Goal: Task Accomplishment & Management: Manage account settings

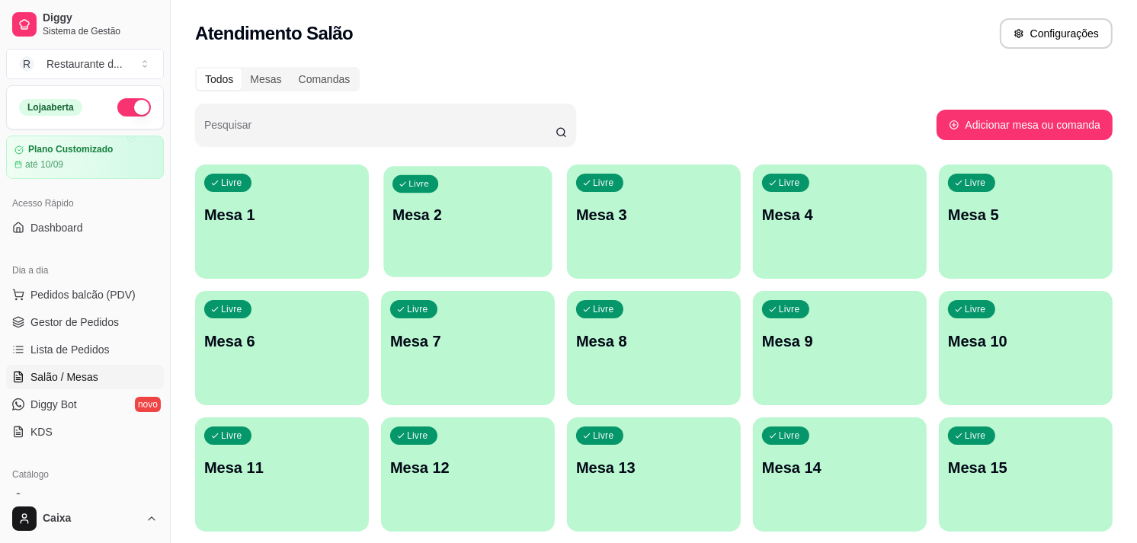
click at [458, 211] on p "Mesa 2" at bounding box center [468, 215] width 151 height 21
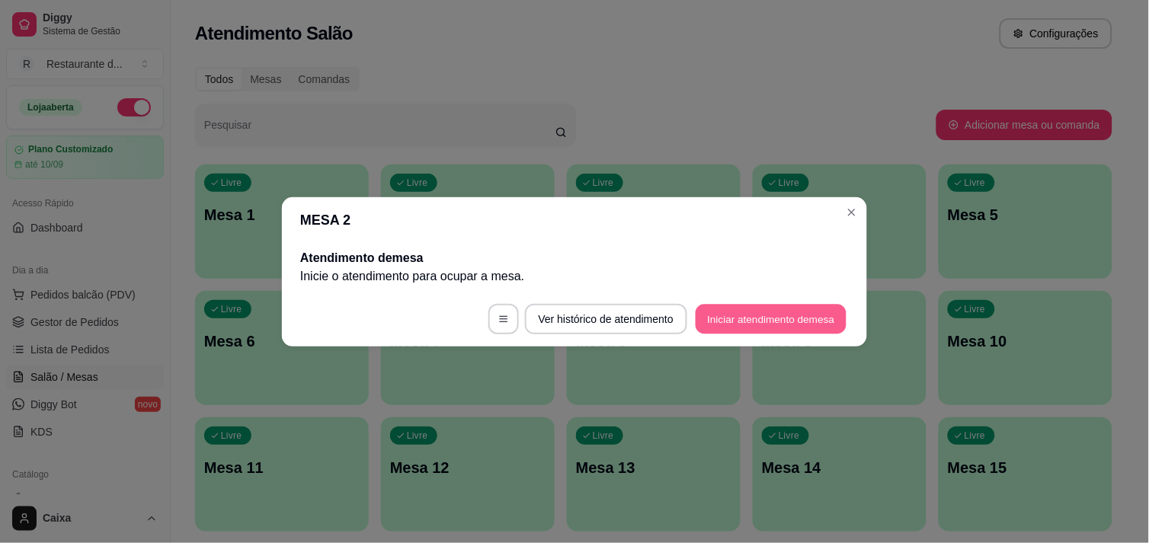
click at [758, 311] on button "Iniciar atendimento de mesa" at bounding box center [771, 319] width 151 height 30
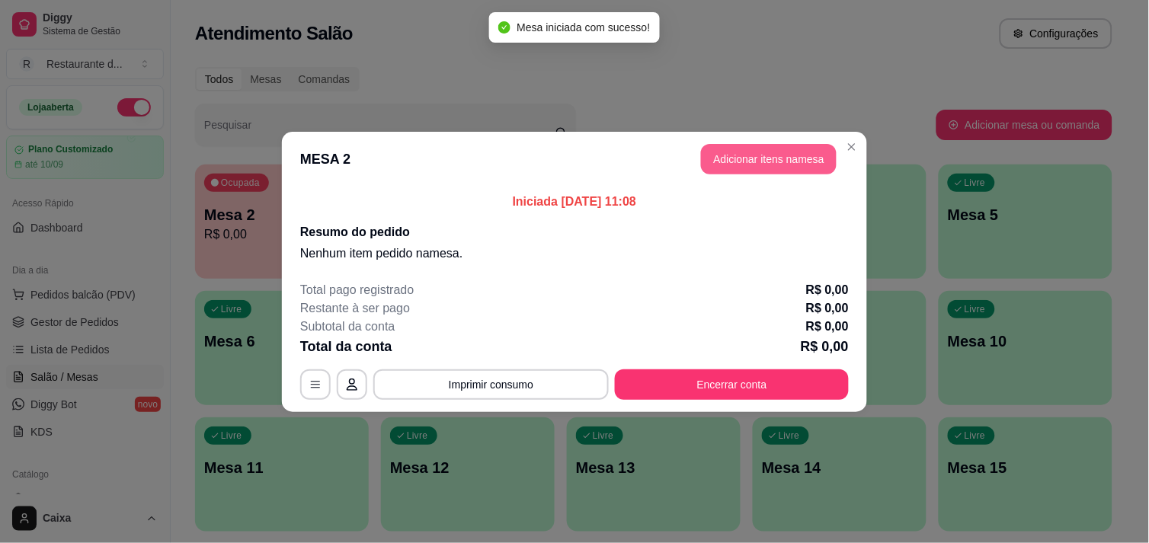
click at [767, 157] on button "Adicionar itens na mesa" at bounding box center [769, 159] width 136 height 30
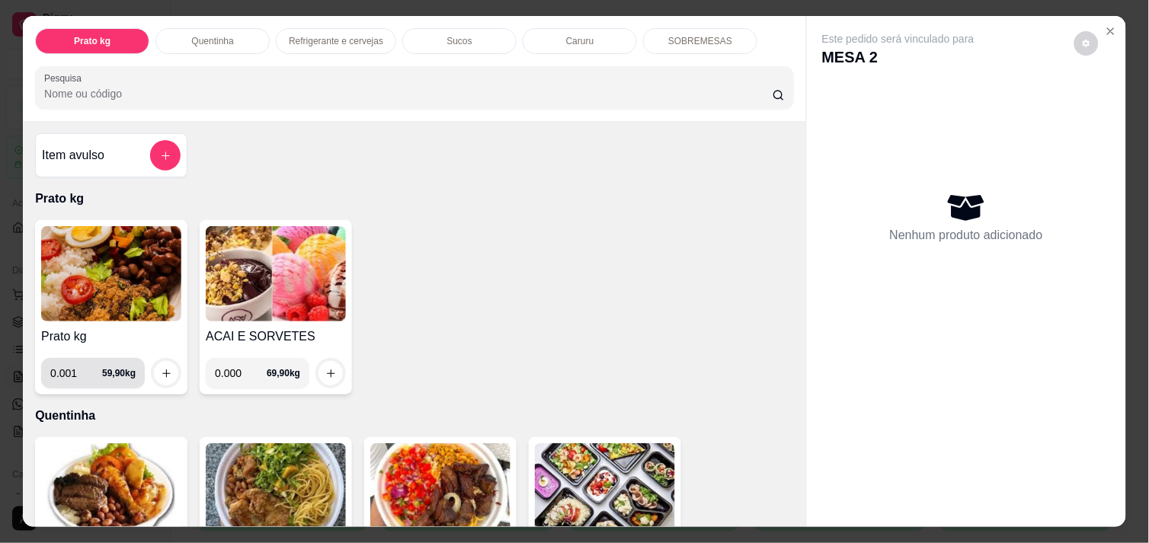
click at [87, 369] on input "0.001" at bounding box center [76, 373] width 52 height 30
type input "0.514"
click at [161, 373] on button "increase-product-quantity" at bounding box center [167, 374] width 24 height 24
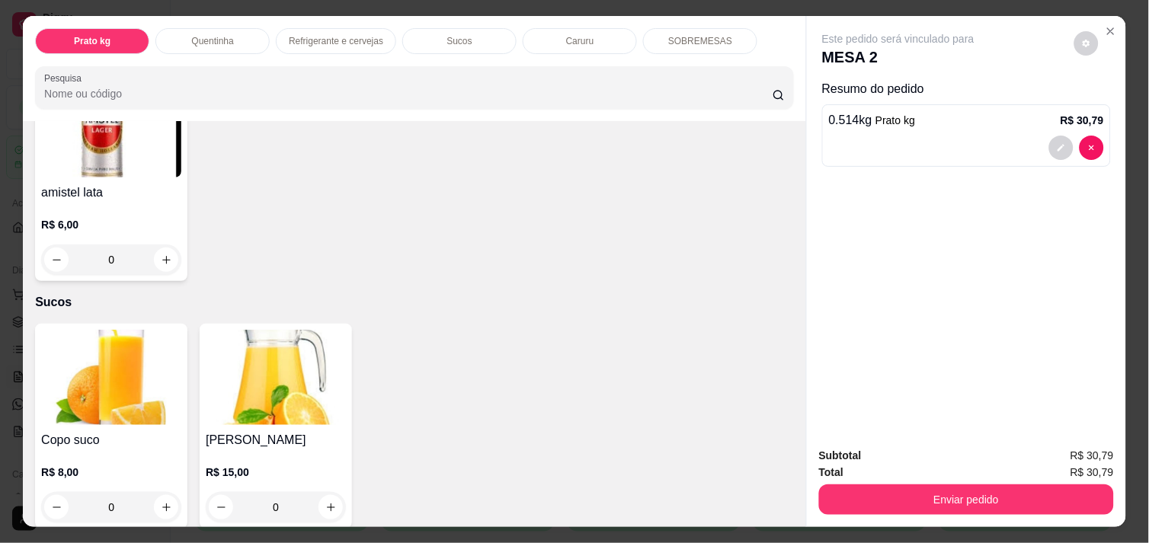
scroll to position [1286, 0]
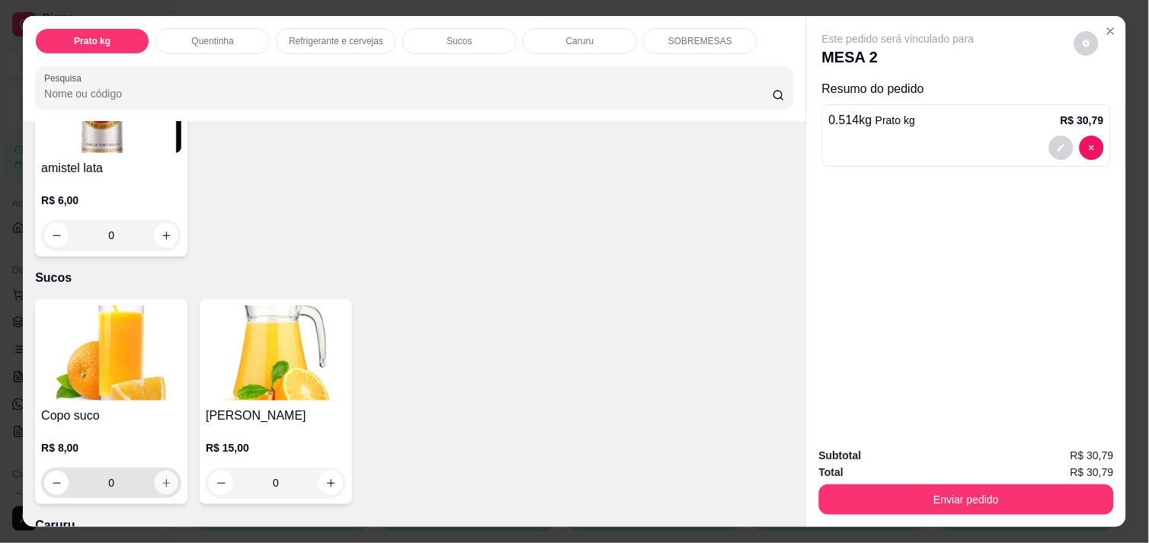
click at [162, 478] on icon "increase-product-quantity" at bounding box center [166, 483] width 11 height 11
type input "1"
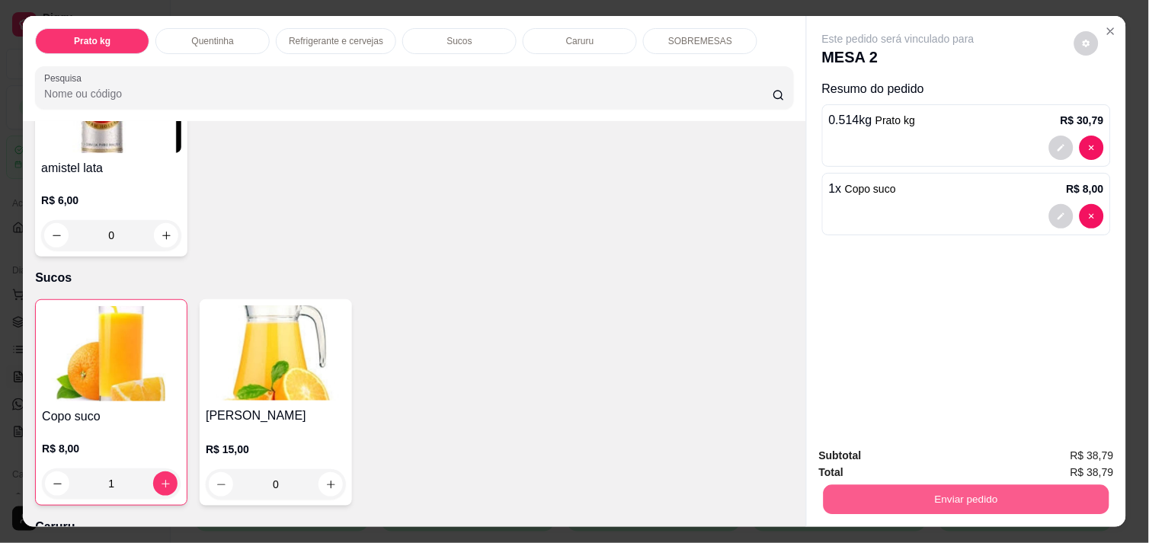
click at [924, 491] on button "Enviar pedido" at bounding box center [967, 500] width 286 height 30
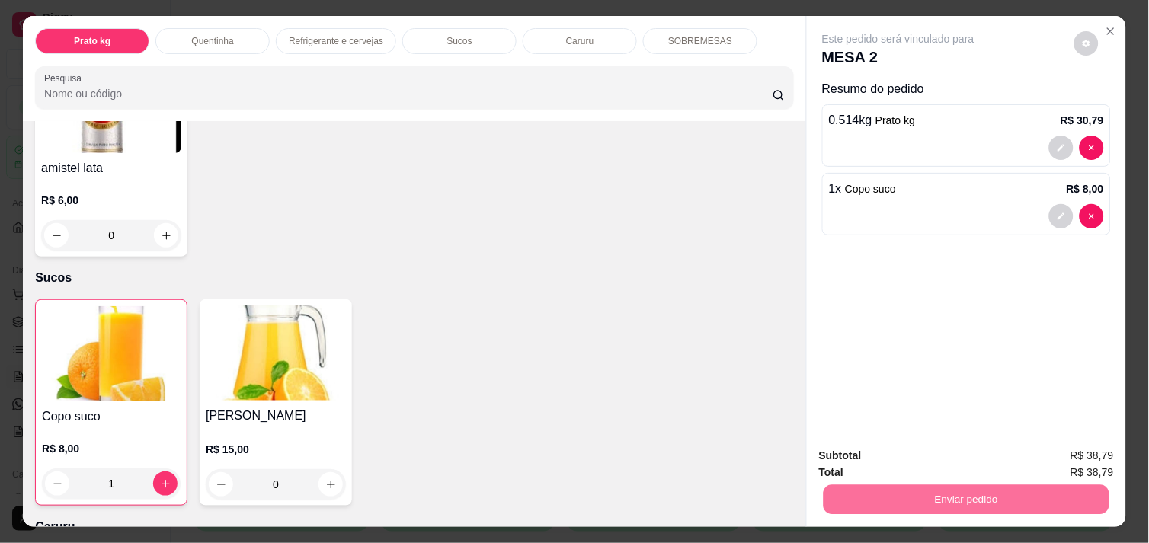
click at [912, 463] on button "Não registrar e enviar pedido" at bounding box center [916, 456] width 154 height 28
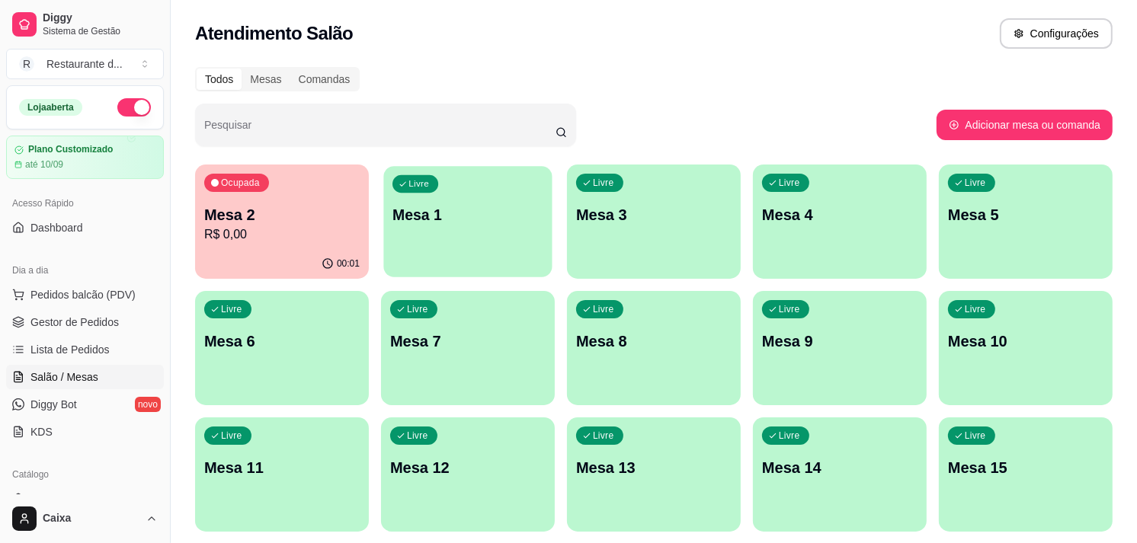
click at [484, 191] on div "Livre Mesa 1" at bounding box center [467, 212] width 168 height 93
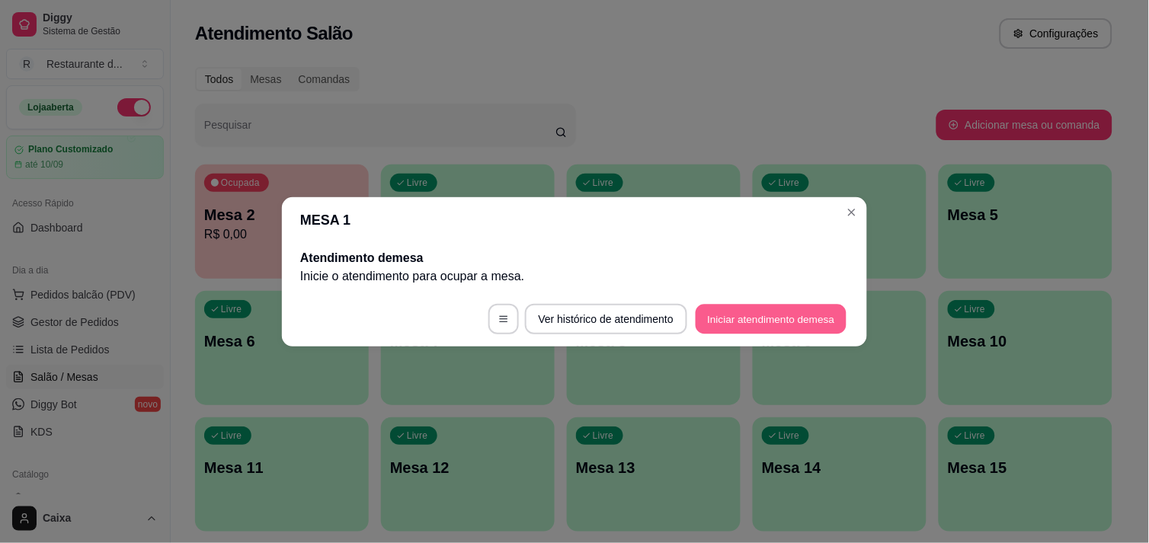
click at [780, 323] on button "Iniciar atendimento de mesa" at bounding box center [771, 319] width 151 height 30
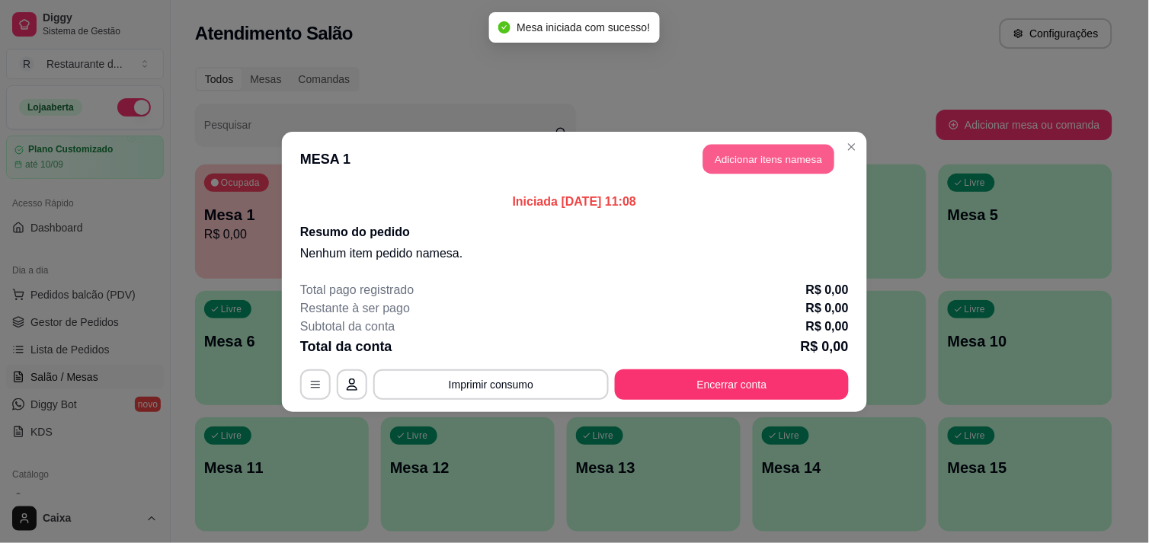
click at [761, 159] on button "Adicionar itens na mesa" at bounding box center [768, 159] width 131 height 30
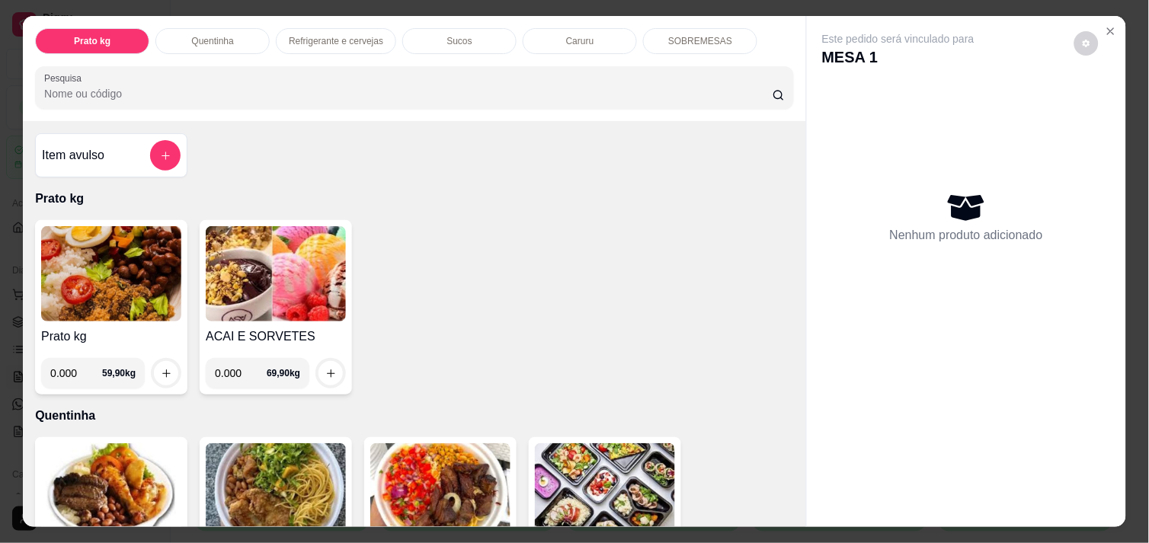
click at [233, 369] on input "0.000" at bounding box center [241, 373] width 52 height 30
type input "0.186"
click at [321, 362] on button "increase-product-quantity" at bounding box center [331, 374] width 24 height 24
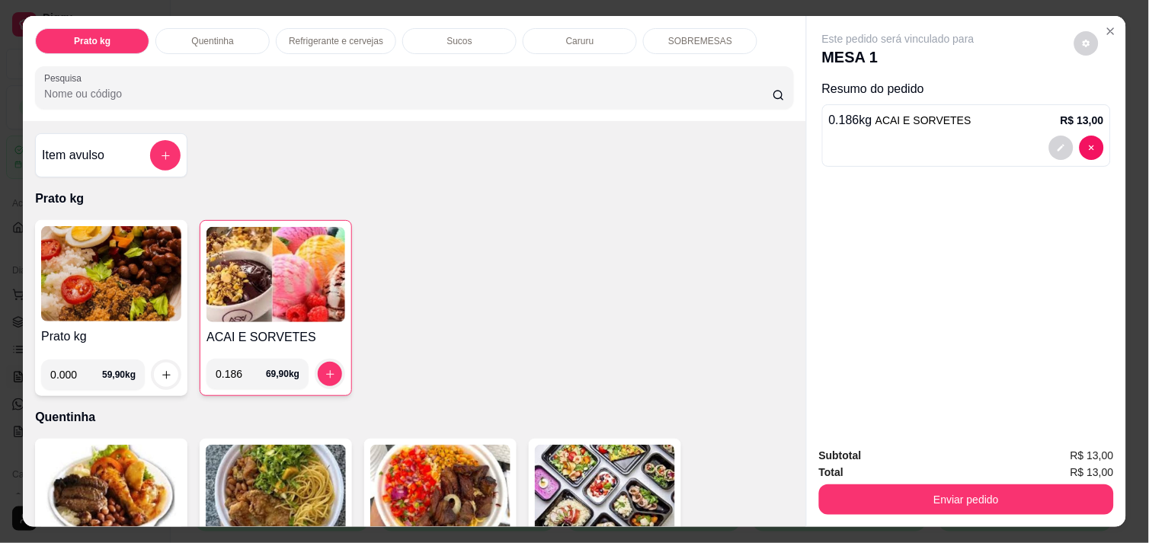
click at [842, 466] on div "Total R$ 13,00" at bounding box center [966, 472] width 295 height 17
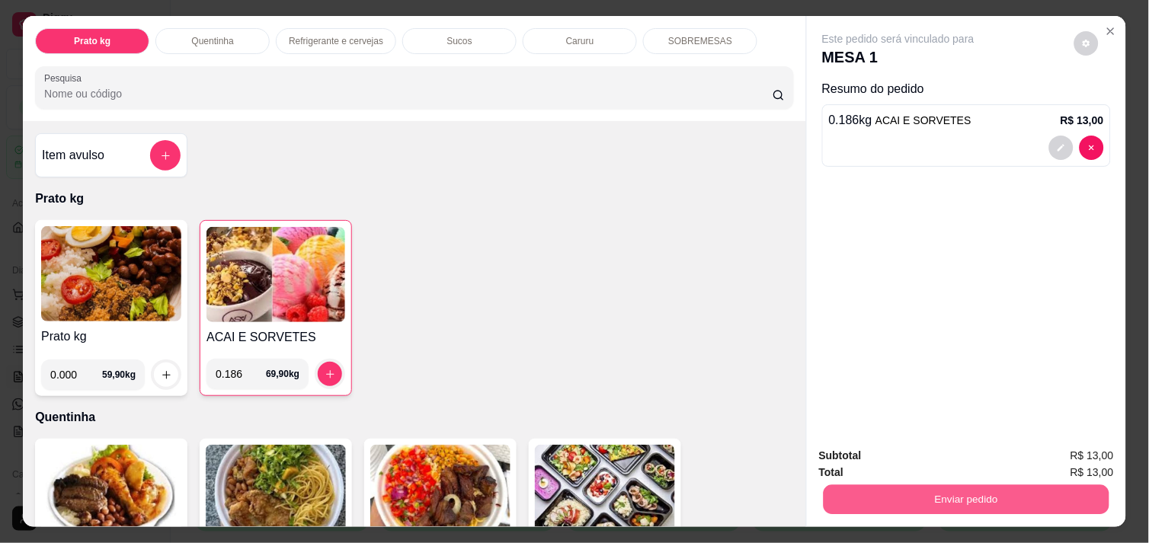
click at [871, 485] on button "Enviar pedido" at bounding box center [967, 500] width 286 height 30
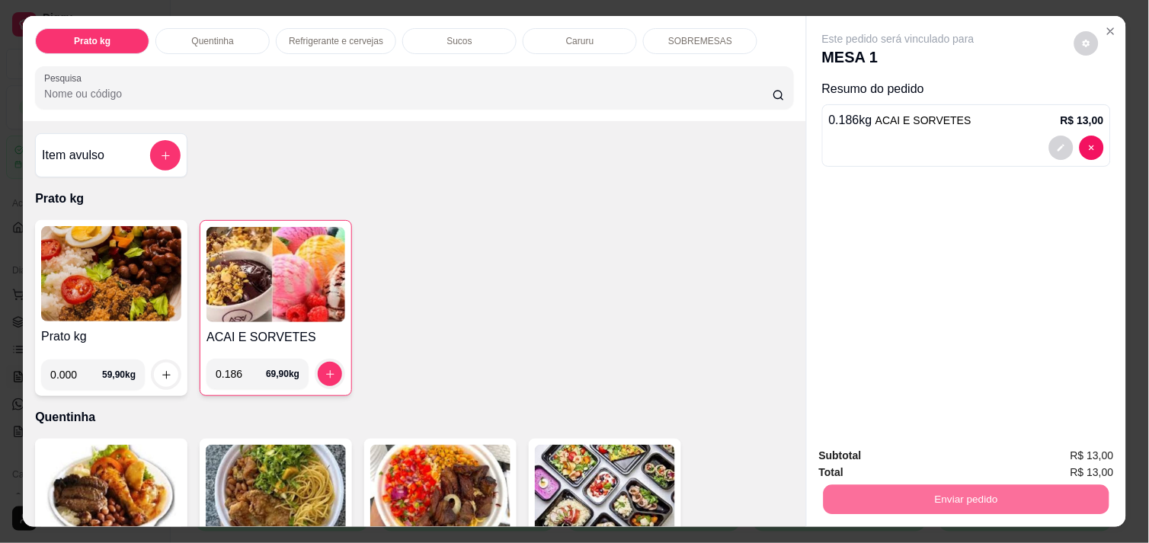
click at [875, 453] on button "Não registrar e enviar pedido" at bounding box center [916, 456] width 154 height 28
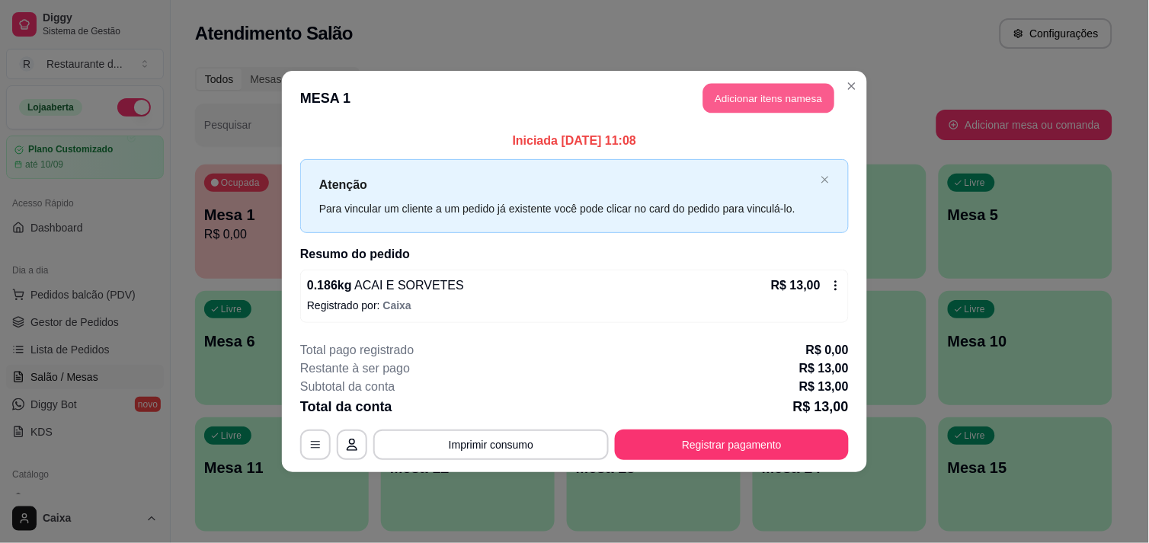
click at [772, 94] on button "Adicionar itens na mesa" at bounding box center [768, 99] width 131 height 30
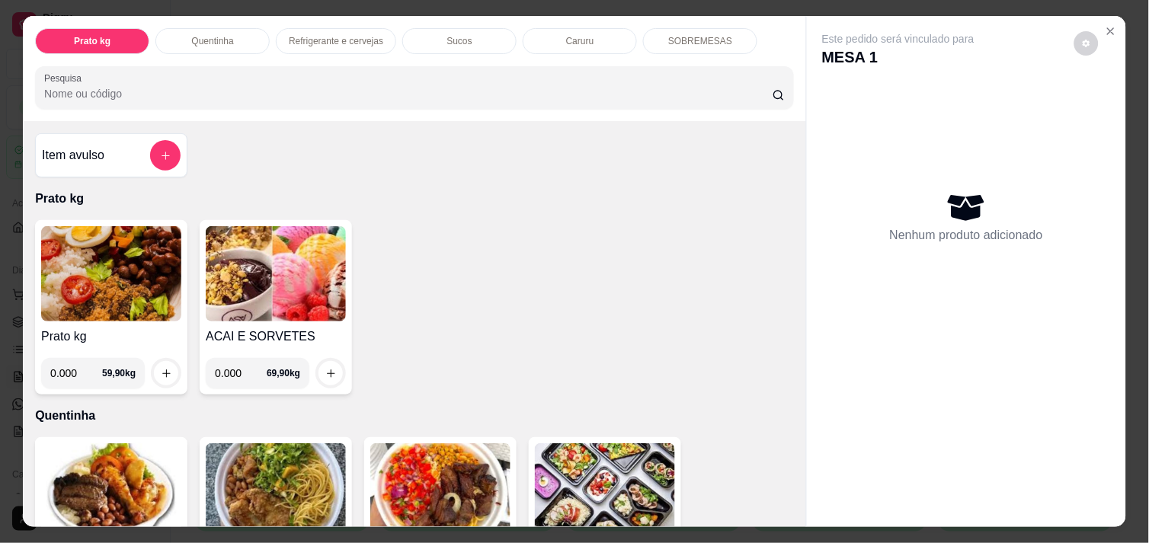
click at [237, 364] on input "0.000" at bounding box center [241, 373] width 52 height 30
type input "0.216"
click at [337, 370] on div at bounding box center [331, 373] width 30 height 30
click at [306, 360] on div "0.216 69,90 kg" at bounding box center [276, 373] width 140 height 30
click at [326, 368] on icon "increase-product-quantity" at bounding box center [330, 373] width 11 height 11
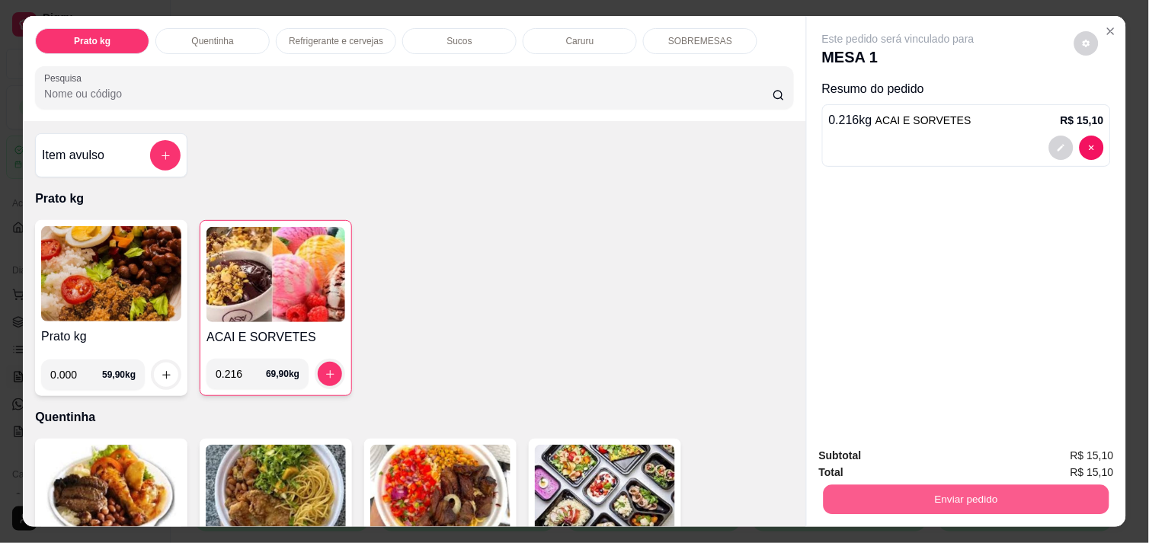
click at [876, 485] on button "Enviar pedido" at bounding box center [967, 500] width 286 height 30
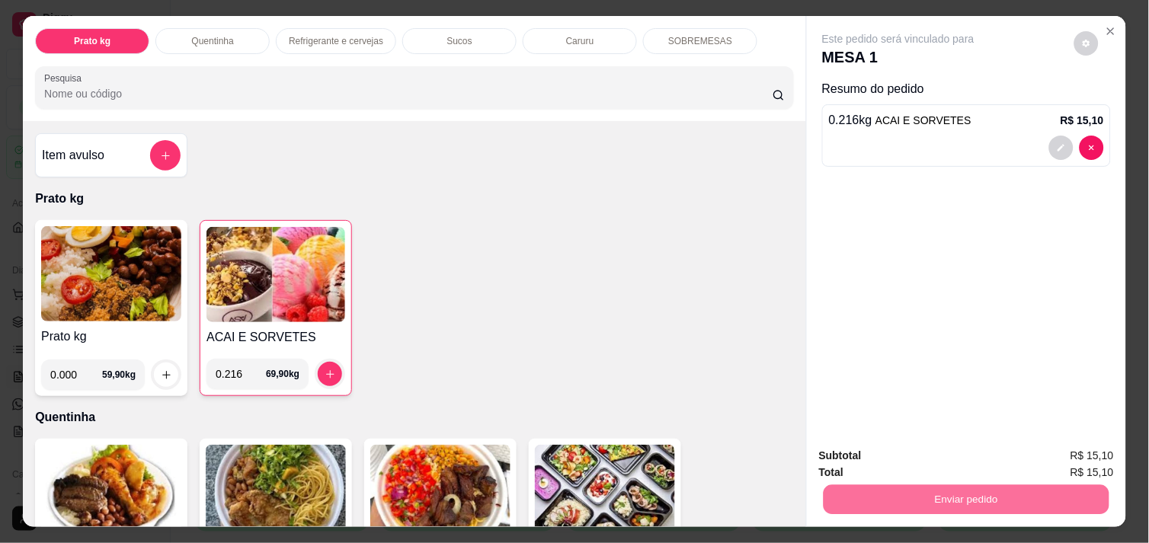
click at [896, 444] on button "Não registrar e enviar pedido" at bounding box center [916, 456] width 154 height 28
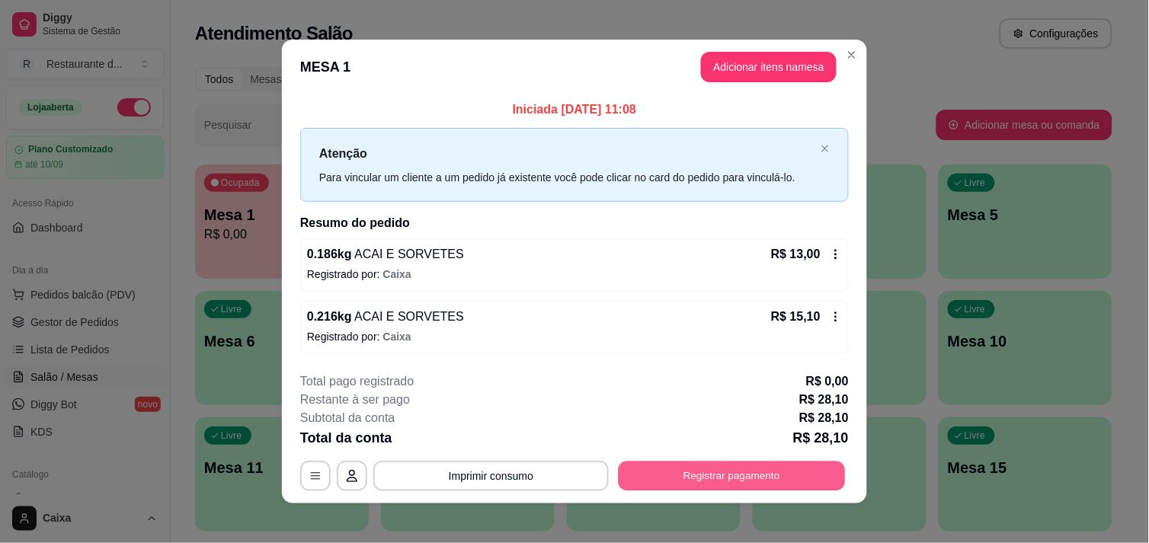
click at [751, 478] on button "Registrar pagamento" at bounding box center [732, 477] width 227 height 30
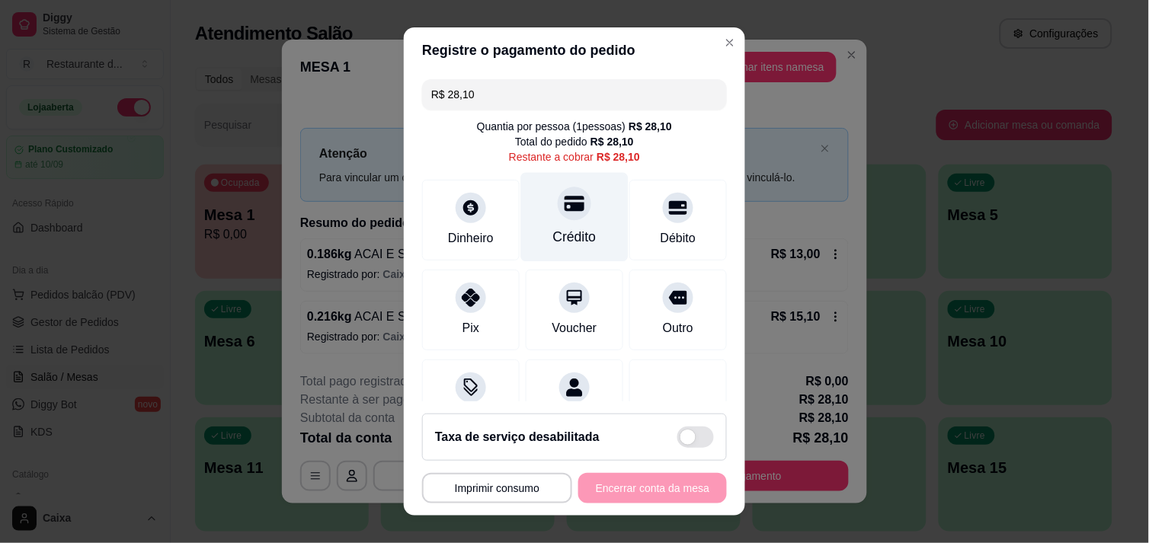
click at [565, 211] on icon at bounding box center [575, 204] width 20 height 20
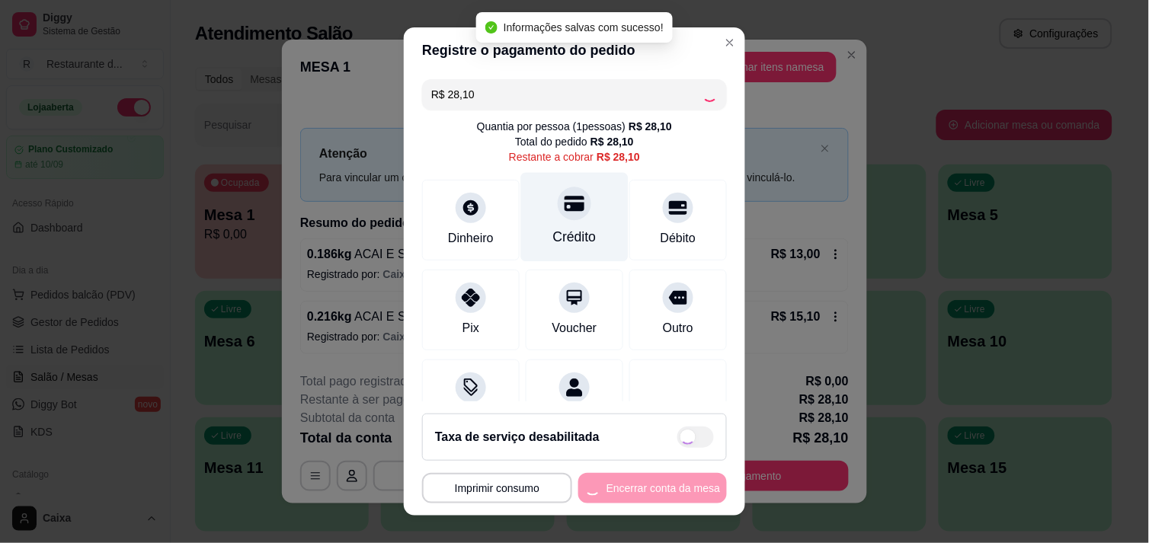
type input "R$ 0,00"
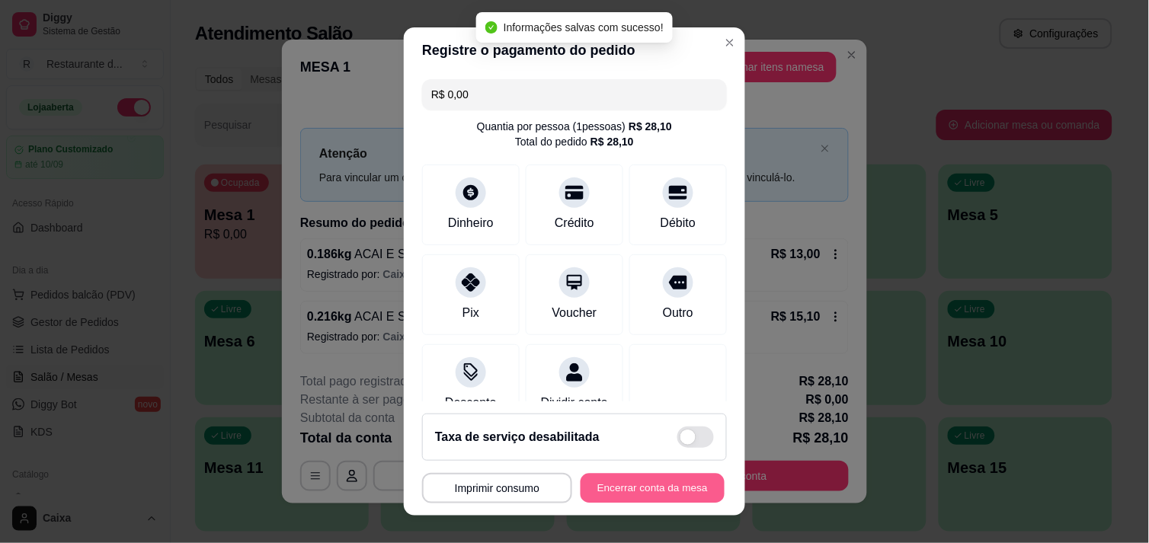
click at [626, 489] on button "Encerrar conta da mesa" at bounding box center [653, 489] width 144 height 30
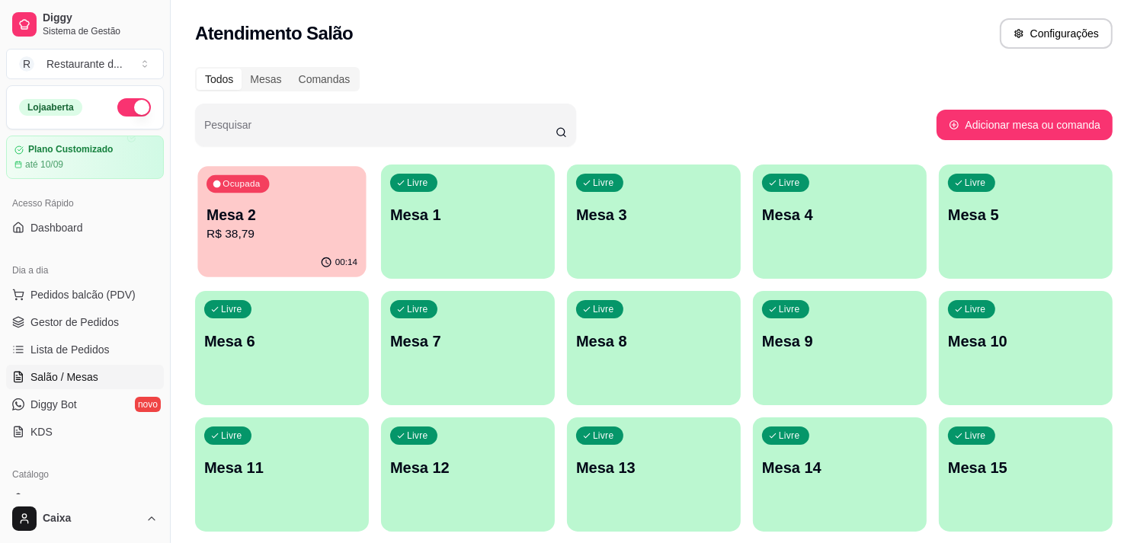
click at [300, 229] on p "R$ 38,79" at bounding box center [282, 235] width 151 height 18
click at [280, 223] on p "Mesa 2" at bounding box center [282, 215] width 151 height 21
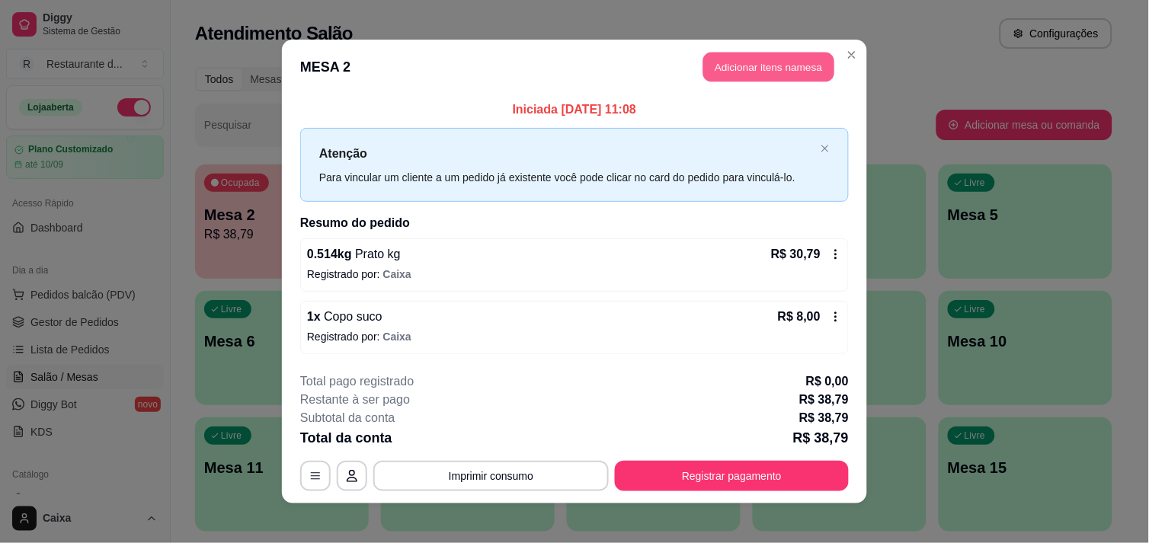
click at [752, 72] on button "Adicionar itens na mesa" at bounding box center [768, 68] width 131 height 30
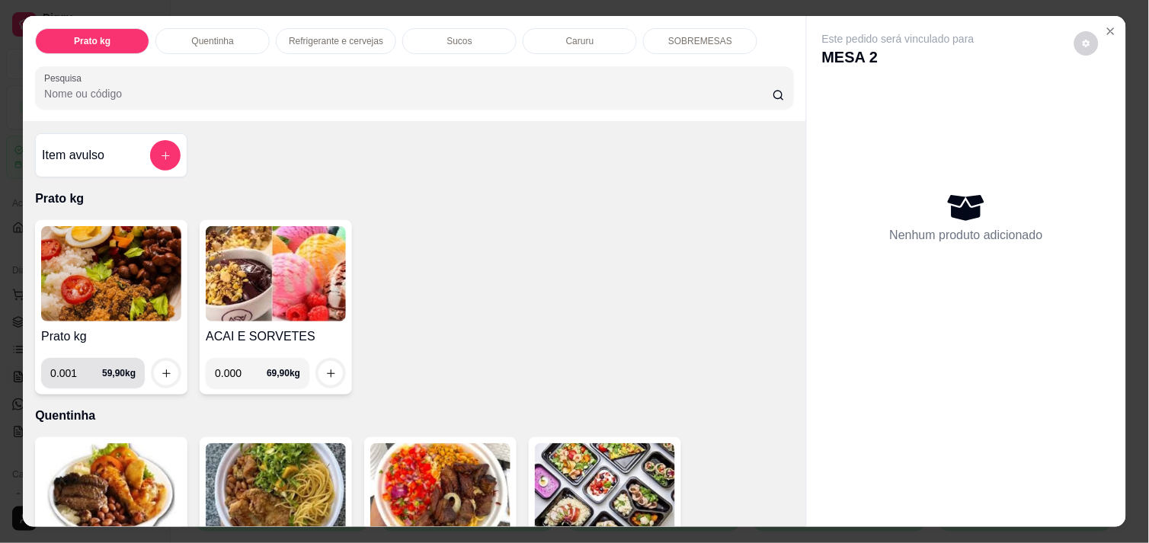
click at [87, 366] on input "0.001" at bounding box center [76, 373] width 52 height 30
type input "0.000"
click at [252, 370] on input "0.001" at bounding box center [241, 373] width 52 height 30
type input "0.150"
click at [325, 368] on icon "increase-product-quantity" at bounding box center [330, 373] width 11 height 11
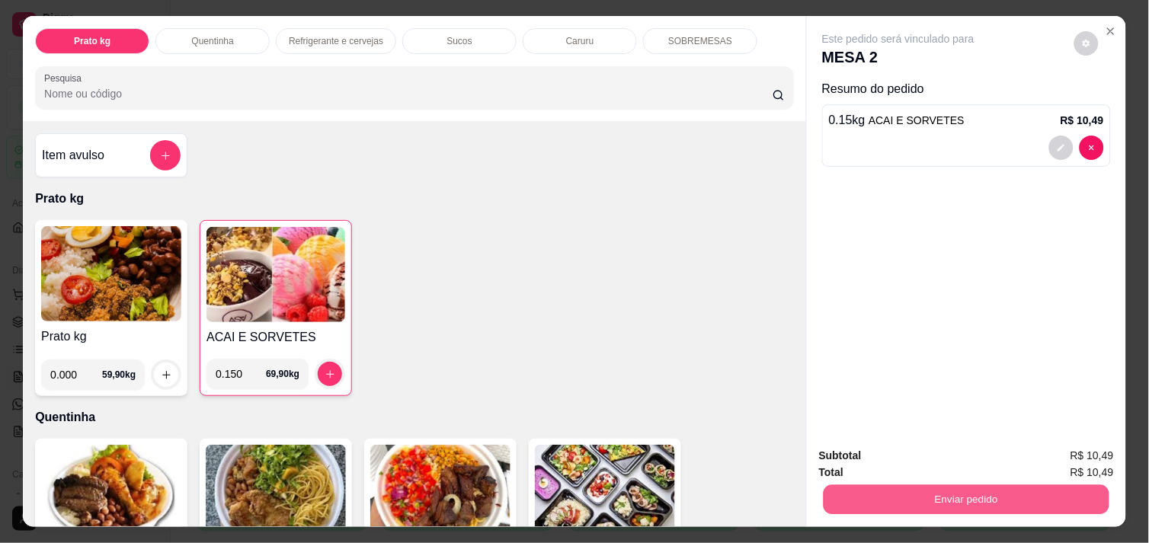
click at [930, 485] on button "Enviar pedido" at bounding box center [967, 500] width 286 height 30
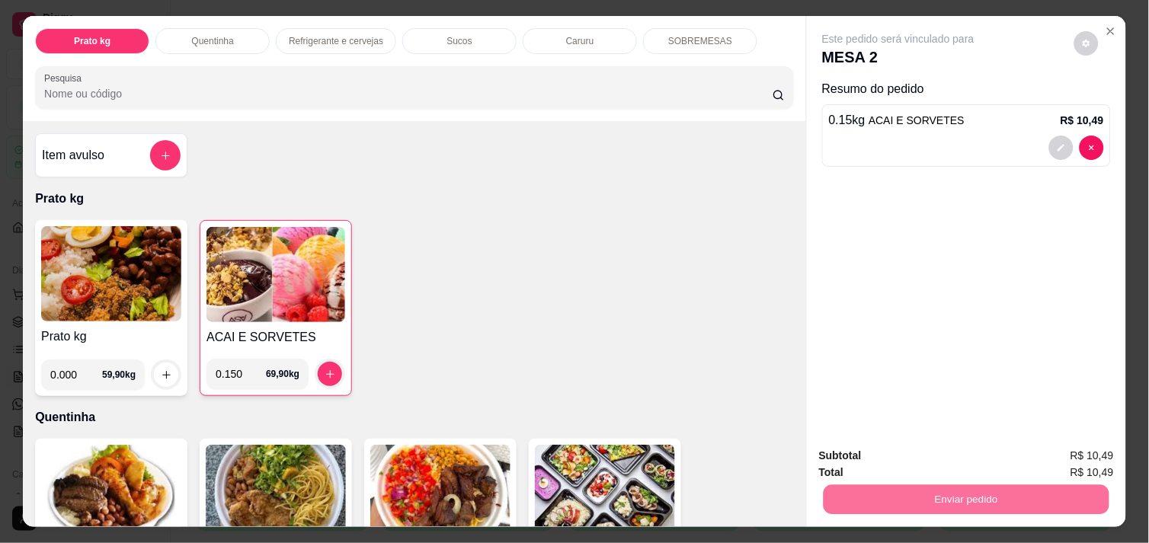
click at [925, 453] on button "Não registrar e enviar pedido" at bounding box center [916, 456] width 154 height 28
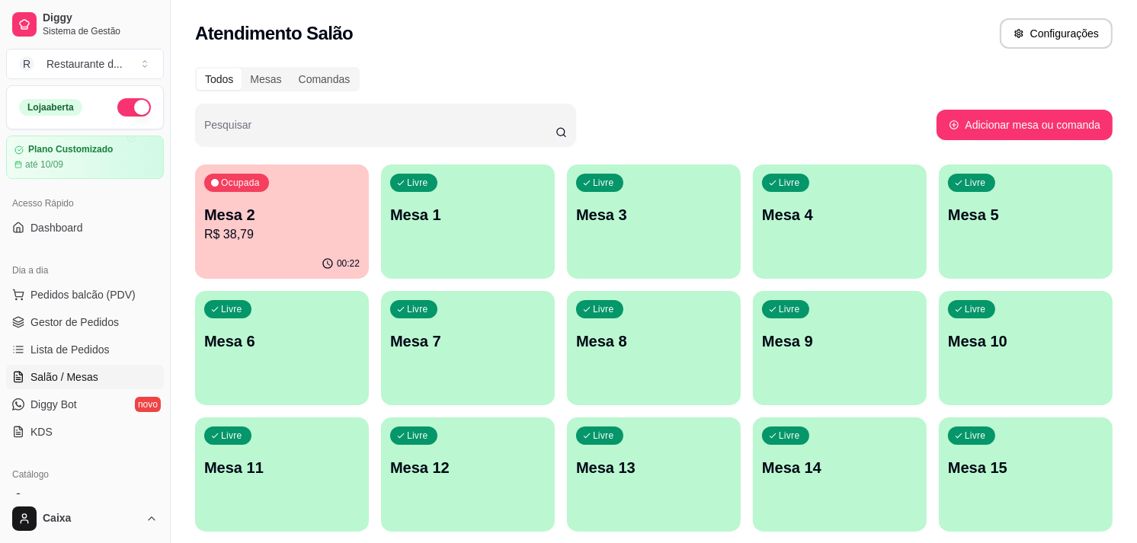
click at [334, 215] on p "Mesa 2" at bounding box center [281, 214] width 155 height 21
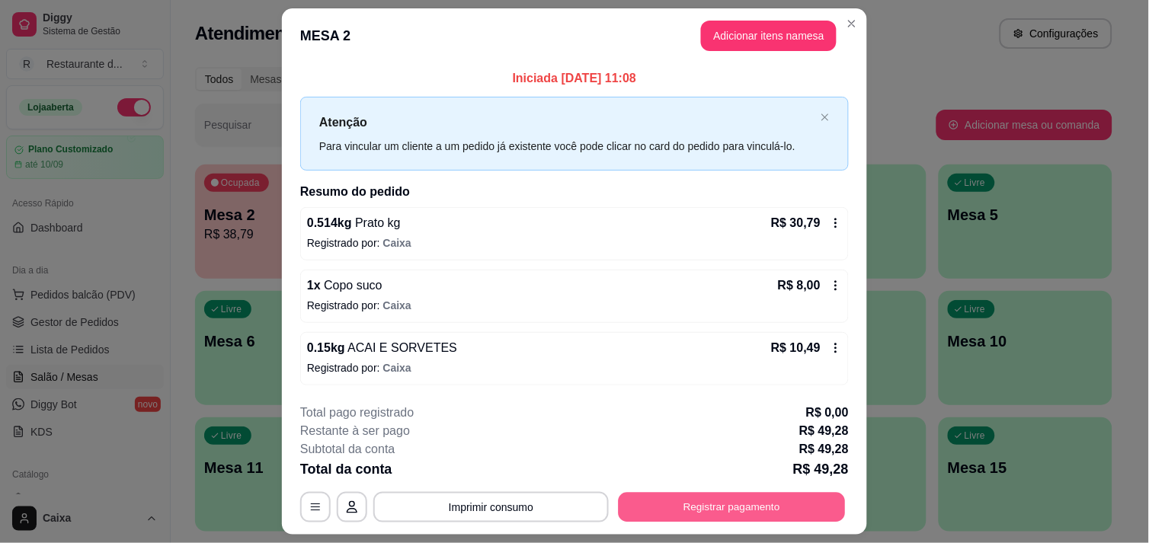
click at [664, 508] on button "Registrar pagamento" at bounding box center [732, 508] width 227 height 30
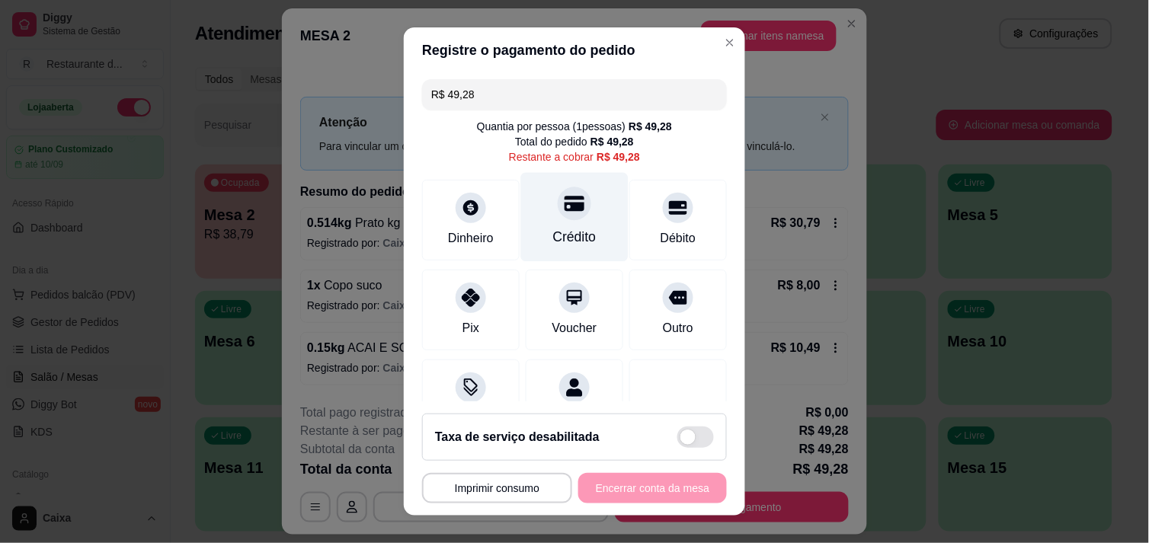
click at [559, 215] on div at bounding box center [575, 204] width 34 height 34
type input "R$ 0,00"
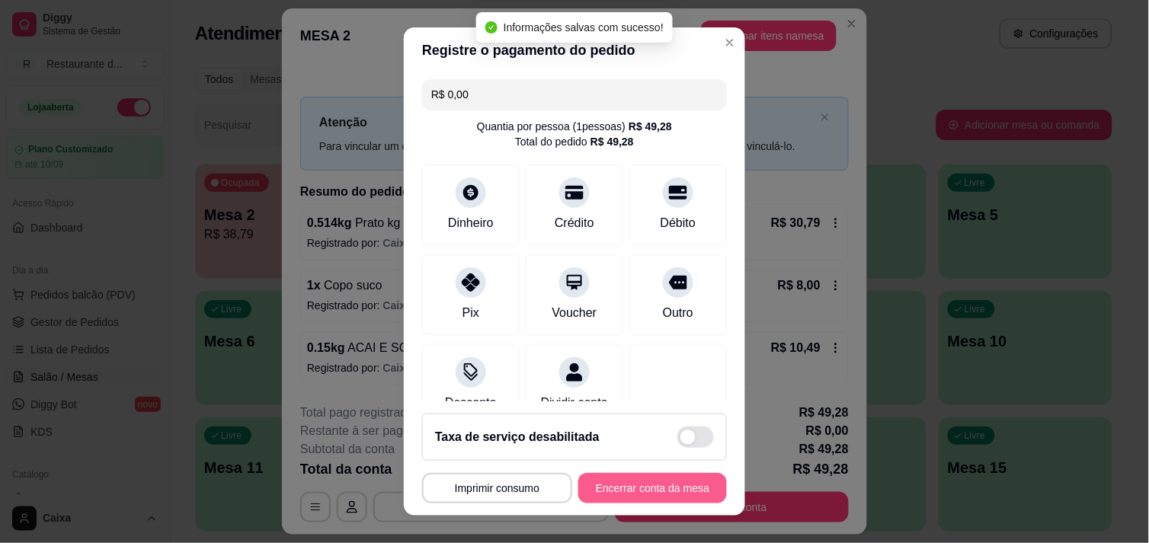
click at [623, 481] on button "Encerrar conta da mesa" at bounding box center [652, 488] width 149 height 30
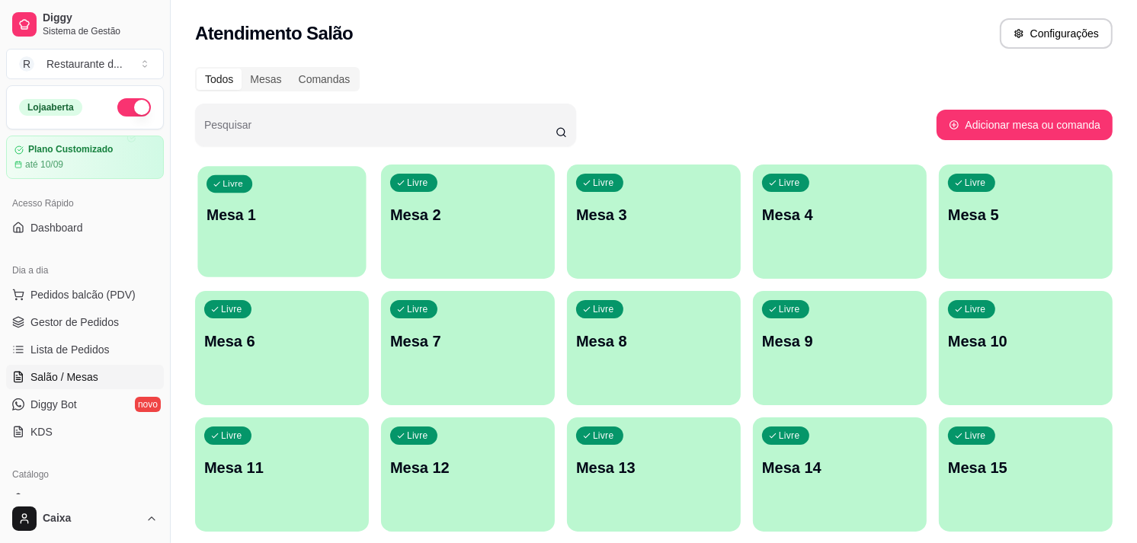
click at [307, 223] on p "Mesa 1" at bounding box center [282, 215] width 151 height 21
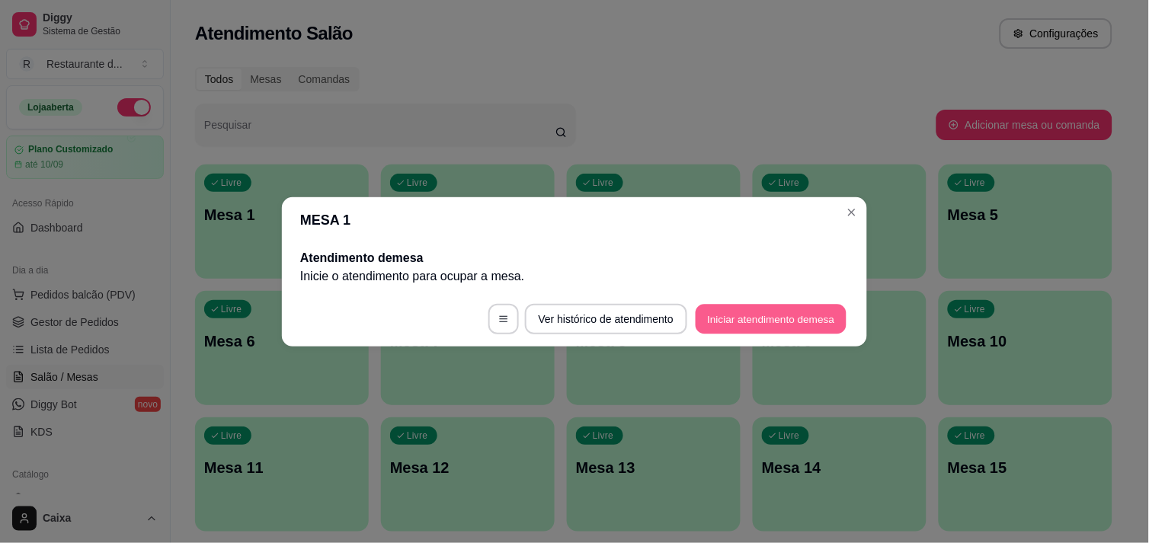
click at [717, 316] on button "Iniciar atendimento de mesa" at bounding box center [771, 319] width 151 height 30
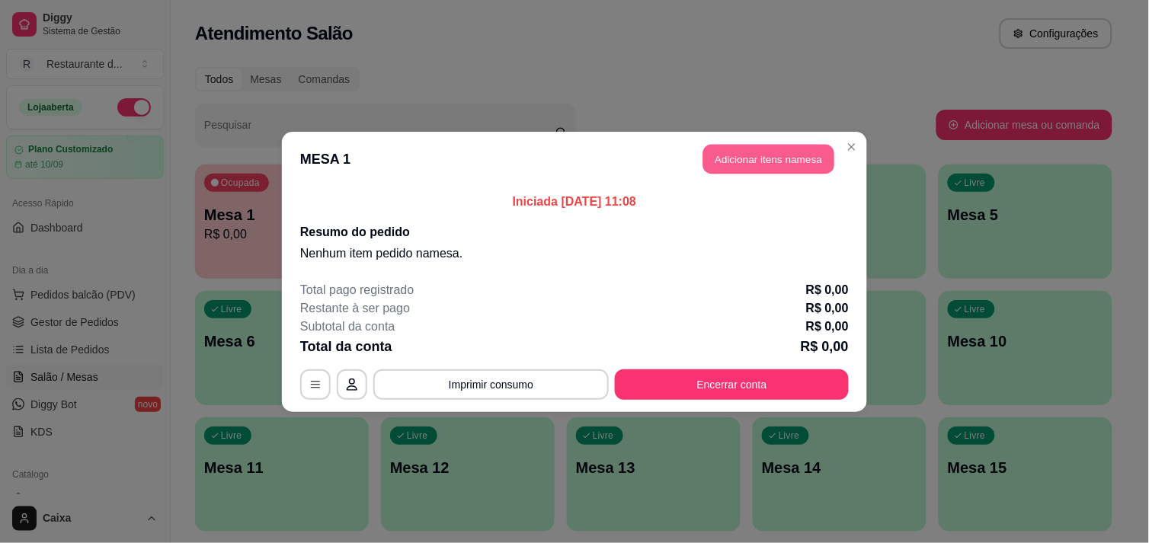
click at [763, 168] on button "Adicionar itens na mesa" at bounding box center [768, 159] width 131 height 30
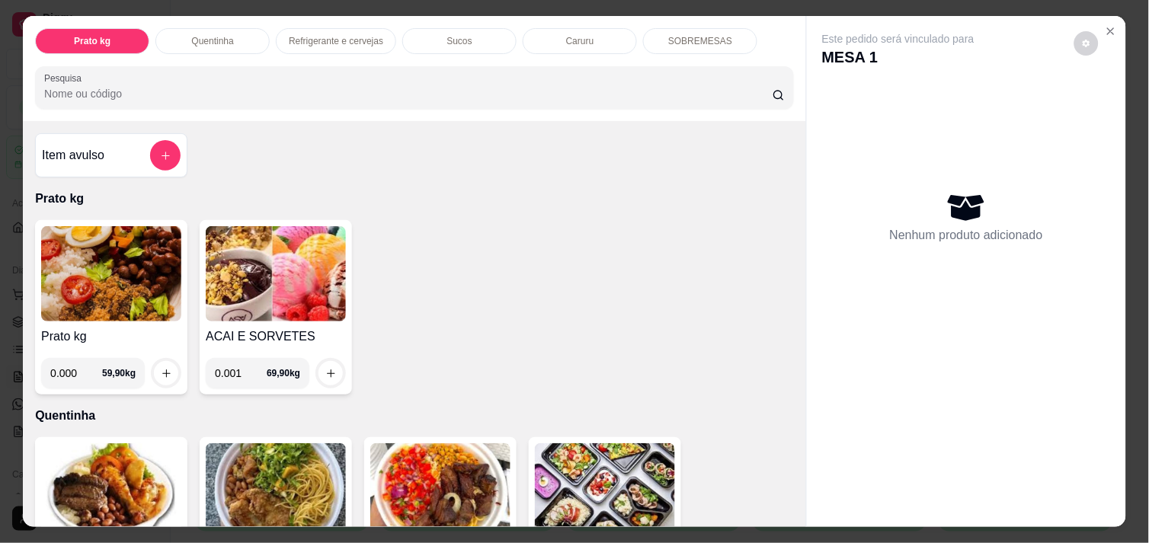
click at [252, 371] on input "0.001" at bounding box center [241, 373] width 52 height 30
type input "0.105"
click at [161, 368] on icon "increase-product-quantity" at bounding box center [166, 373] width 11 height 11
click at [325, 369] on icon "increase-product-quantity" at bounding box center [330, 373] width 11 height 11
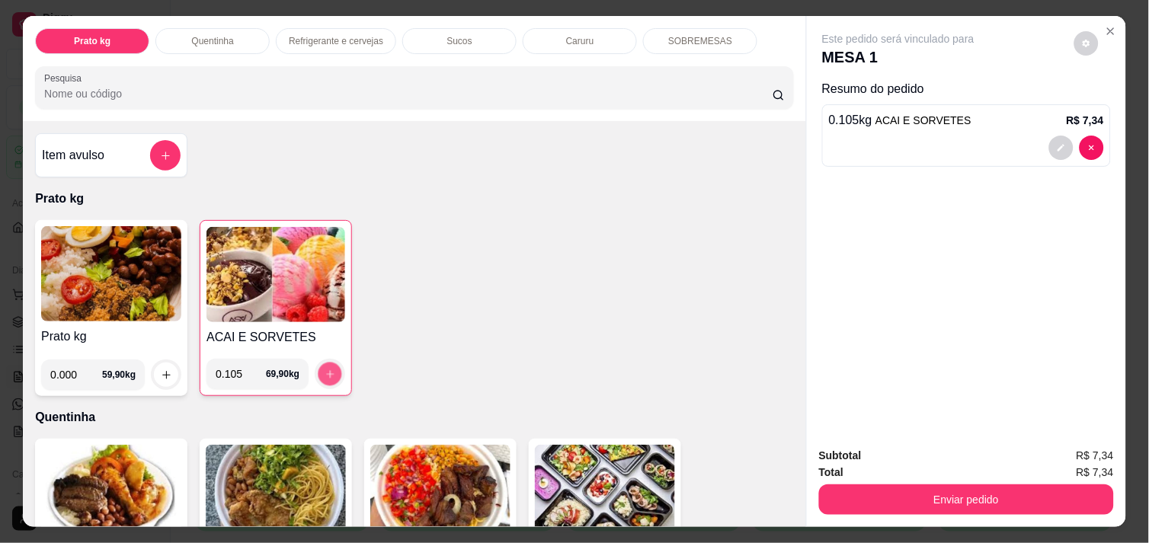
click at [325, 369] on icon "increase-product-quantity" at bounding box center [330, 374] width 11 height 11
drag, startPoint x: 761, startPoint y: 476, endPoint x: 790, endPoint y: 476, distance: 29.0
click at [790, 476] on div "Item avulso Prato kg Prato kg 0.000 59,90 kg ACAI E SORVETES 0.105 69,90 kg Que…" at bounding box center [414, 323] width 783 height 405
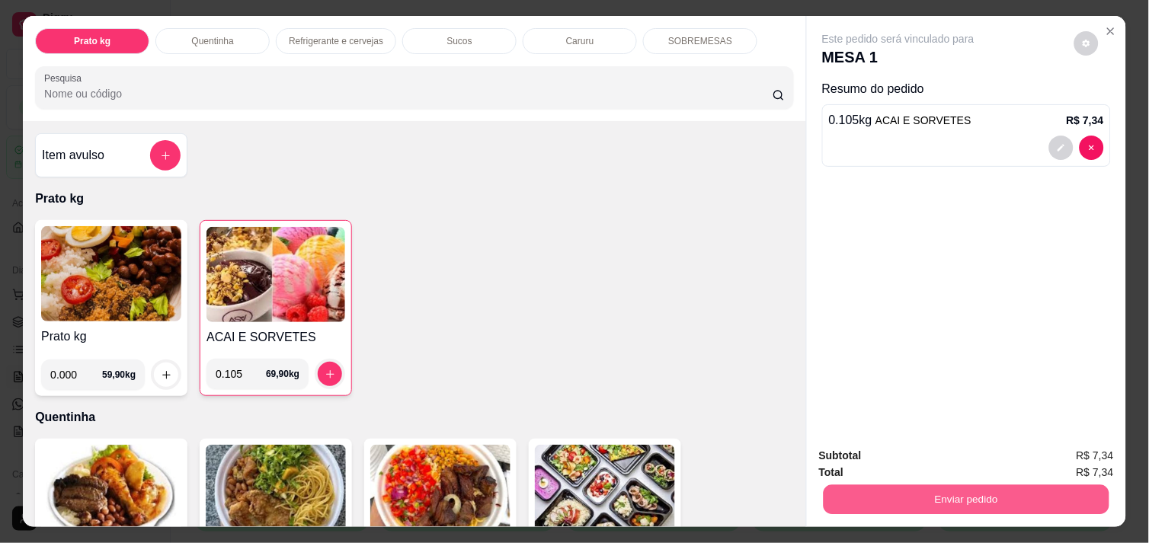
click at [934, 492] on button "Enviar pedido" at bounding box center [967, 500] width 286 height 30
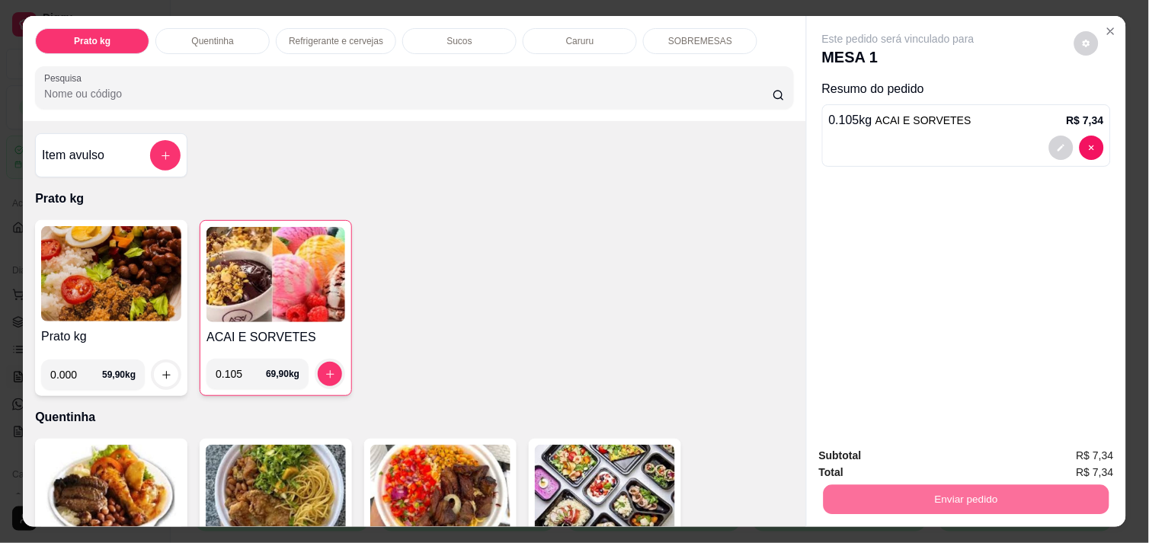
click at [908, 452] on button "Não registrar e enviar pedido" at bounding box center [916, 456] width 154 height 28
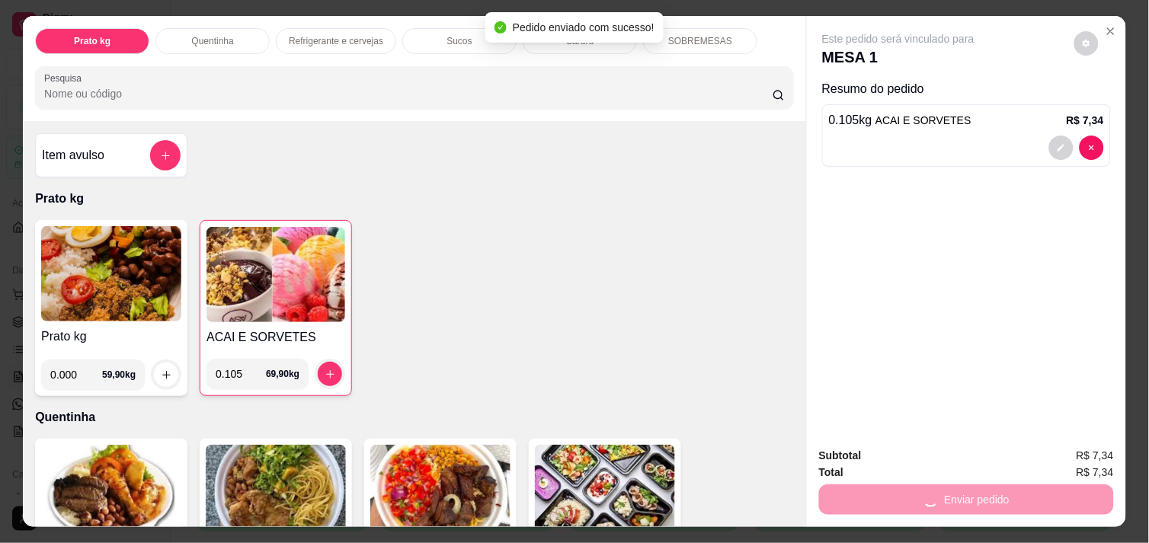
click at [908, 452] on div "Subtotal R$ 7,34" at bounding box center [966, 455] width 295 height 17
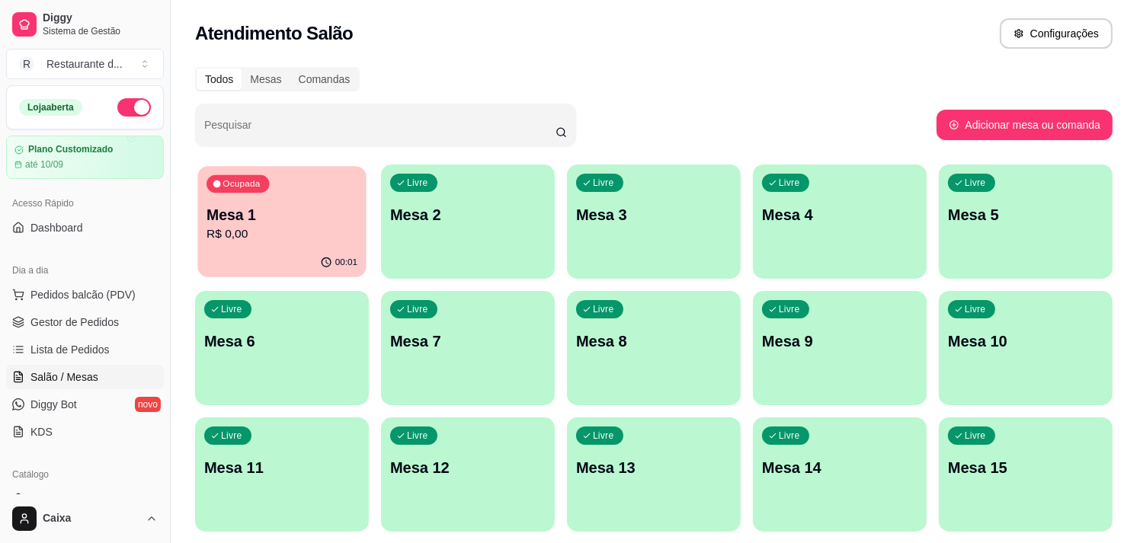
click at [319, 212] on p "Mesa 1" at bounding box center [282, 215] width 151 height 21
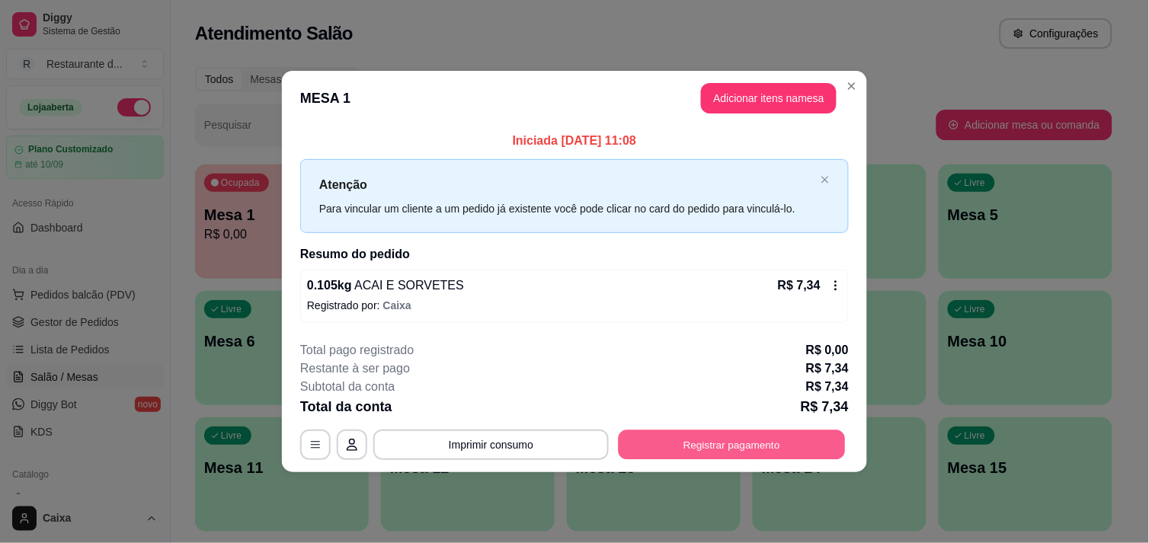
click at [707, 438] on button "Registrar pagamento" at bounding box center [732, 446] width 227 height 30
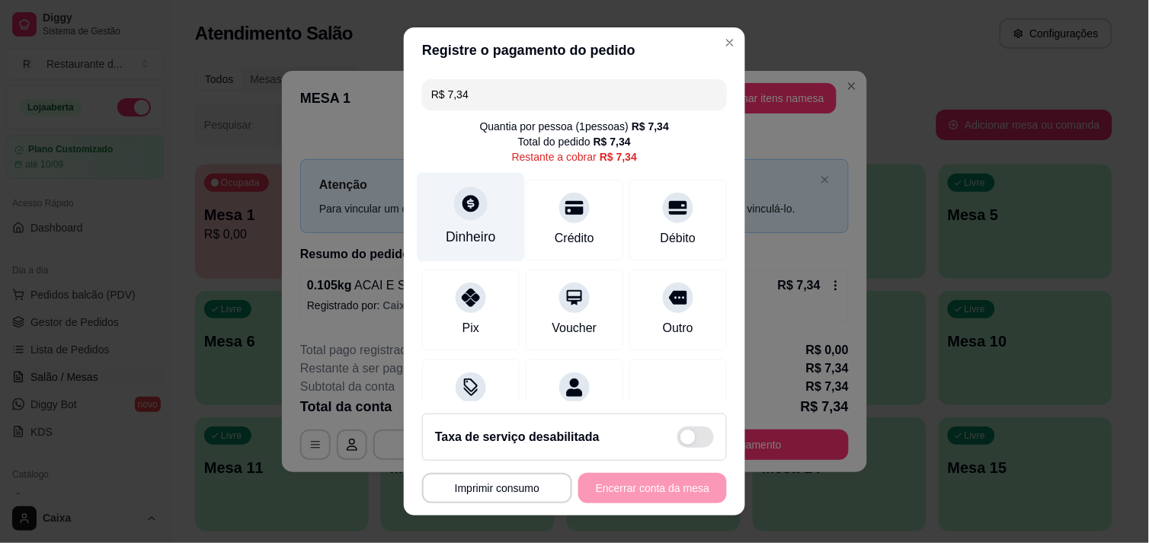
click at [447, 214] on div "Dinheiro" at bounding box center [471, 216] width 107 height 89
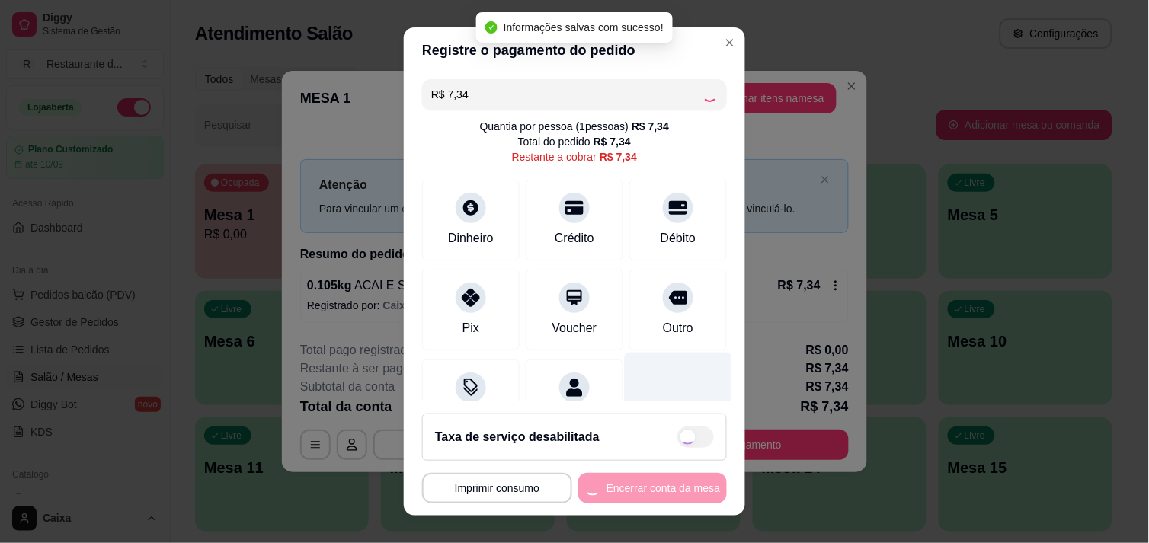
type input "R$ 0,00"
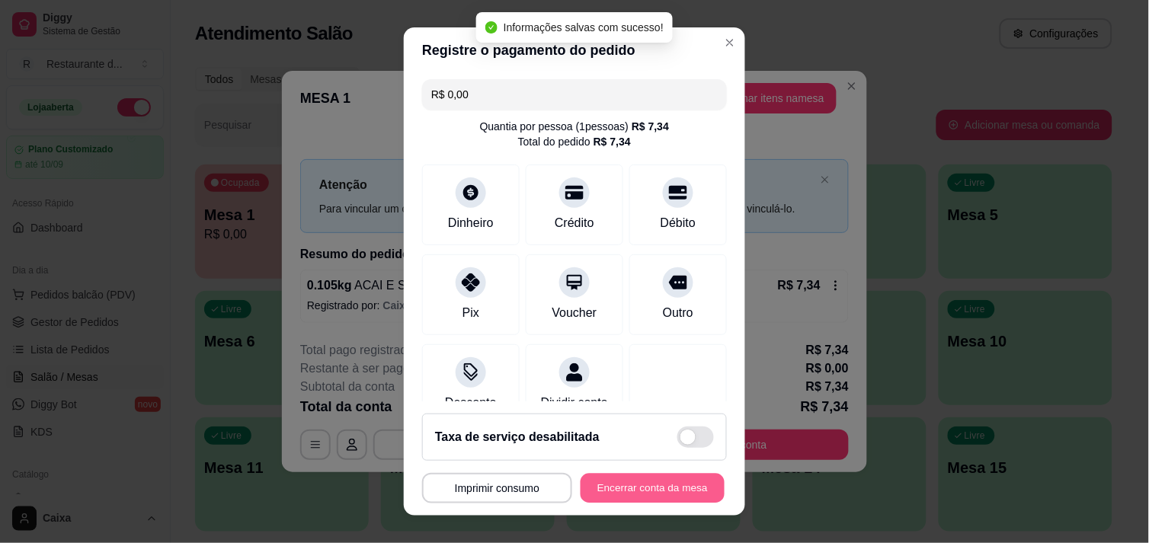
click at [661, 492] on button "Encerrar conta da mesa" at bounding box center [653, 489] width 144 height 30
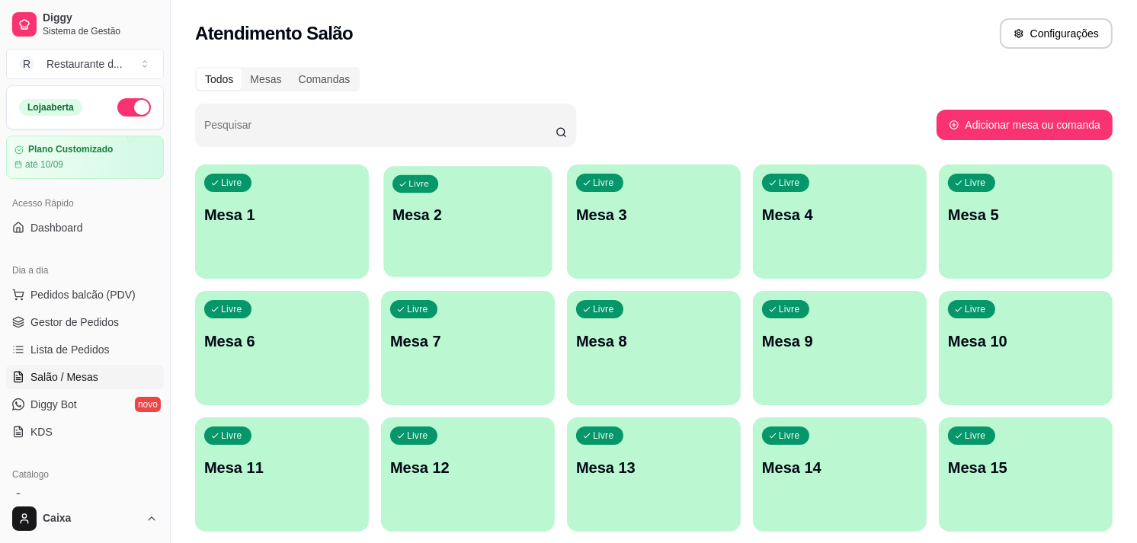
click at [490, 214] on p "Mesa 2" at bounding box center [468, 215] width 151 height 21
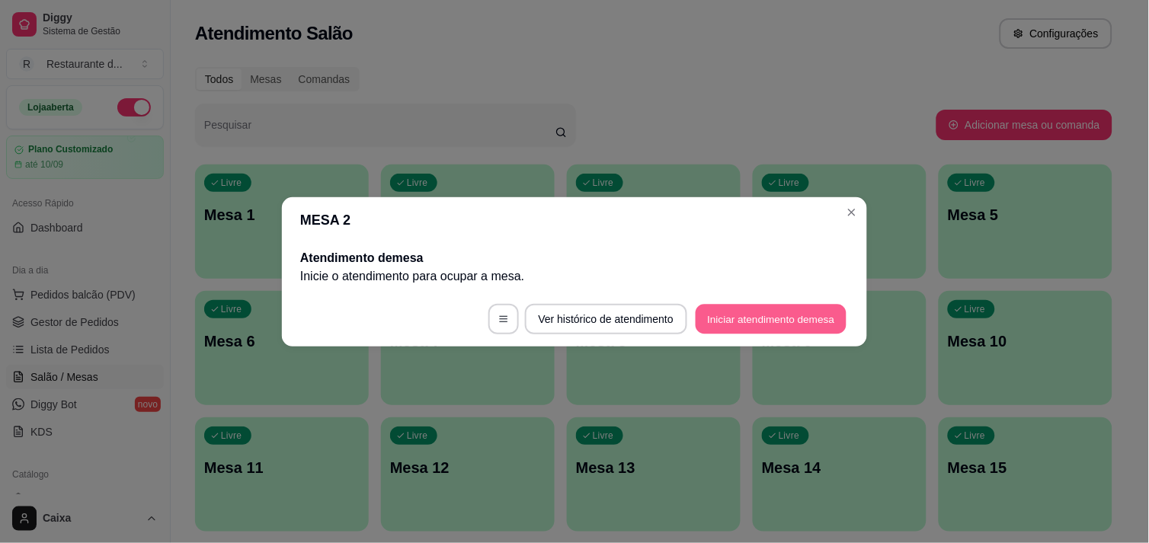
click at [786, 324] on button "Iniciar atendimento de mesa" at bounding box center [771, 319] width 151 height 30
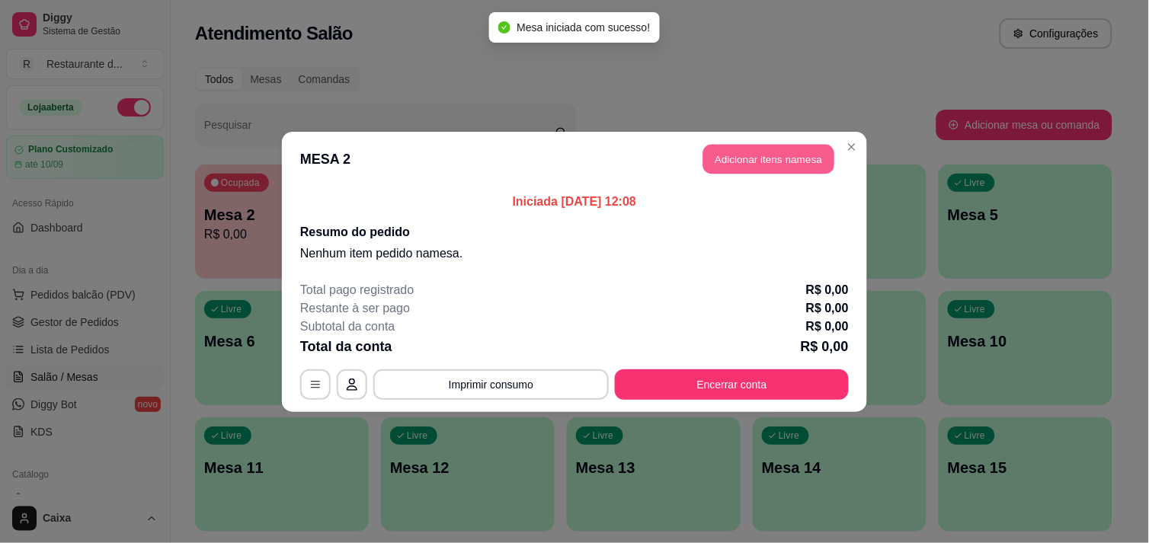
click at [796, 152] on button "Adicionar itens na mesa" at bounding box center [768, 159] width 131 height 30
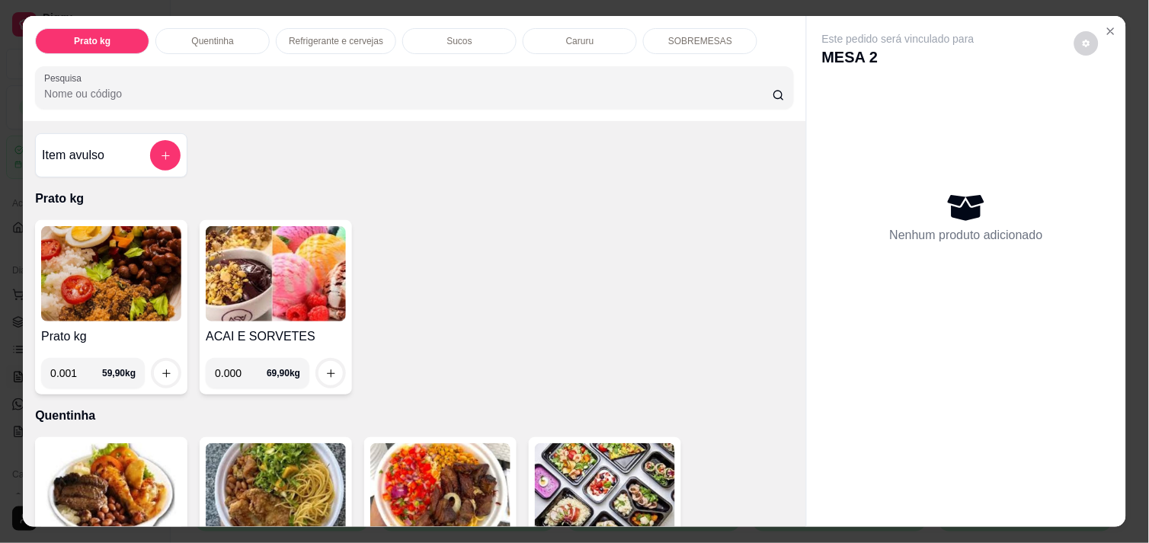
click at [85, 361] on input "0.001" at bounding box center [76, 373] width 52 height 30
type input "0.470"
click at [154, 363] on button "increase-product-quantity" at bounding box center [166, 373] width 24 height 24
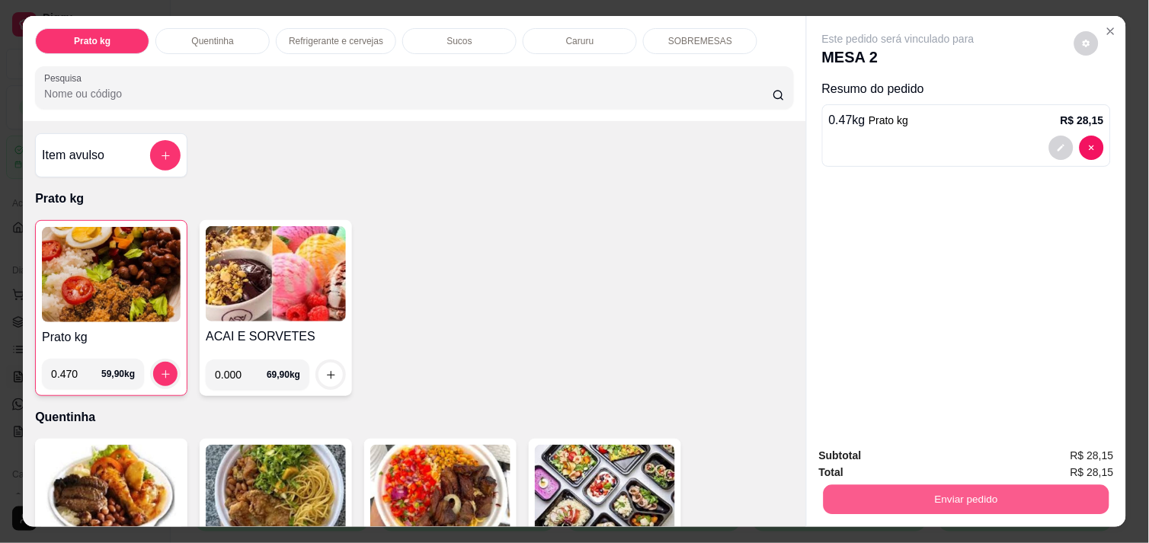
click at [964, 490] on button "Enviar pedido" at bounding box center [967, 500] width 286 height 30
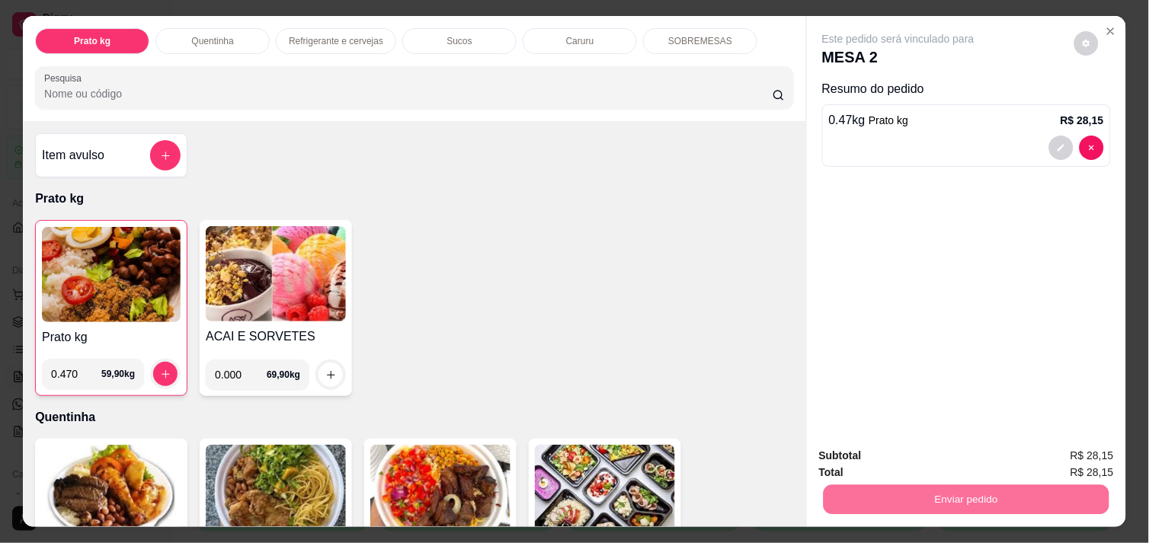
click at [944, 460] on button "Não registrar e enviar pedido" at bounding box center [916, 456] width 159 height 29
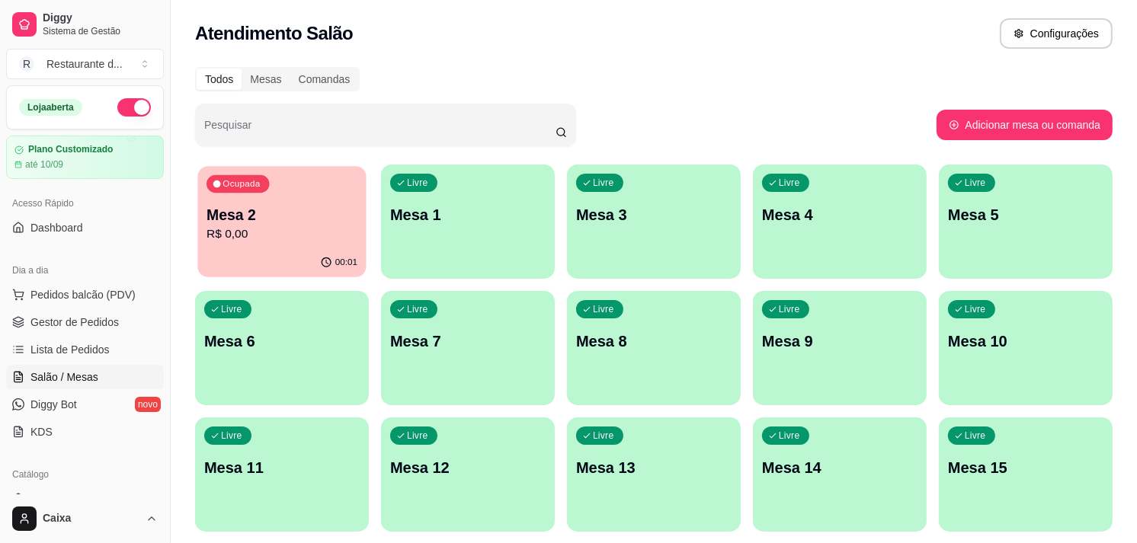
click at [331, 200] on div "Ocupada Mesa 2 R$ 0,00" at bounding box center [281, 207] width 168 height 82
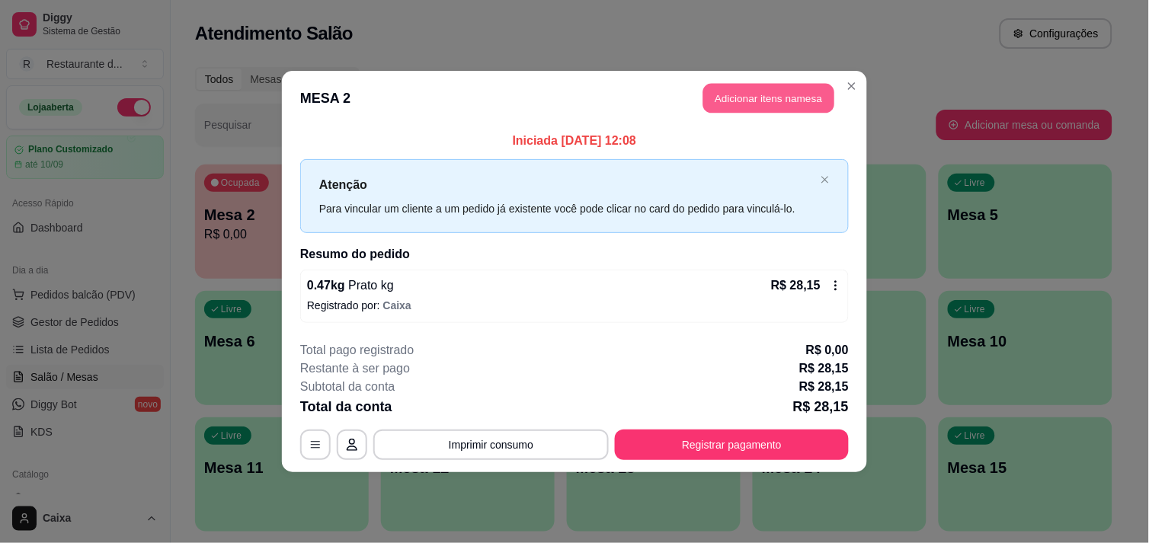
click at [767, 101] on button "Adicionar itens na mesa" at bounding box center [768, 99] width 131 height 30
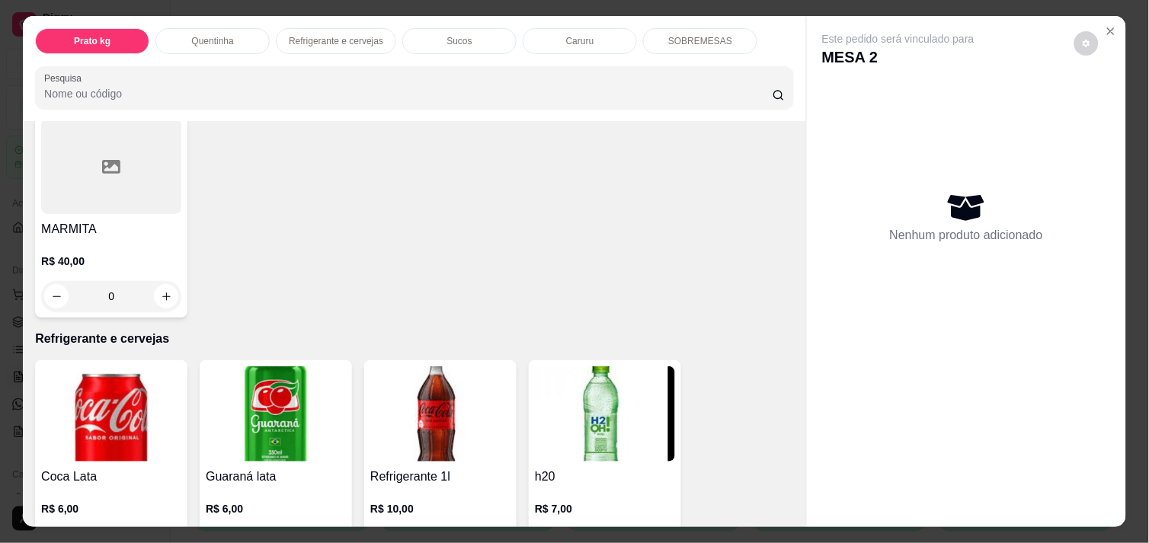
scroll to position [575, 0]
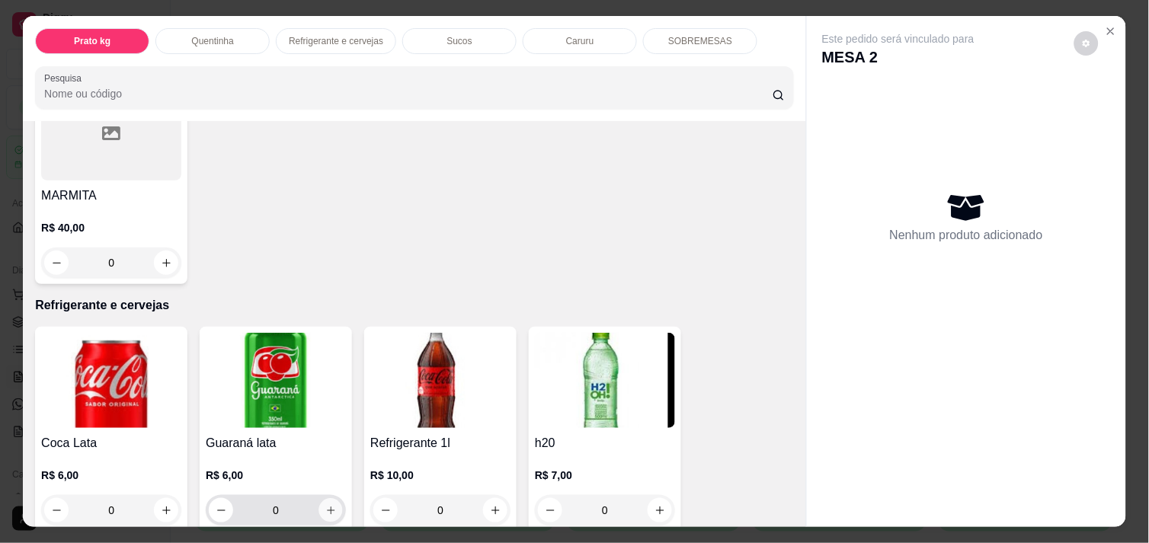
click at [328, 505] on icon "increase-product-quantity" at bounding box center [330, 510] width 11 height 11
type input "1"
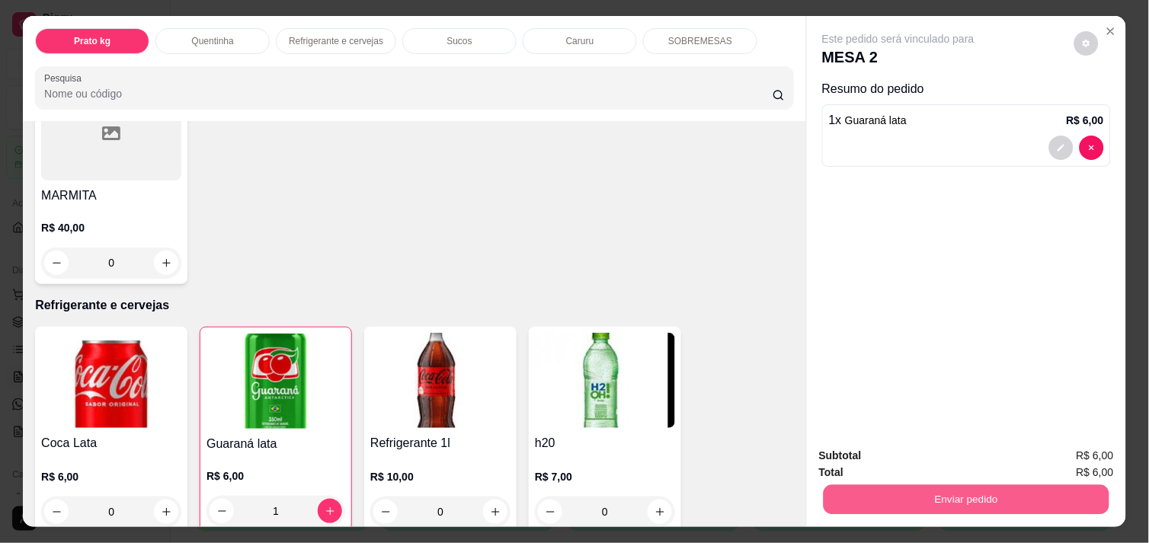
click at [912, 485] on button "Enviar pedido" at bounding box center [967, 500] width 286 height 30
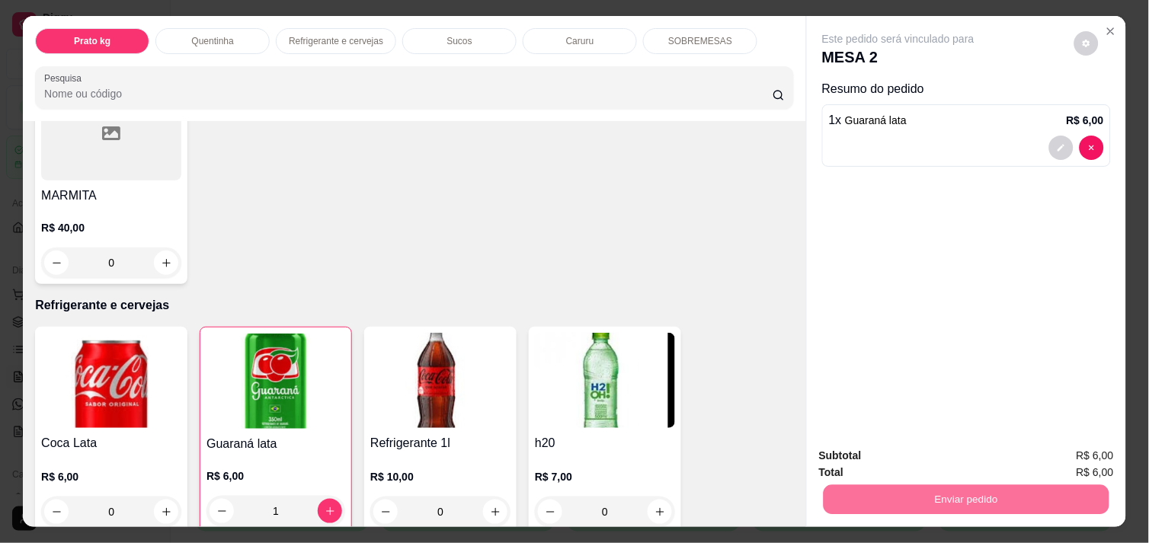
click at [896, 452] on button "Não registrar e enviar pedido" at bounding box center [916, 456] width 154 height 28
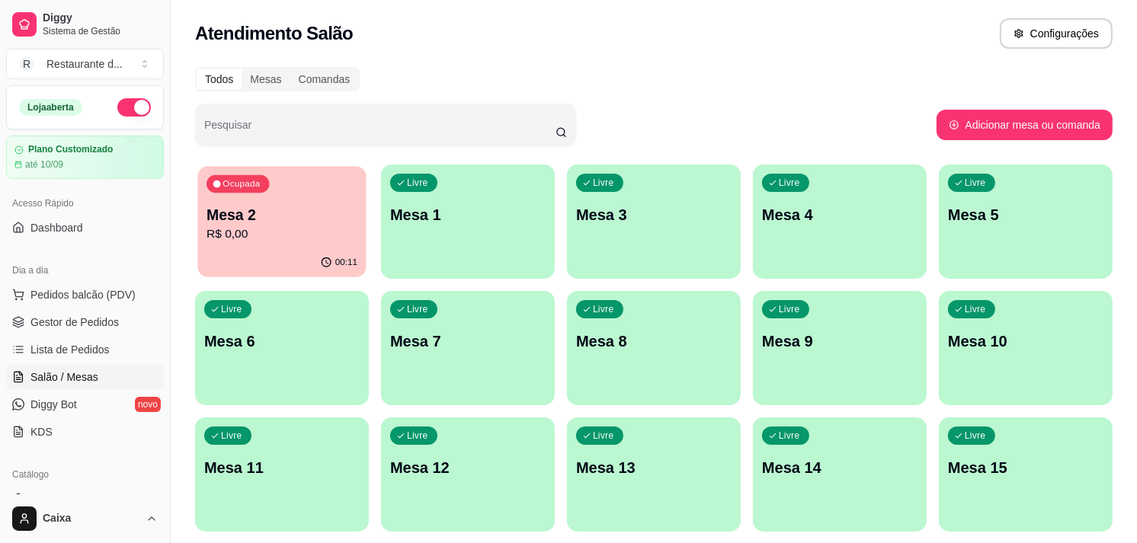
click at [265, 264] on div "00:11" at bounding box center [281, 262] width 168 height 29
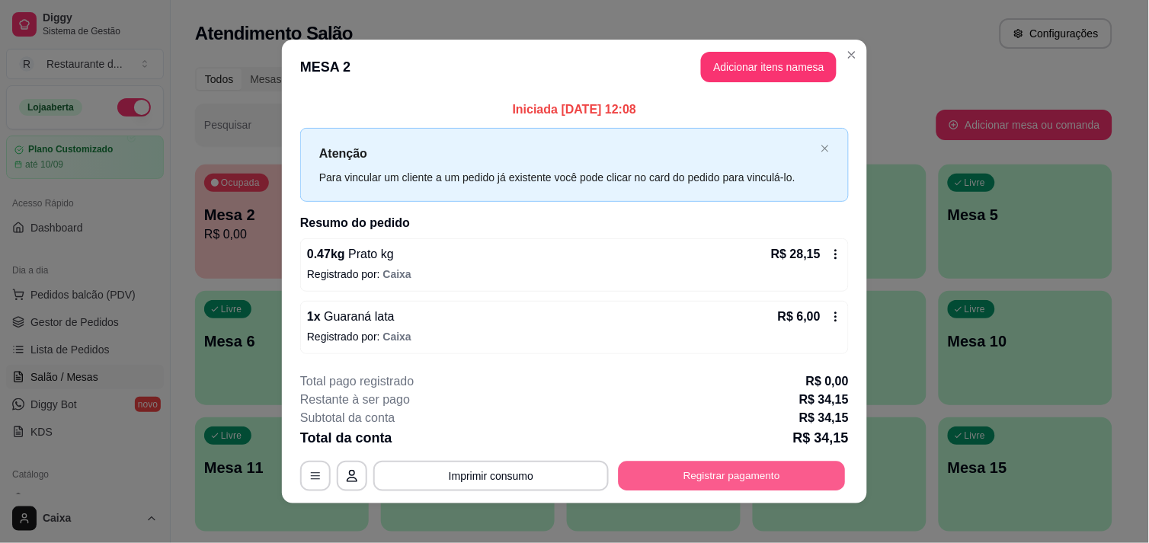
click at [687, 466] on button "Registrar pagamento" at bounding box center [732, 477] width 227 height 30
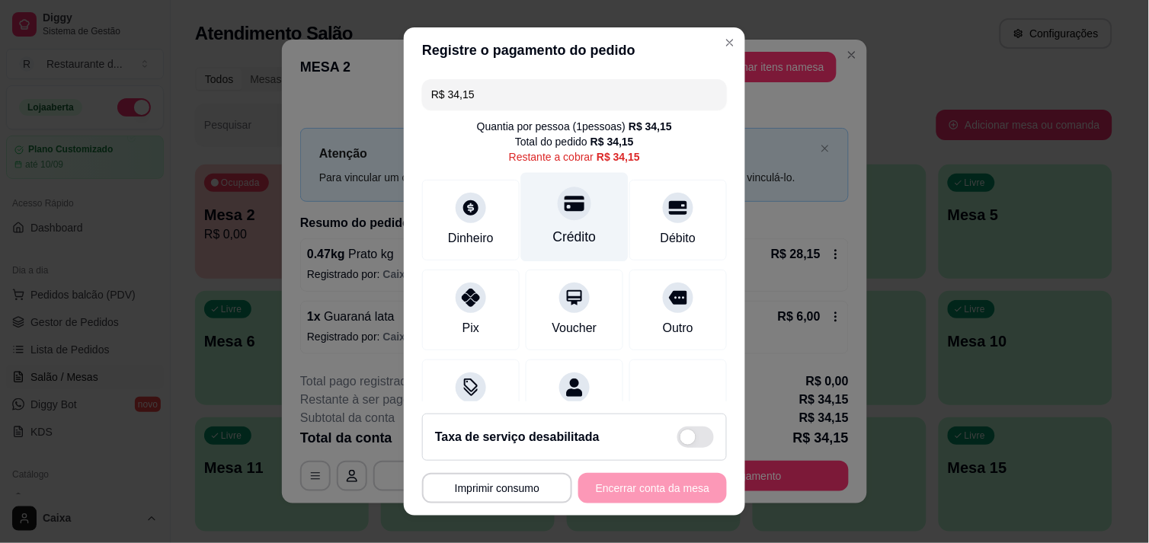
click at [565, 207] on icon at bounding box center [575, 203] width 20 height 15
type input "R$ 0,00"
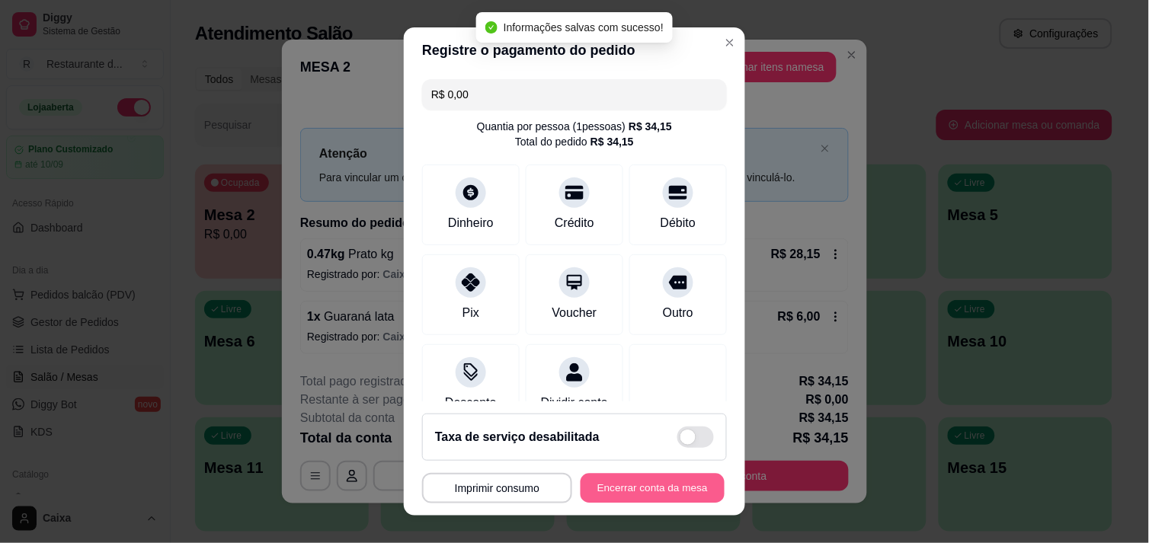
click at [649, 482] on button "Encerrar conta da mesa" at bounding box center [653, 489] width 144 height 30
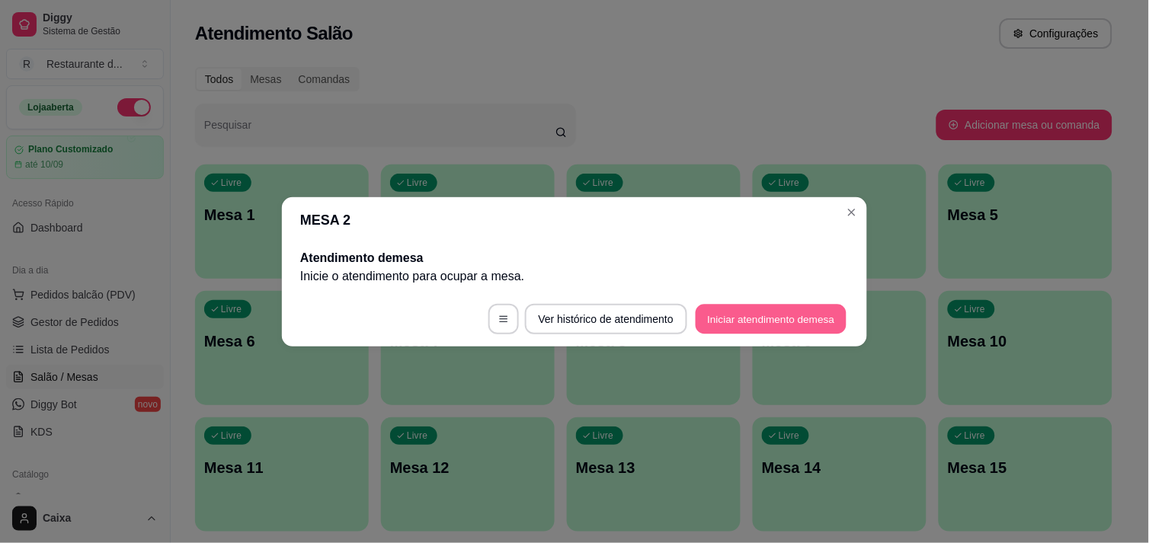
click at [749, 315] on button "Iniciar atendimento de mesa" at bounding box center [771, 319] width 151 height 30
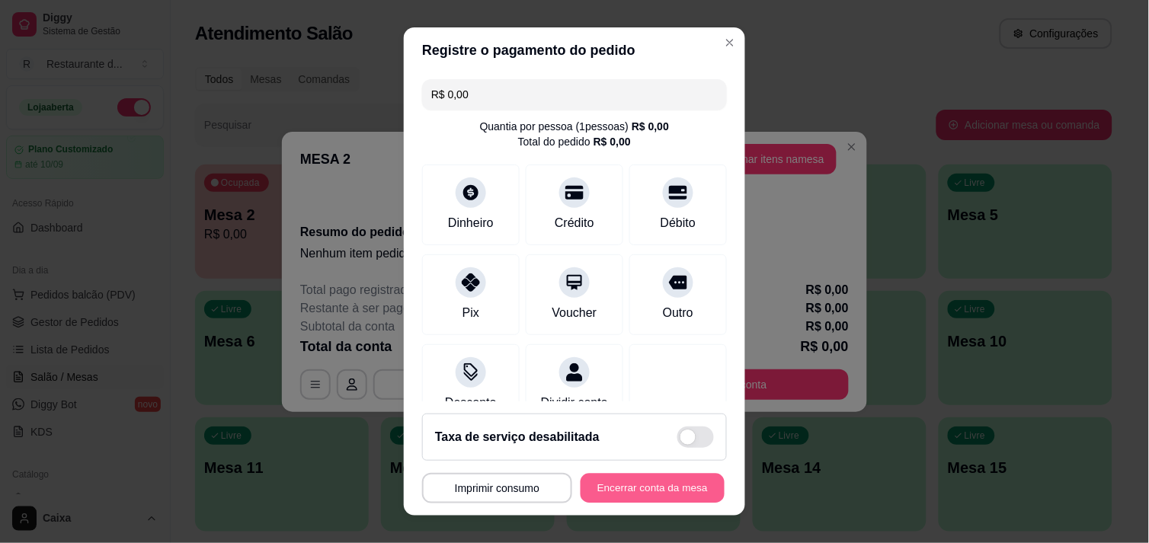
click at [651, 485] on button "Encerrar conta da mesa" at bounding box center [653, 489] width 144 height 30
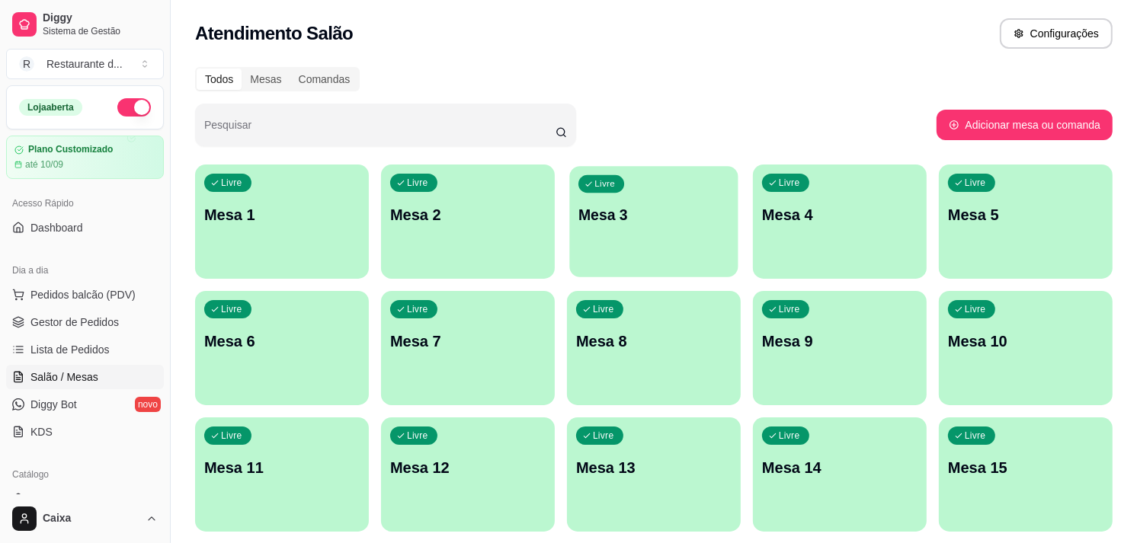
click at [626, 225] on div "Livre Mesa 3" at bounding box center [653, 212] width 168 height 93
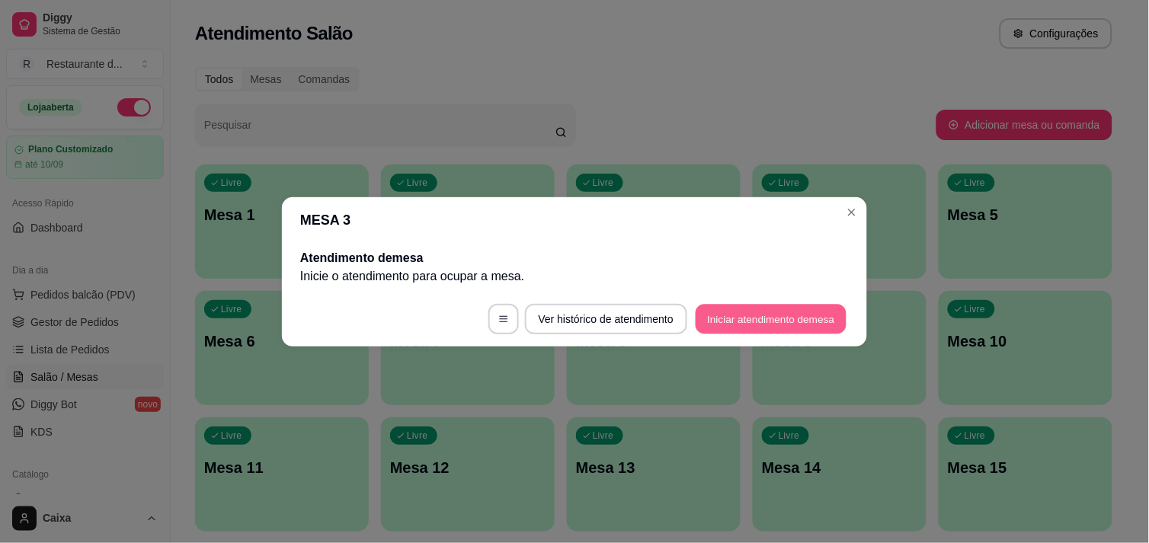
click at [771, 325] on button "Iniciar atendimento de mesa" at bounding box center [771, 319] width 151 height 30
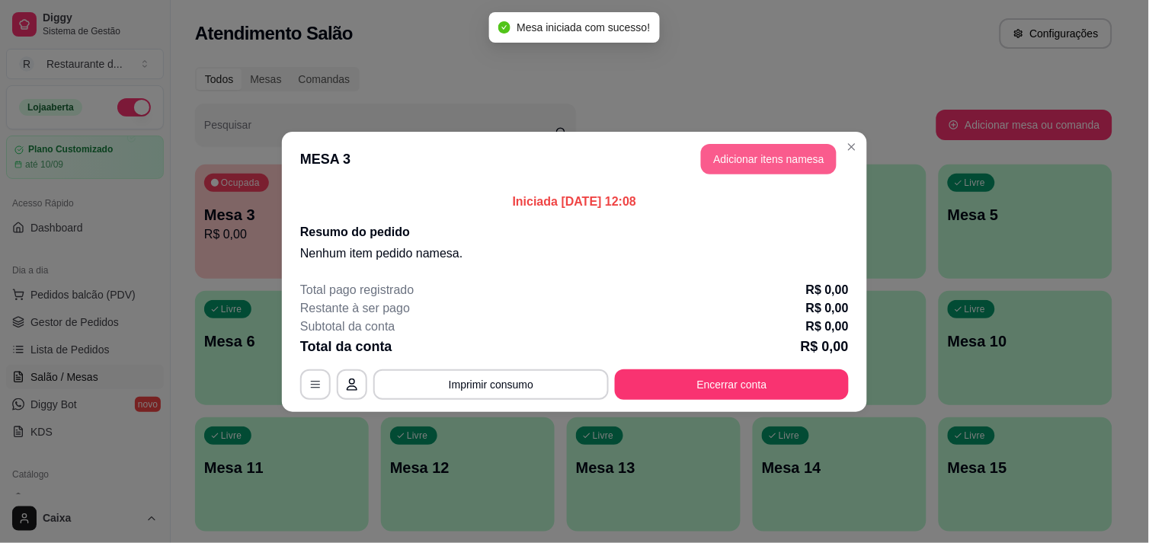
click at [751, 151] on button "Adicionar itens na mesa" at bounding box center [769, 159] width 136 height 30
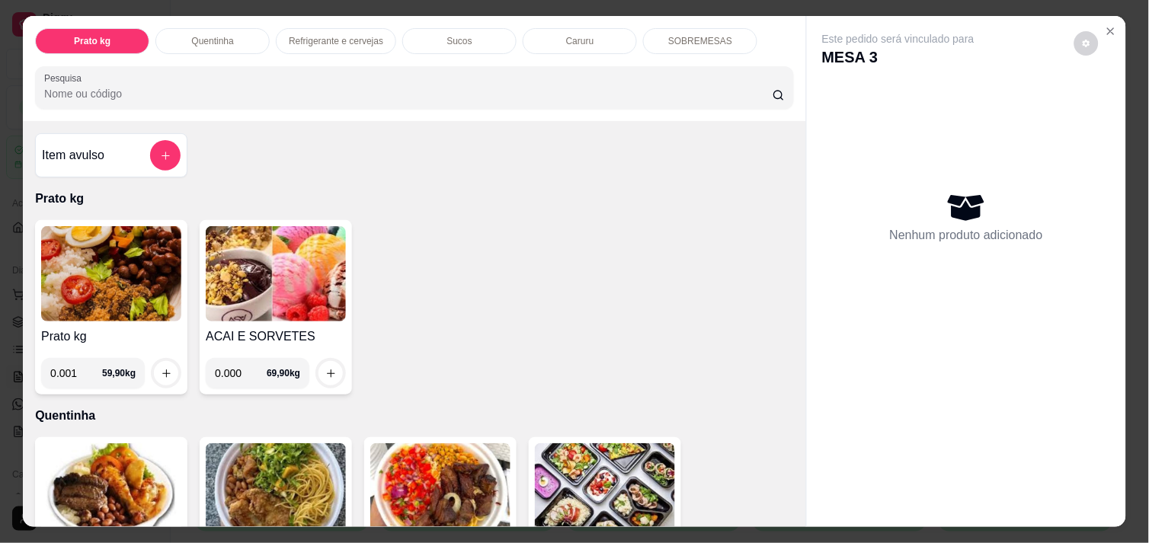
click at [84, 369] on input "0.001" at bounding box center [76, 373] width 52 height 30
type input "0.284"
click at [162, 368] on icon "increase-product-quantity" at bounding box center [166, 373] width 11 height 11
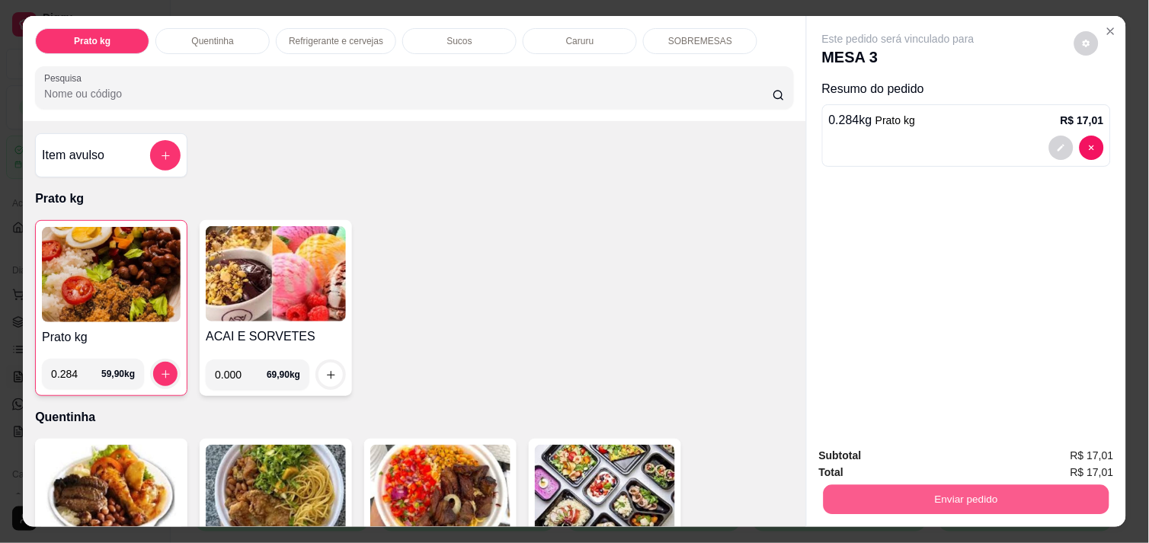
click at [930, 485] on button "Enviar pedido" at bounding box center [967, 500] width 286 height 30
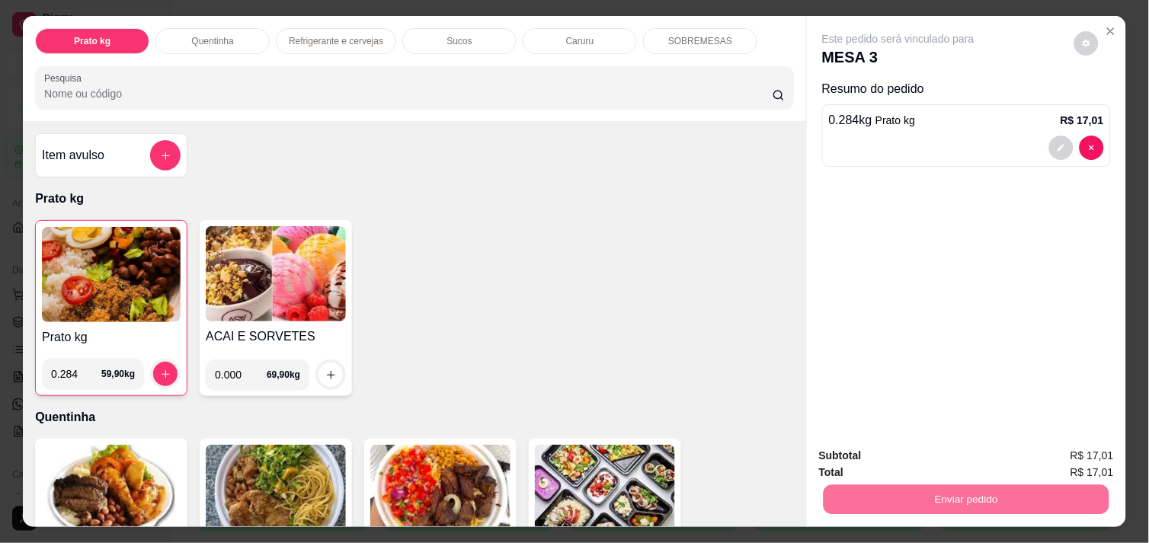
click at [913, 460] on button "Não registrar e enviar pedido" at bounding box center [916, 456] width 154 height 28
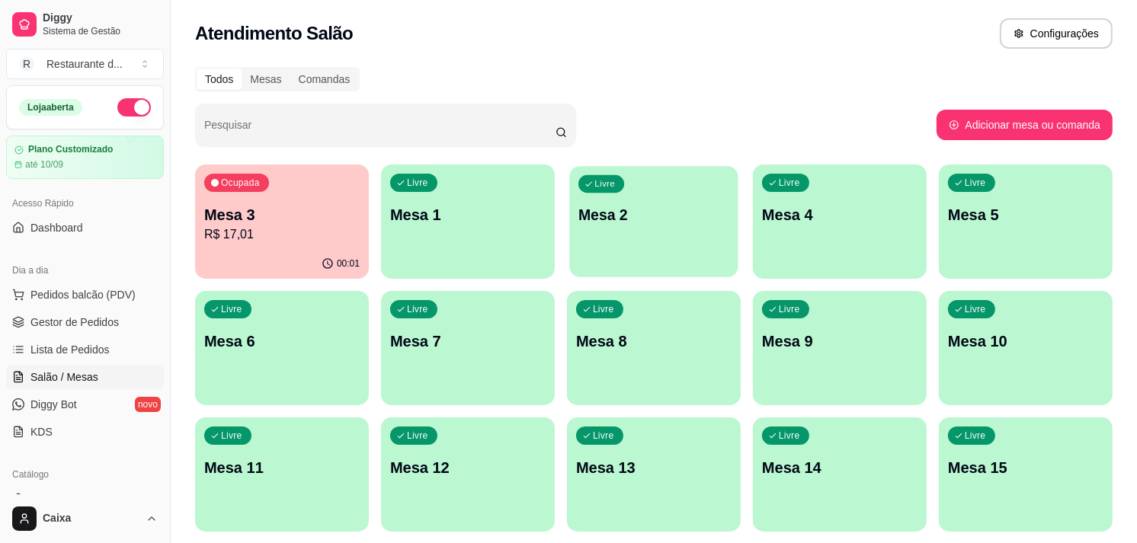
click at [690, 202] on div "Livre Mesa 2" at bounding box center [653, 212] width 168 height 93
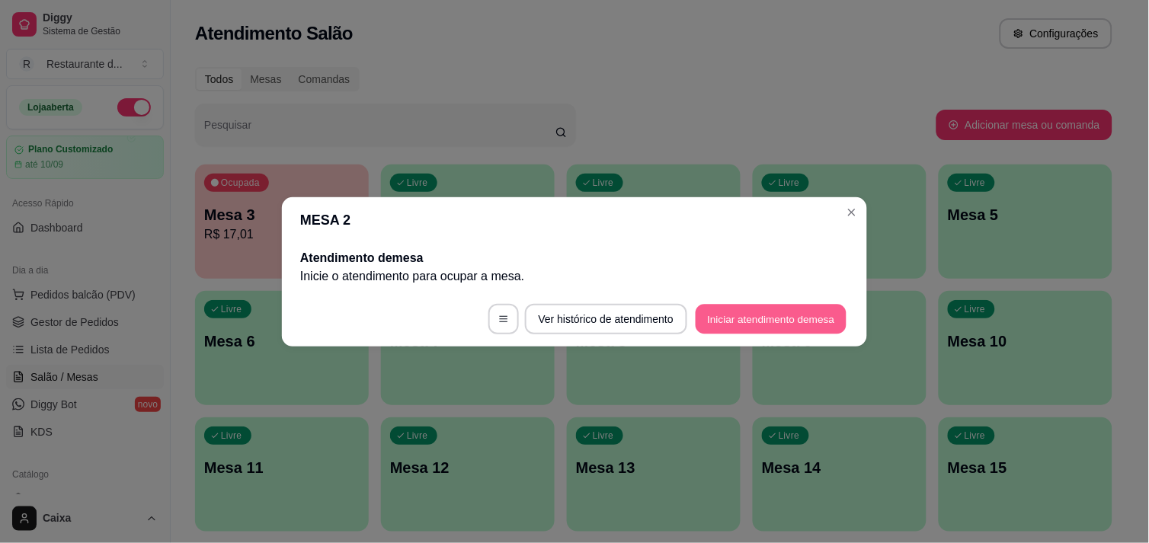
click at [745, 309] on button "Iniciar atendimento de mesa" at bounding box center [771, 319] width 151 height 30
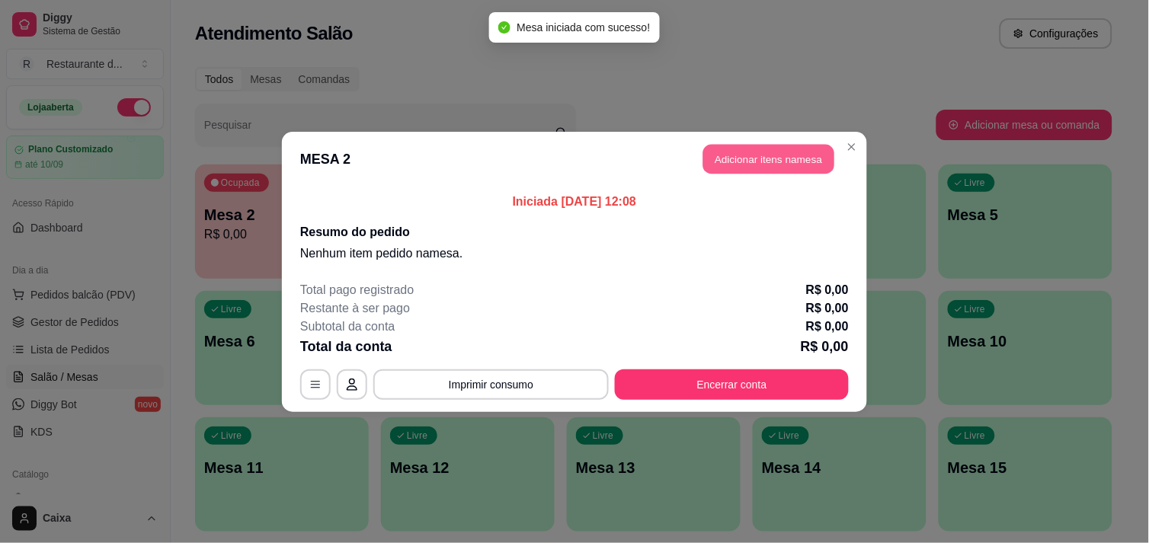
click at [774, 166] on button "Adicionar itens na mesa" at bounding box center [768, 159] width 131 height 30
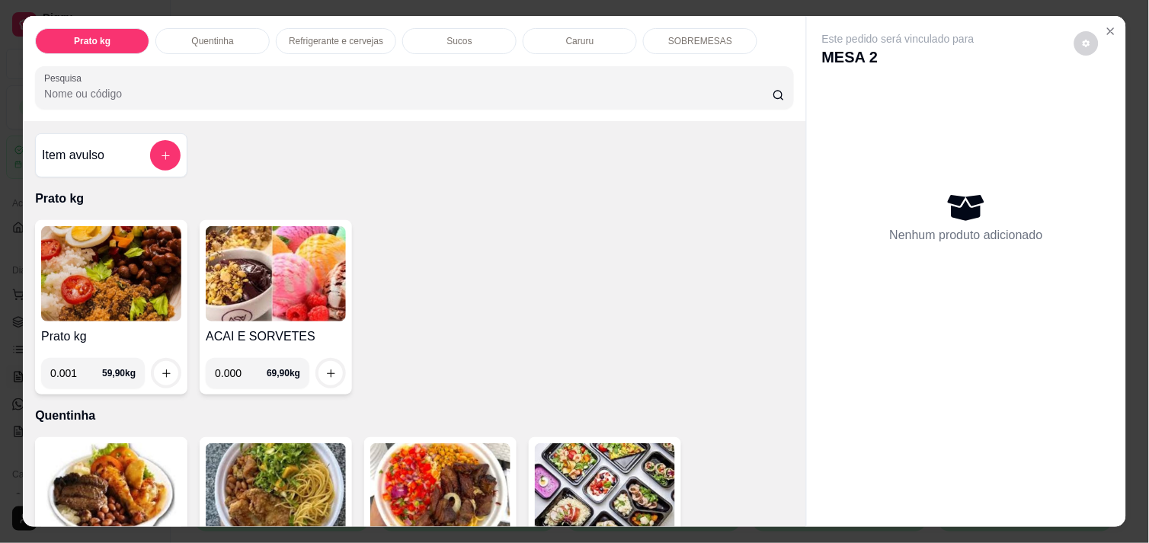
click at [85, 364] on input "0.001" at bounding box center [76, 373] width 52 height 30
type input "0.458"
click at [161, 368] on icon "increase-product-quantity" at bounding box center [166, 373] width 11 height 11
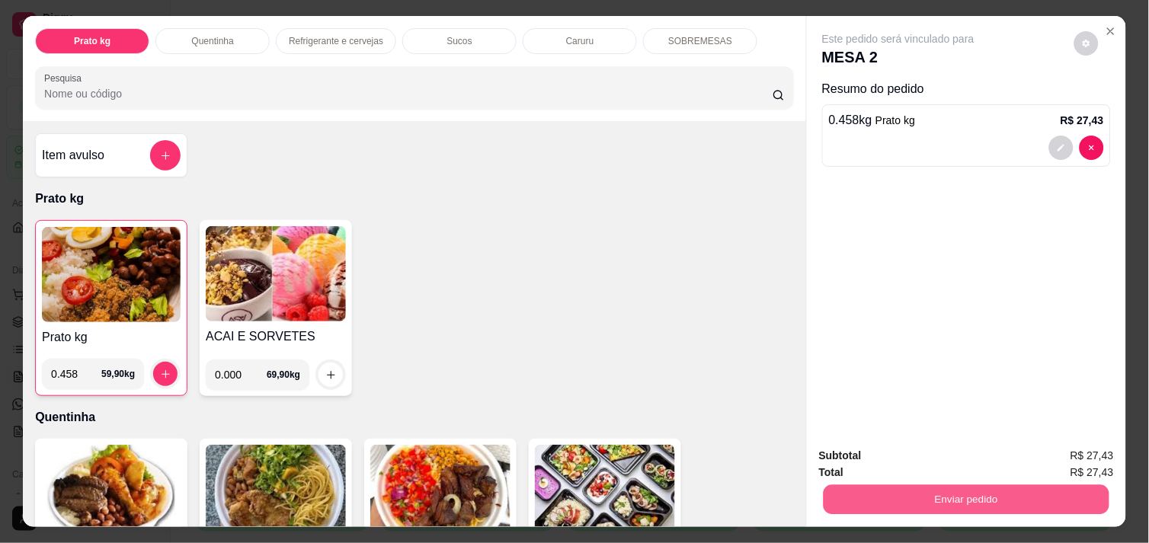
click at [988, 489] on button "Enviar pedido" at bounding box center [967, 500] width 286 height 30
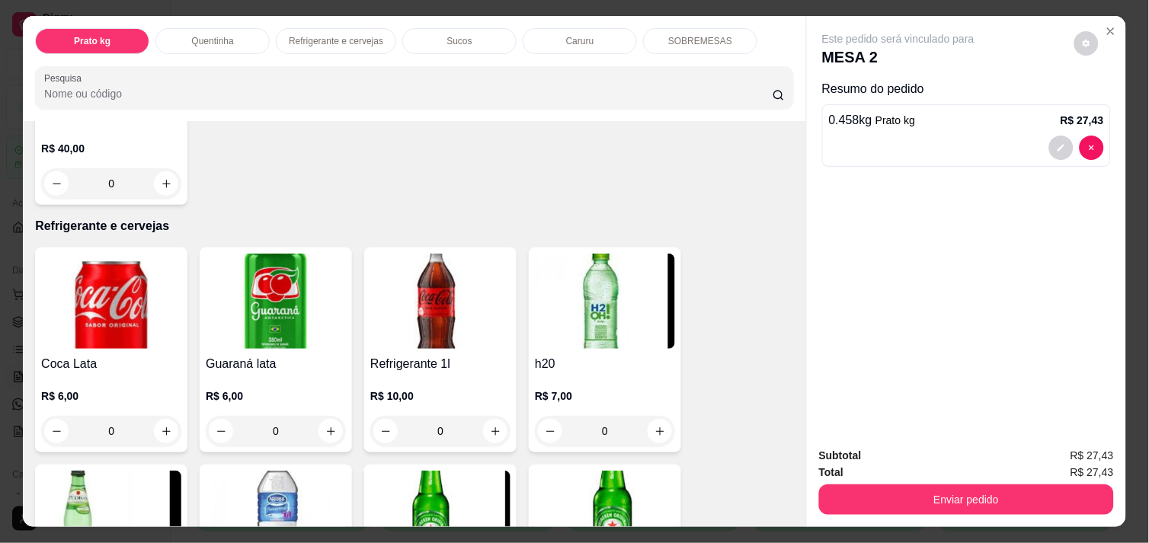
scroll to position [677, 0]
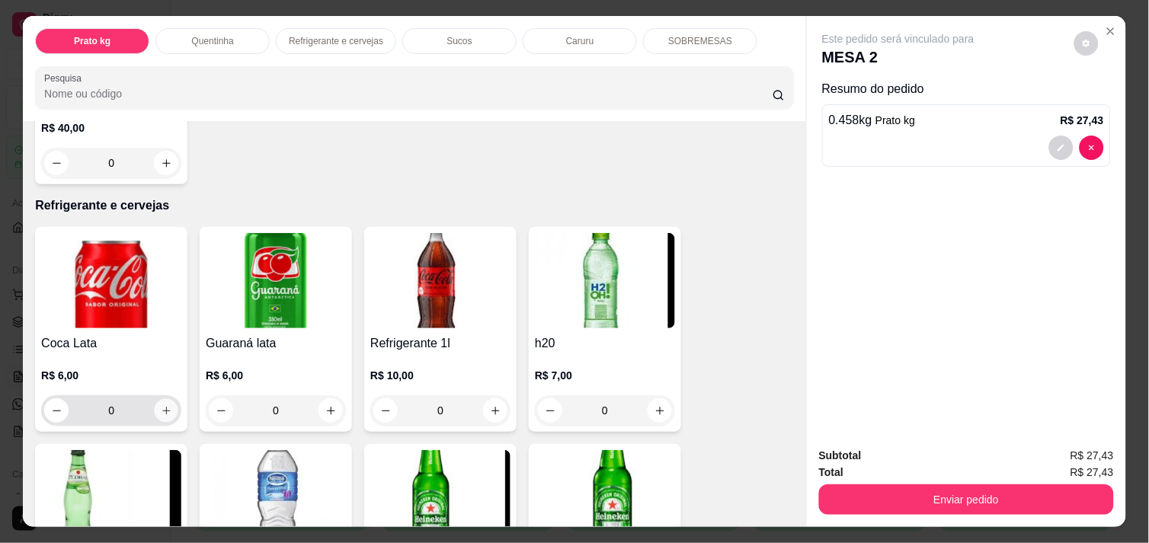
click at [161, 405] on icon "increase-product-quantity" at bounding box center [166, 410] width 11 height 11
type input "1"
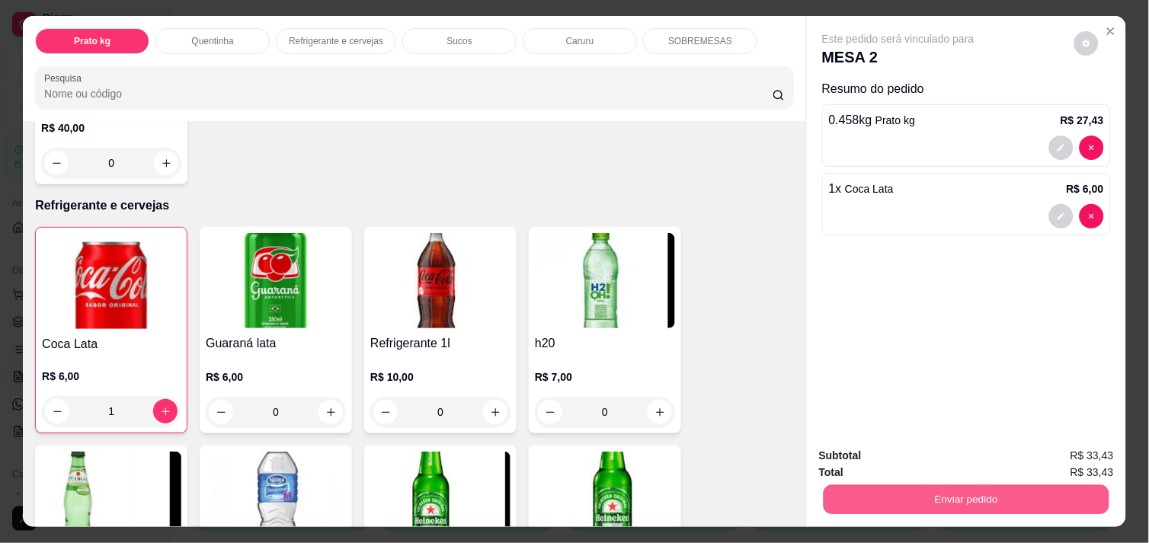
click at [968, 490] on button "Enviar pedido" at bounding box center [967, 500] width 286 height 30
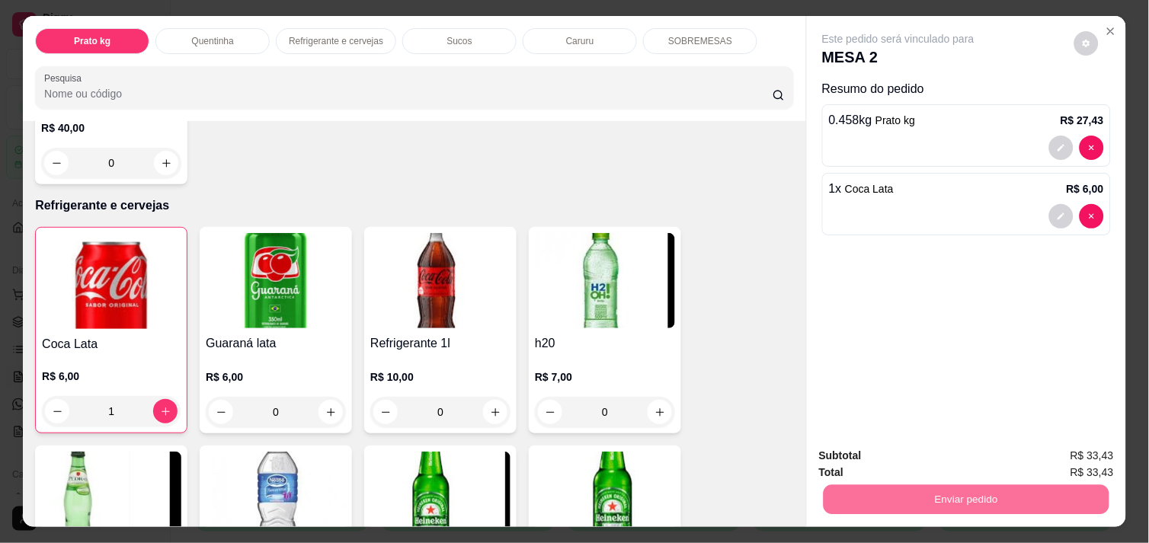
click at [941, 453] on button "Não registrar e enviar pedido" at bounding box center [916, 456] width 154 height 28
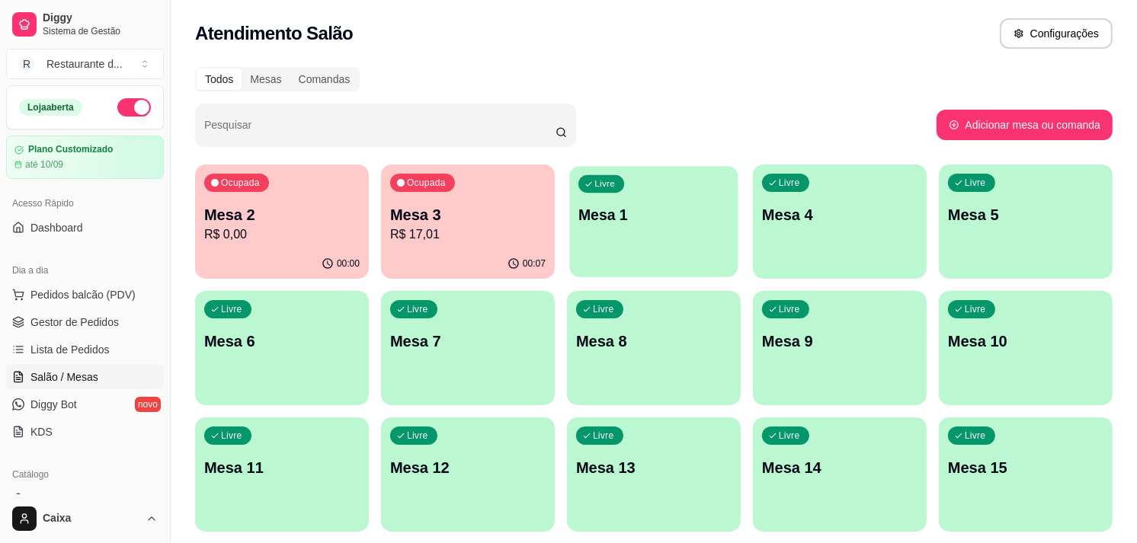
click at [672, 216] on p "Mesa 1" at bounding box center [653, 215] width 151 height 21
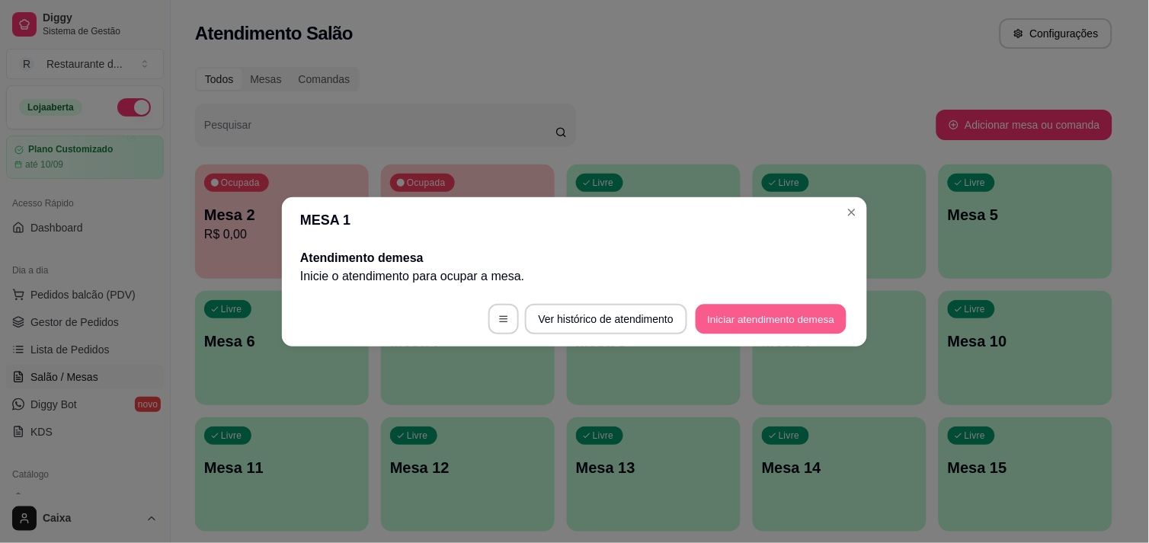
click at [776, 312] on button "Iniciar atendimento de mesa" at bounding box center [771, 319] width 151 height 30
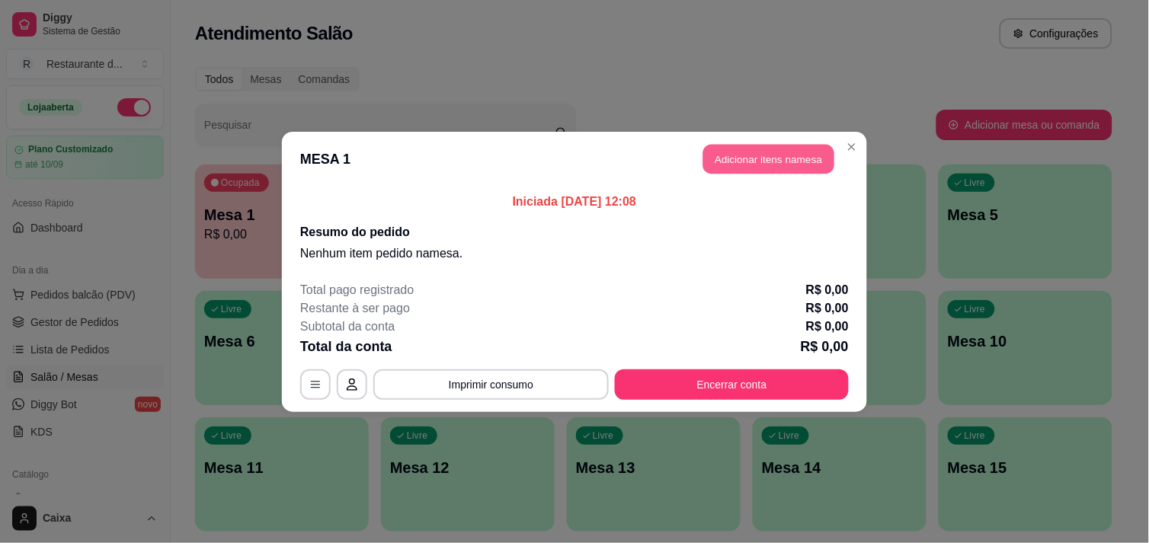
click at [743, 164] on button "Adicionar itens na mesa" at bounding box center [768, 159] width 131 height 30
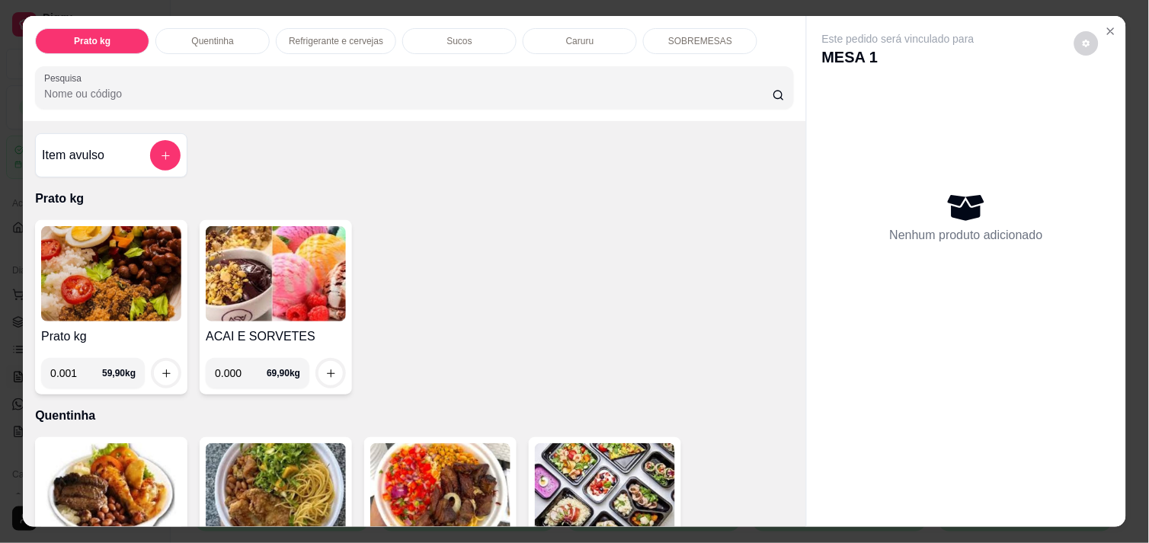
click at [82, 366] on input "0.001" at bounding box center [76, 373] width 52 height 30
type input "0.442"
click at [163, 368] on icon "increase-product-quantity" at bounding box center [166, 373] width 11 height 11
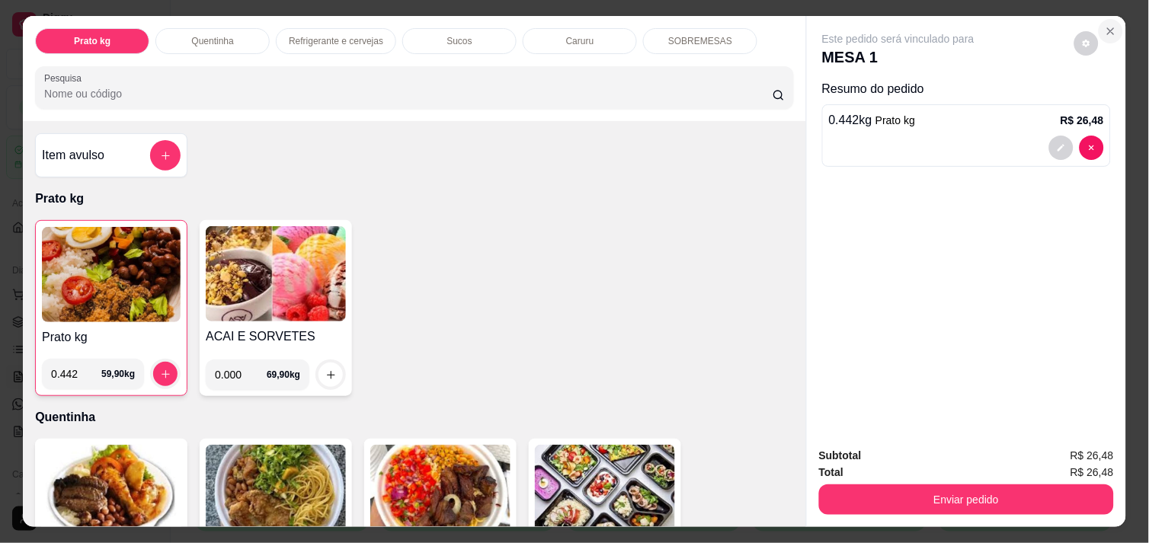
click at [1105, 25] on icon "Close" at bounding box center [1111, 31] width 12 height 12
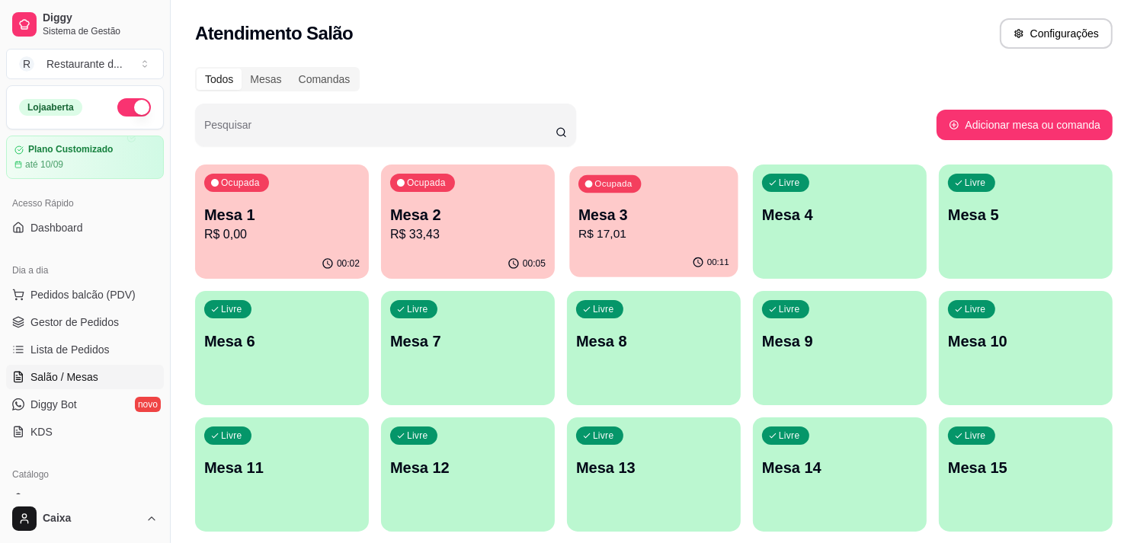
click at [603, 194] on div "Ocupada Mesa 3 R$ 17,01" at bounding box center [653, 207] width 168 height 82
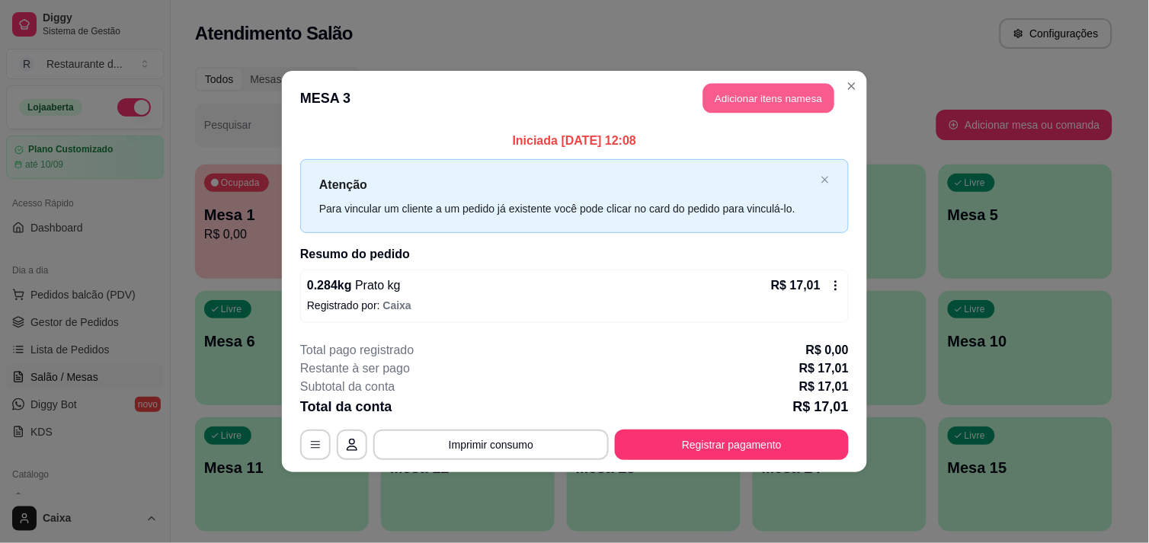
click at [781, 96] on button "Adicionar itens na mesa" at bounding box center [768, 99] width 131 height 30
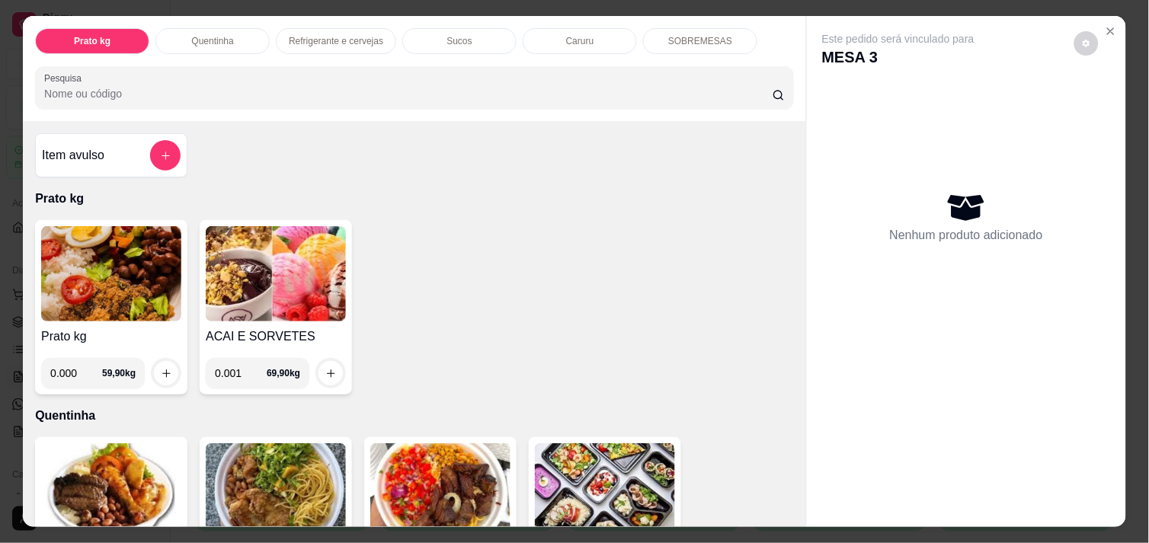
click at [252, 367] on input "0.001" at bounding box center [241, 373] width 52 height 30
type input "0.112"
click at [327, 370] on icon "increase-product-quantity" at bounding box center [331, 374] width 8 height 8
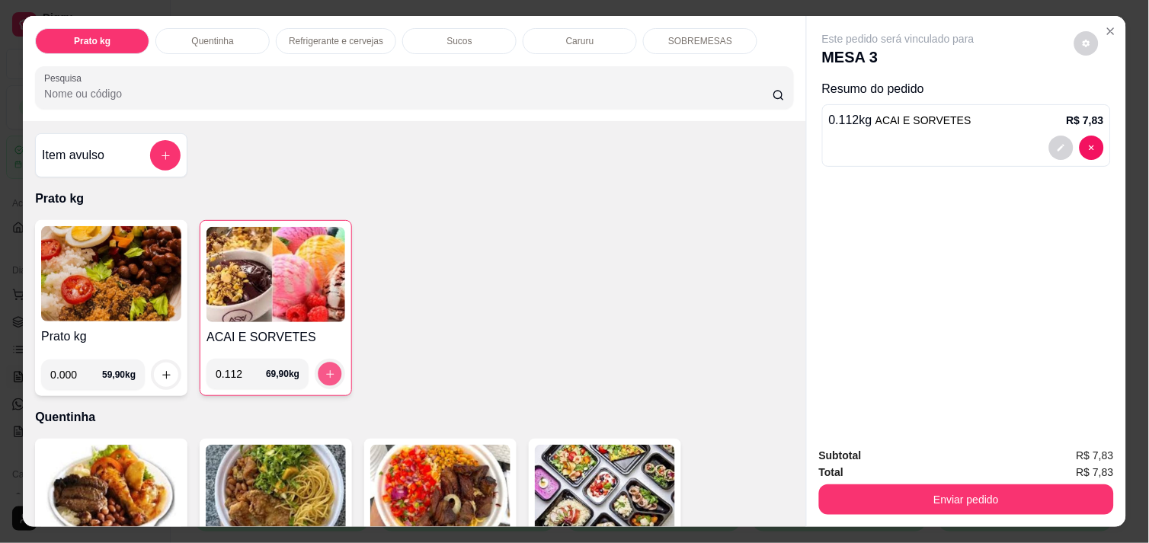
click at [325, 369] on icon "increase-product-quantity" at bounding box center [330, 374] width 11 height 11
click at [601, 377] on div "Prato kg 0.000 59,90 kg ACAI E SORVETES 0.112 69,90 kg" at bounding box center [414, 308] width 759 height 176
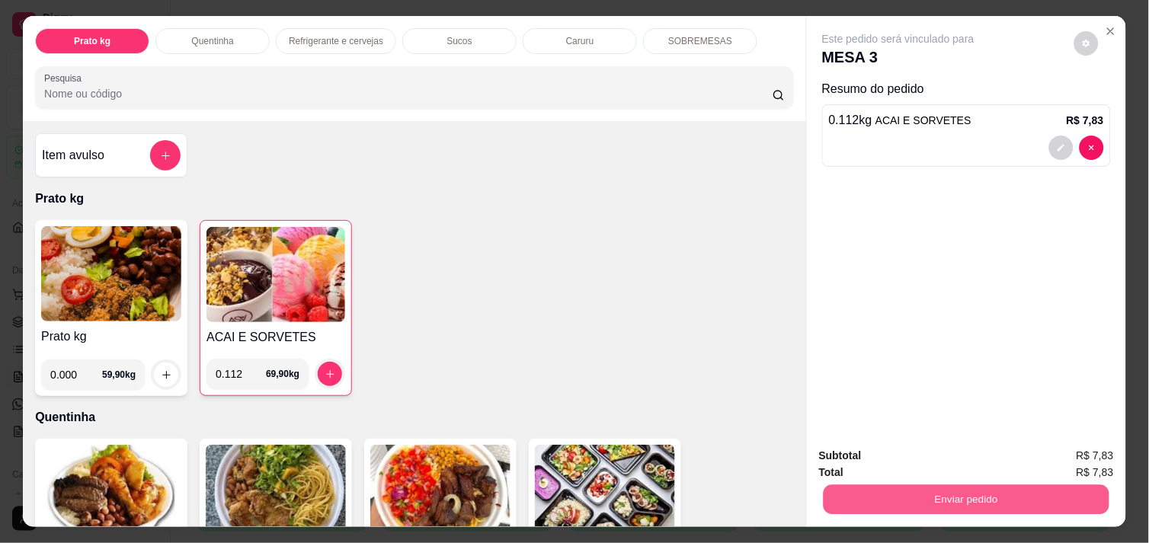
click at [963, 496] on button "Enviar pedido" at bounding box center [967, 500] width 286 height 30
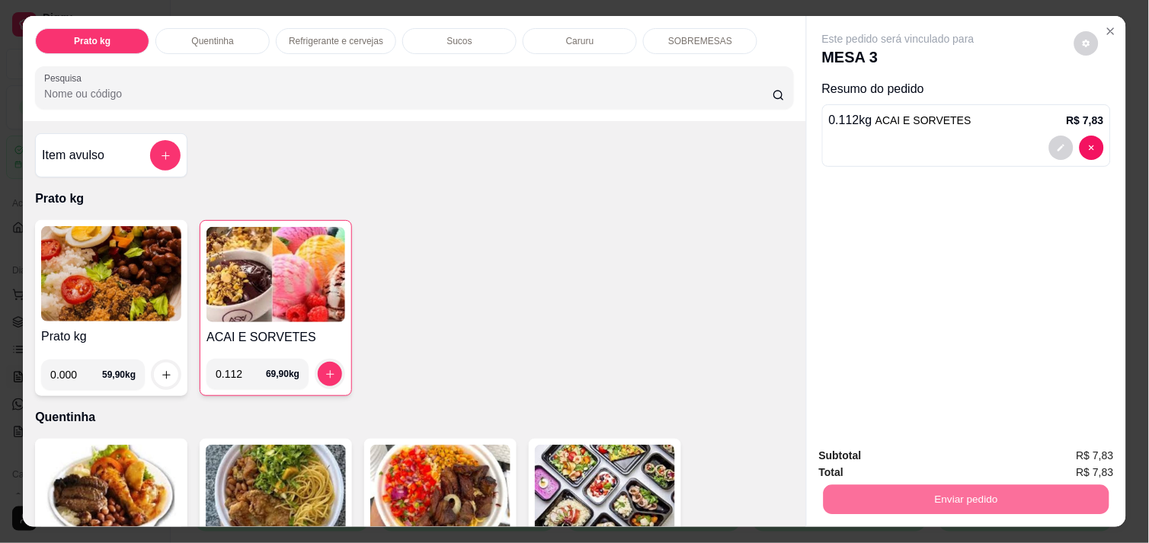
click at [940, 457] on button "Não registrar e enviar pedido" at bounding box center [916, 456] width 154 height 28
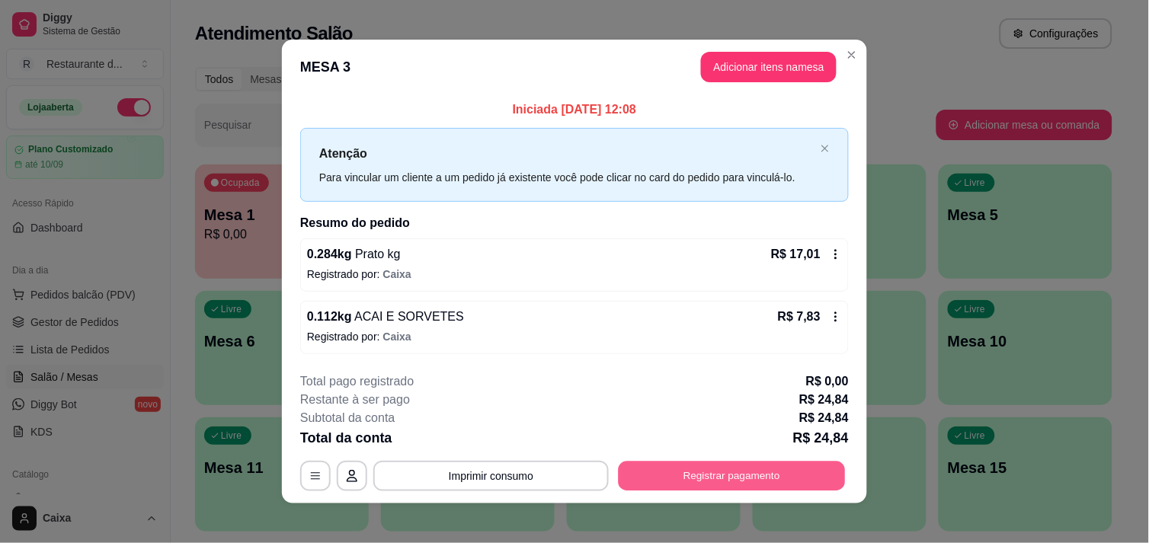
click at [770, 469] on button "Registrar pagamento" at bounding box center [732, 477] width 227 height 30
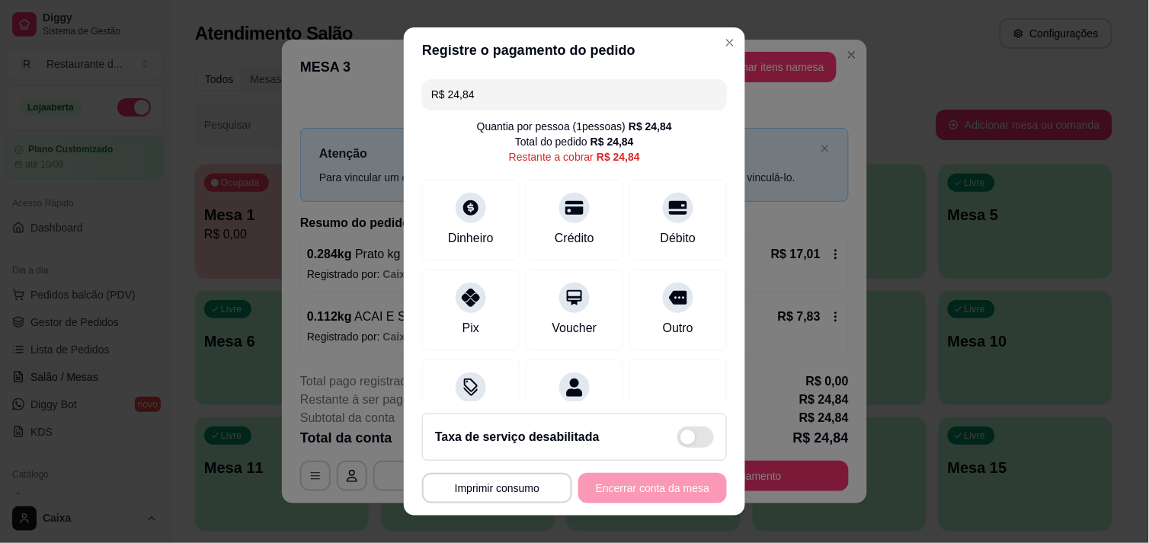
click at [463, 306] on div "**********" at bounding box center [574, 271] width 1149 height 543
click at [463, 306] on div at bounding box center [471, 294] width 34 height 34
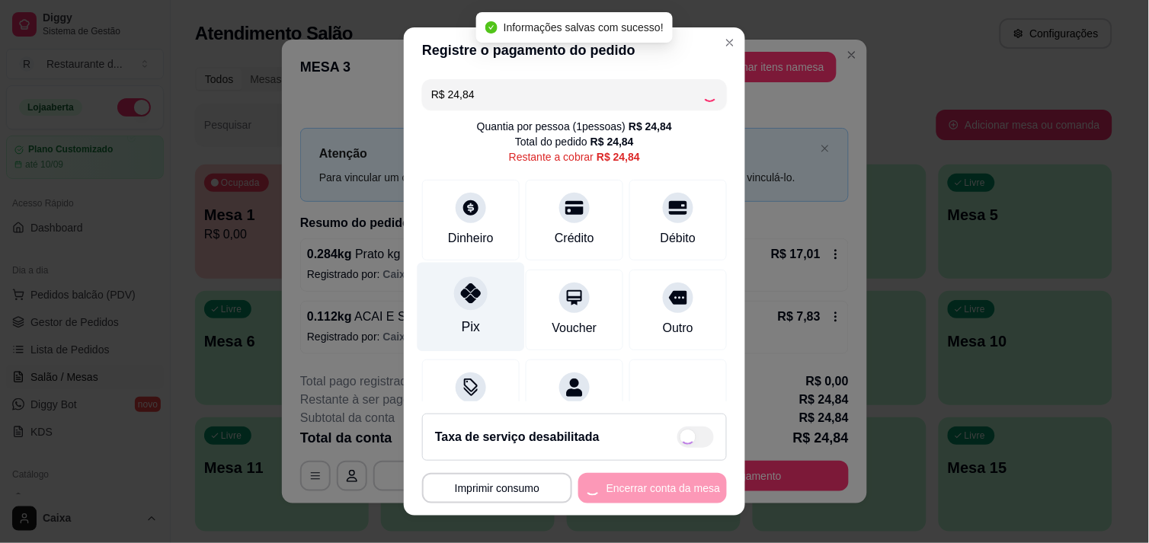
type input "R$ 0,00"
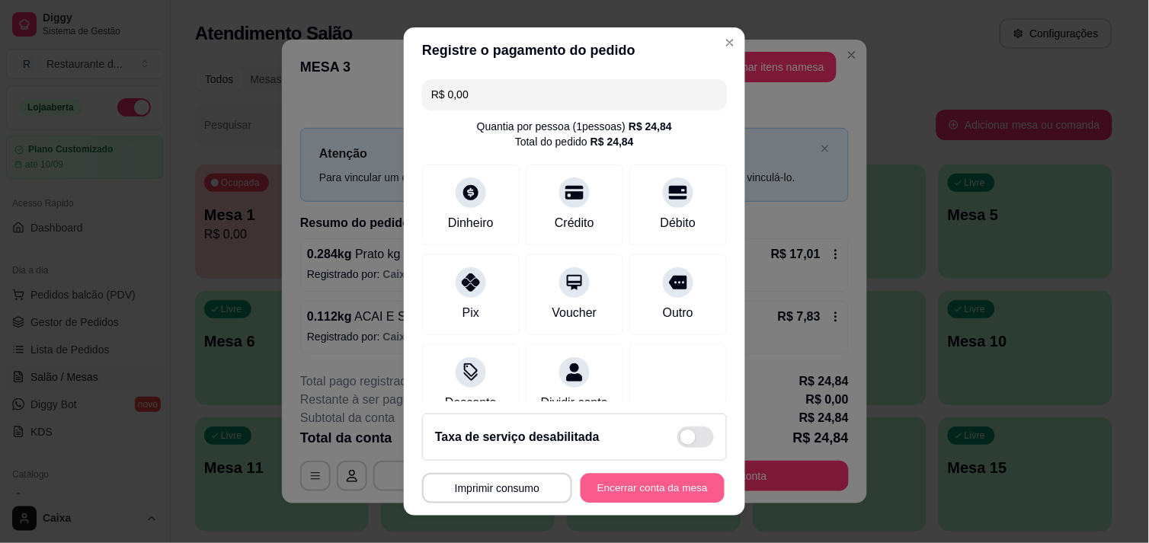
click at [622, 494] on button "Encerrar conta da mesa" at bounding box center [653, 489] width 144 height 30
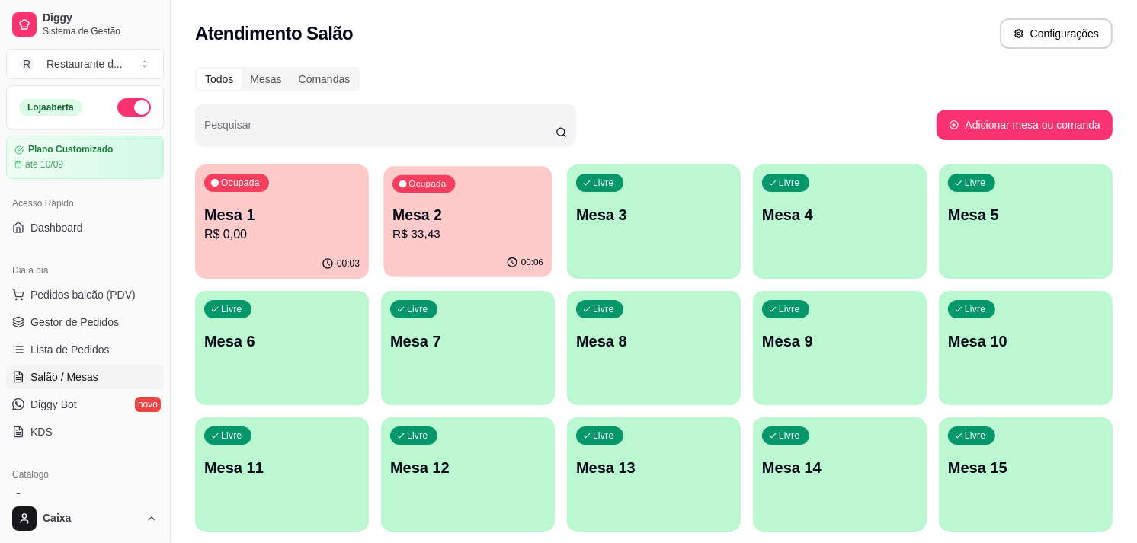
click at [475, 184] on div "Ocupada Mesa 2 R$ 33,43" at bounding box center [467, 207] width 168 height 82
click at [862, 179] on div "Livre Mesa 4" at bounding box center [839, 212] width 168 height 93
click at [885, 232] on div "Livre Mesa 4" at bounding box center [839, 212] width 168 height 93
click at [900, 247] on div "Livre Mesa 4" at bounding box center [839, 212] width 168 height 93
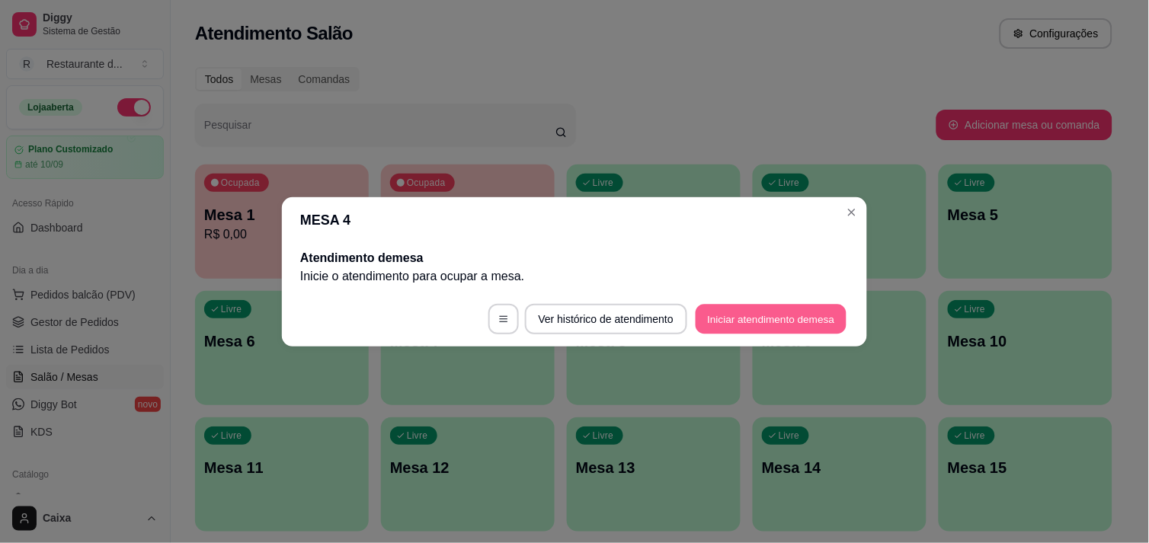
click at [736, 309] on button "Iniciar atendimento de mesa" at bounding box center [771, 319] width 151 height 30
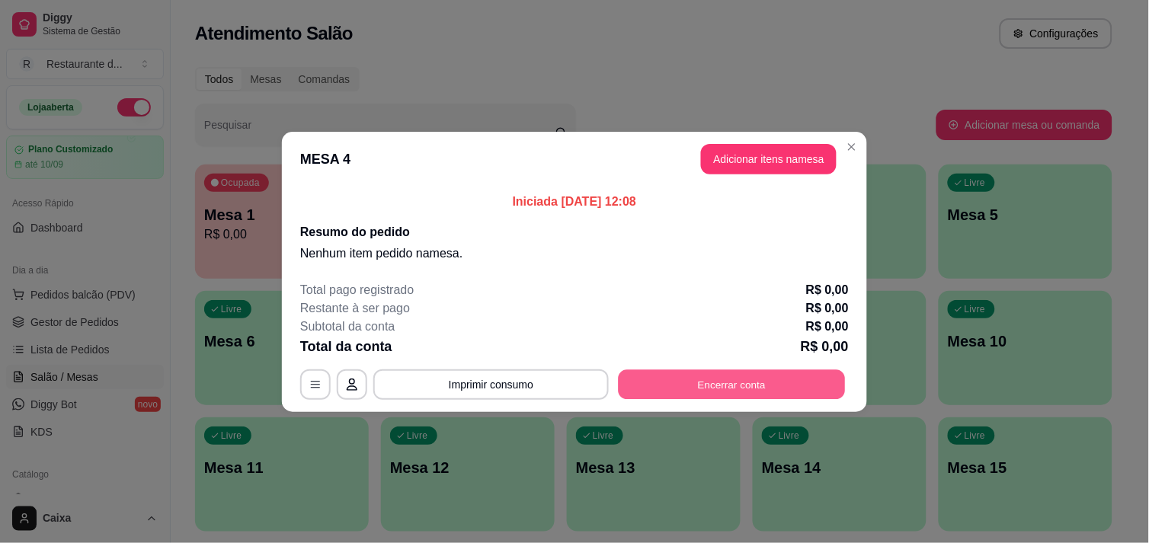
click at [726, 379] on button "Encerrar conta" at bounding box center [732, 385] width 227 height 30
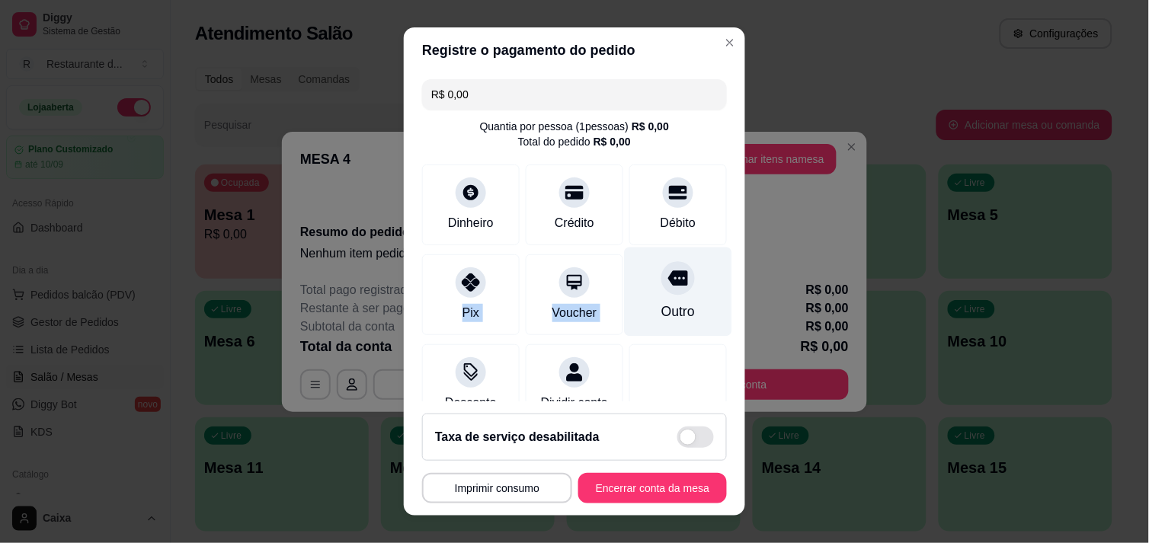
drag, startPoint x: 476, startPoint y: 285, endPoint x: 620, endPoint y: 329, distance: 149.9
click at [620, 329] on div "Pix Voucher Outro" at bounding box center [574, 295] width 305 height 81
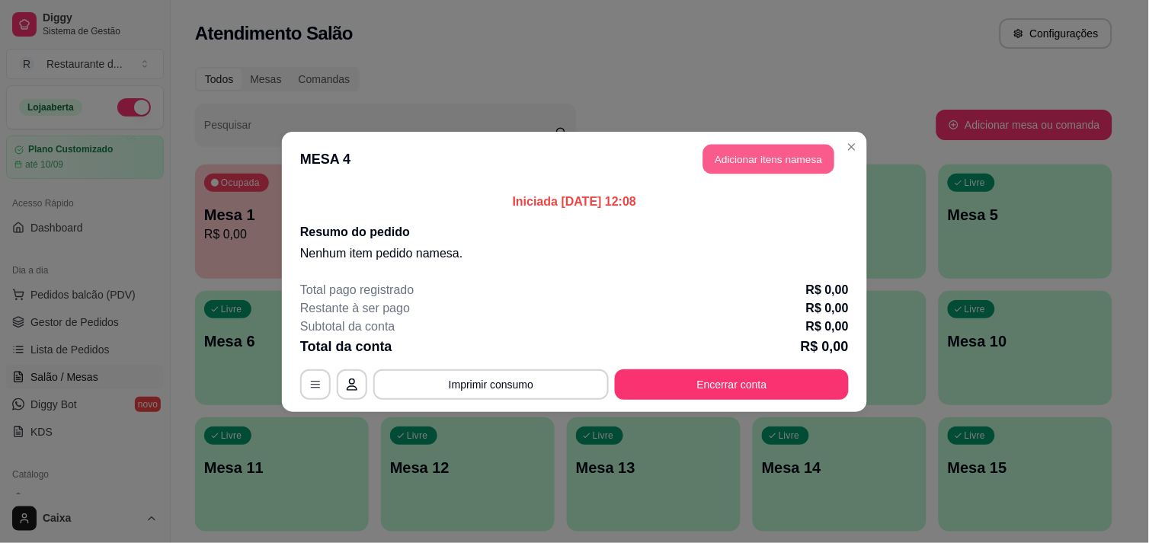
click at [768, 161] on button "Adicionar itens na mesa" at bounding box center [768, 159] width 131 height 30
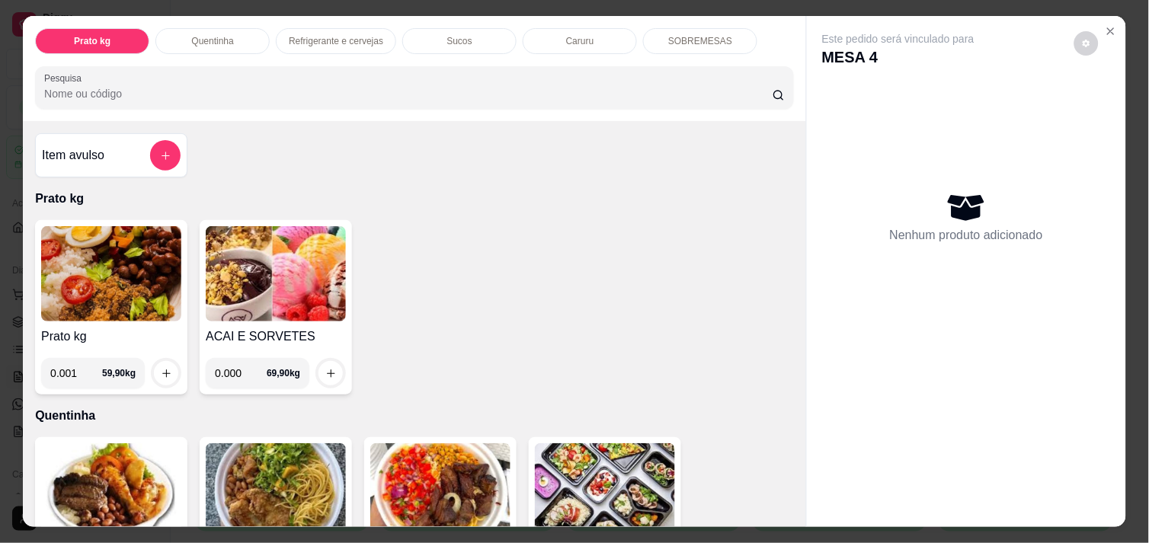
click at [80, 369] on input "0.001" at bounding box center [76, 373] width 52 height 30
type input "0.332"
click at [161, 369] on icon "increase-product-quantity" at bounding box center [166, 373] width 11 height 11
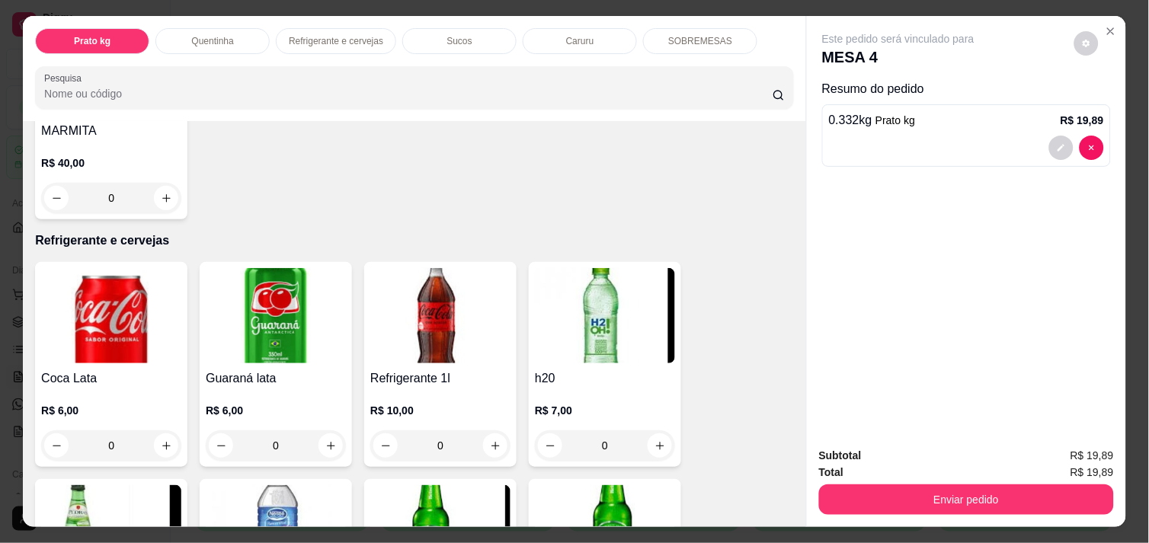
scroll to position [643, 0]
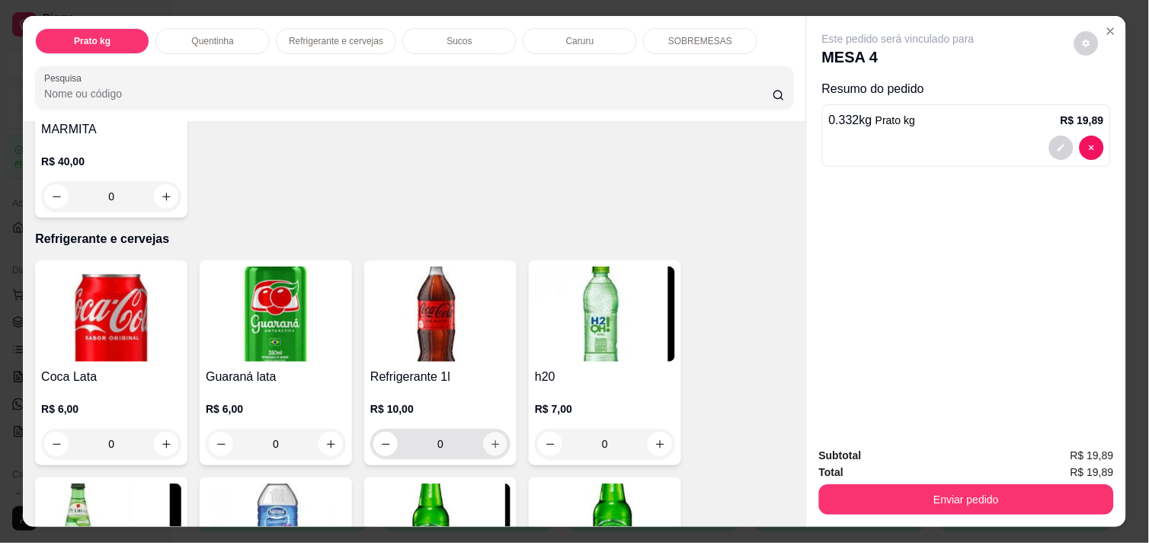
click at [490, 439] on icon "increase-product-quantity" at bounding box center [495, 444] width 11 height 11
type input "1"
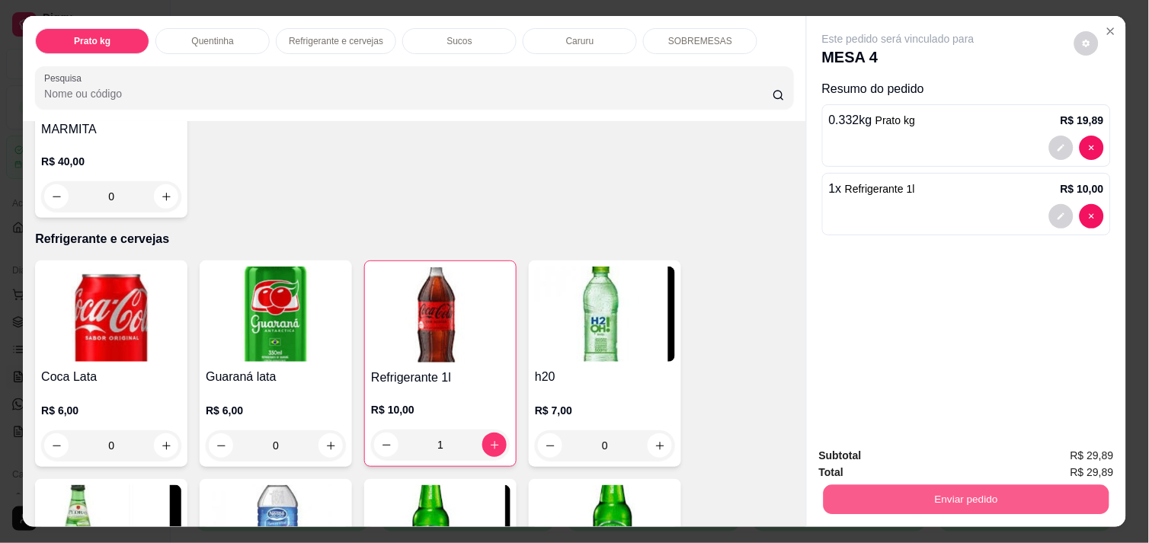
click at [873, 485] on button "Enviar pedido" at bounding box center [967, 500] width 286 height 30
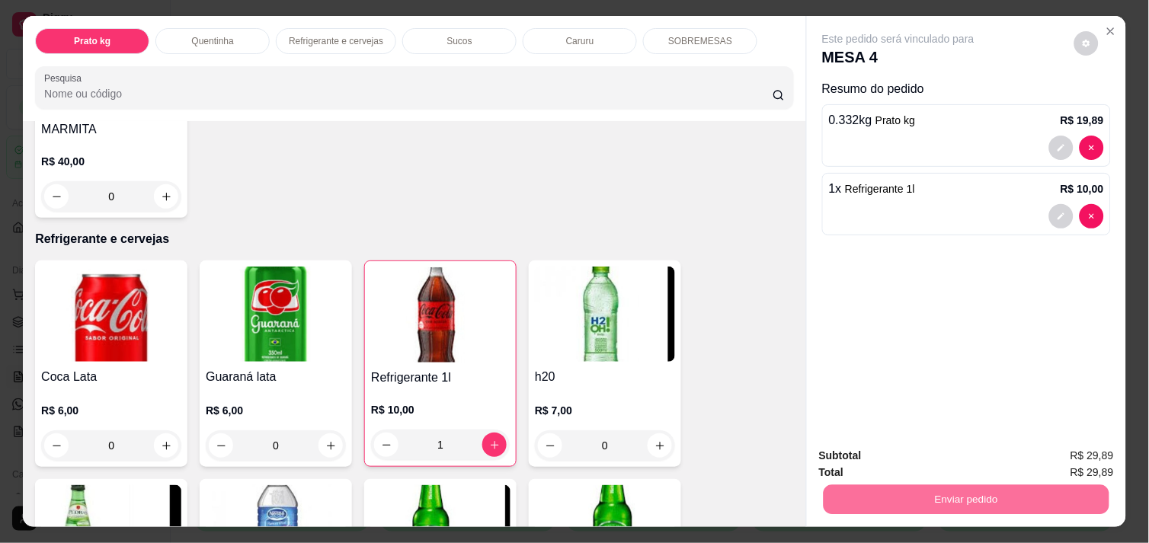
click at [870, 460] on button "Não registrar e enviar pedido" at bounding box center [916, 456] width 154 height 28
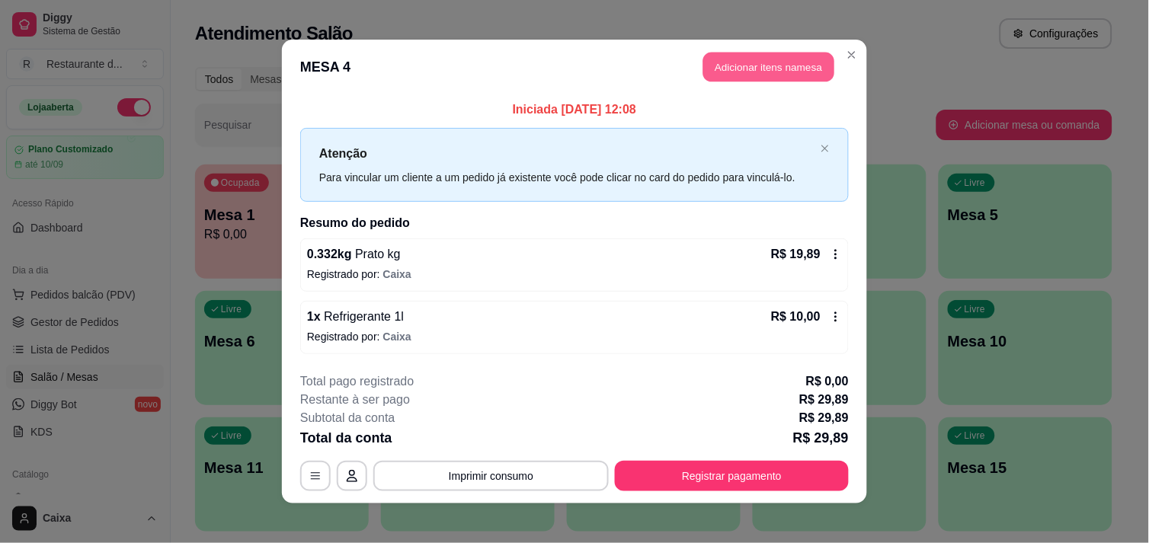
click at [779, 70] on button "Adicionar itens na mesa" at bounding box center [768, 68] width 131 height 30
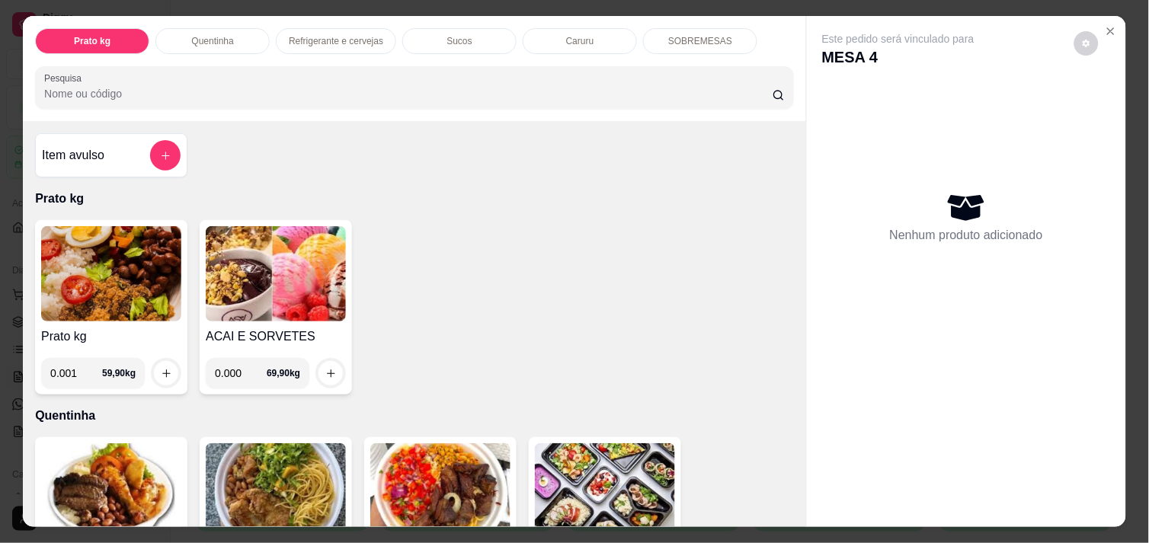
click at [84, 360] on input "0.001" at bounding box center [76, 373] width 52 height 30
type input "0.382"
click at [161, 368] on icon "increase-product-quantity" at bounding box center [166, 373] width 11 height 11
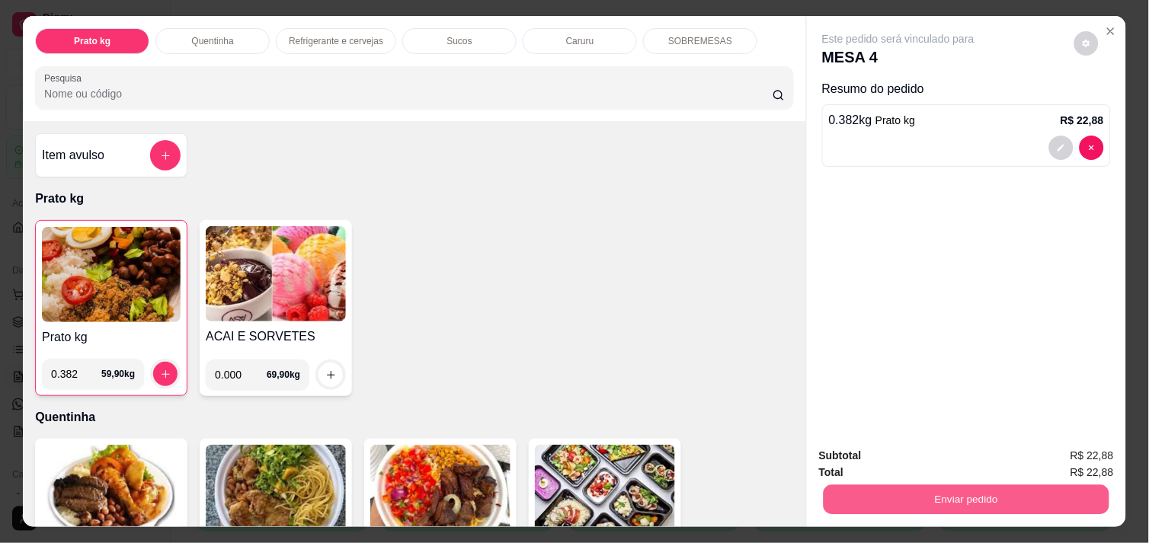
click at [987, 491] on button "Enviar pedido" at bounding box center [967, 500] width 286 height 30
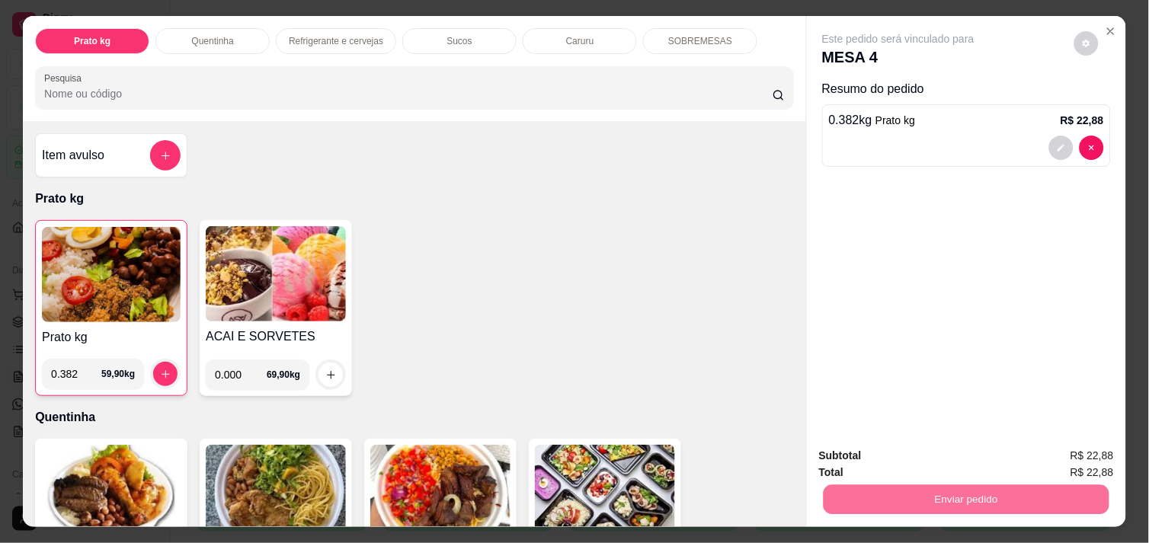
click at [959, 448] on button "Não registrar e enviar pedido" at bounding box center [916, 456] width 154 height 28
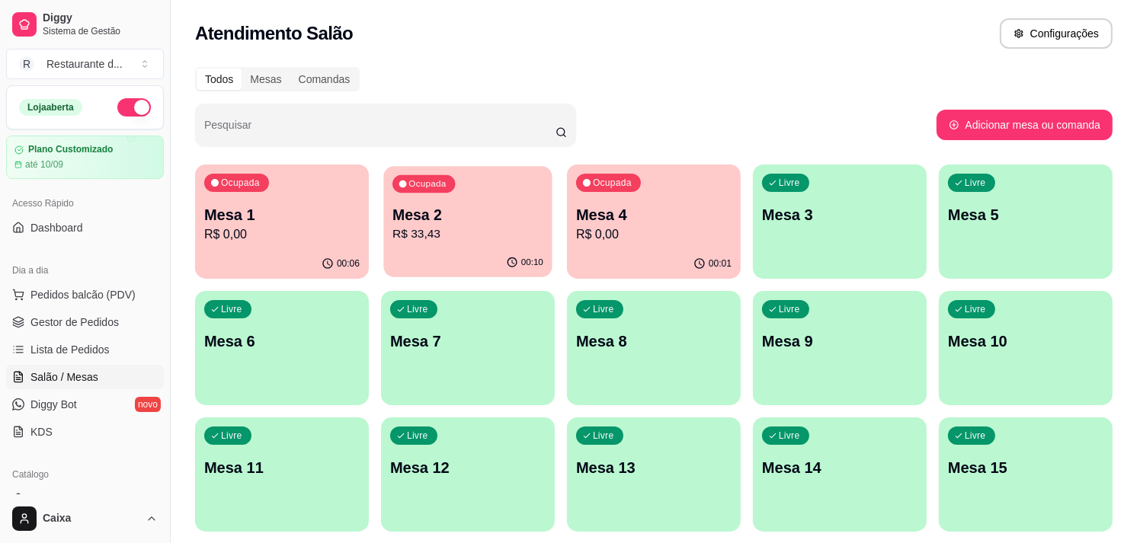
click at [468, 216] on p "Mesa 2" at bounding box center [468, 215] width 151 height 21
click at [686, 198] on div "Ocupada Mesa 4 R$ 0,00" at bounding box center [653, 207] width 168 height 82
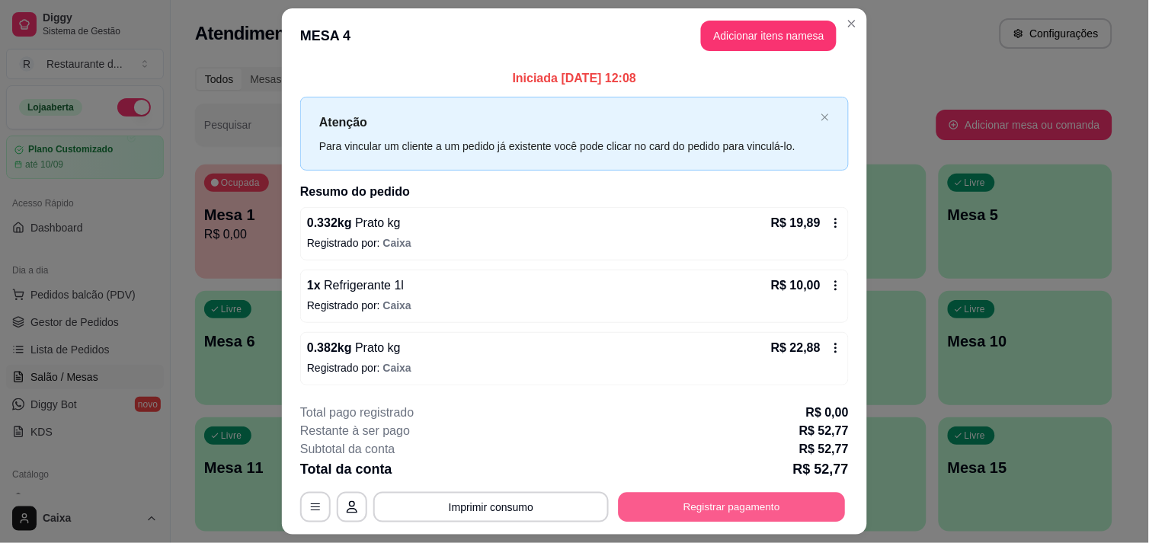
click at [749, 508] on button "Registrar pagamento" at bounding box center [732, 508] width 227 height 30
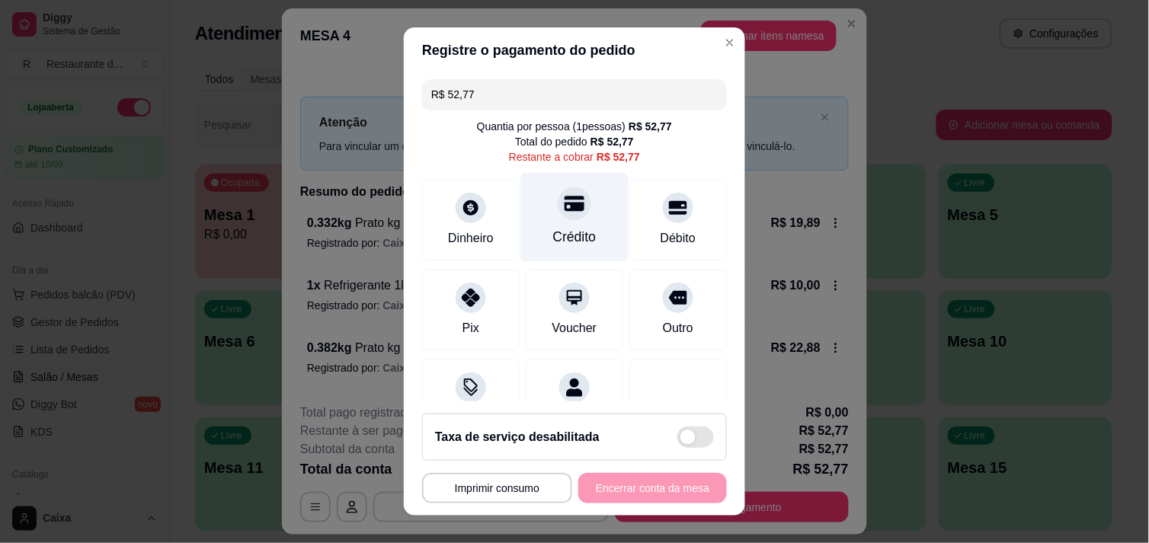
click at [558, 207] on div at bounding box center [575, 204] width 34 height 34
type input "R$ 0,00"
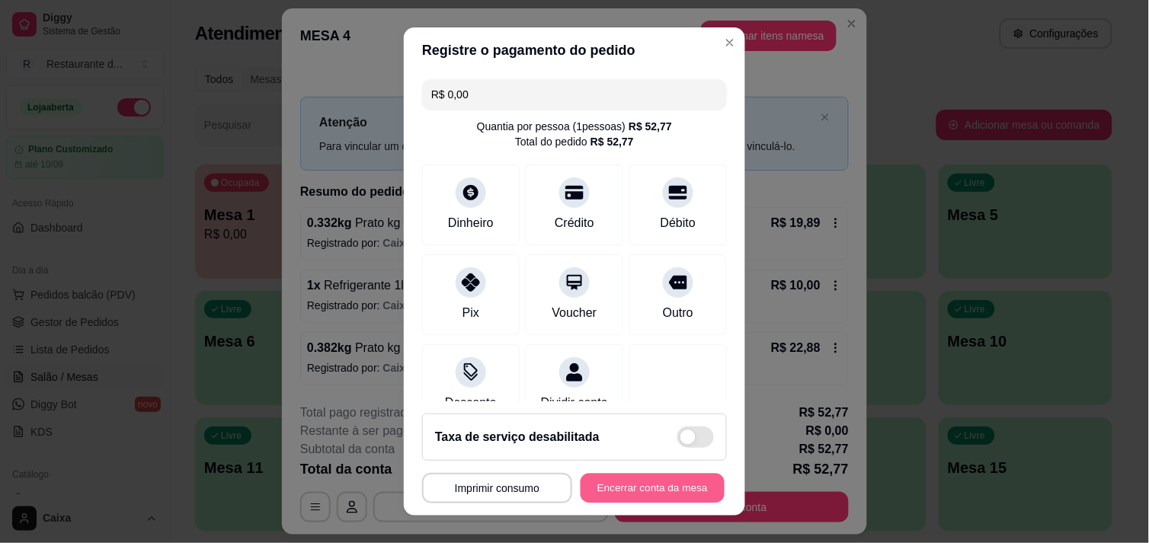
click at [637, 491] on button "Encerrar conta da mesa" at bounding box center [653, 489] width 144 height 30
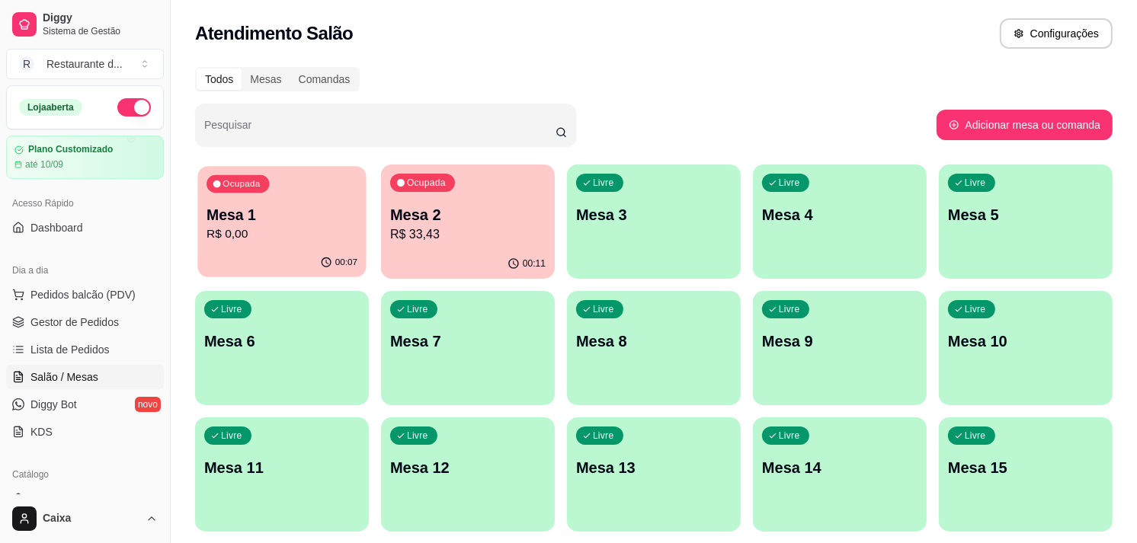
click at [334, 221] on p "Mesa 1" at bounding box center [282, 215] width 151 height 21
click at [316, 185] on div "Ocupada Mesa 1 R$ 0,00" at bounding box center [281, 207] width 168 height 82
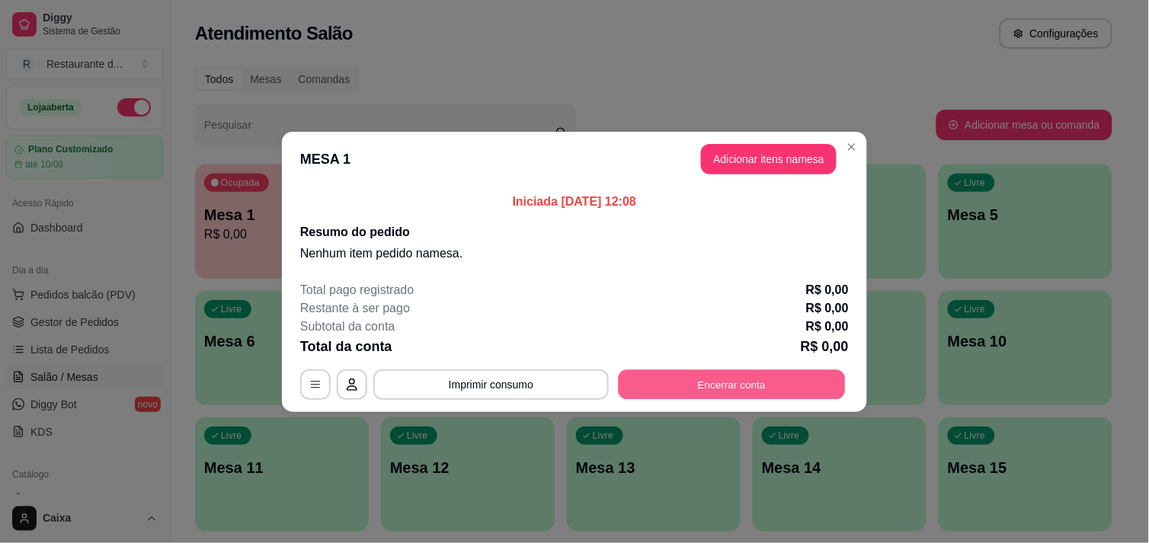
click at [717, 387] on button "Encerrar conta" at bounding box center [732, 385] width 227 height 30
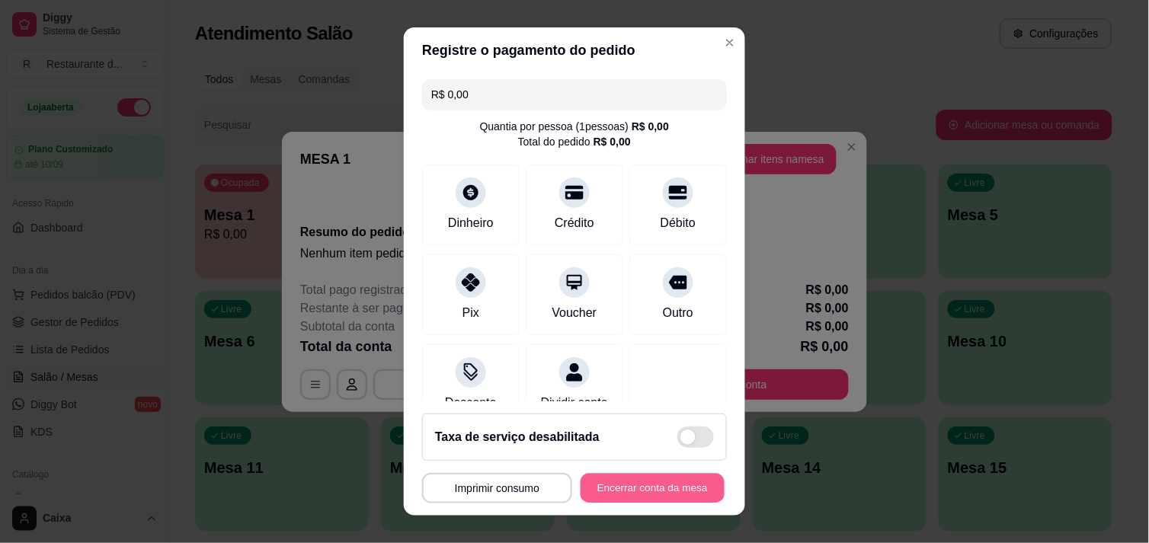
click at [646, 481] on button "Encerrar conta da mesa" at bounding box center [653, 489] width 144 height 30
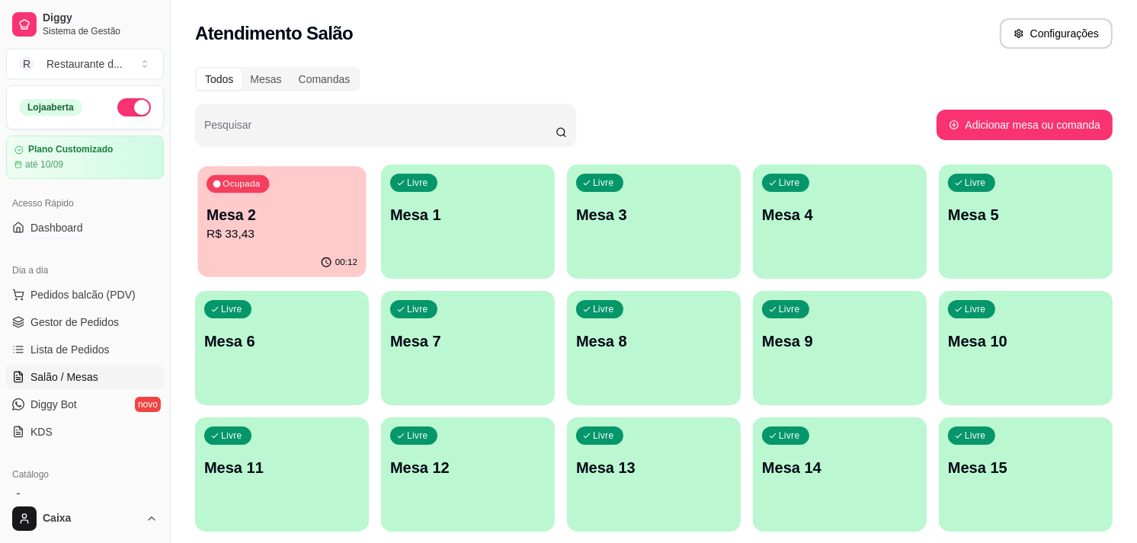
click at [314, 221] on p "Mesa 2" at bounding box center [282, 215] width 151 height 21
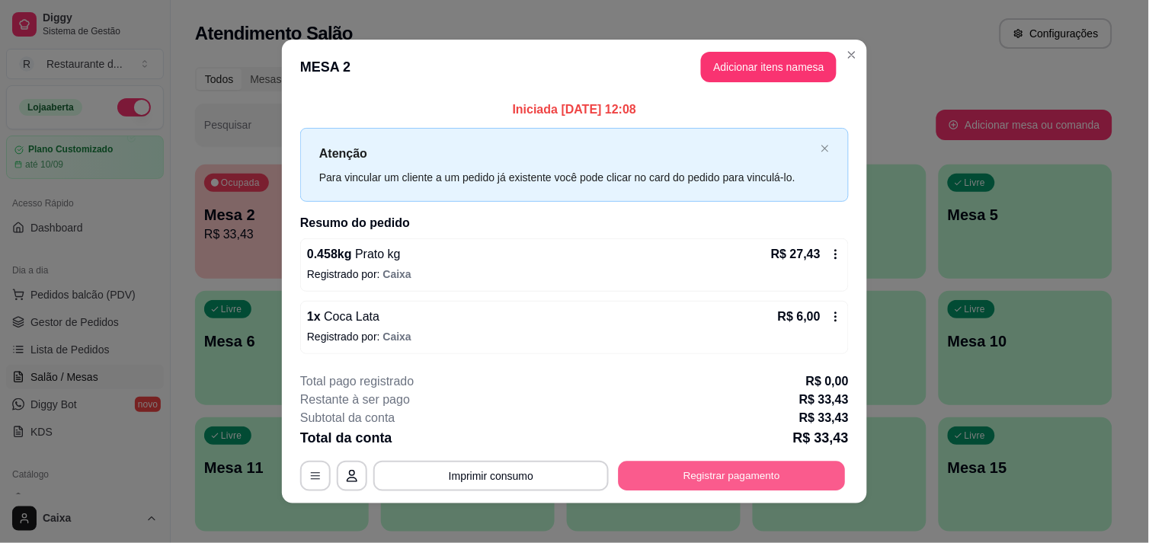
click at [698, 480] on button "Registrar pagamento" at bounding box center [732, 477] width 227 height 30
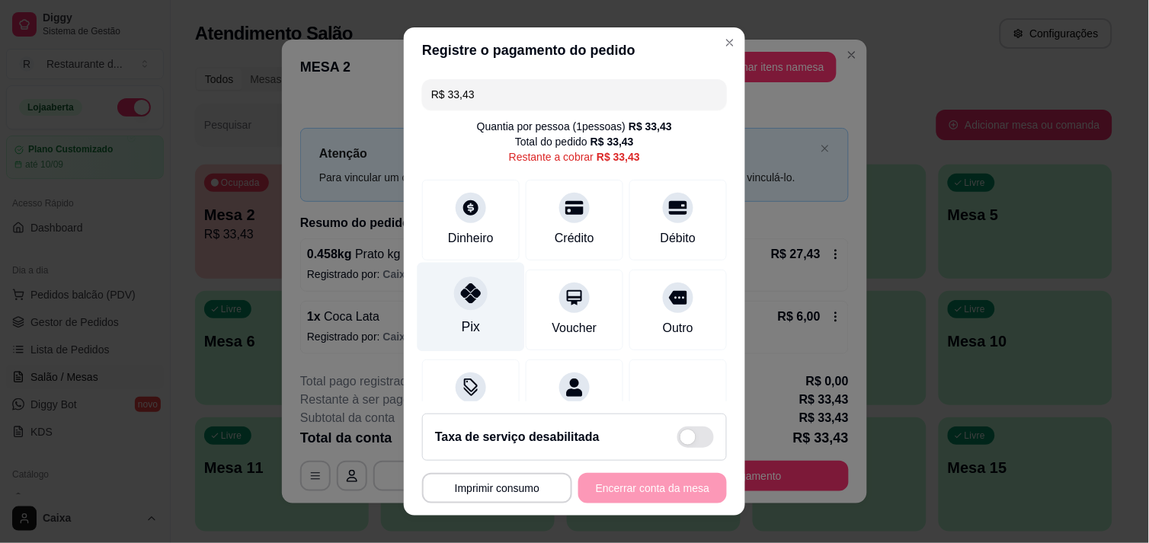
click at [471, 290] on div at bounding box center [471, 294] width 34 height 34
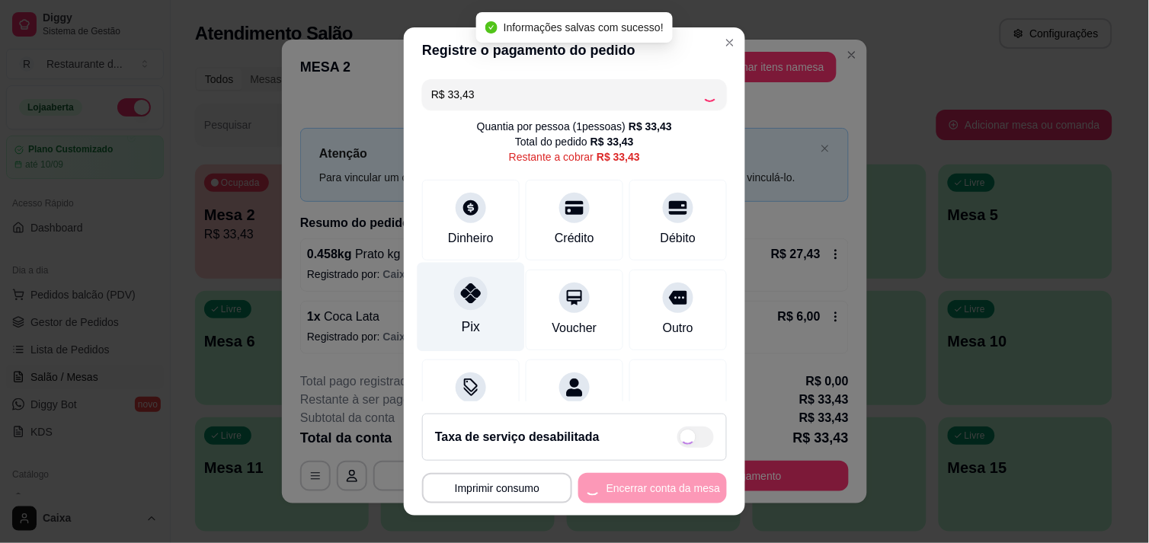
type input "R$ 0,00"
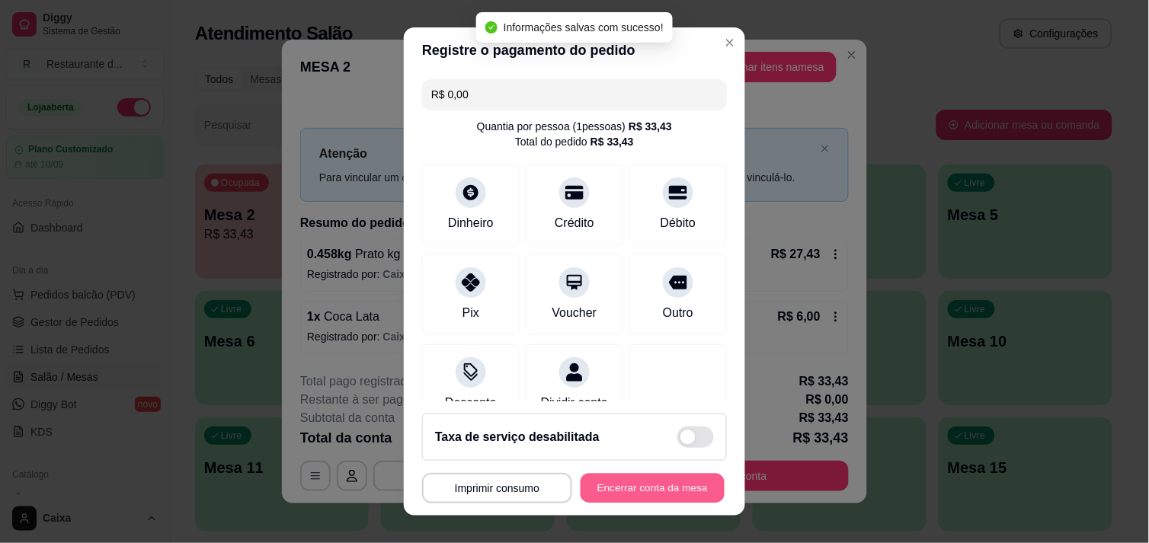
click at [660, 490] on button "Encerrar conta da mesa" at bounding box center [653, 489] width 144 height 30
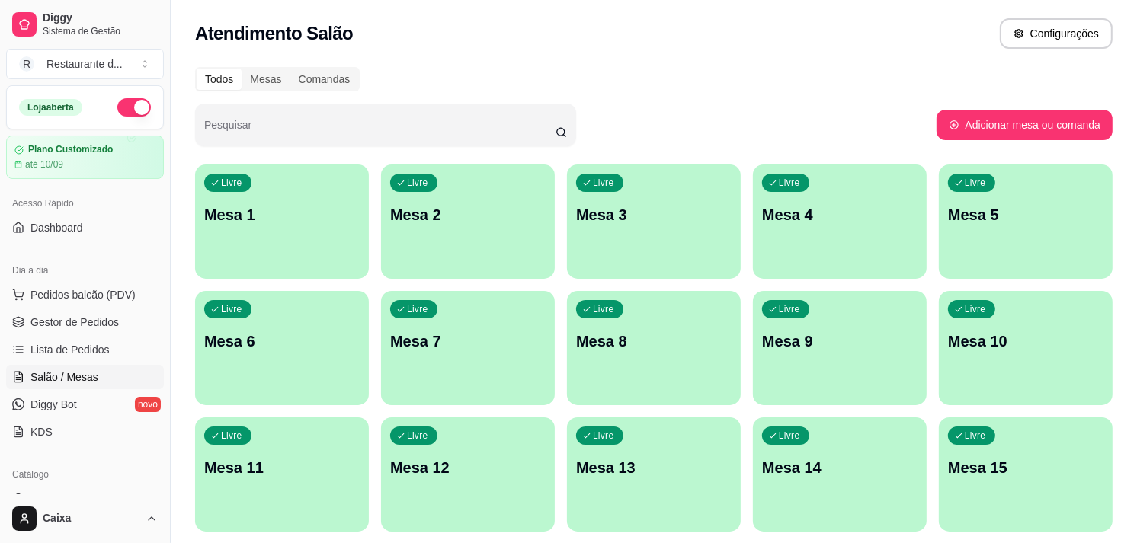
click at [457, 253] on div "Livre Mesa 2" at bounding box center [467, 212] width 168 height 93
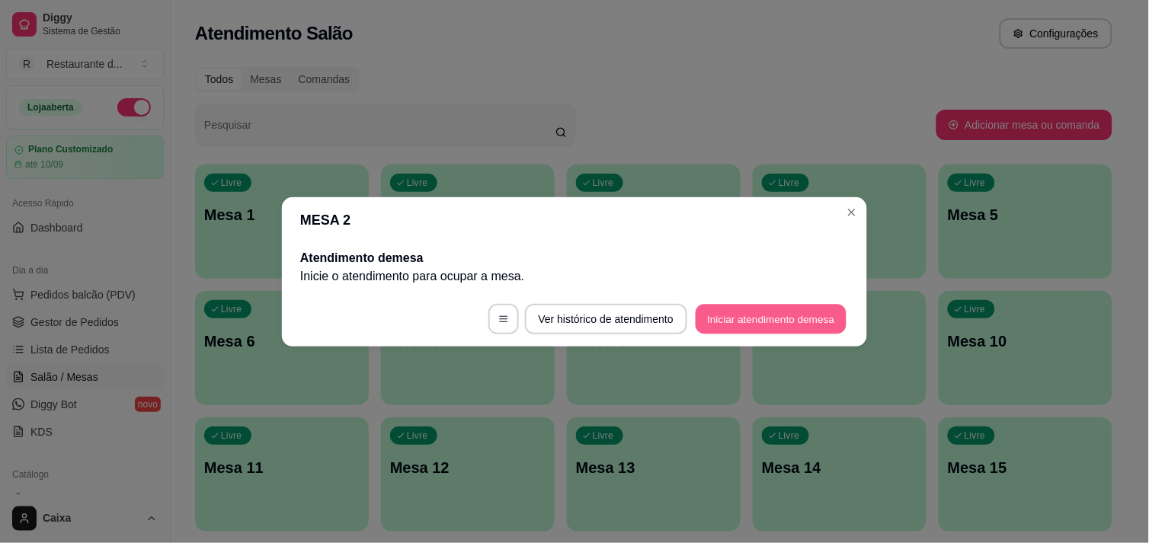
click at [794, 318] on button "Iniciar atendimento de mesa" at bounding box center [771, 319] width 151 height 30
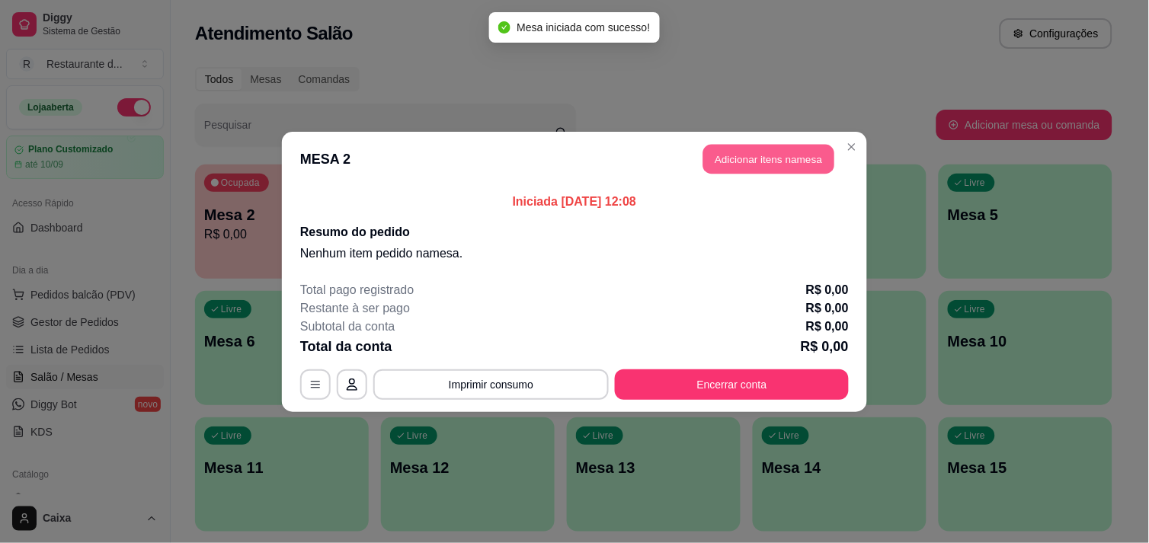
click at [806, 156] on button "Adicionar itens na mesa" at bounding box center [768, 159] width 131 height 30
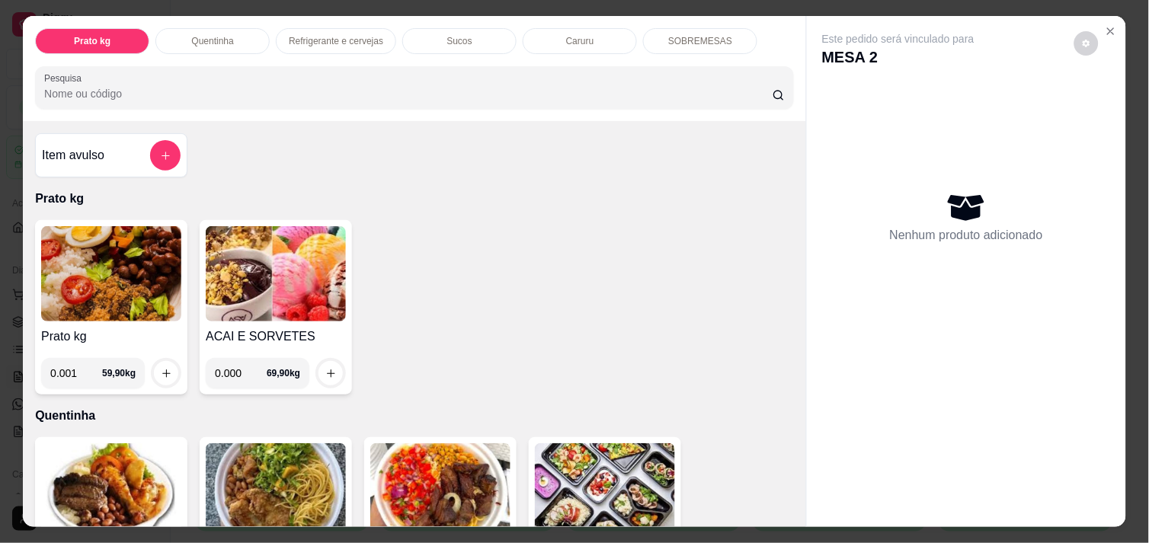
click at [89, 367] on input "0.001" at bounding box center [76, 373] width 52 height 30
type input "0.458"
click at [161, 368] on icon "increase-product-quantity" at bounding box center [166, 373] width 11 height 11
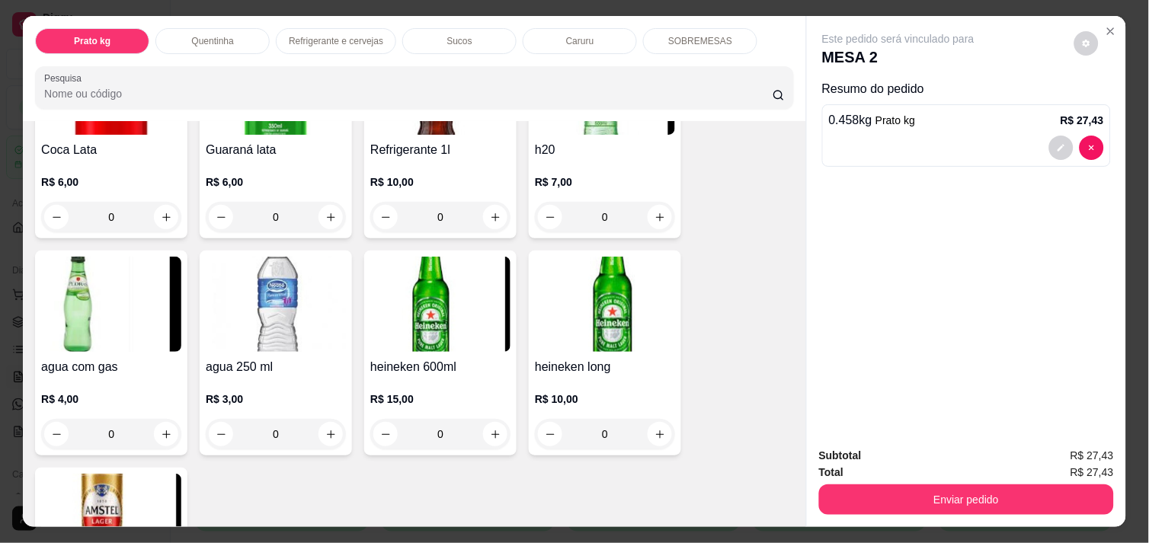
scroll to position [880, 0]
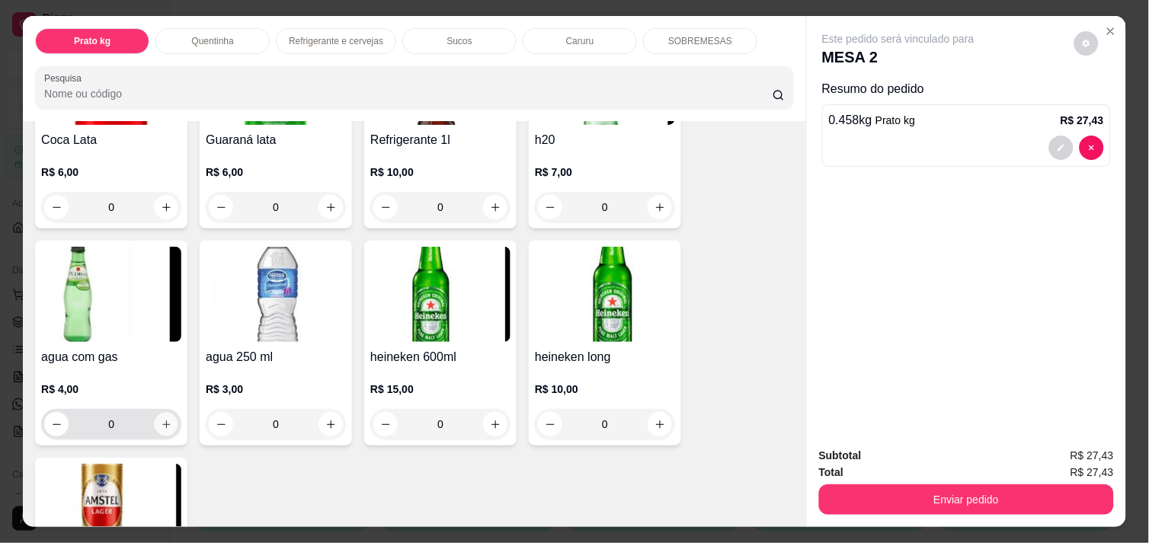
click at [162, 421] on icon "increase-product-quantity" at bounding box center [166, 425] width 8 height 8
type input "1"
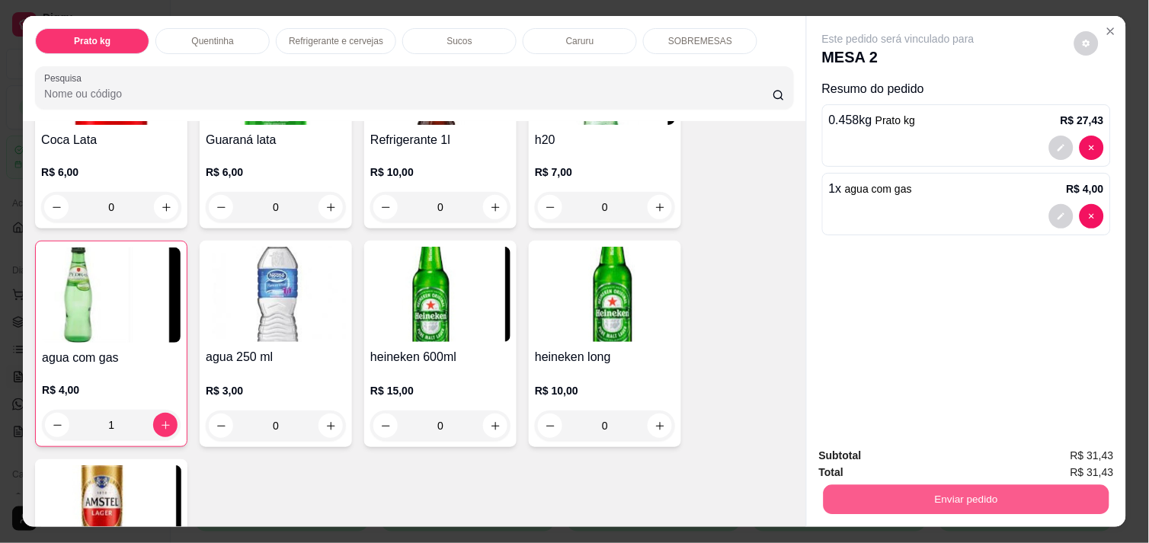
click at [979, 485] on button "Enviar pedido" at bounding box center [967, 500] width 286 height 30
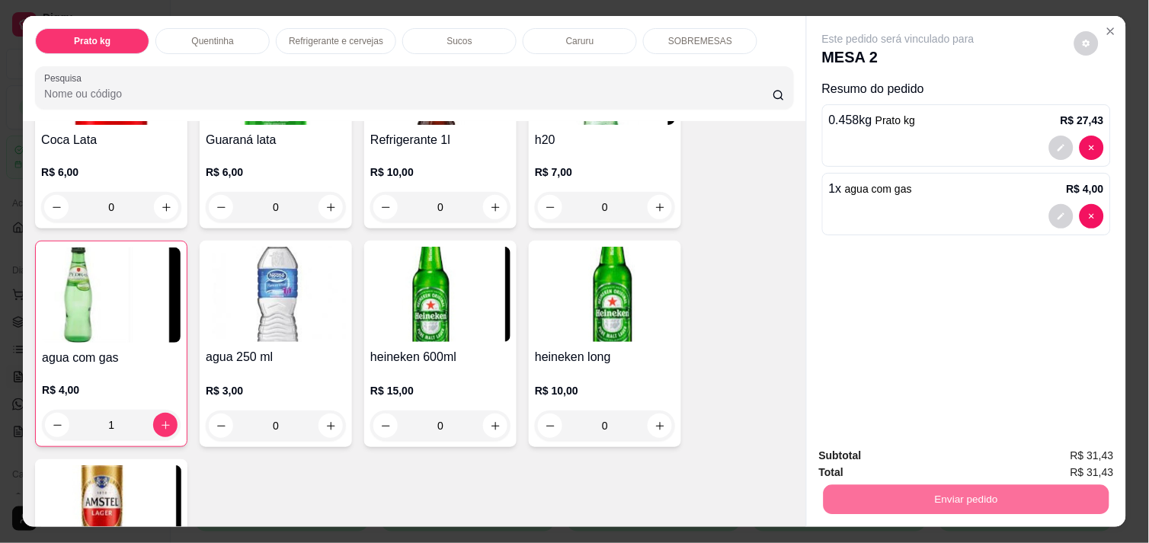
click at [951, 456] on button "Não registrar e enviar pedido" at bounding box center [916, 456] width 154 height 28
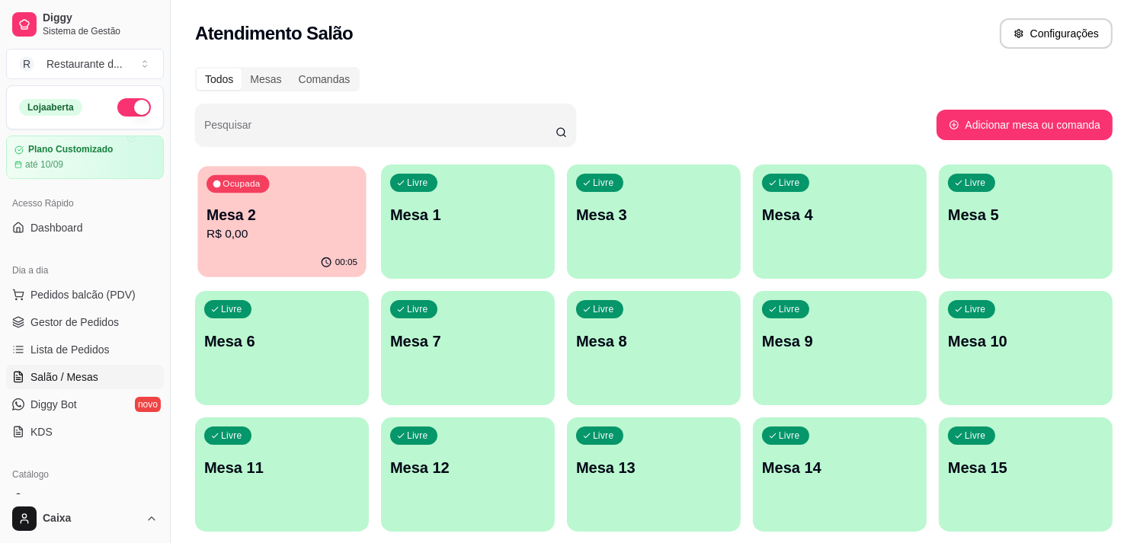
click at [254, 245] on div "Ocupada Mesa 2 R$ 0,00" at bounding box center [281, 207] width 168 height 82
click at [631, 194] on div "Livre Mesa 3" at bounding box center [653, 212] width 168 height 93
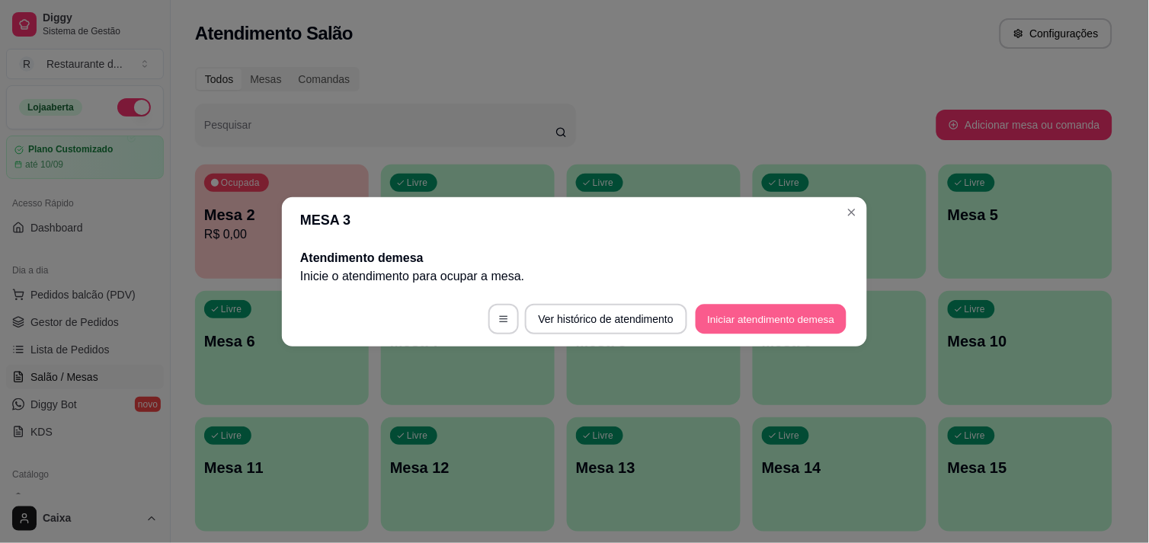
click at [726, 312] on button "Iniciar atendimento de mesa" at bounding box center [771, 319] width 151 height 30
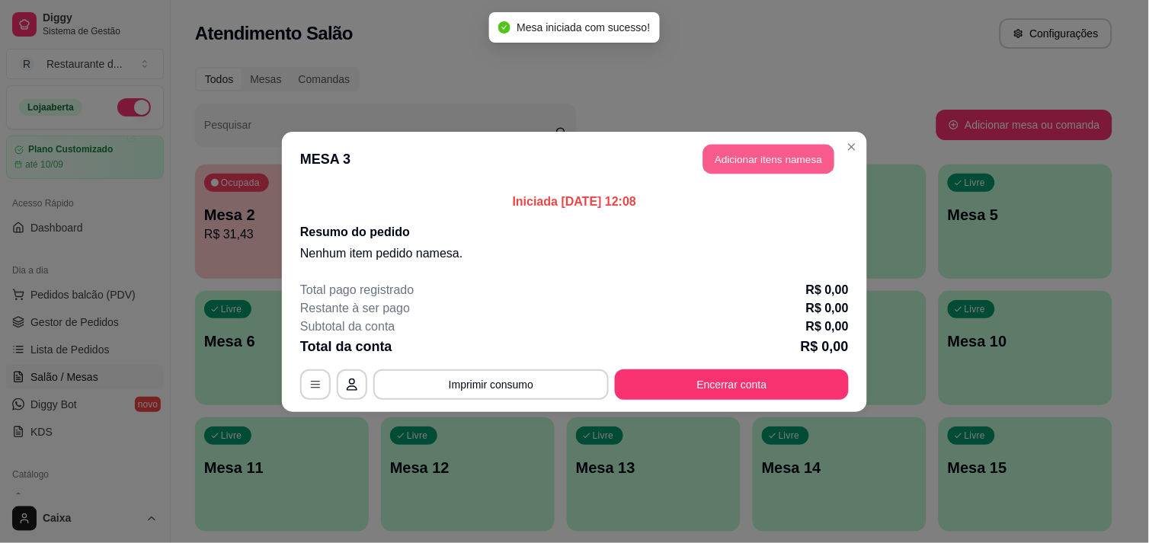
click at [759, 160] on button "Adicionar itens na mesa" at bounding box center [768, 159] width 131 height 30
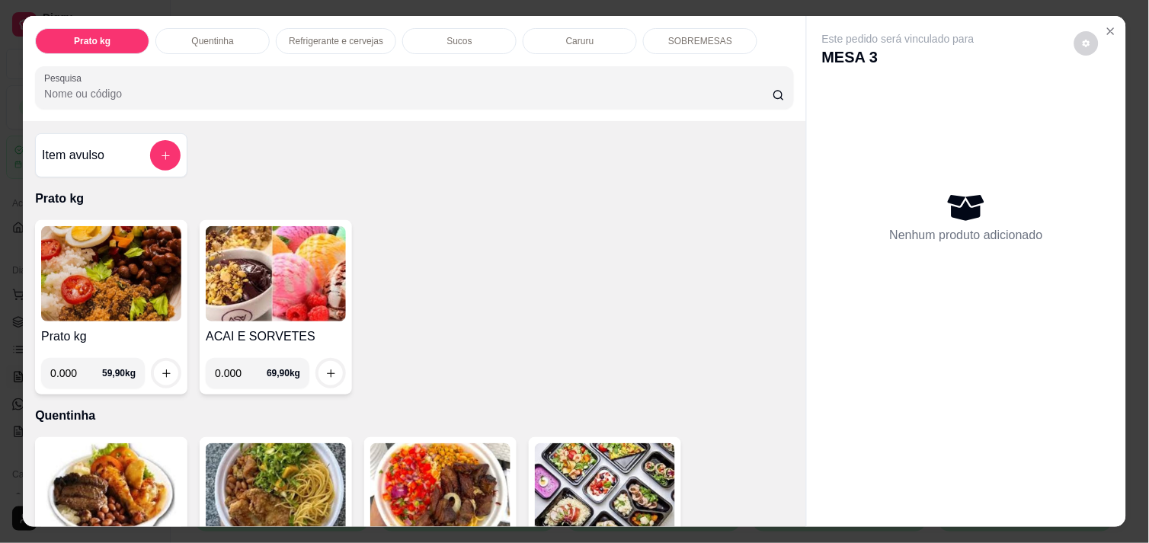
click at [66, 368] on input "0.000" at bounding box center [76, 373] width 52 height 30
type input "0.226"
click at [151, 358] on div at bounding box center [166, 373] width 30 height 30
click at [155, 362] on button "increase-product-quantity" at bounding box center [167, 374] width 24 height 24
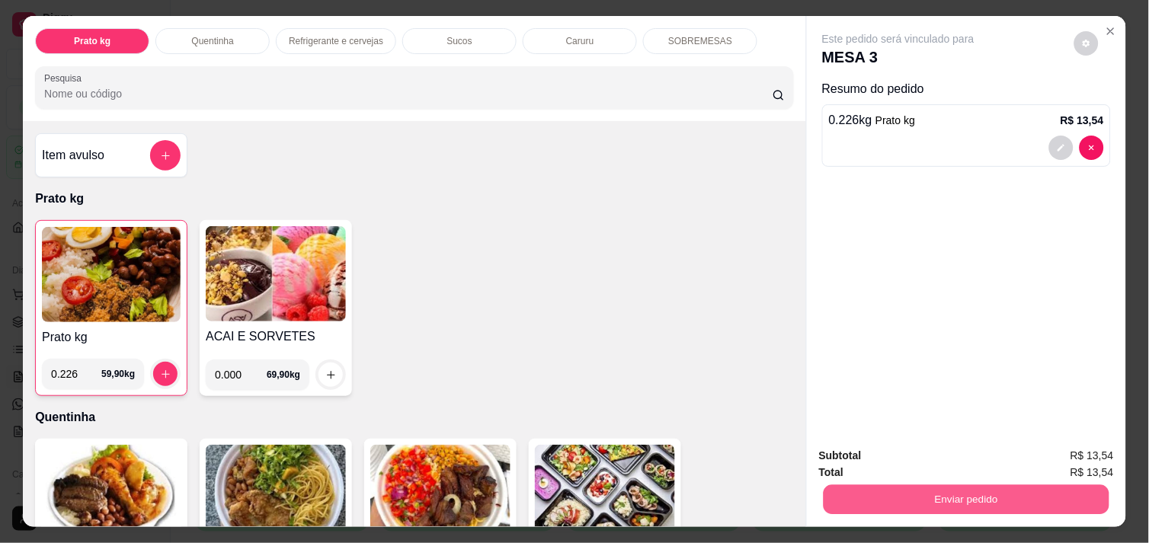
click at [907, 489] on button "Enviar pedido" at bounding box center [967, 500] width 286 height 30
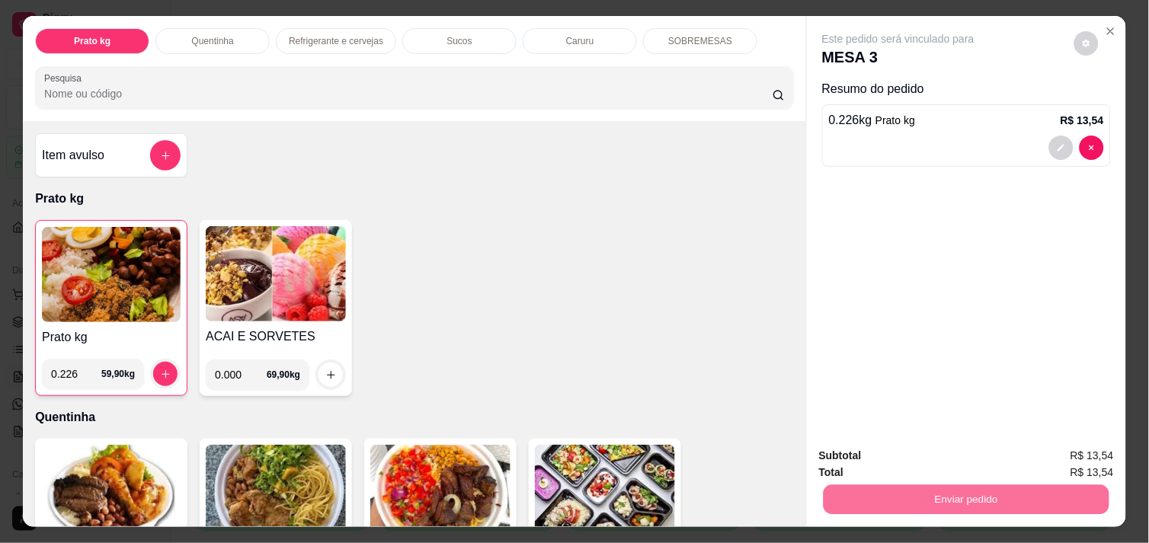
click at [890, 445] on button "Não registrar e enviar pedido" at bounding box center [916, 456] width 154 height 28
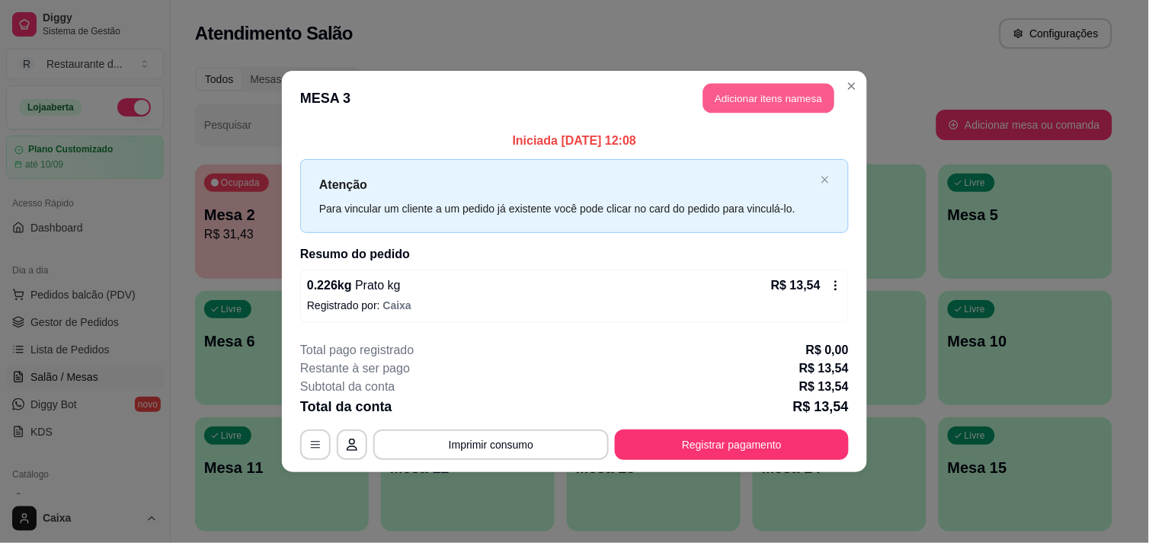
click at [774, 87] on button "Adicionar itens na mesa" at bounding box center [768, 99] width 131 height 30
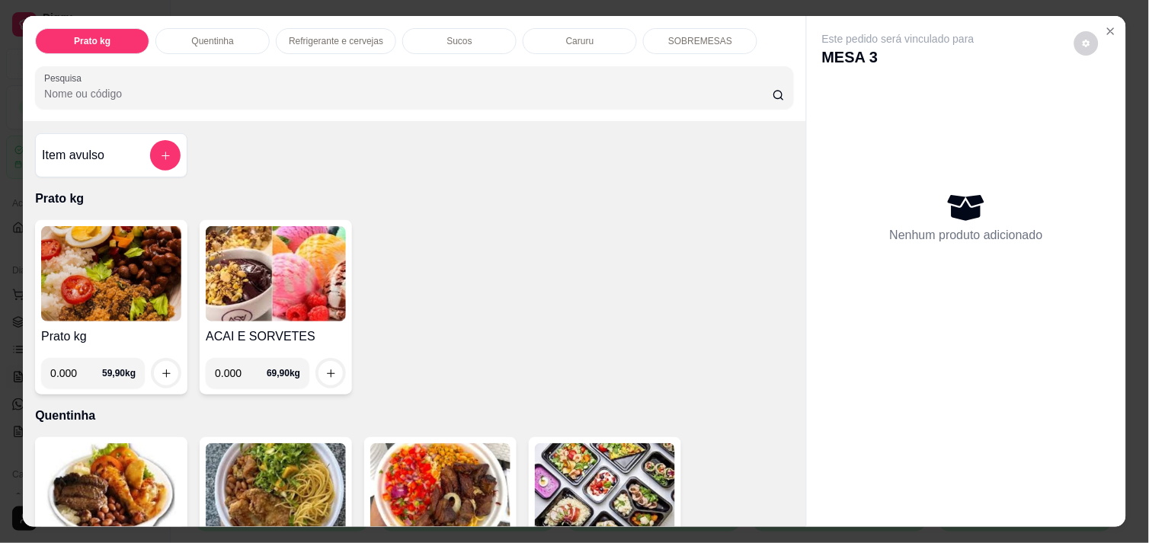
click at [72, 360] on input "0.000" at bounding box center [76, 373] width 52 height 30
type input "0.404"
click at [166, 373] on button "increase-product-quantity" at bounding box center [167, 374] width 24 height 24
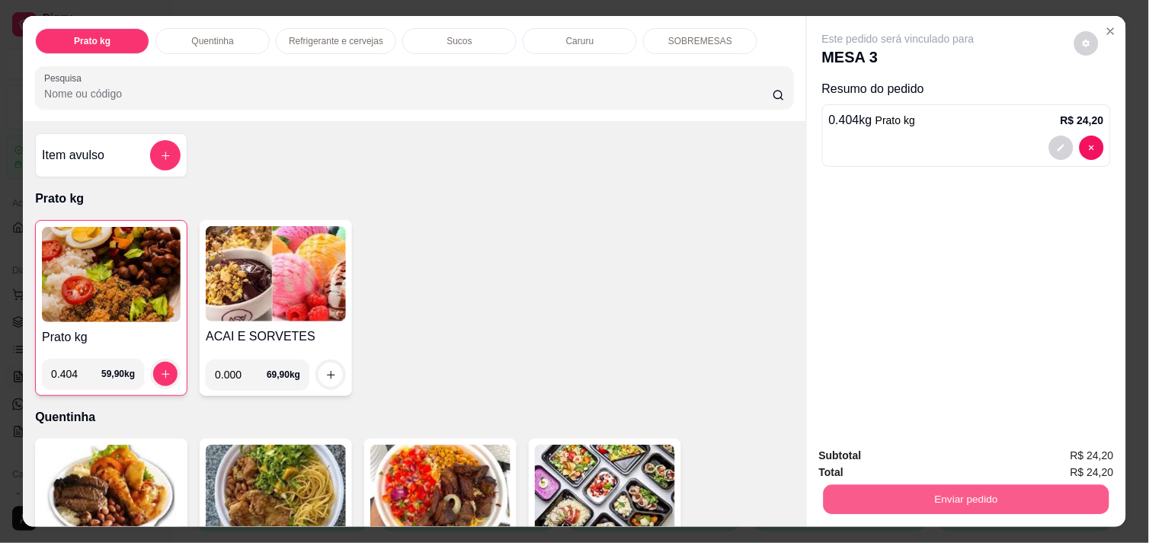
click at [849, 485] on button "Enviar pedido" at bounding box center [967, 500] width 286 height 30
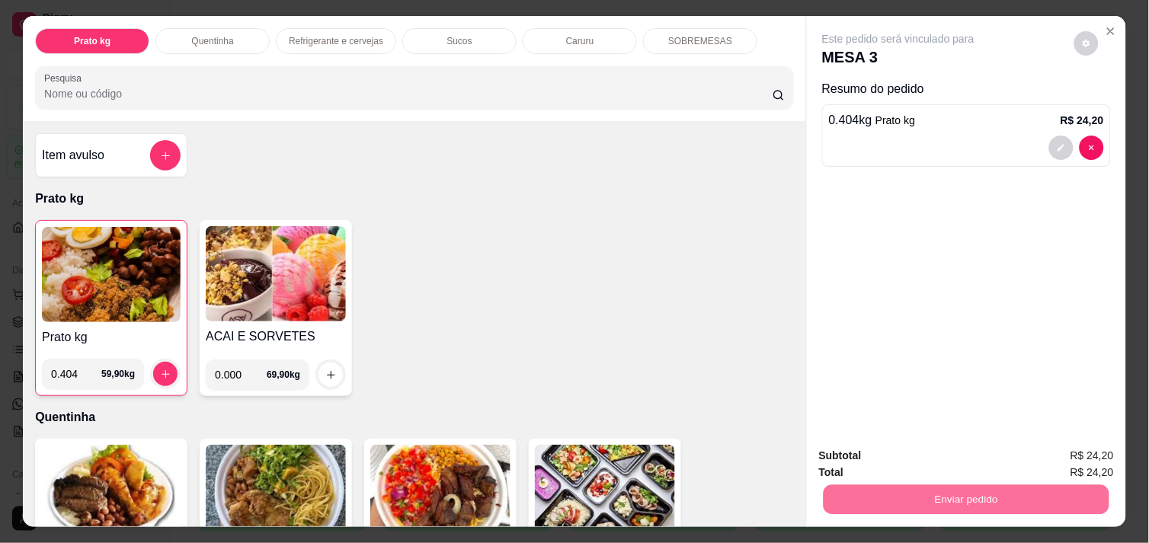
click at [854, 462] on button "Não registrar e enviar pedido" at bounding box center [916, 456] width 154 height 28
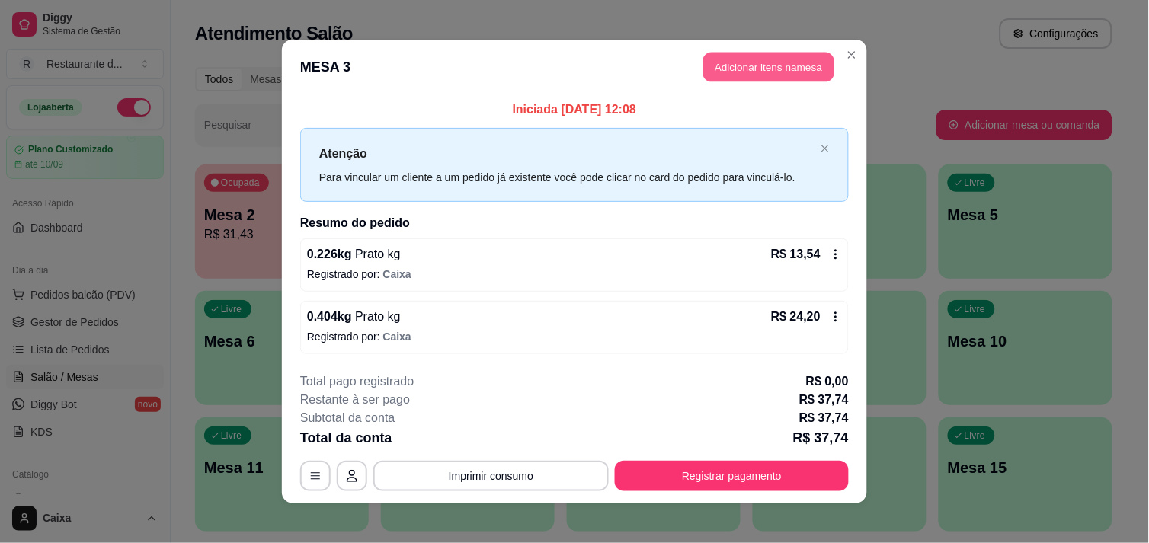
click at [751, 75] on button "Adicionar itens na mesa" at bounding box center [768, 68] width 131 height 30
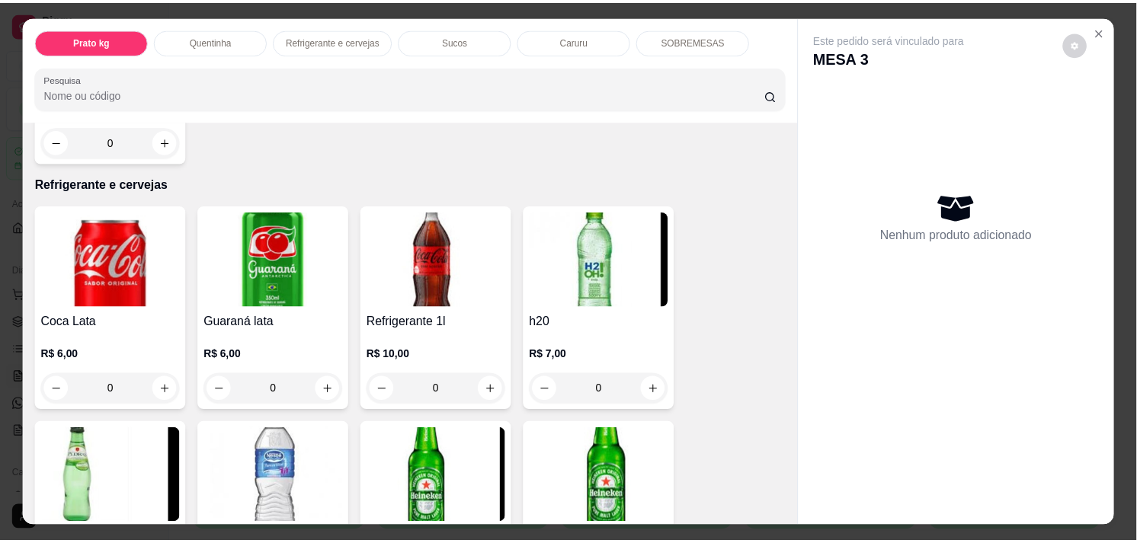
scroll to position [779, 0]
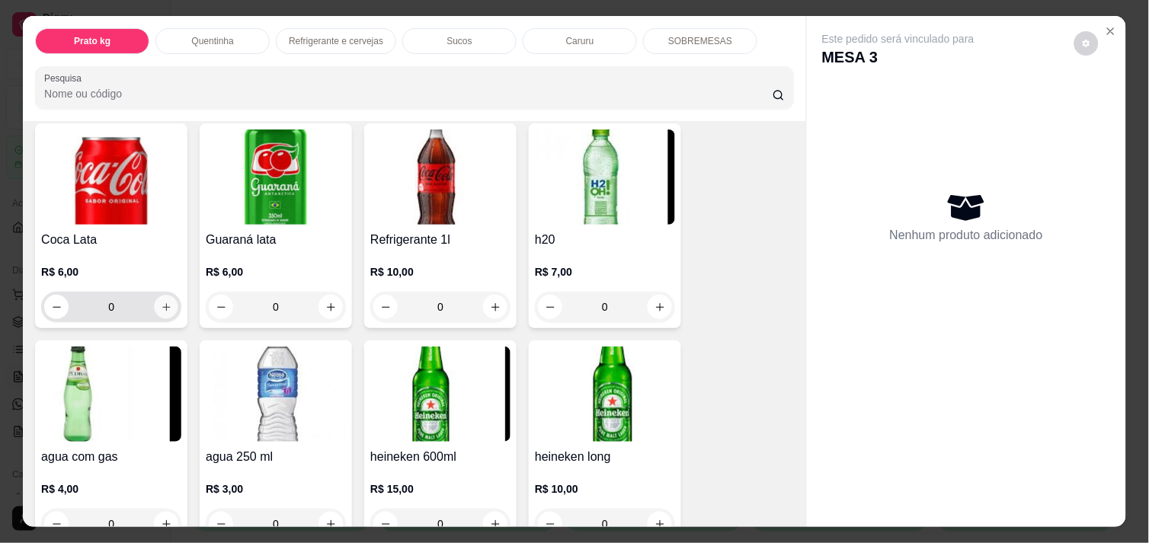
click at [161, 302] on icon "increase-product-quantity" at bounding box center [166, 307] width 11 height 11
type input "1"
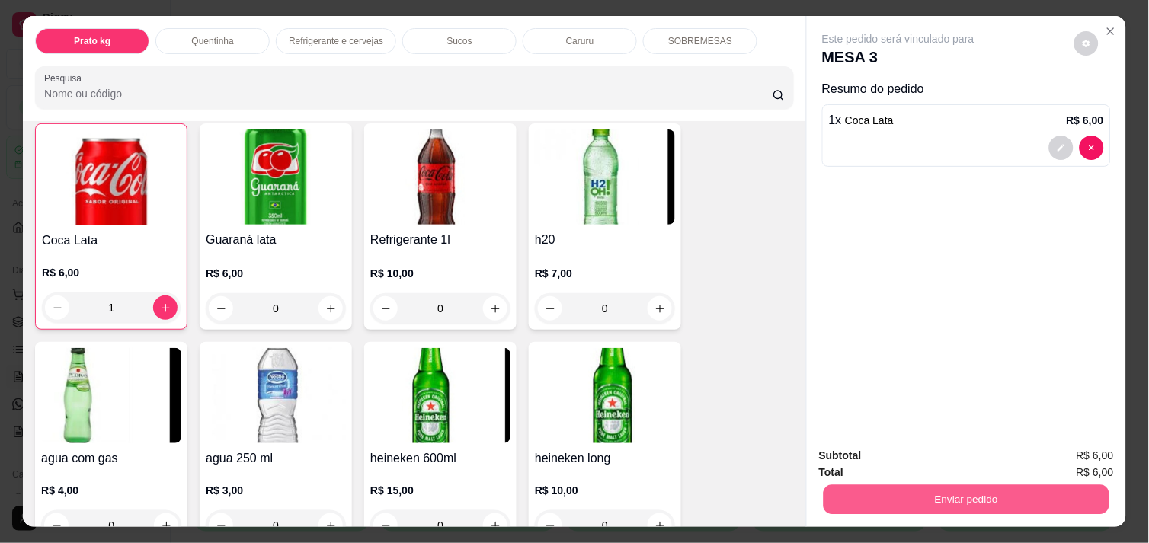
click at [972, 489] on button "Enviar pedido" at bounding box center [967, 500] width 286 height 30
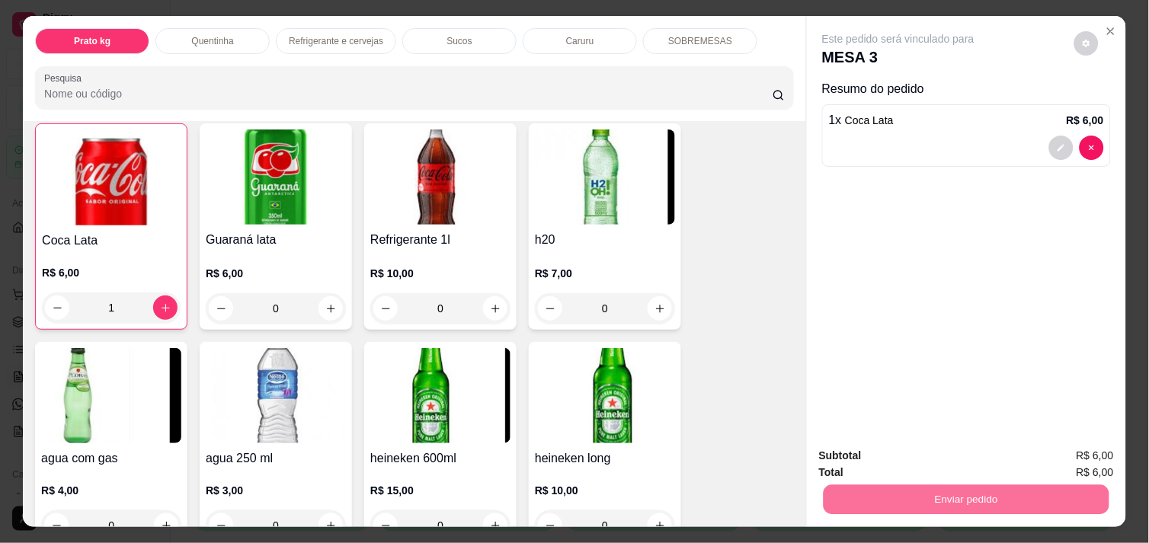
click at [892, 450] on button "Não registrar e enviar pedido" at bounding box center [916, 456] width 154 height 28
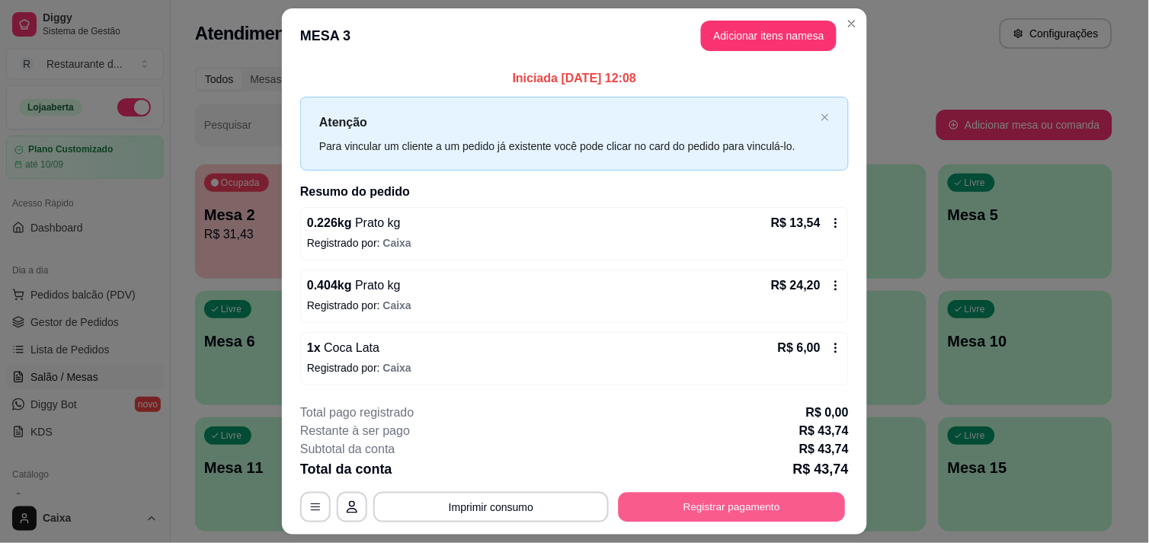
click at [755, 503] on button "Registrar pagamento" at bounding box center [732, 508] width 227 height 30
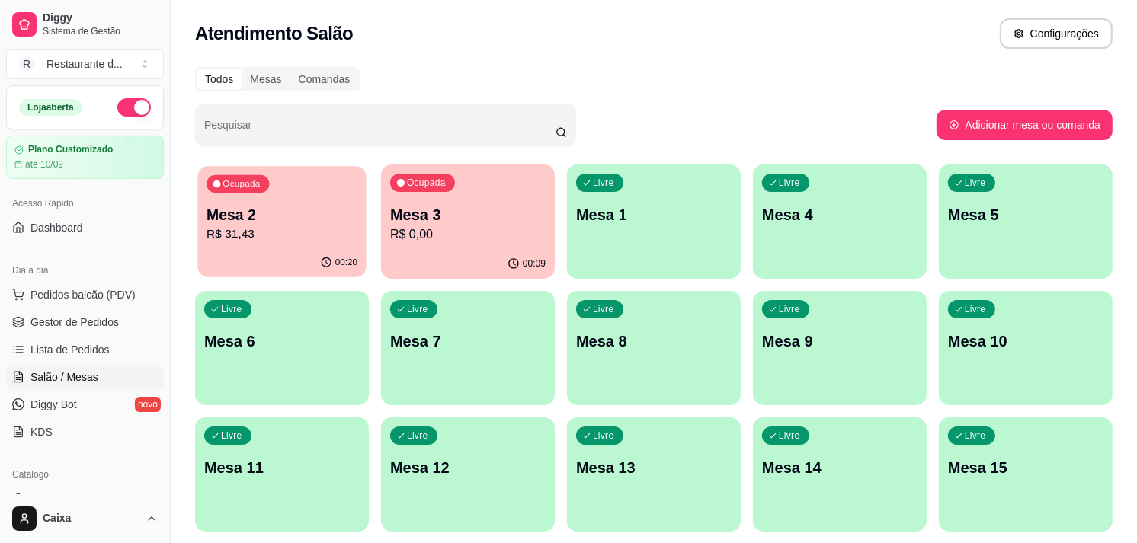
click at [319, 232] on p "R$ 31,43" at bounding box center [282, 235] width 151 height 18
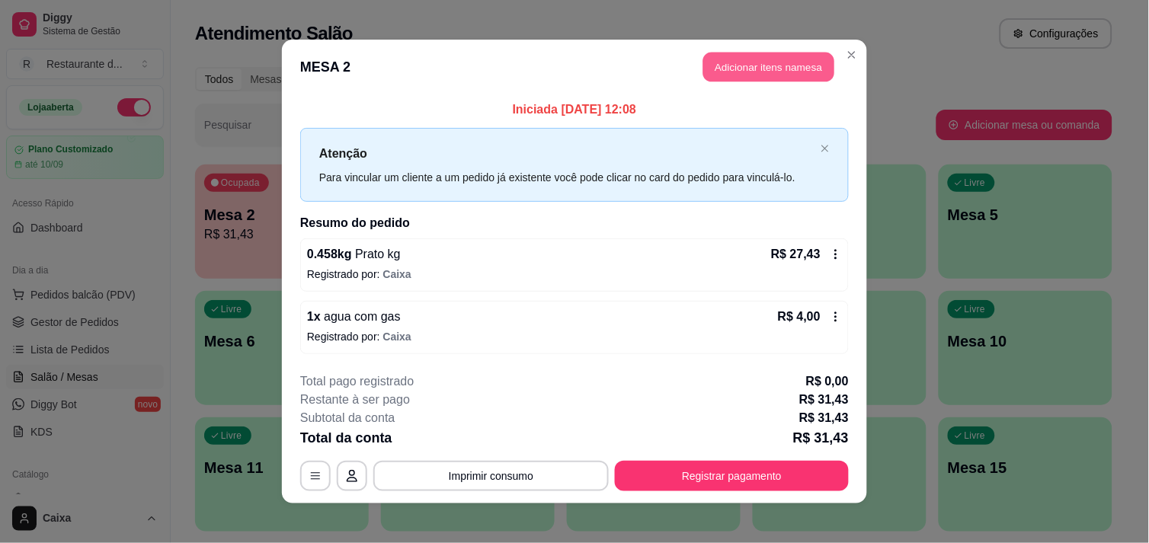
click at [719, 66] on button "Adicionar itens na mesa" at bounding box center [768, 68] width 131 height 30
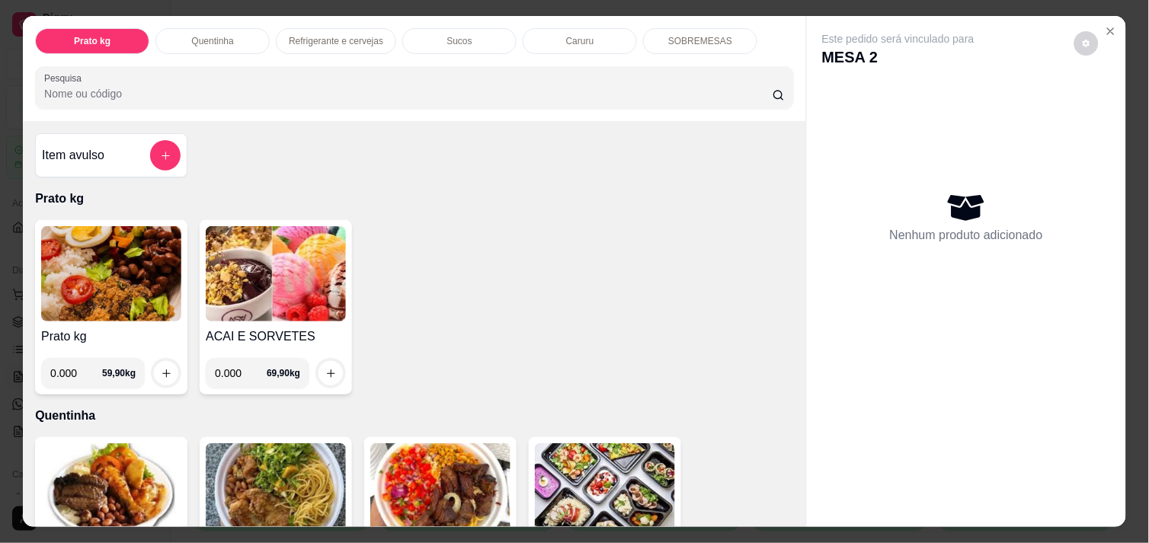
click at [235, 368] on input "0.000" at bounding box center [241, 373] width 52 height 30
type input "0.070"
click at [319, 370] on button "increase-product-quantity" at bounding box center [331, 374] width 24 height 24
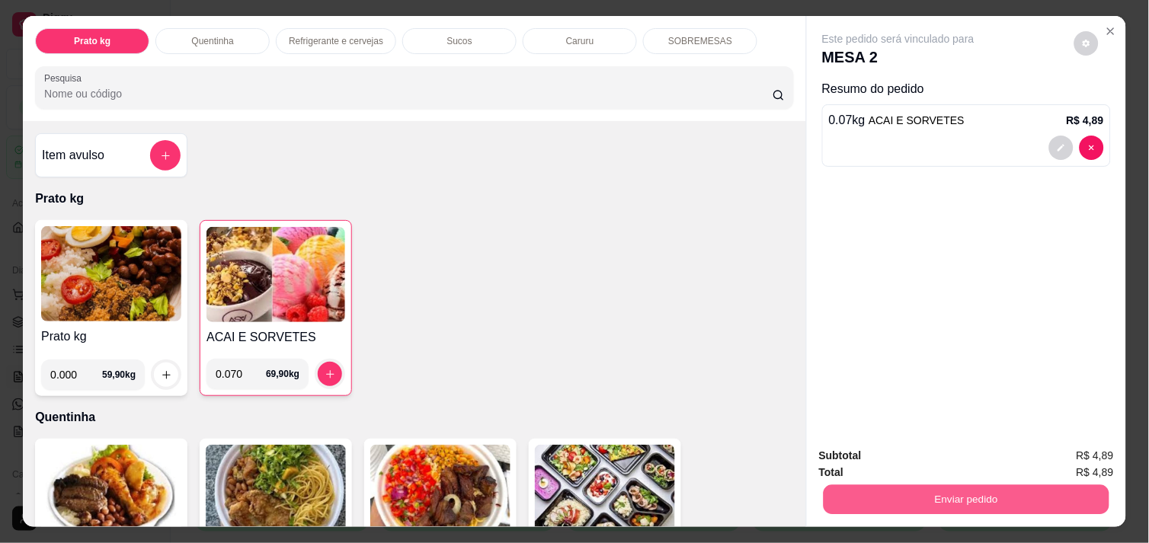
click at [966, 494] on button "Enviar pedido" at bounding box center [967, 500] width 286 height 30
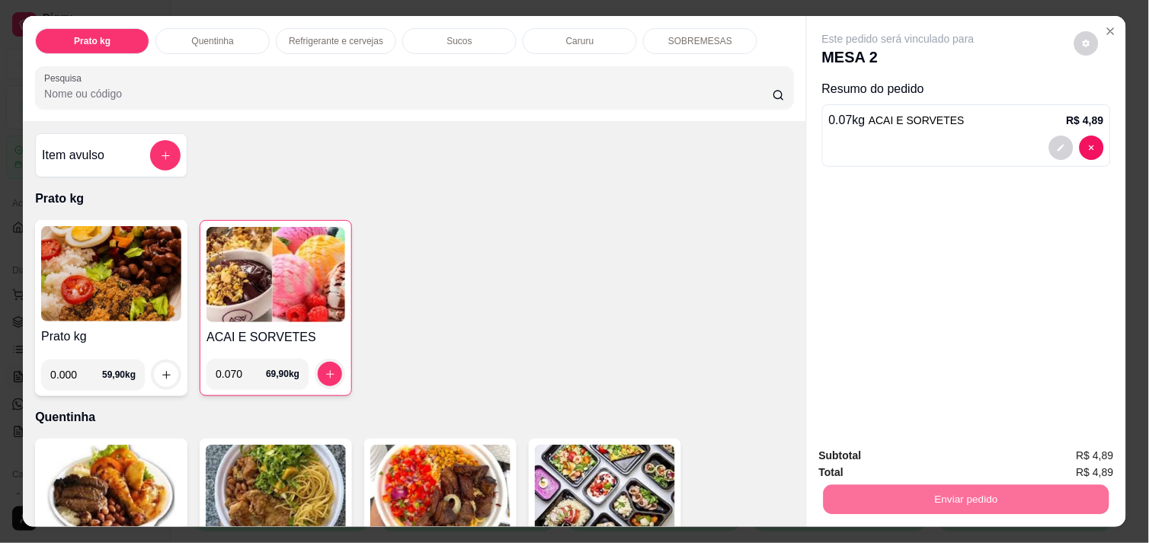
click at [928, 460] on button "Não registrar e enviar pedido" at bounding box center [916, 456] width 154 height 28
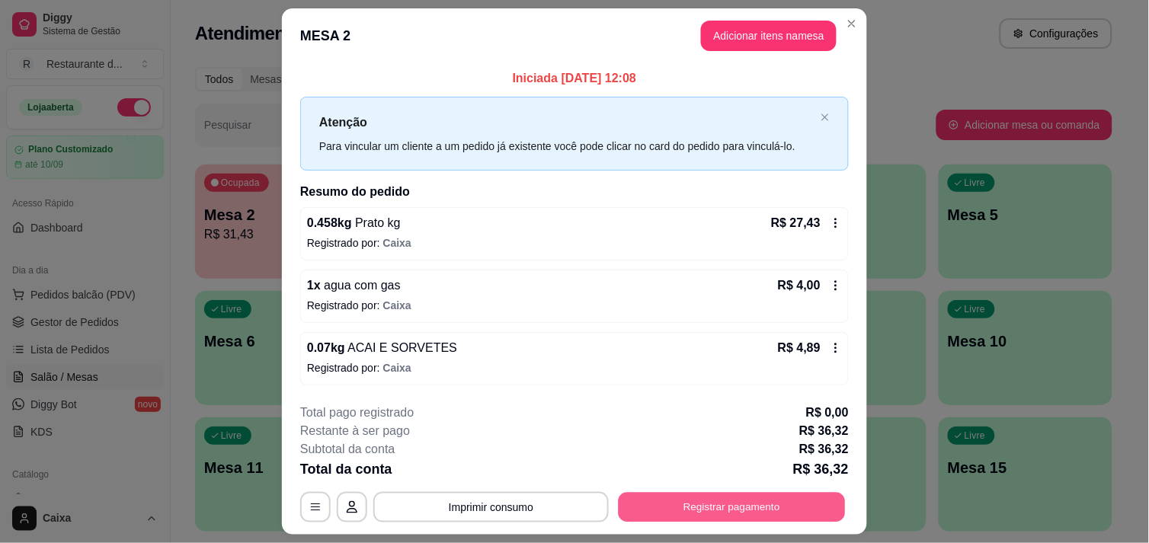
click at [725, 493] on button "Registrar pagamento" at bounding box center [732, 508] width 227 height 30
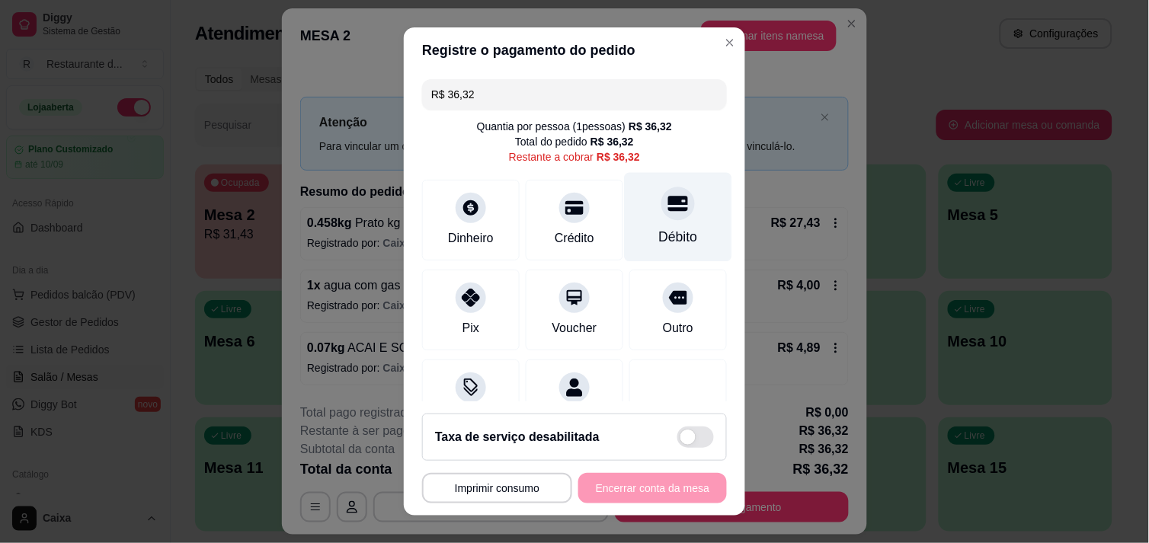
click at [668, 210] on icon at bounding box center [678, 203] width 20 height 15
type input "R$ 0,00"
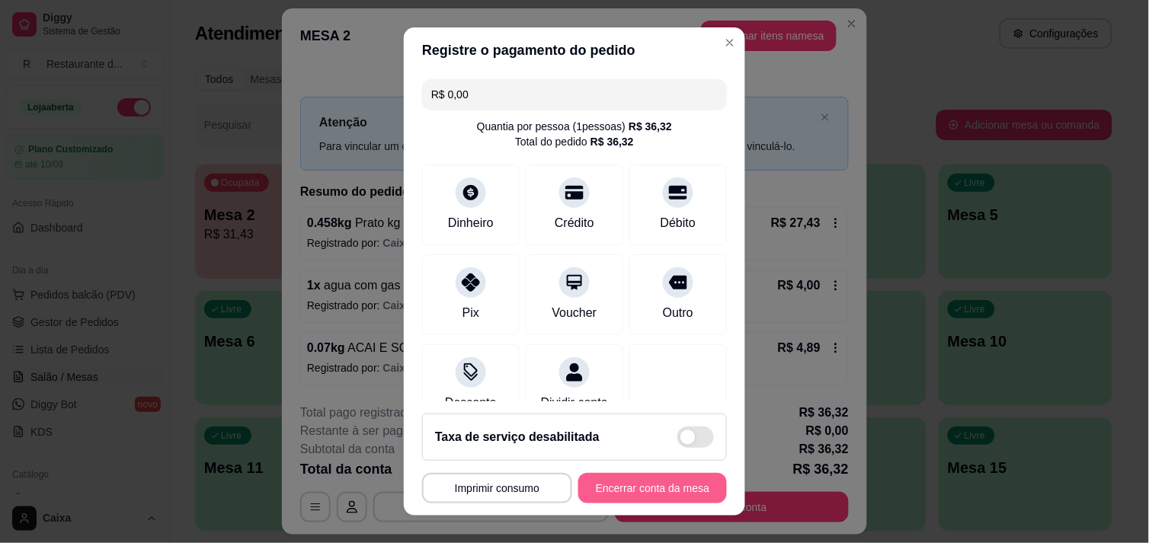
click at [633, 482] on button "Encerrar conta da mesa" at bounding box center [652, 488] width 149 height 30
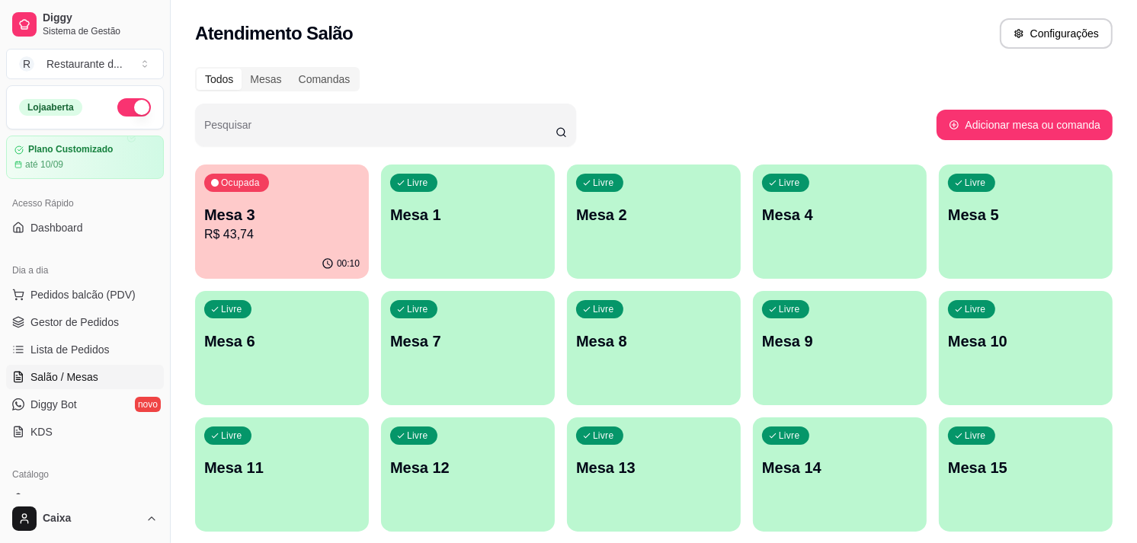
click at [629, 225] on div "Livre Mesa 2" at bounding box center [654, 213] width 174 height 96
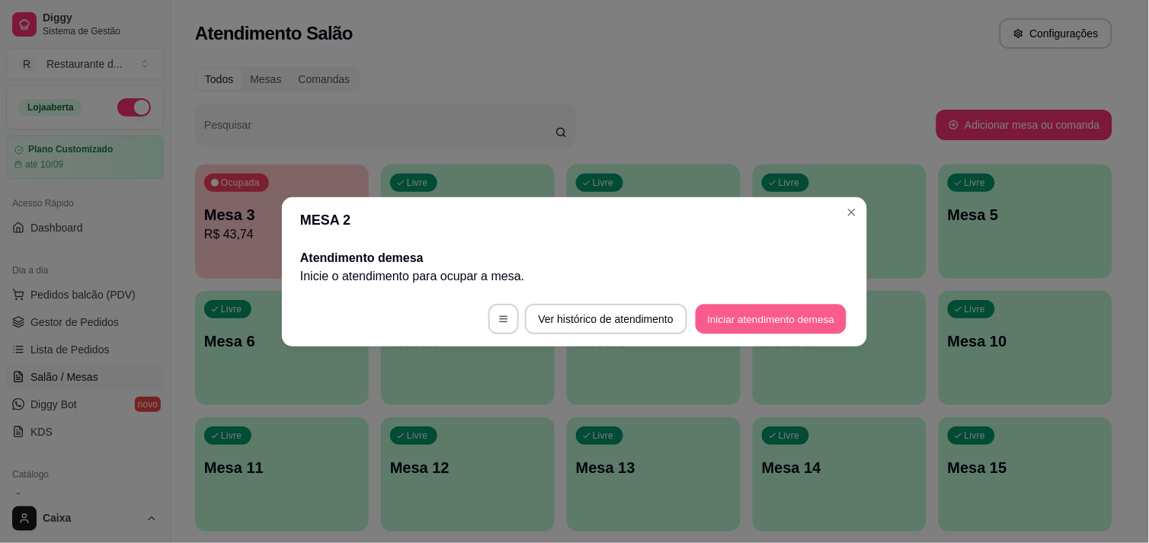
click at [737, 323] on button "Iniciar atendimento de mesa" at bounding box center [771, 319] width 151 height 30
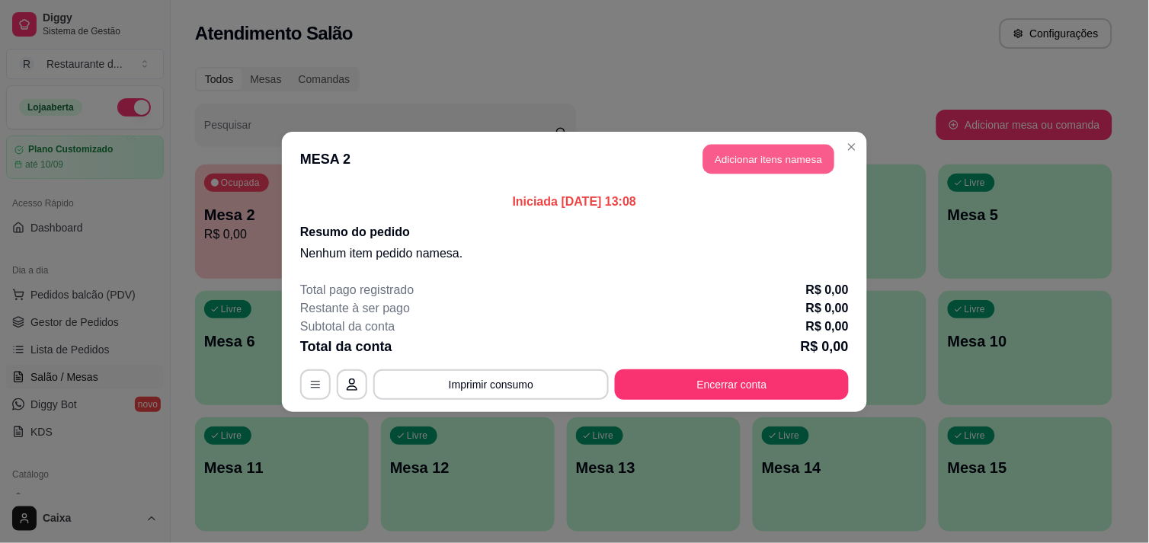
click at [729, 164] on button "Adicionar itens na mesa" at bounding box center [768, 159] width 131 height 30
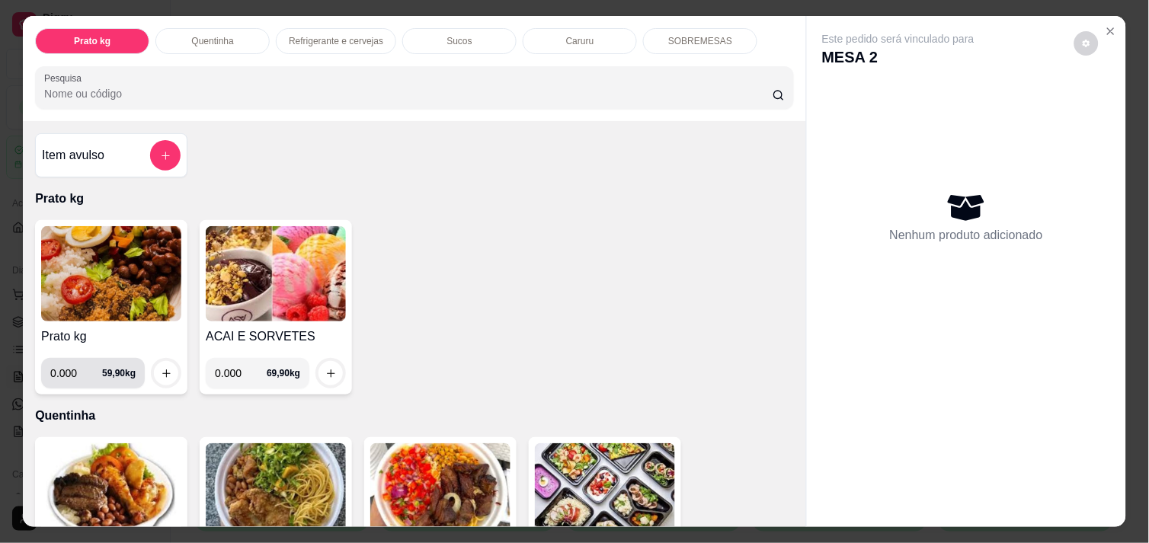
click at [77, 367] on input "0.000" at bounding box center [76, 373] width 52 height 30
type input "0.336"
click at [161, 371] on icon "increase-product-quantity" at bounding box center [166, 373] width 11 height 11
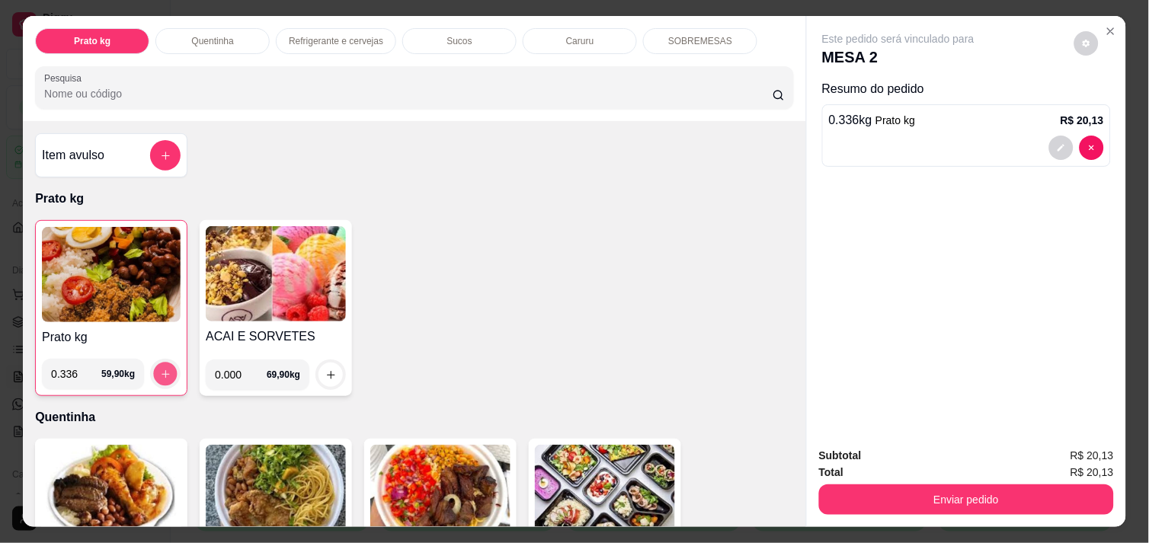
click at [160, 371] on icon "increase-product-quantity" at bounding box center [165, 374] width 11 height 11
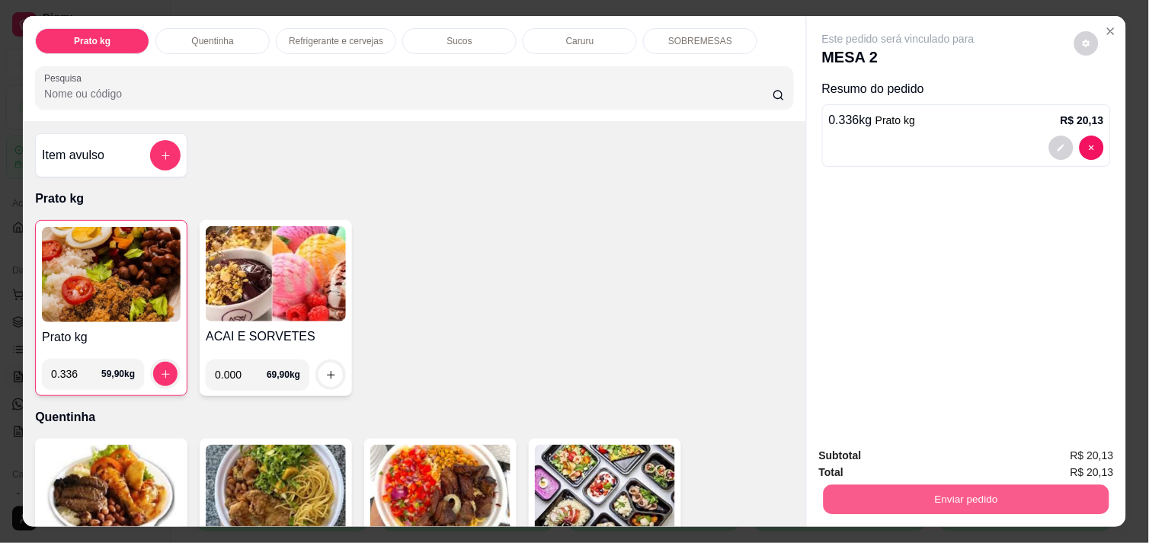
click at [918, 489] on button "Enviar pedido" at bounding box center [967, 500] width 286 height 30
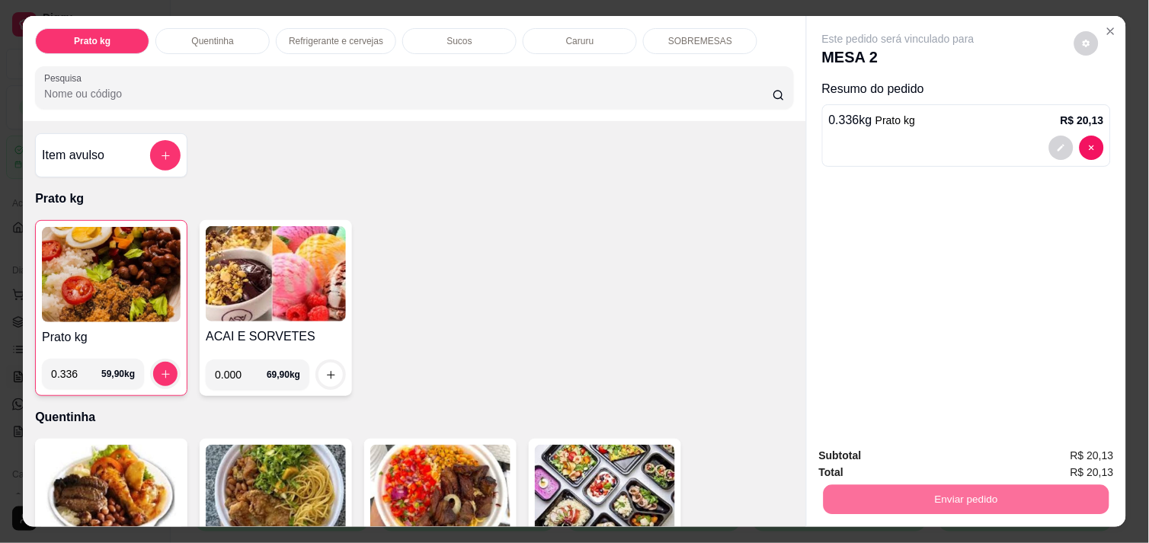
click at [901, 461] on button "Não registrar e enviar pedido" at bounding box center [916, 456] width 154 height 28
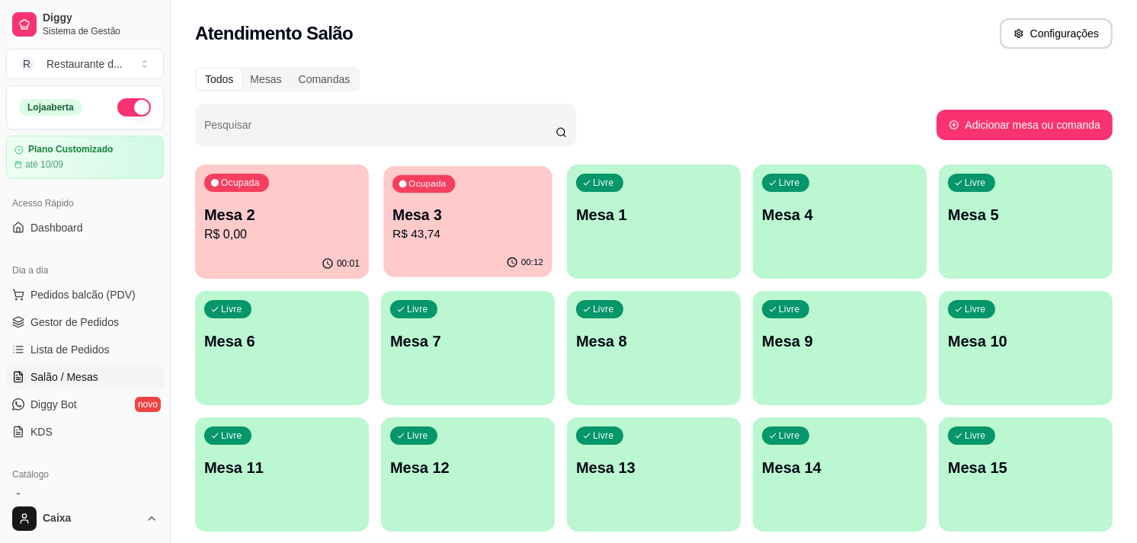
click at [450, 209] on p "Mesa 3" at bounding box center [468, 215] width 151 height 21
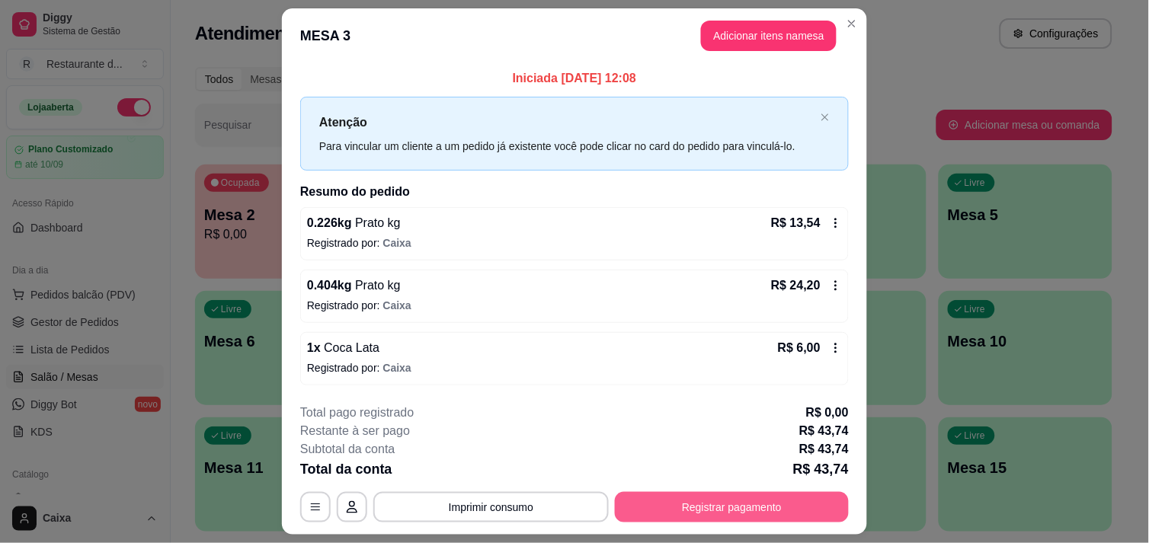
click at [677, 517] on button "Registrar pagamento" at bounding box center [732, 507] width 234 height 30
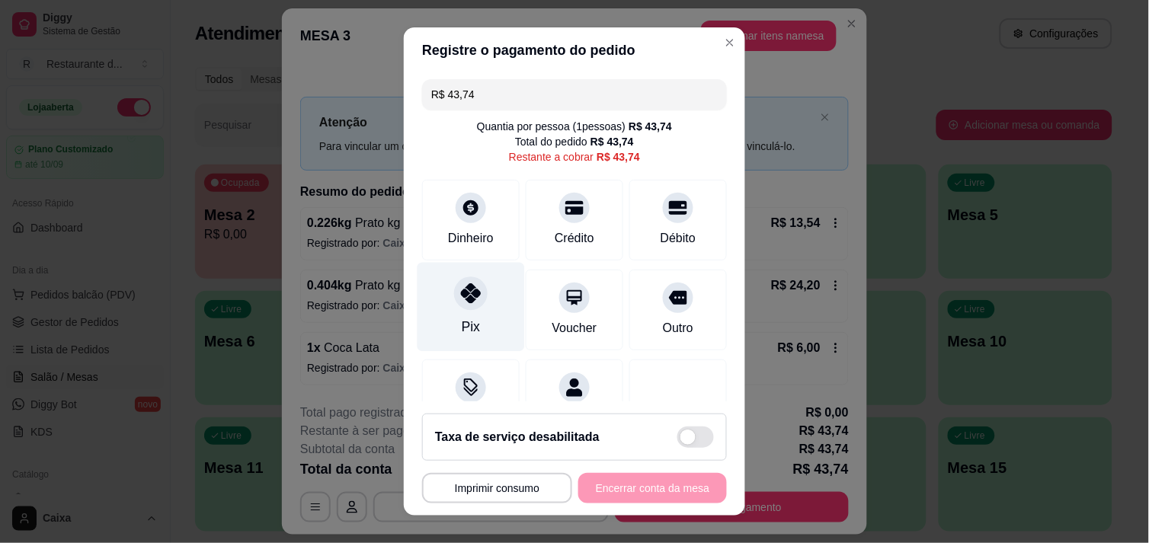
click at [466, 307] on div at bounding box center [471, 294] width 34 height 34
type input "R$ 0,00"
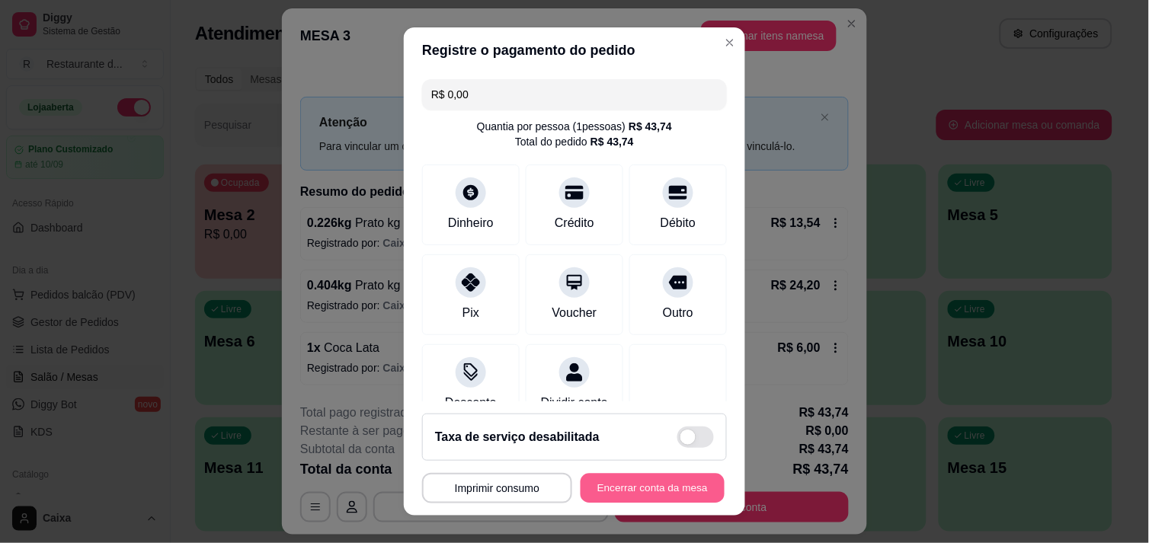
click at [610, 486] on button "Encerrar conta da mesa" at bounding box center [653, 489] width 144 height 30
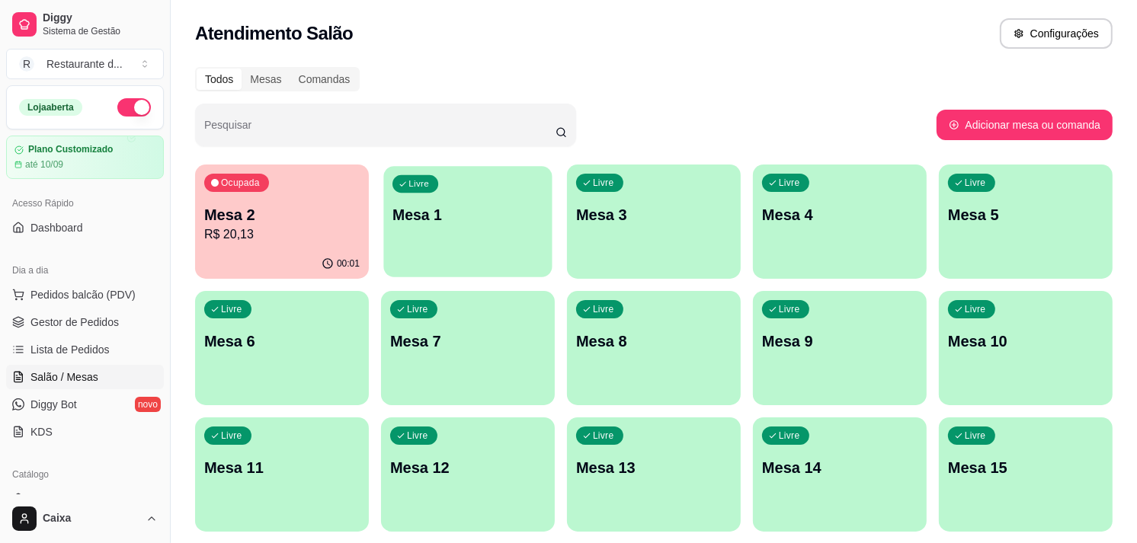
click at [489, 227] on div "Livre Mesa 1" at bounding box center [467, 212] width 168 height 93
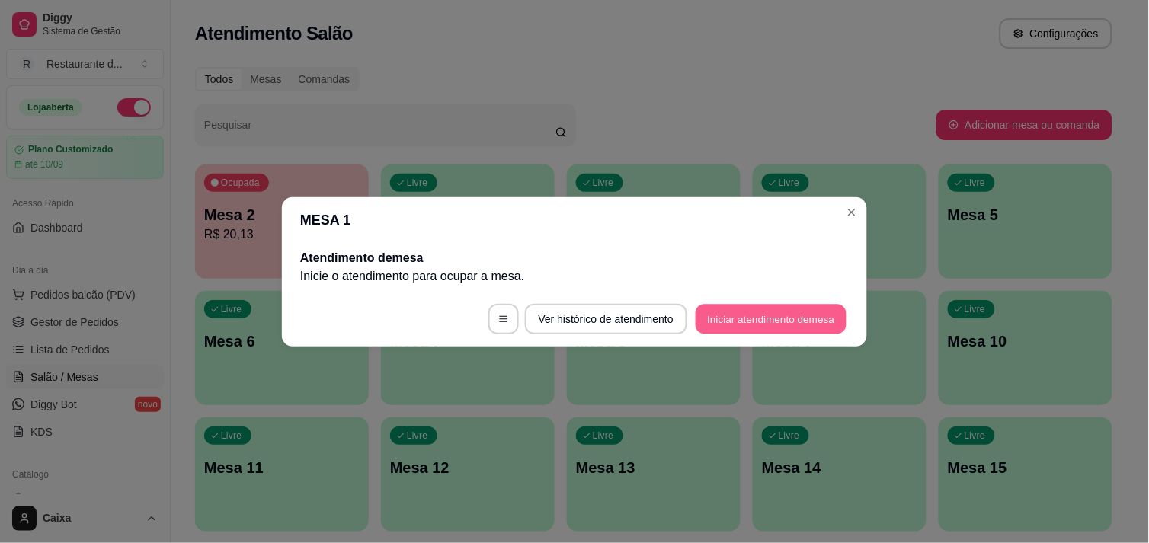
click at [723, 329] on button "Iniciar atendimento de mesa" at bounding box center [771, 319] width 151 height 30
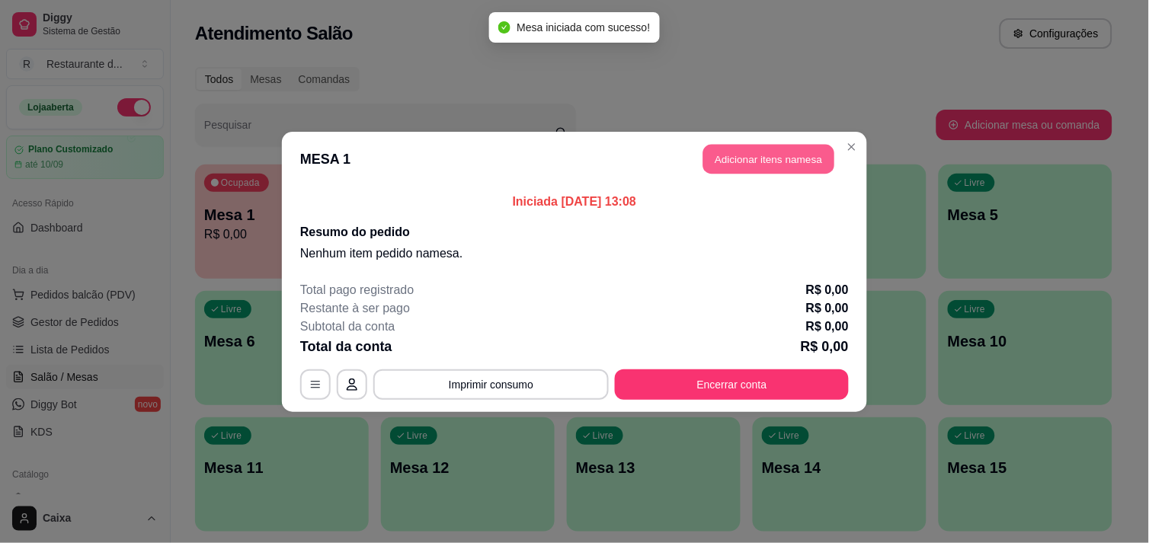
click at [745, 156] on button "Adicionar itens na mesa" at bounding box center [768, 159] width 131 height 30
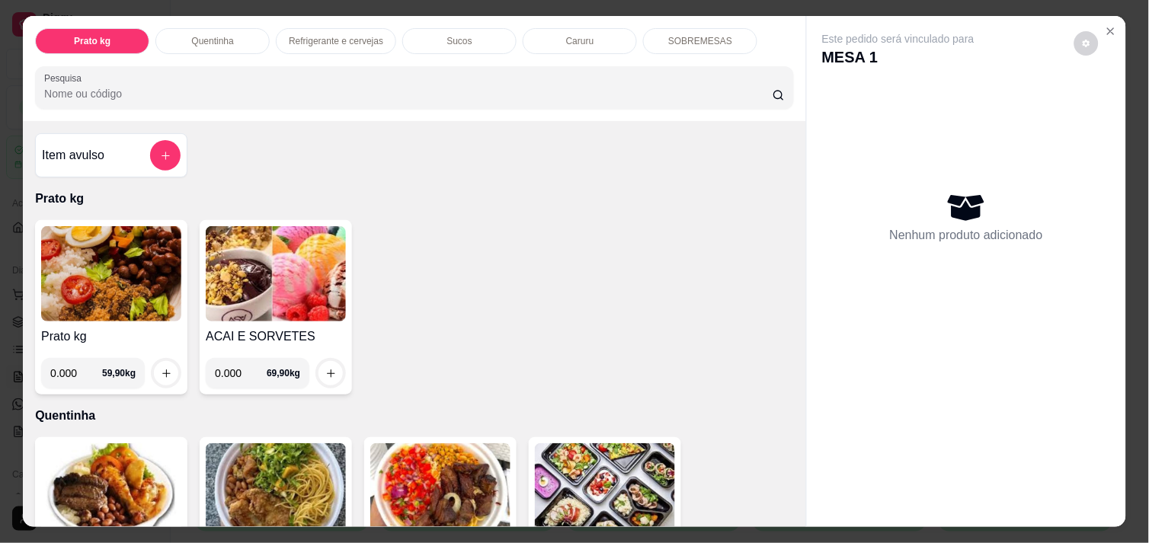
click at [235, 369] on input "0.000" at bounding box center [241, 373] width 52 height 30
type input "0.172"
click at [327, 370] on icon "increase-product-quantity" at bounding box center [331, 374] width 8 height 8
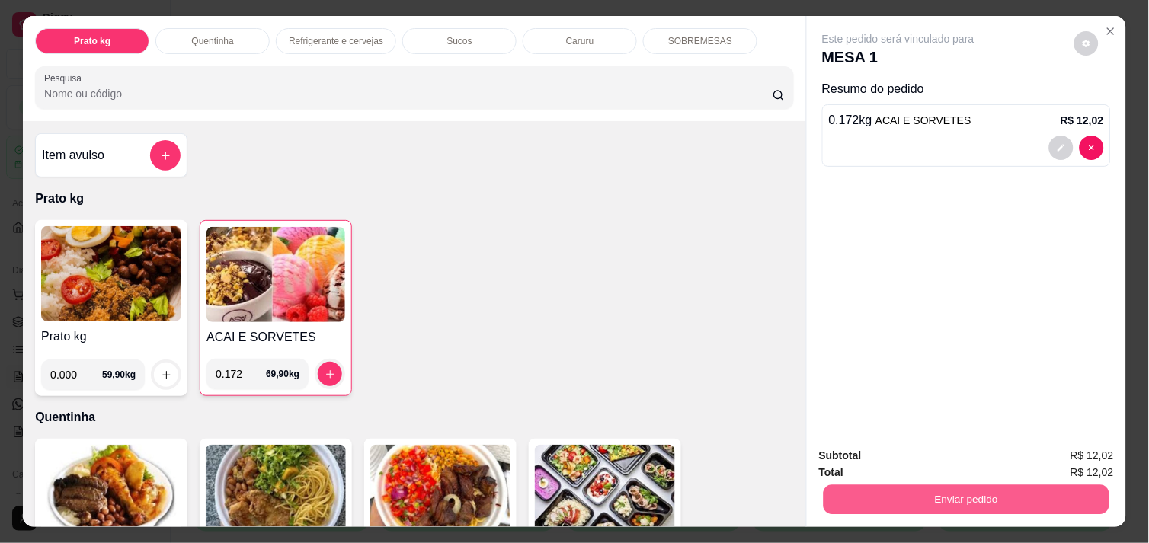
click at [963, 496] on button "Enviar pedido" at bounding box center [967, 500] width 286 height 30
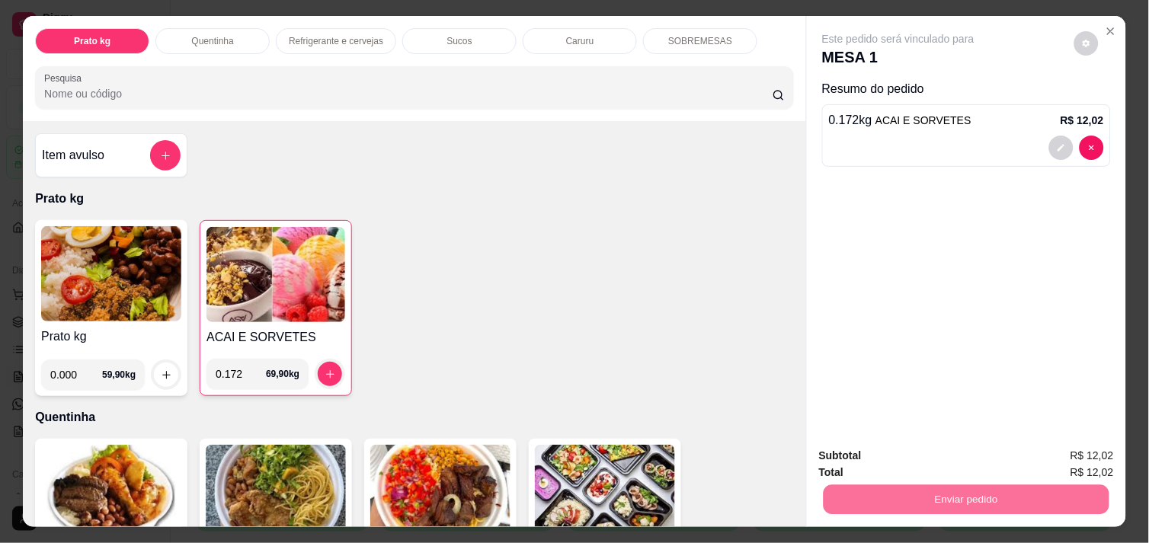
click at [920, 457] on button "Não registrar e enviar pedido" at bounding box center [916, 456] width 154 height 28
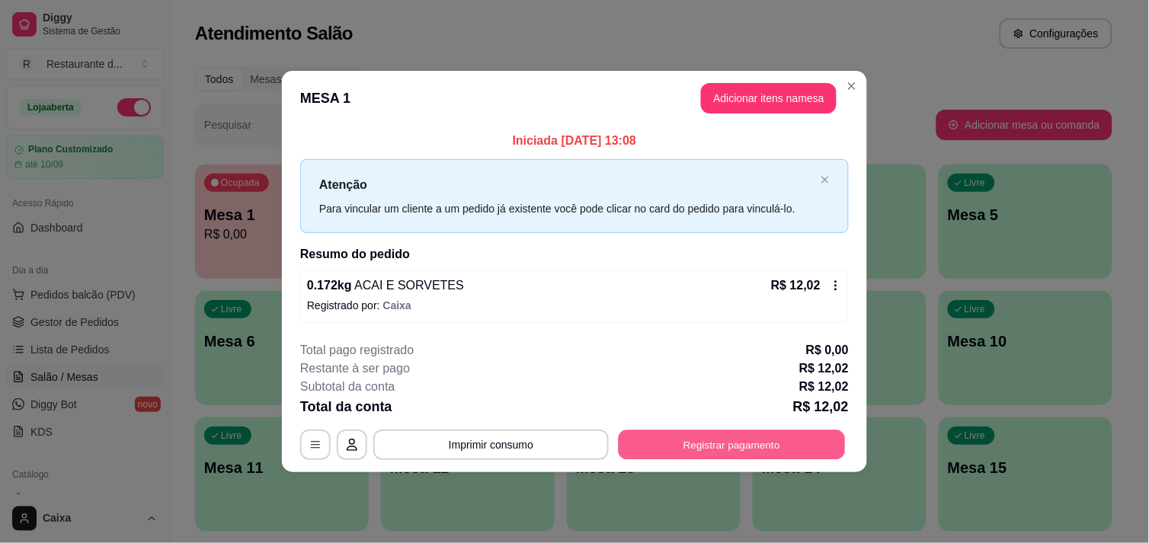
click at [730, 447] on button "Registrar pagamento" at bounding box center [732, 446] width 227 height 30
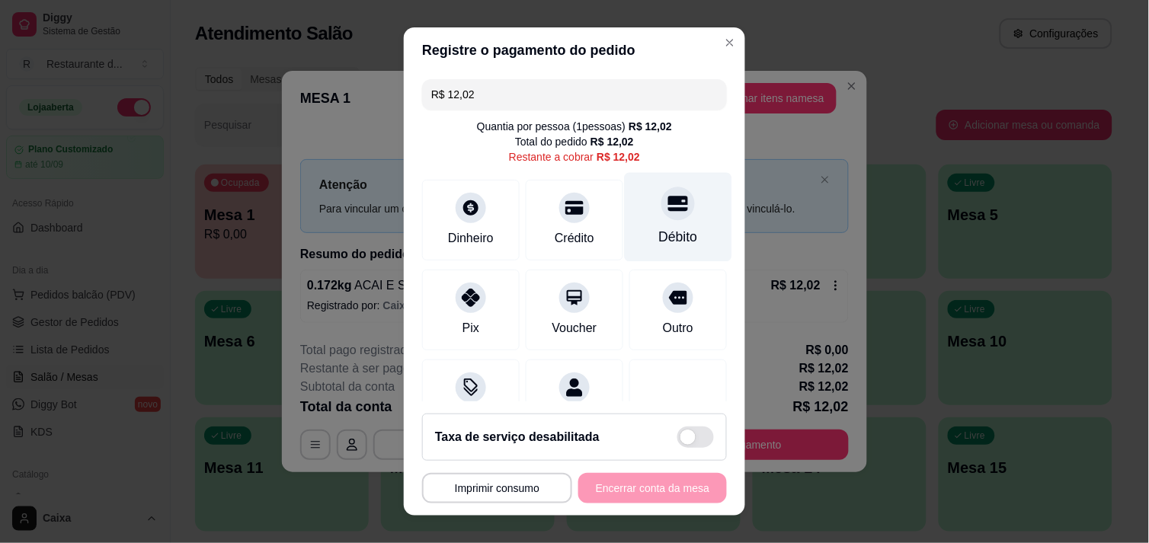
click at [668, 212] on icon at bounding box center [678, 204] width 20 height 20
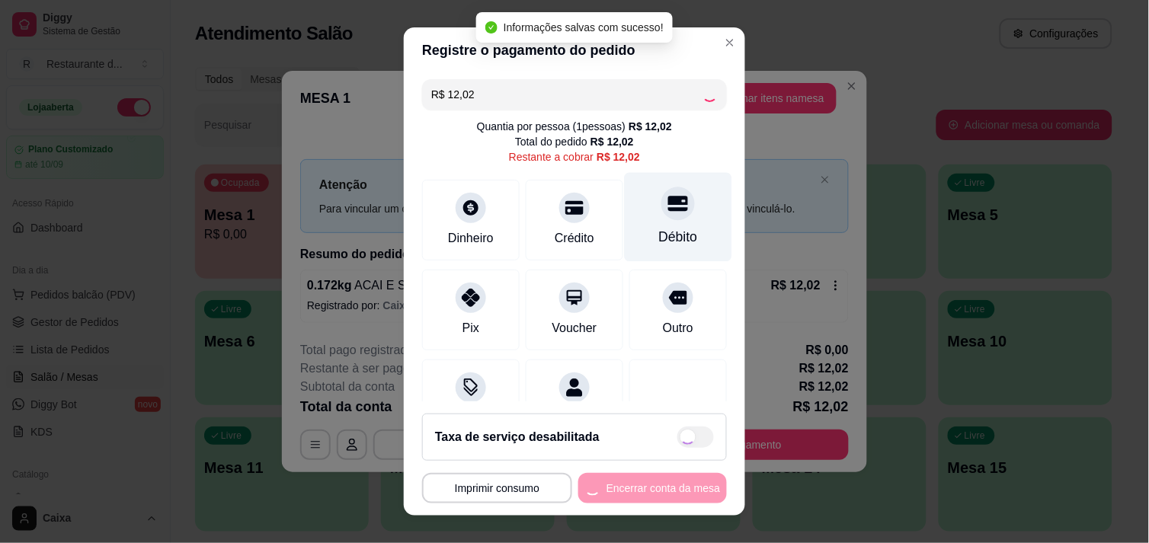
type input "R$ 0,00"
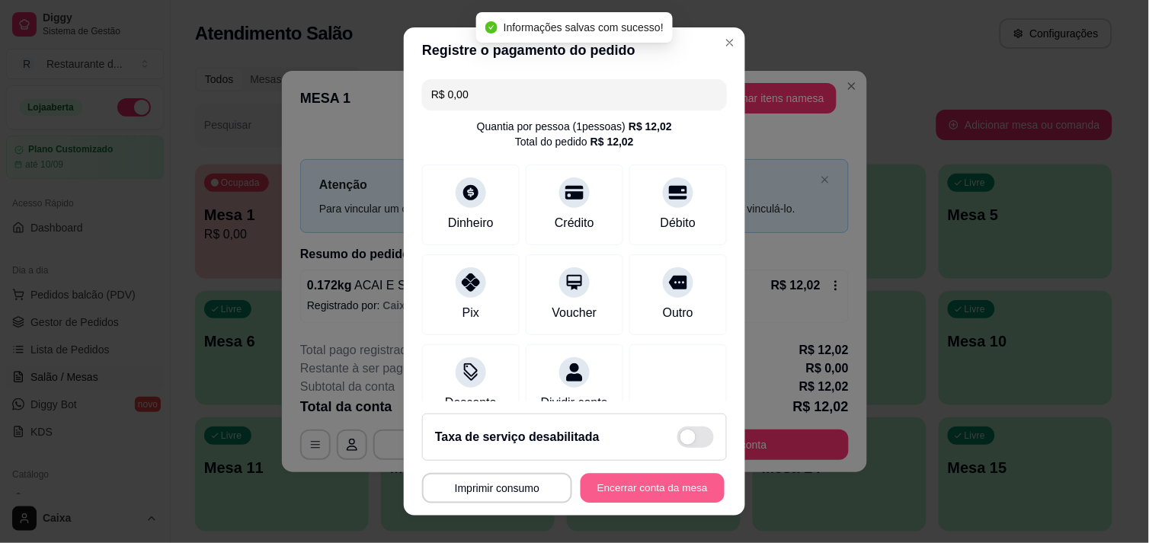
click at [650, 484] on button "Encerrar conta da mesa" at bounding box center [653, 489] width 144 height 30
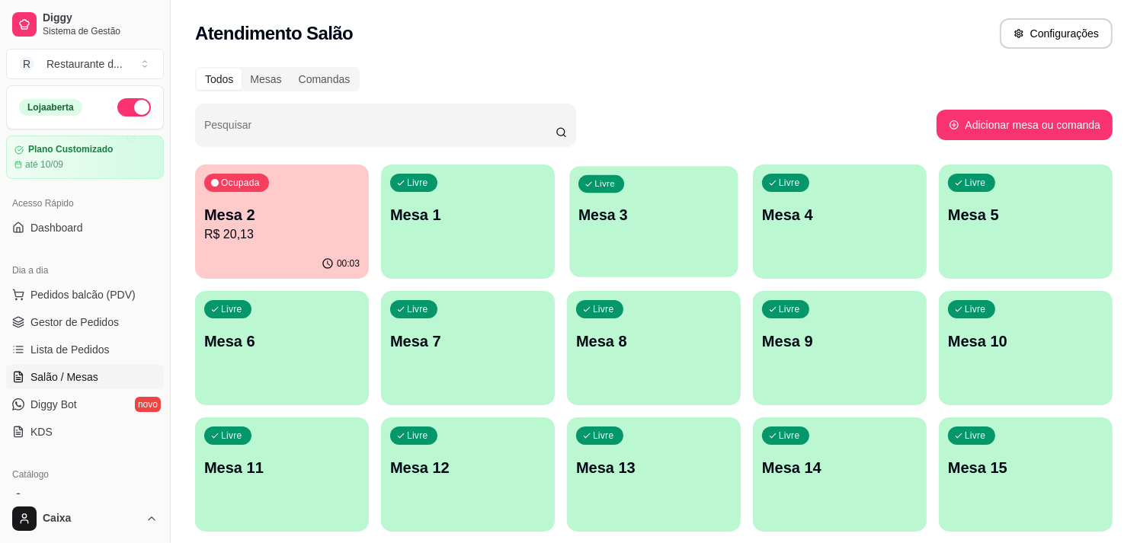
click at [728, 226] on div "Livre Mesa 3" at bounding box center [653, 212] width 168 height 93
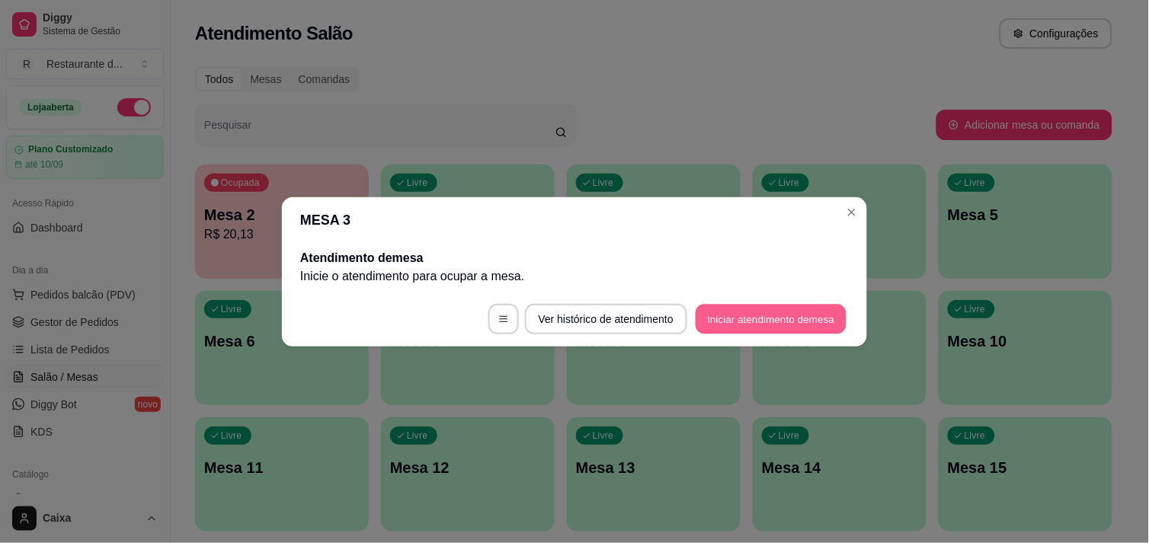
click at [755, 322] on button "Iniciar atendimento de mesa" at bounding box center [771, 319] width 151 height 30
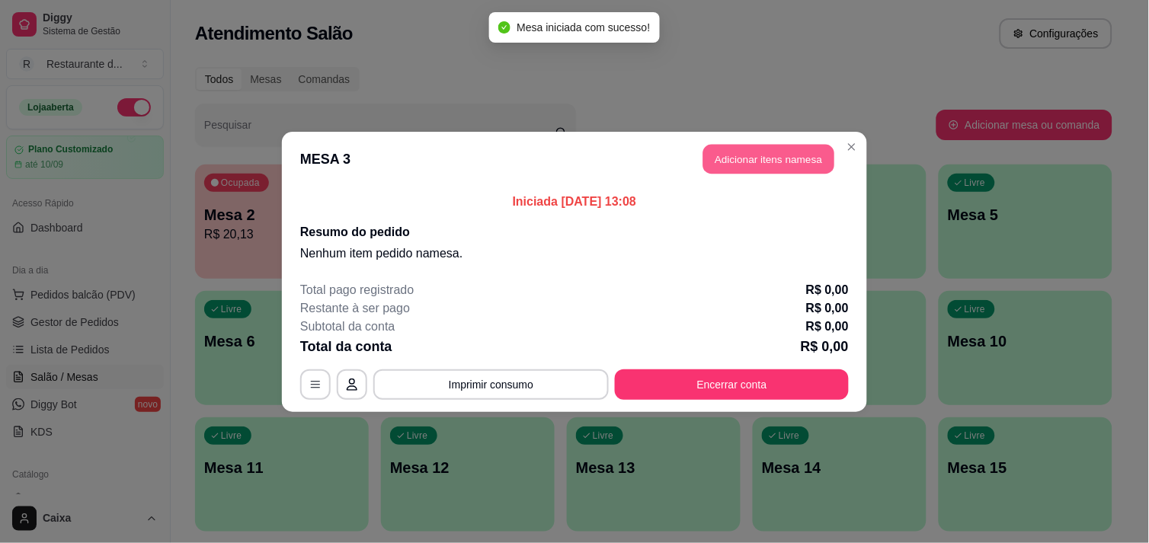
click at [755, 155] on button "Adicionar itens na mesa" at bounding box center [768, 159] width 131 height 30
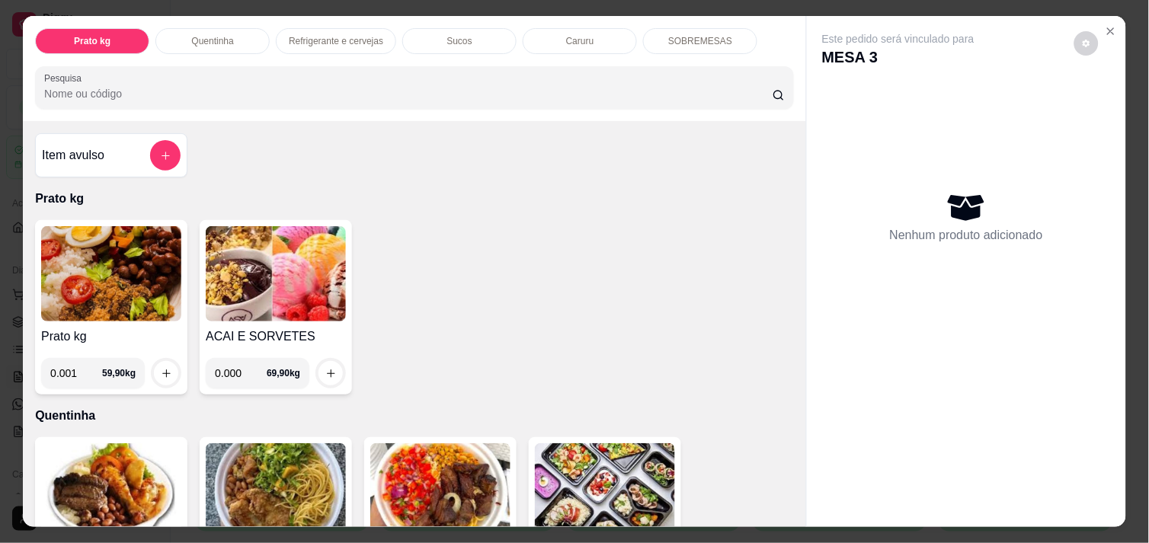
click at [86, 364] on input "0.001" at bounding box center [76, 373] width 52 height 30
type input "0.593"
click at [162, 370] on icon "increase-product-quantity" at bounding box center [166, 374] width 8 height 8
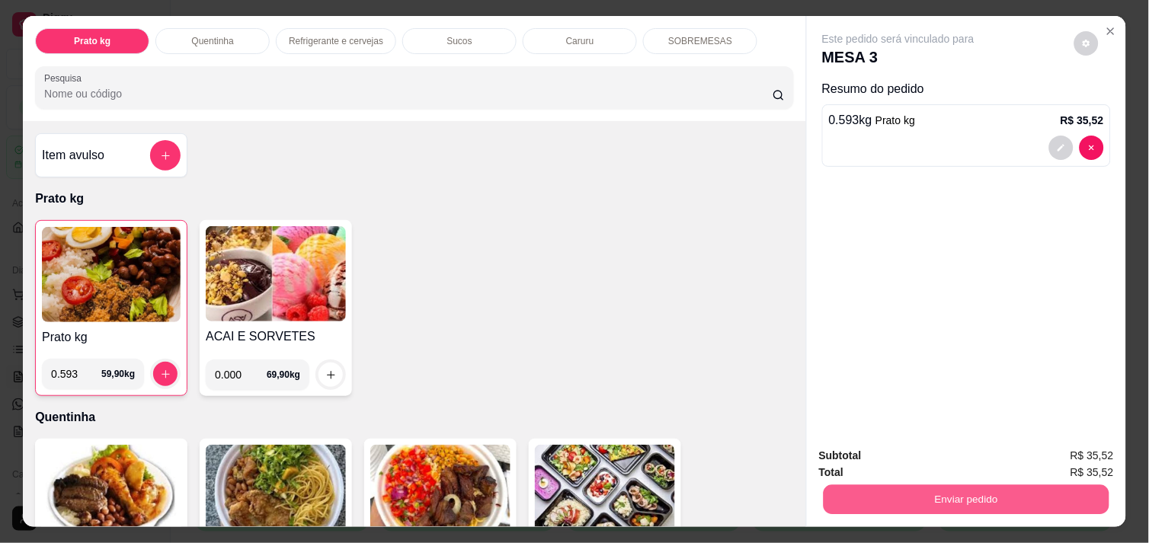
click at [944, 492] on button "Enviar pedido" at bounding box center [967, 500] width 286 height 30
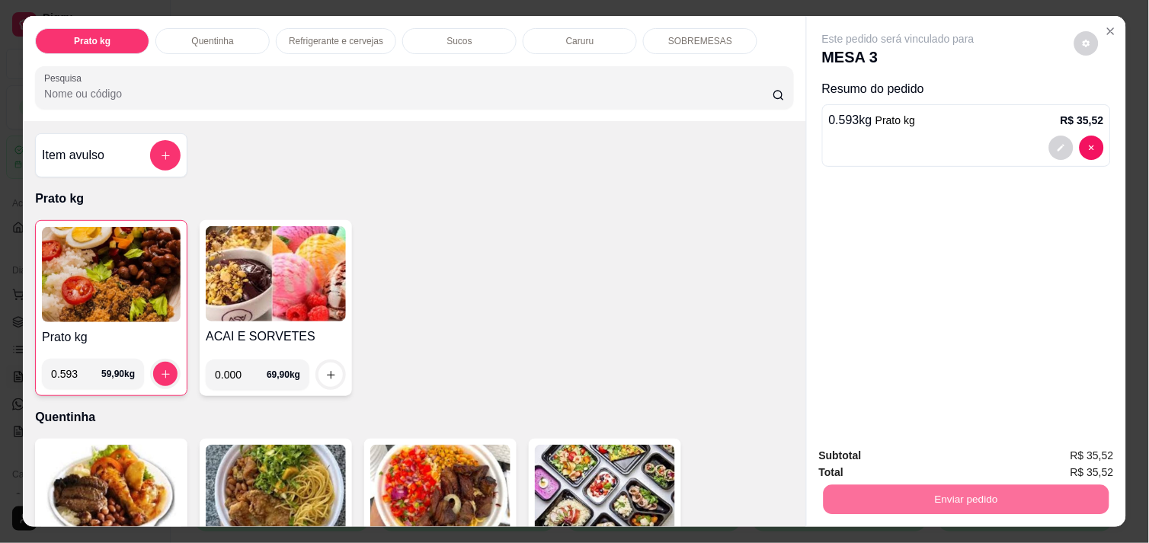
click at [915, 457] on button "Não registrar e enviar pedido" at bounding box center [916, 456] width 154 height 28
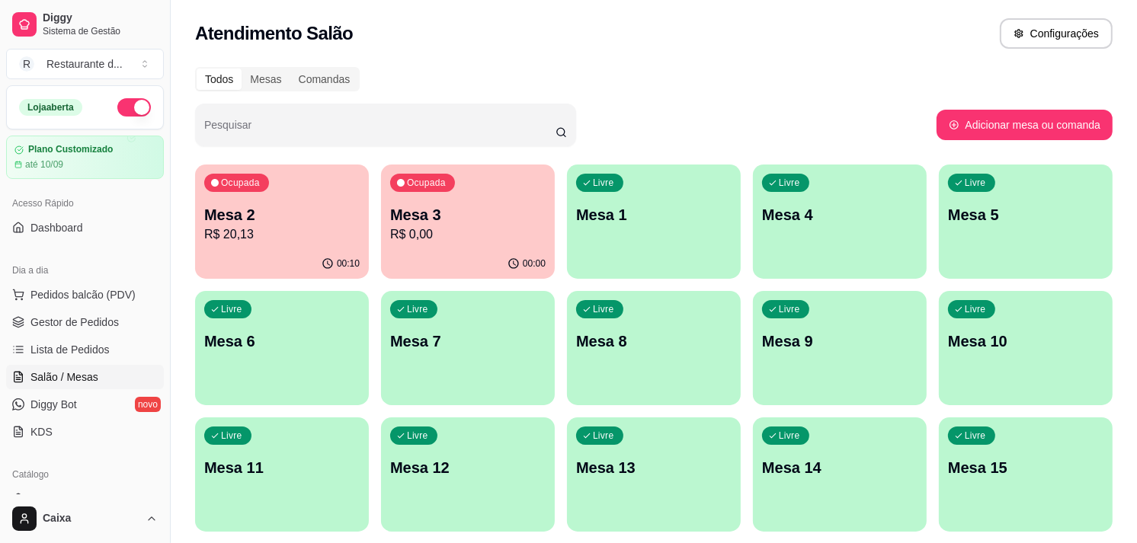
click at [919, 124] on div "Pesquisar" at bounding box center [566, 125] width 742 height 43
click at [679, 181] on div "Livre Mesa 1" at bounding box center [653, 212] width 168 height 93
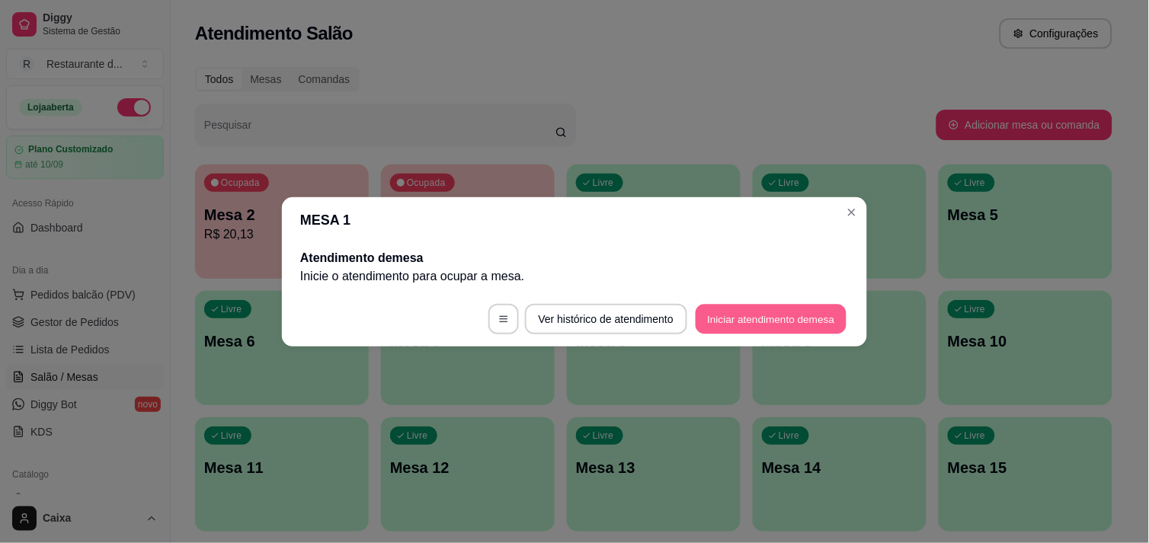
click at [727, 321] on button "Iniciar atendimento de mesa" at bounding box center [771, 319] width 151 height 30
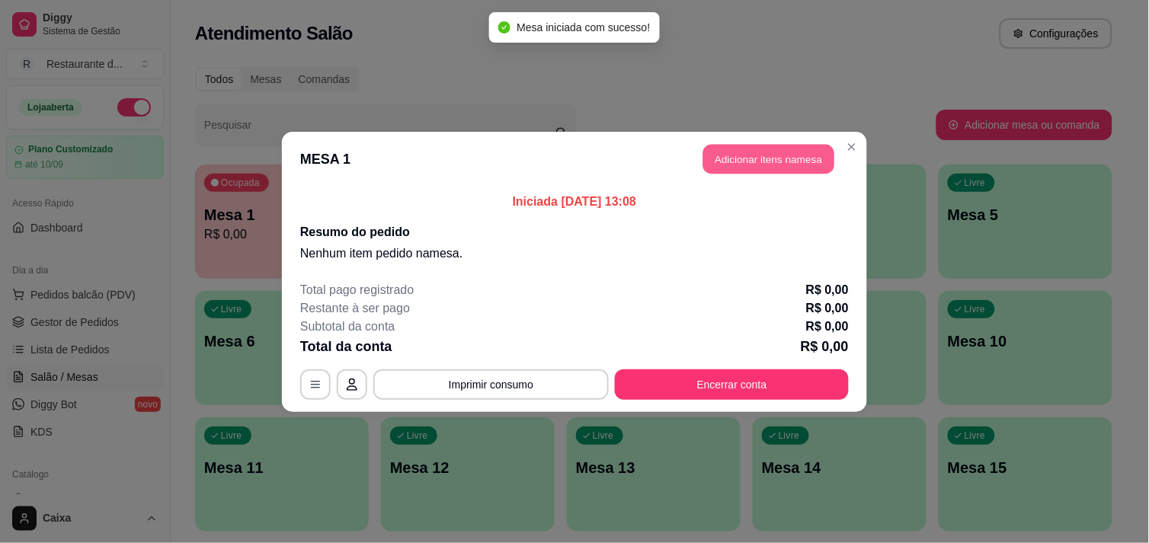
click at [744, 159] on button "Adicionar itens na mesa" at bounding box center [768, 159] width 131 height 30
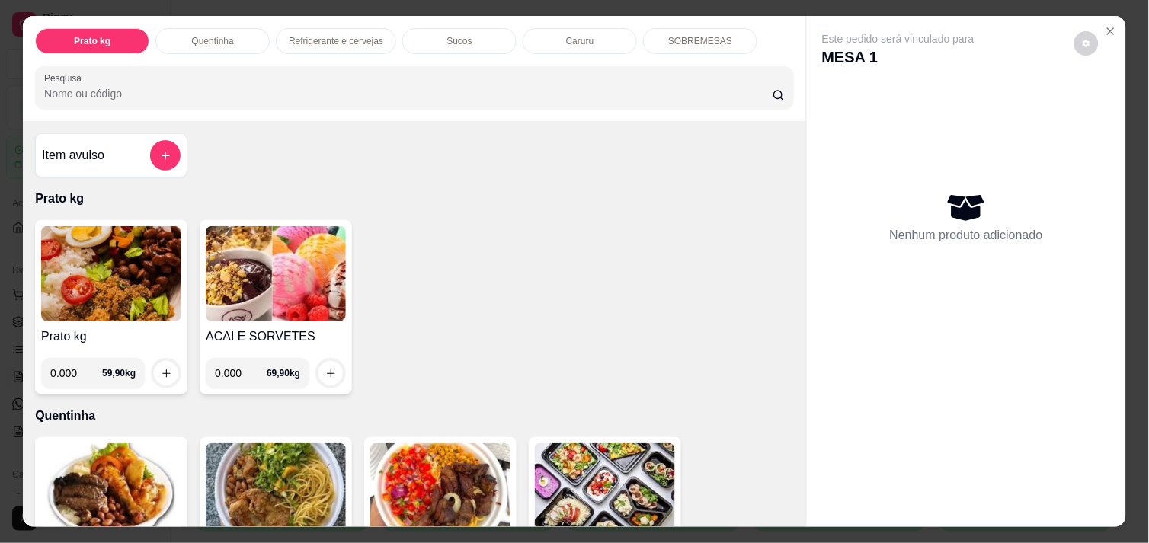
click at [79, 370] on input "0.000" at bounding box center [76, 373] width 52 height 30
type input "0.240"
click at [161, 371] on icon "increase-product-quantity" at bounding box center [166, 373] width 11 height 11
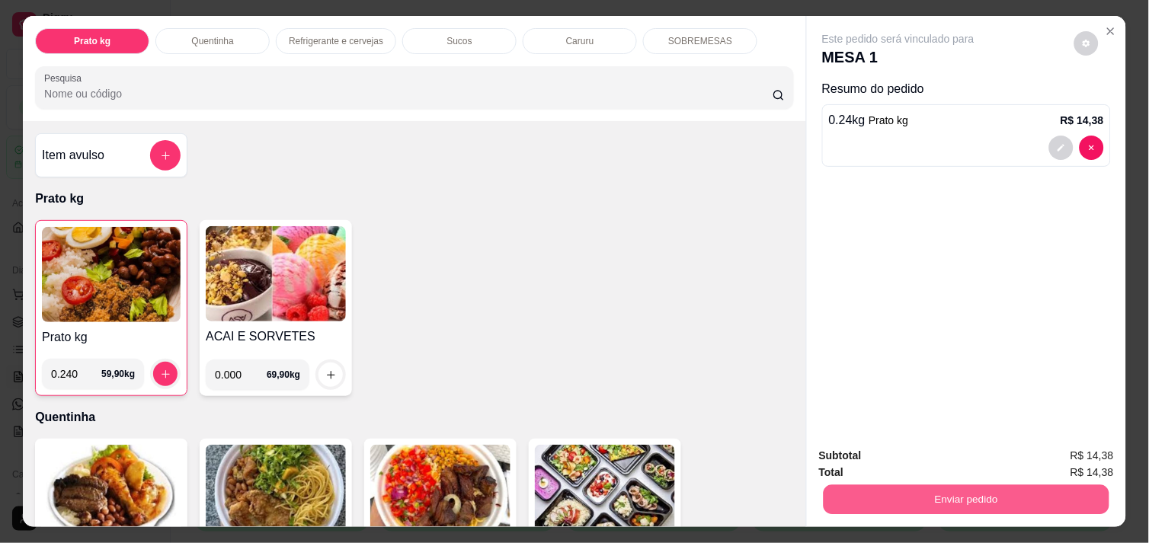
click at [918, 505] on button "Enviar pedido" at bounding box center [967, 500] width 286 height 30
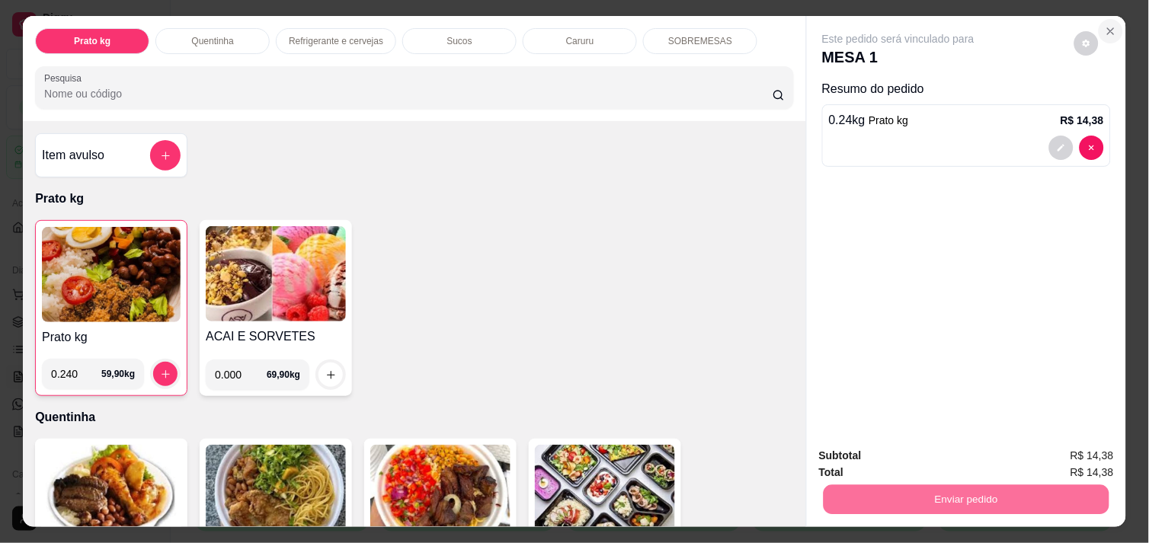
click at [1109, 25] on icon "Close" at bounding box center [1111, 31] width 12 height 12
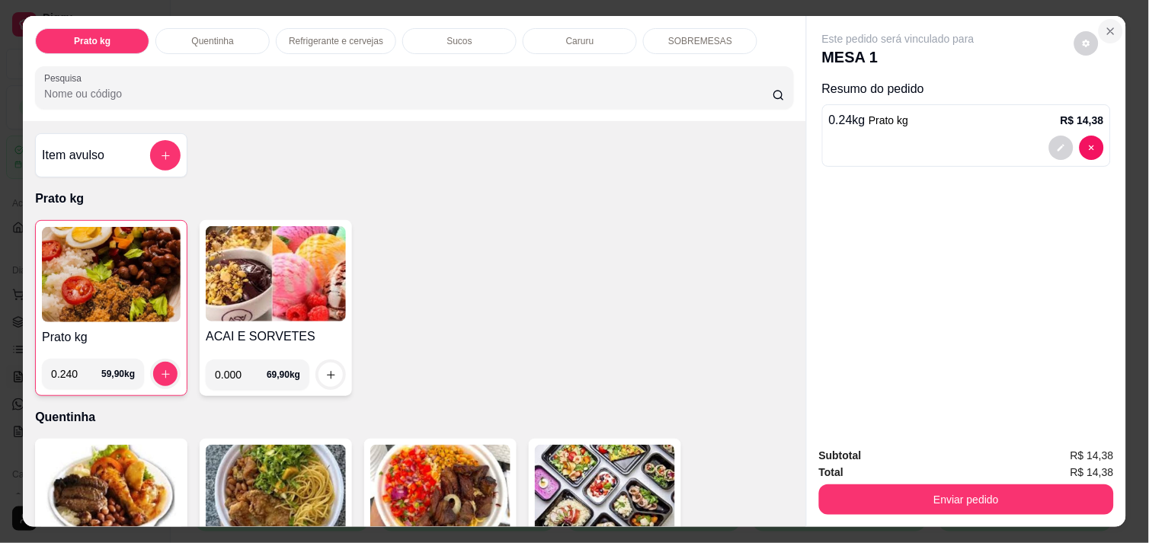
click at [1109, 25] on icon "Close" at bounding box center [1111, 31] width 12 height 12
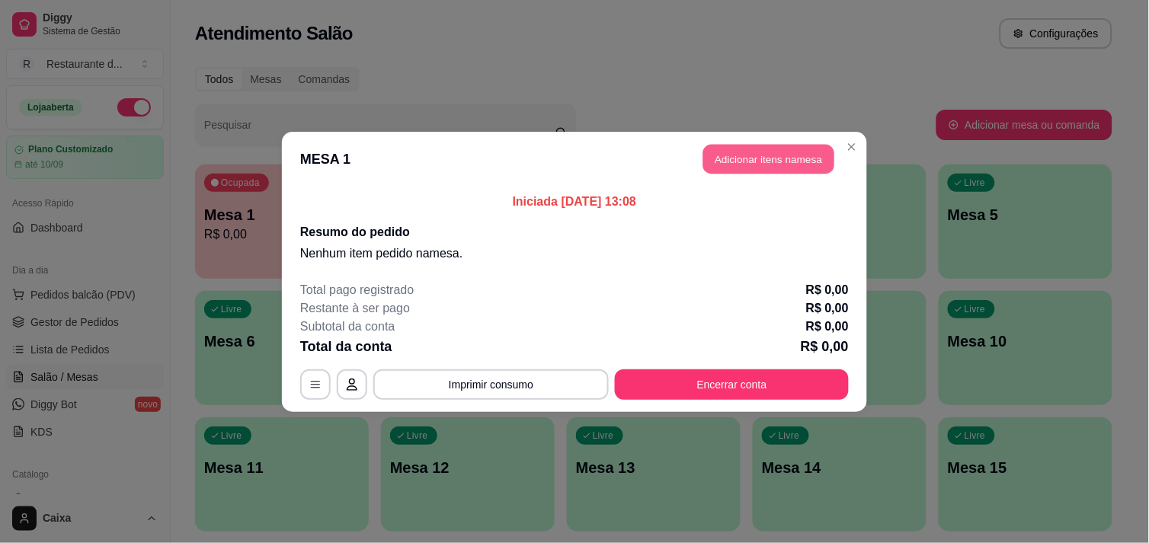
click at [767, 149] on button "Adicionar itens na mesa" at bounding box center [768, 159] width 131 height 30
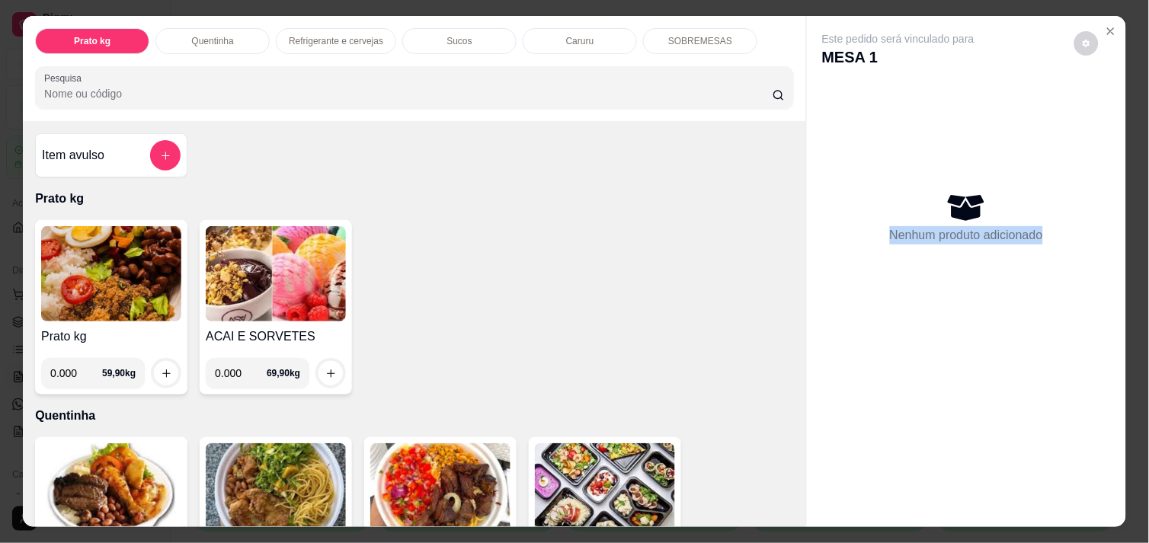
click at [1084, 137] on div "Nenhum produto adicionado" at bounding box center [966, 217] width 289 height 299
click at [248, 368] on input "0.001" at bounding box center [241, 373] width 52 height 30
type input "0.240"
click at [327, 370] on icon "increase-product-quantity" at bounding box center [331, 374] width 8 height 8
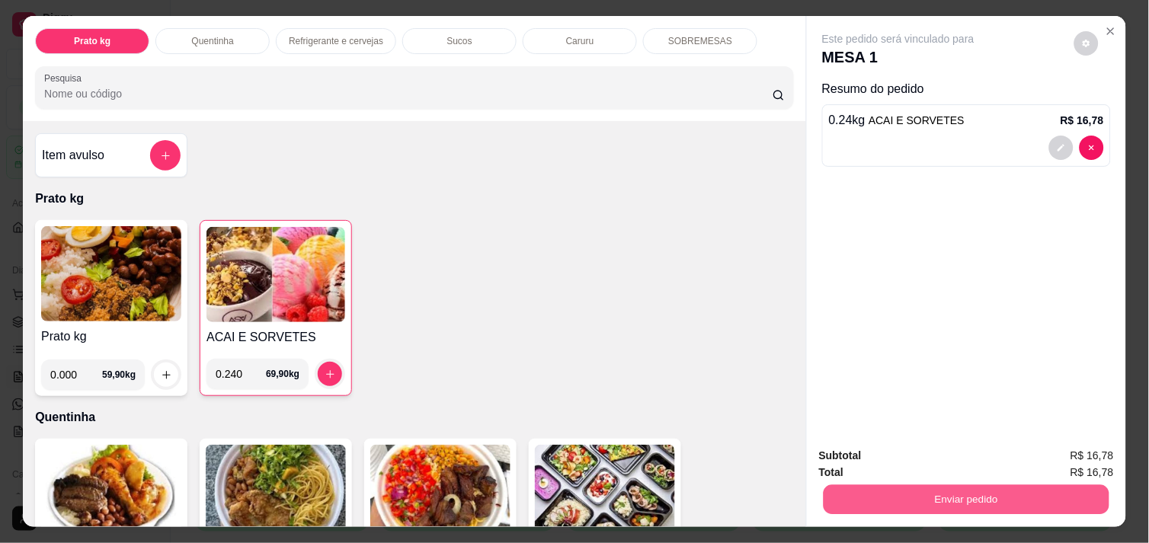
click at [985, 495] on button "Enviar pedido" at bounding box center [967, 500] width 286 height 30
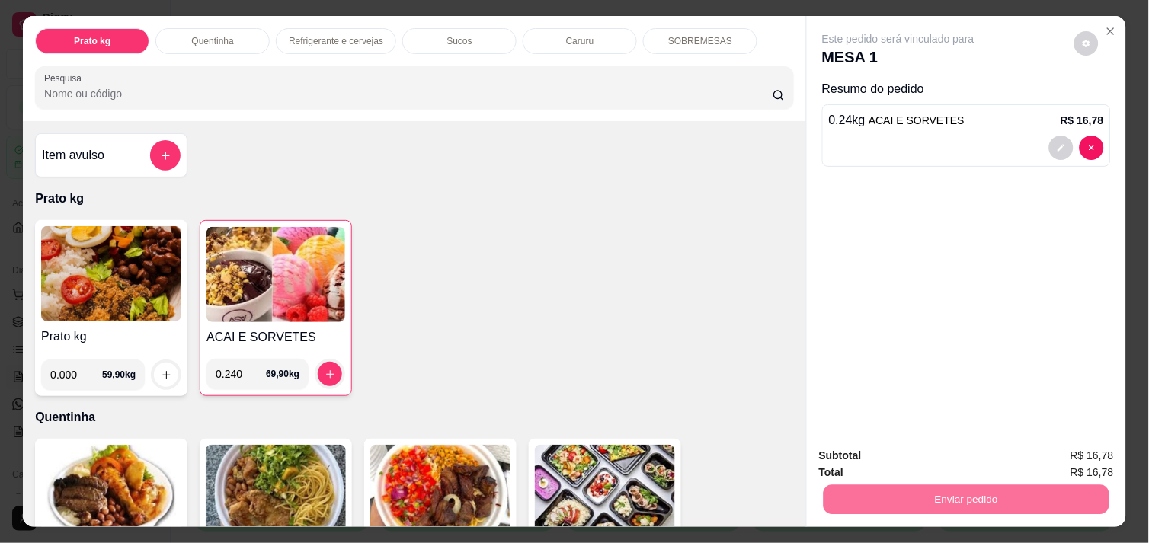
click at [931, 455] on button "Não registrar e enviar pedido" at bounding box center [916, 456] width 154 height 28
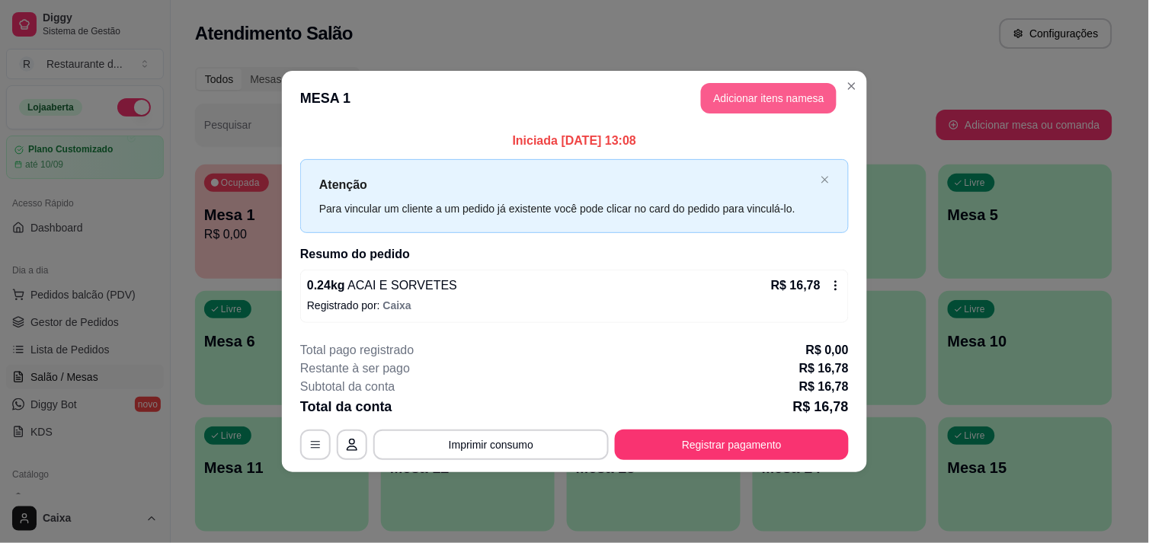
click at [747, 97] on button "Adicionar itens na mesa" at bounding box center [769, 98] width 136 height 30
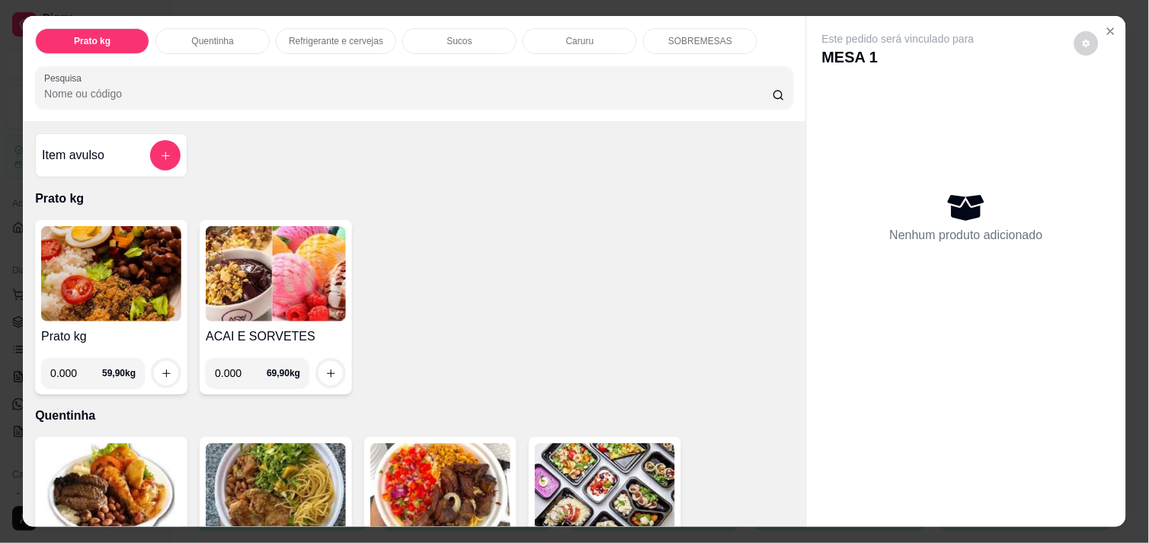
click at [235, 367] on input "0.000" at bounding box center [241, 373] width 52 height 30
type input "0.150"
click at [325, 369] on icon "increase-product-quantity" at bounding box center [330, 373] width 11 height 11
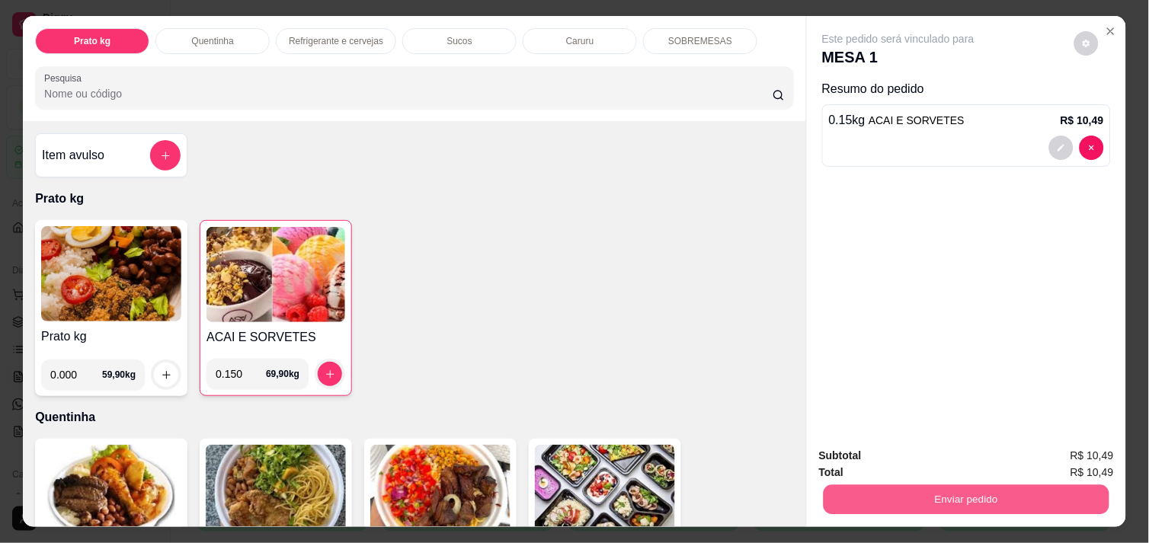
click at [905, 485] on button "Enviar pedido" at bounding box center [967, 500] width 286 height 30
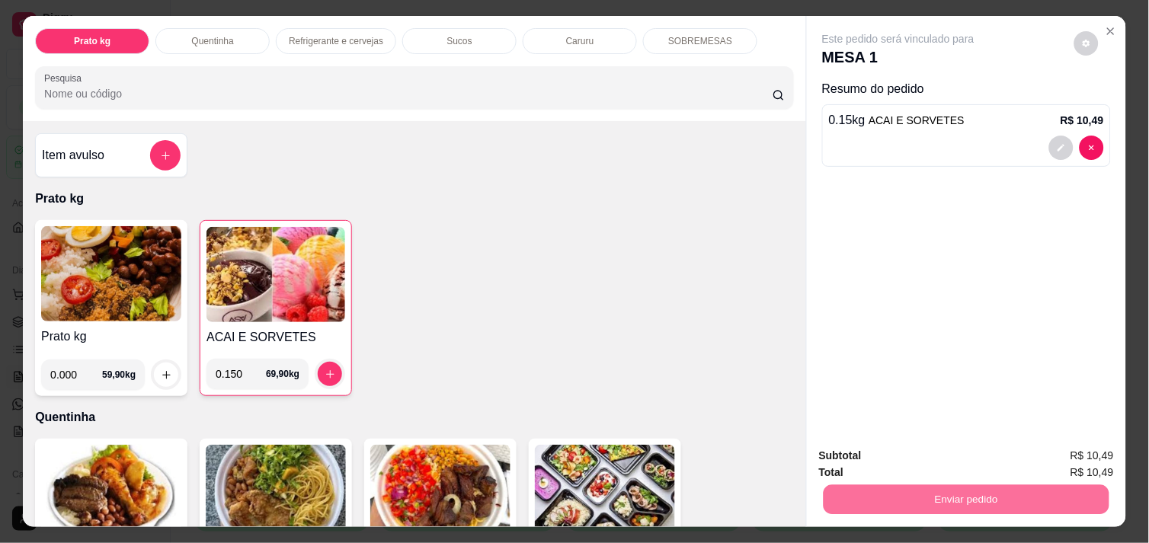
click at [896, 447] on button "Não registrar e enviar pedido" at bounding box center [916, 456] width 154 height 28
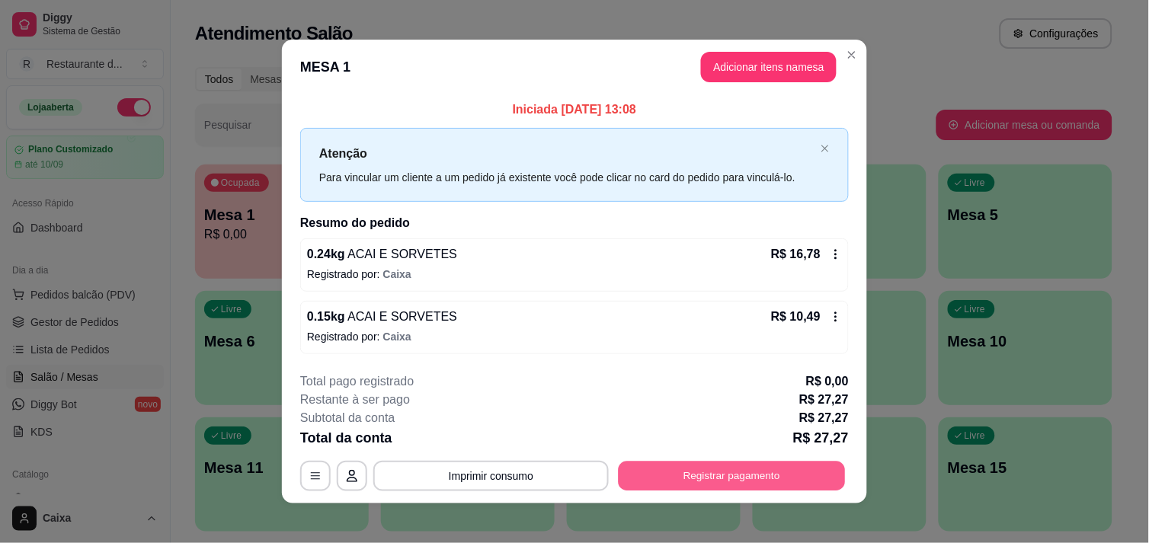
click at [707, 484] on button "Registrar pagamento" at bounding box center [732, 477] width 227 height 30
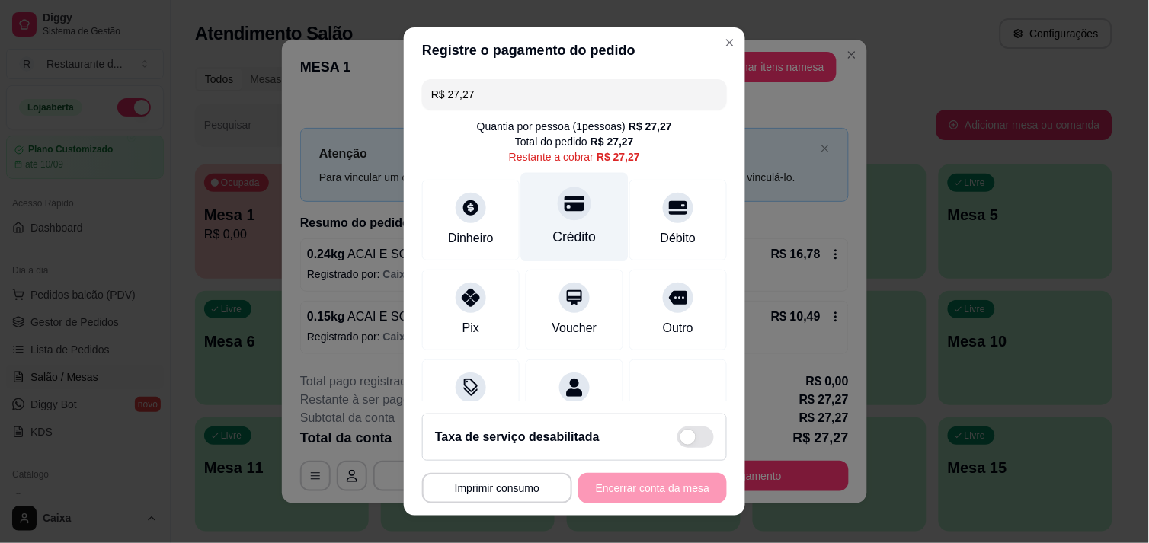
click at [566, 225] on div "Crédito" at bounding box center [574, 216] width 107 height 89
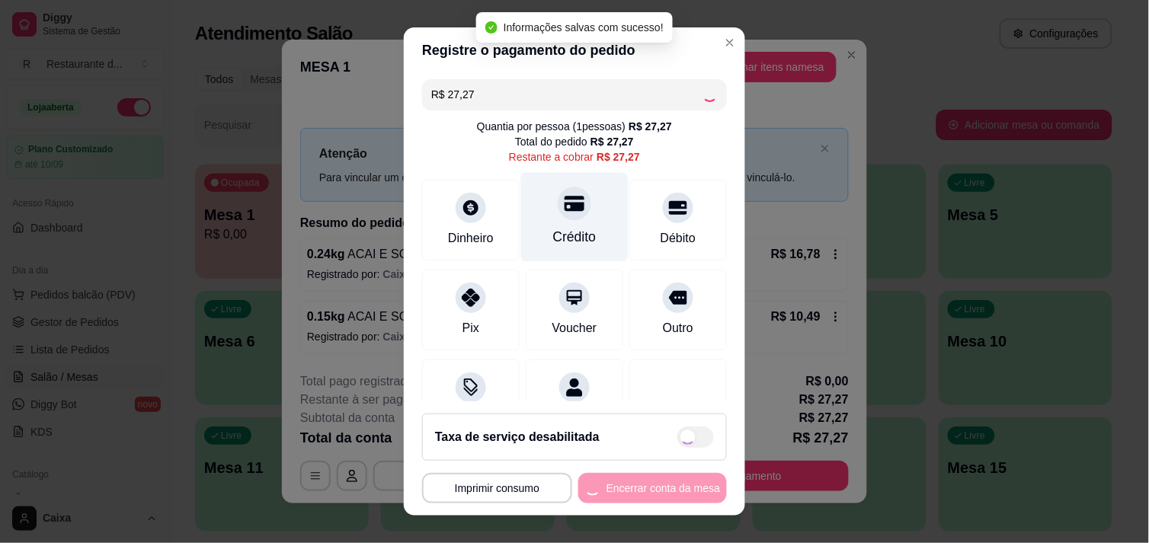
type input "R$ 0,00"
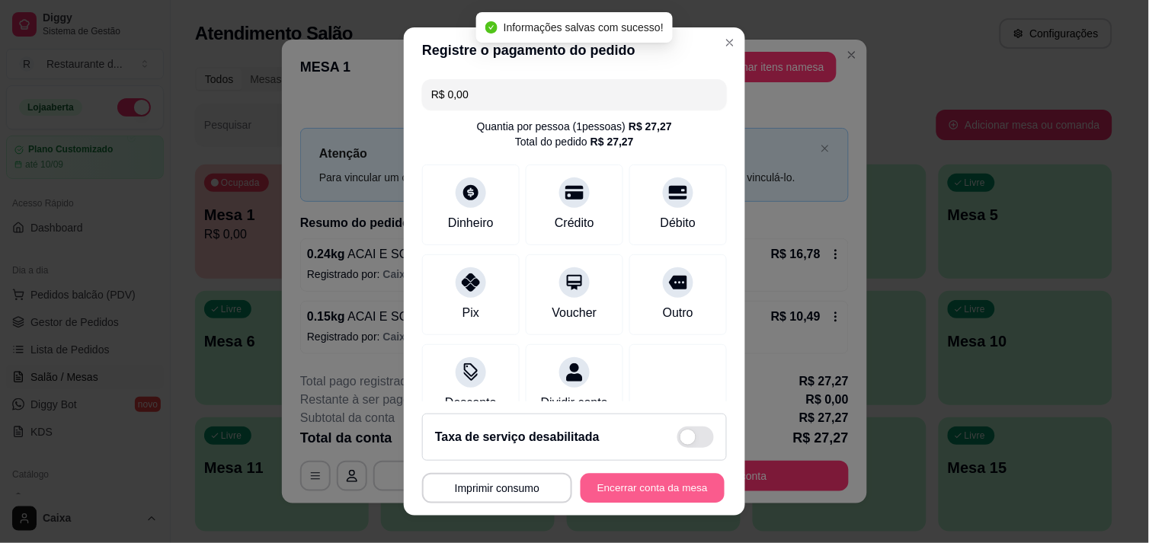
click at [643, 489] on button "Encerrar conta da mesa" at bounding box center [653, 489] width 144 height 30
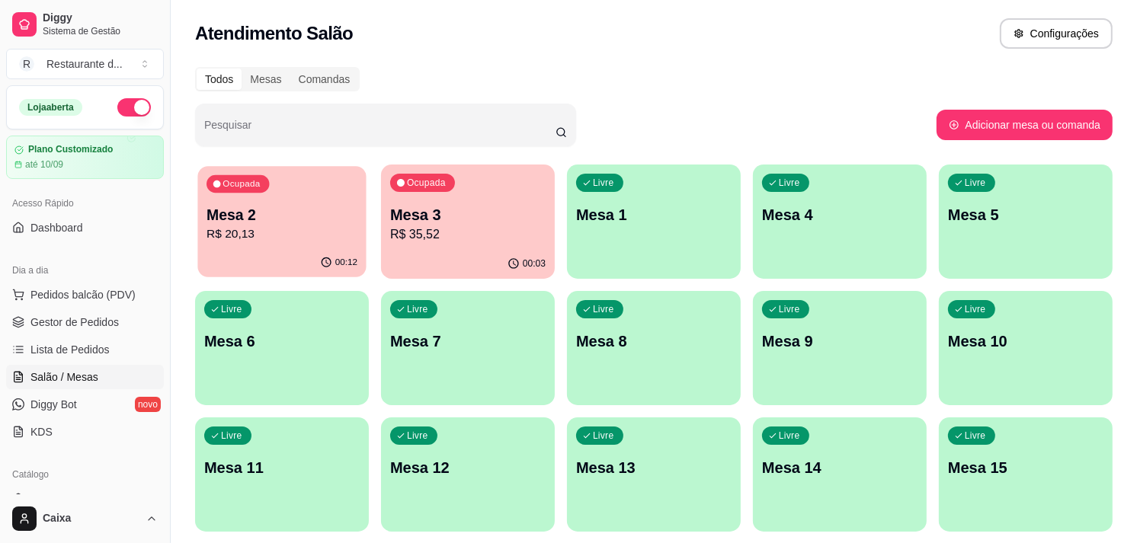
click at [238, 222] on p "Mesa 2" at bounding box center [282, 215] width 151 height 21
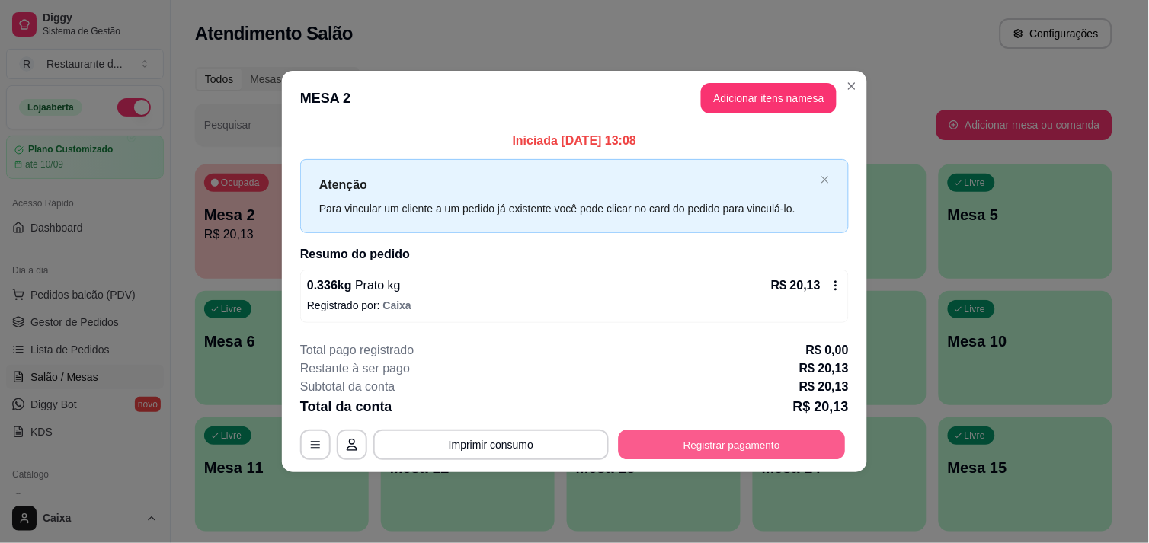
click at [700, 439] on button "Registrar pagamento" at bounding box center [732, 446] width 227 height 30
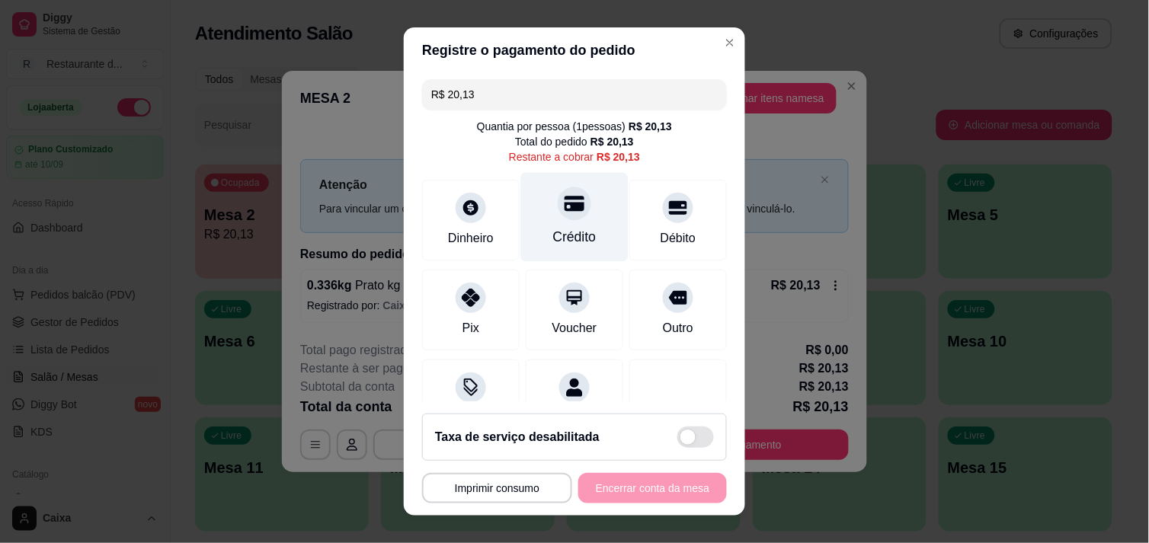
click at [566, 216] on div "Crédito" at bounding box center [574, 216] width 107 height 89
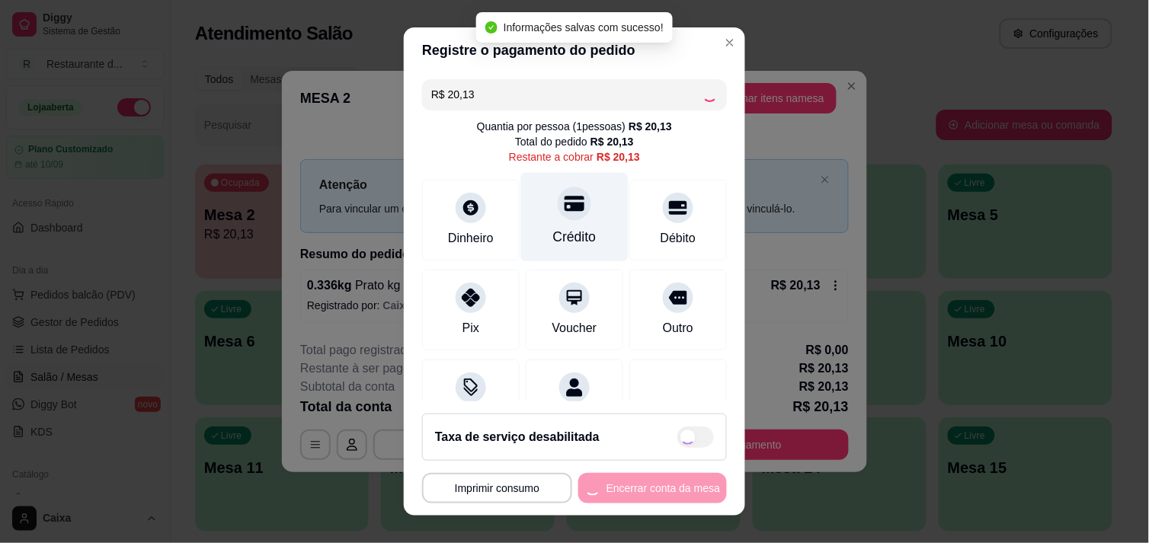
type input "R$ 0,00"
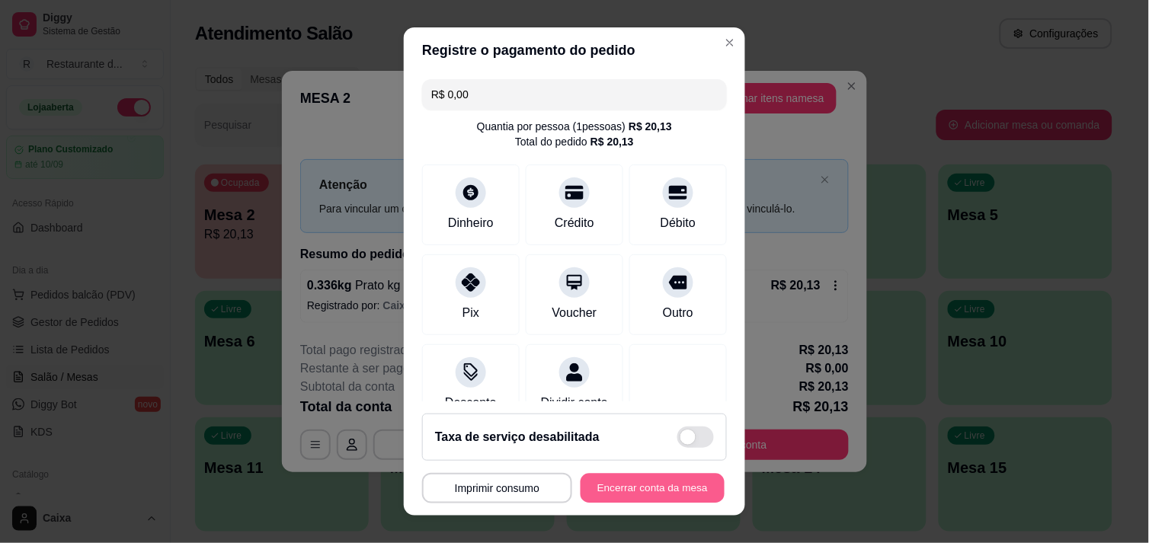
click at [623, 482] on button "Encerrar conta da mesa" at bounding box center [653, 489] width 144 height 30
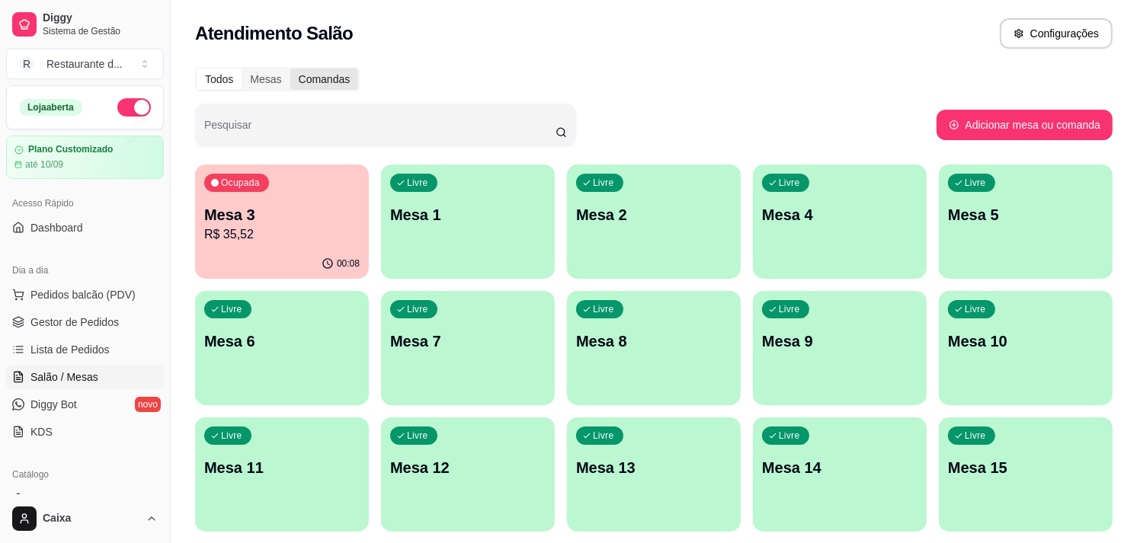
click at [347, 80] on div "Comandas" at bounding box center [324, 79] width 69 height 21
click at [290, 69] on input "Comandas" at bounding box center [290, 69] width 0 height 0
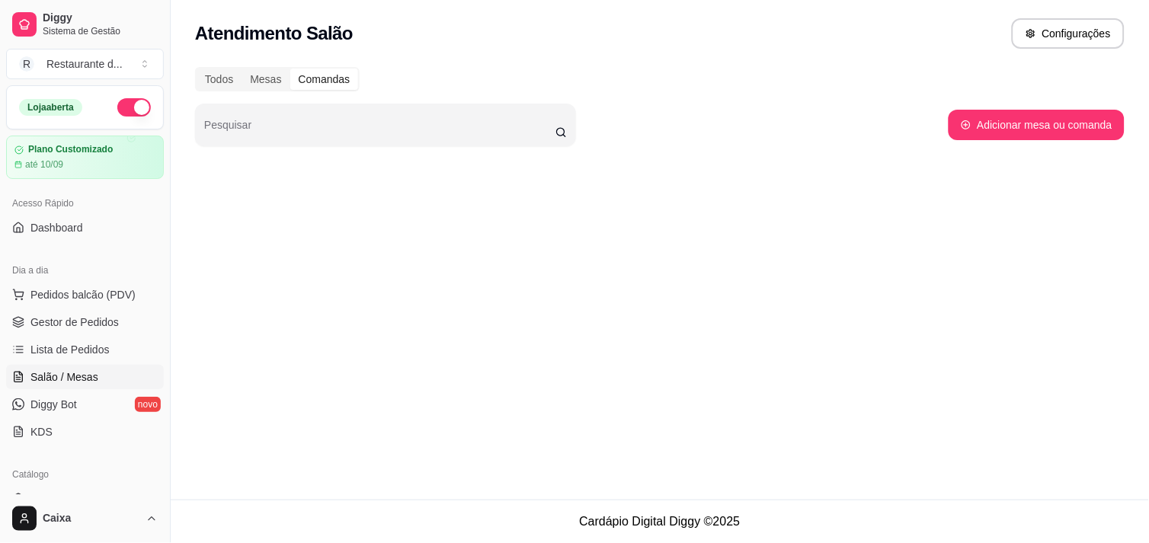
select select "ALL"
select select "0"
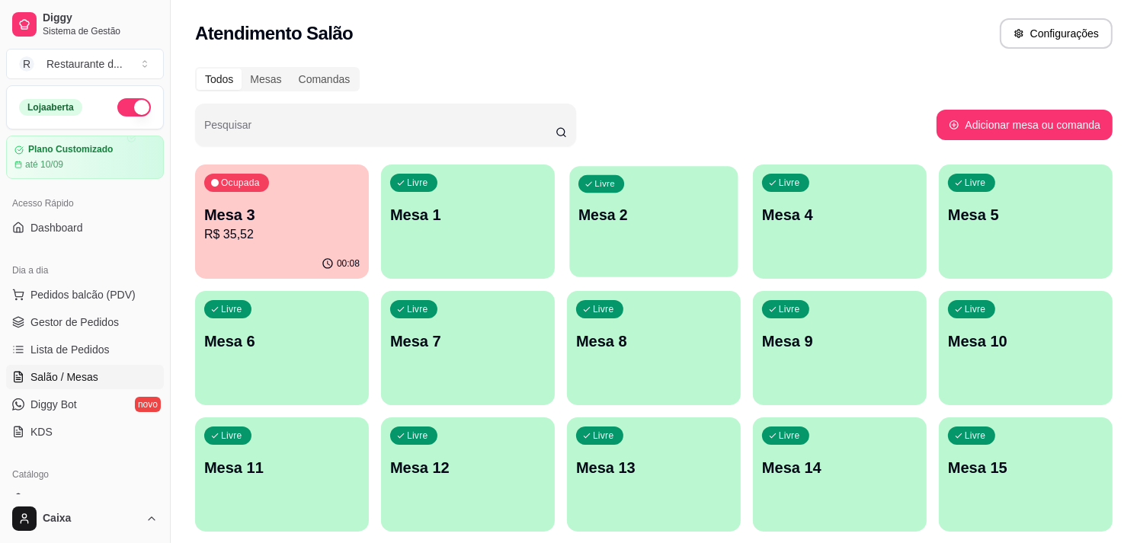
click at [652, 253] on div "Livre Mesa 2" at bounding box center [653, 212] width 168 height 93
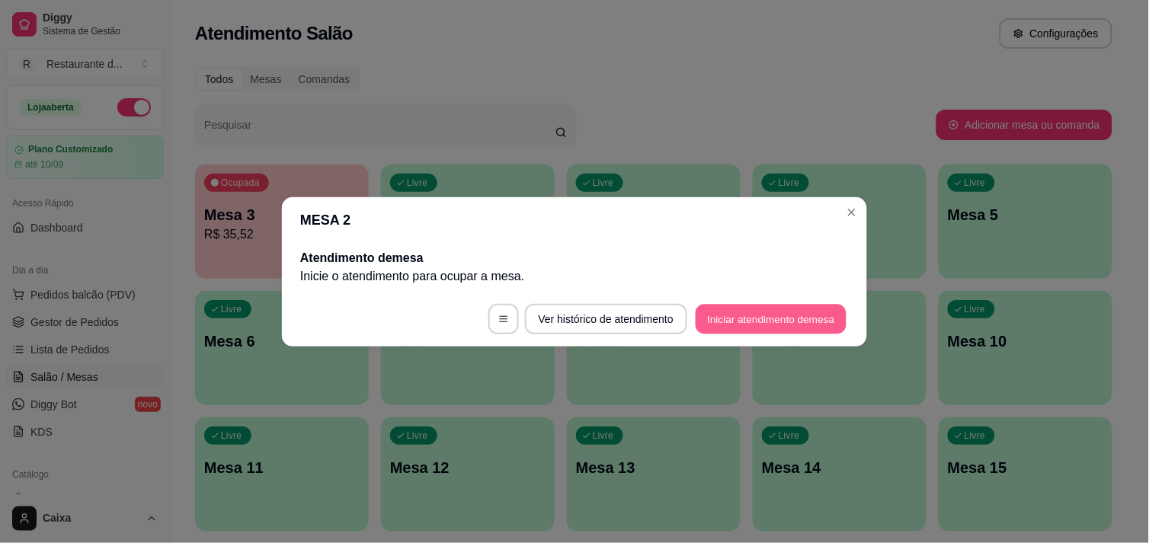
click at [748, 321] on button "Iniciar atendimento de mesa" at bounding box center [771, 319] width 151 height 30
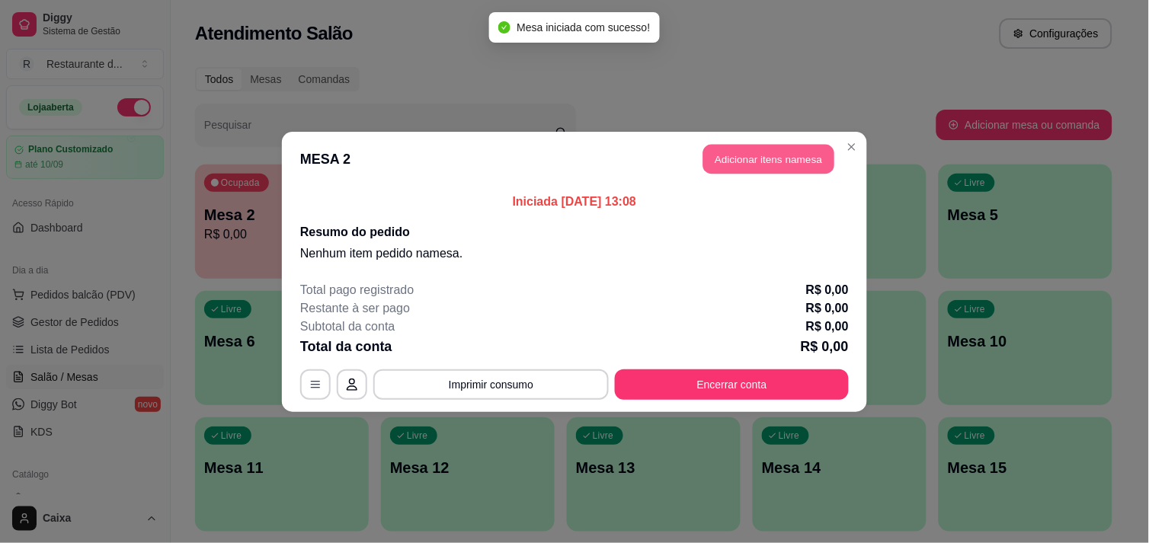
click at [761, 165] on button "Adicionar itens na mesa" at bounding box center [768, 159] width 131 height 30
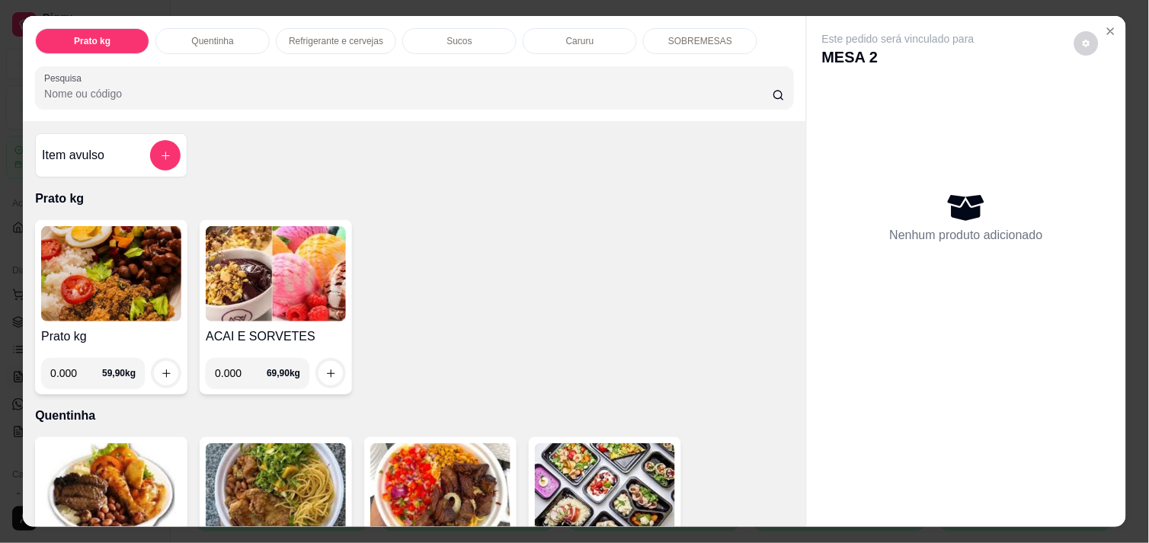
click at [76, 362] on input "0.000" at bounding box center [76, 373] width 52 height 30
type input "0.420"
click at [161, 369] on icon "increase-product-quantity" at bounding box center [166, 373] width 11 height 11
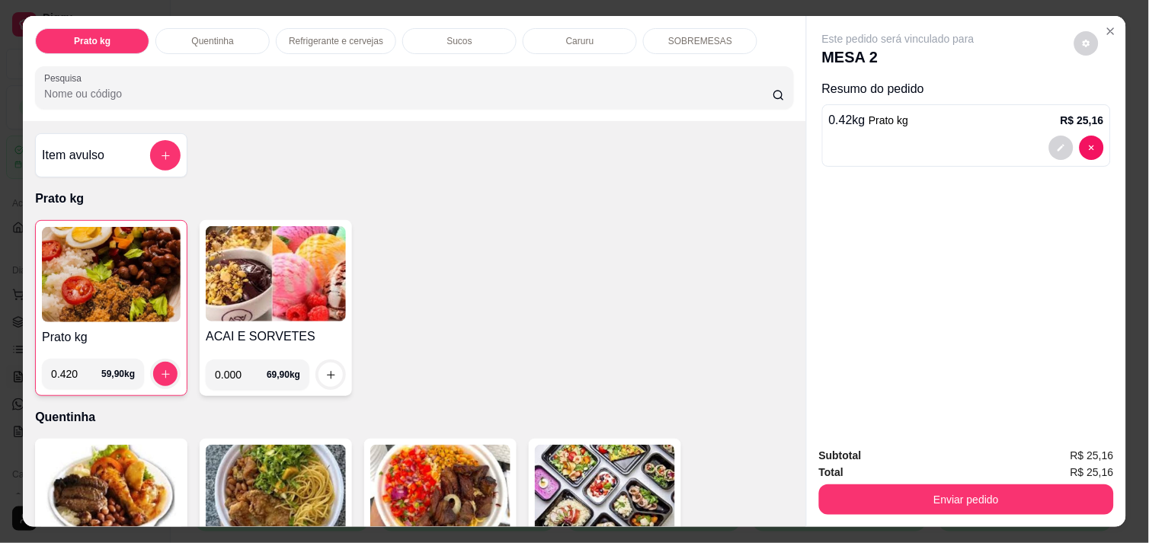
click at [69, 367] on input "0.420" at bounding box center [76, 374] width 50 height 30
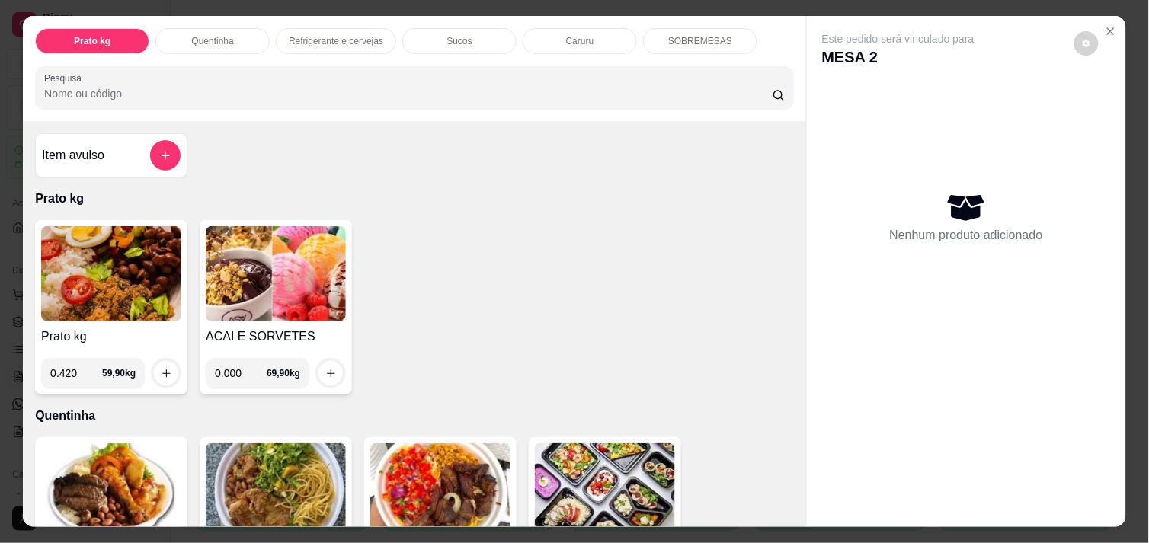
click at [79, 374] on input "0.420" at bounding box center [76, 373] width 52 height 30
type input "0.410"
click at [161, 368] on icon "increase-product-quantity" at bounding box center [166, 373] width 11 height 11
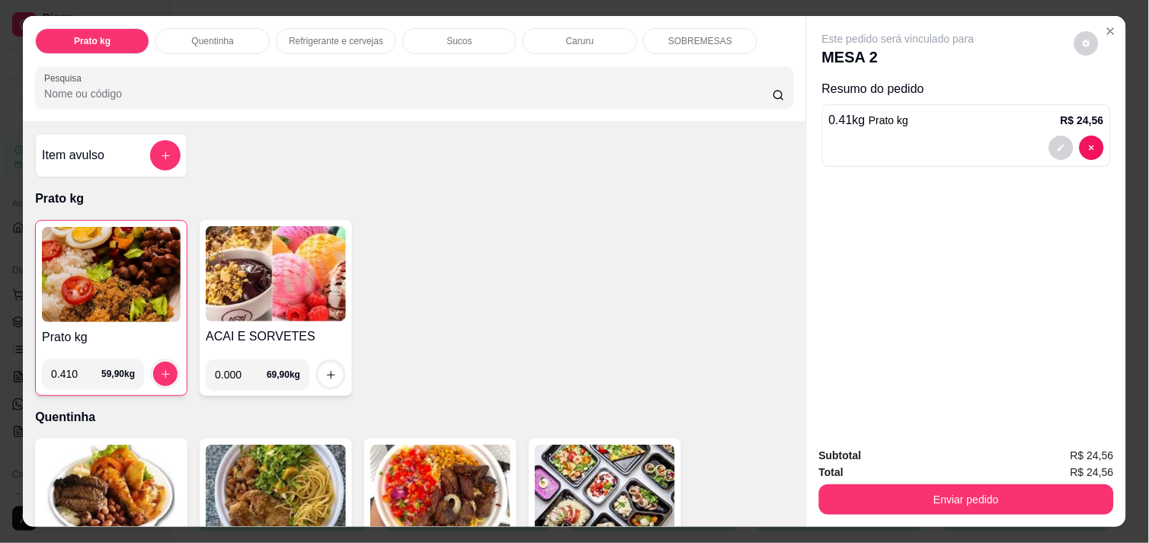
click at [786, 509] on div "Item avulso Prato kg Prato kg 0.410 59,90 kg ACAI E SORVETES 0.000 69,90 kg Que…" at bounding box center [414, 323] width 783 height 405
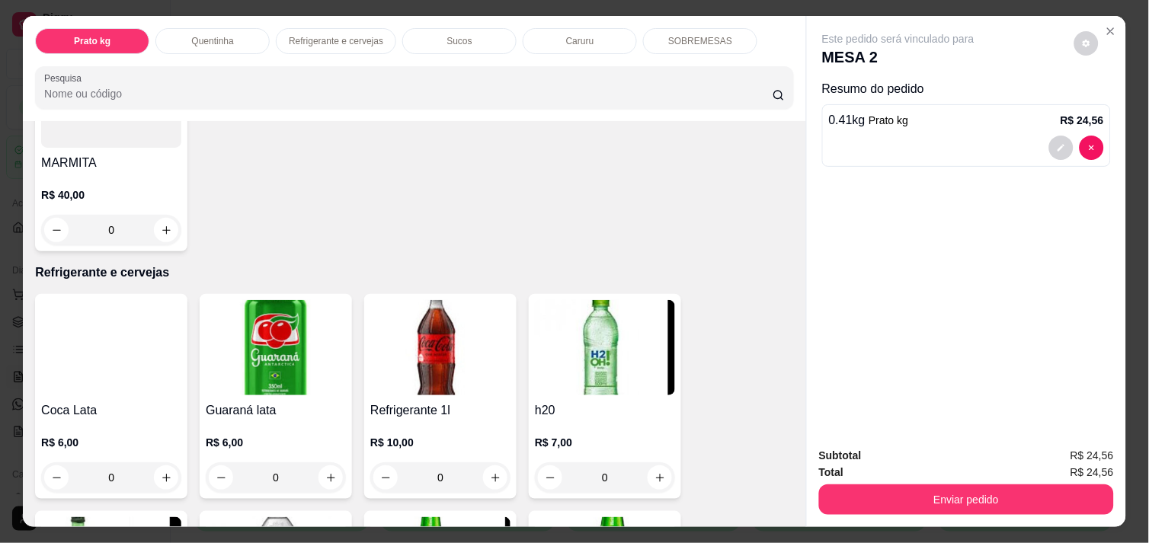
scroll to position [643, 0]
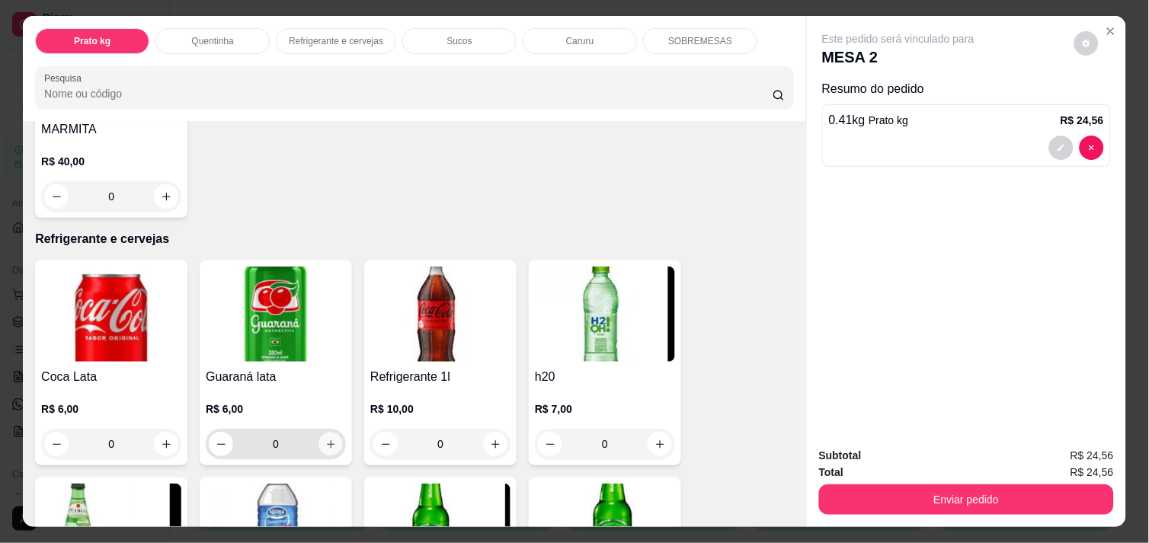
click at [325, 439] on icon "increase-product-quantity" at bounding box center [330, 444] width 11 height 11
type input "1"
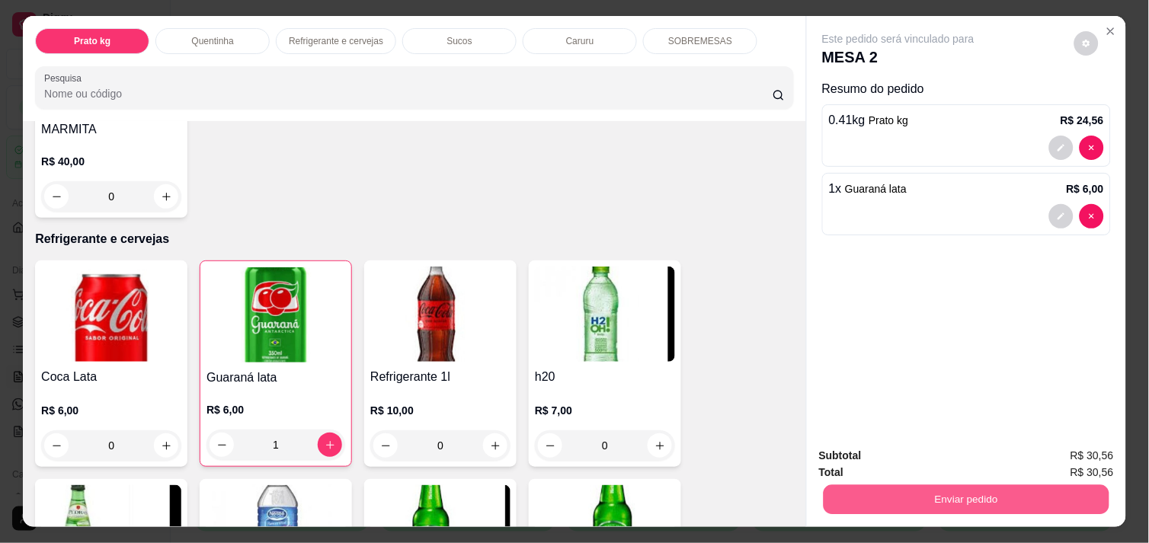
click at [986, 489] on button "Enviar pedido" at bounding box center [967, 500] width 286 height 30
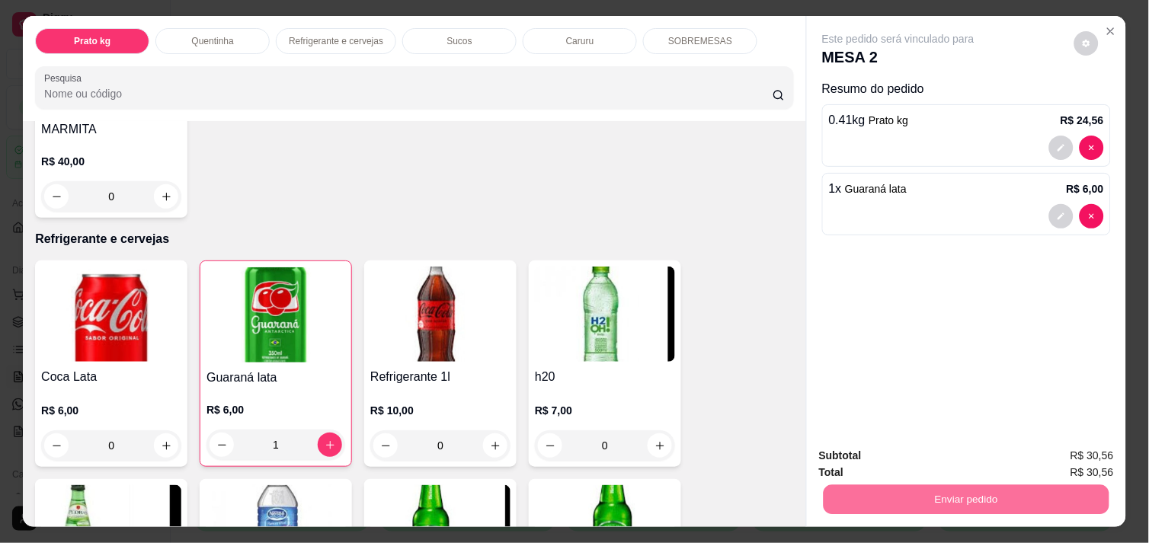
click at [948, 456] on button "Não registrar e enviar pedido" at bounding box center [916, 456] width 154 height 28
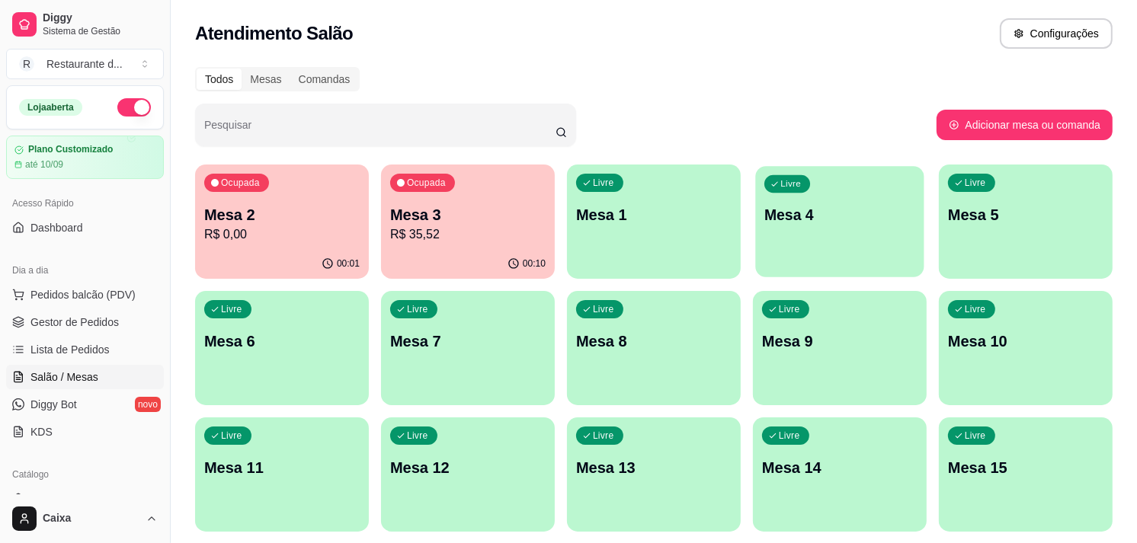
click at [850, 200] on div "Livre Mesa 4" at bounding box center [839, 212] width 168 height 93
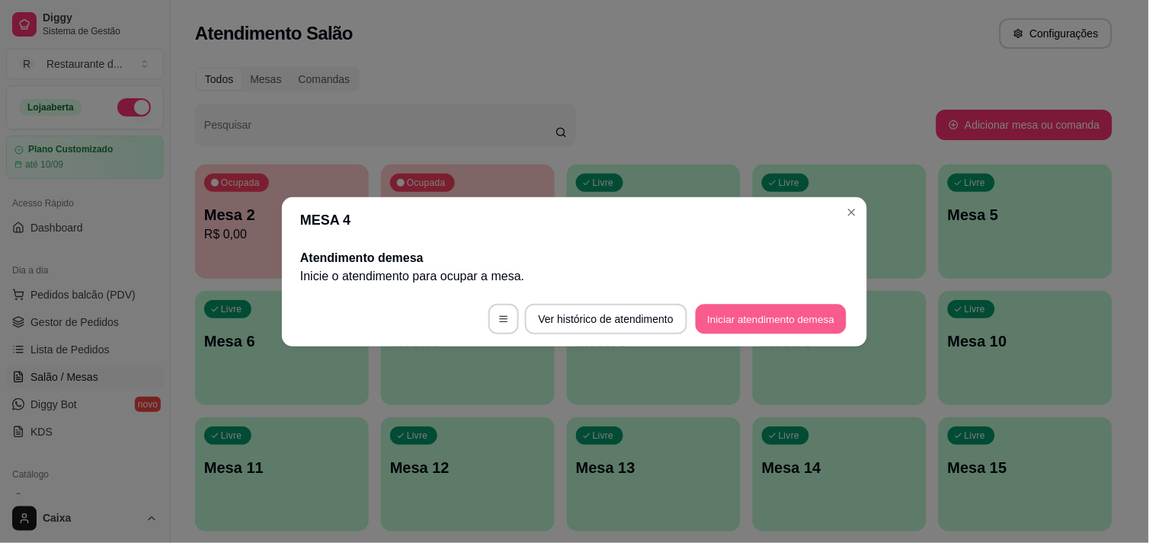
click at [791, 306] on button "Iniciar atendimento de mesa" at bounding box center [771, 319] width 151 height 30
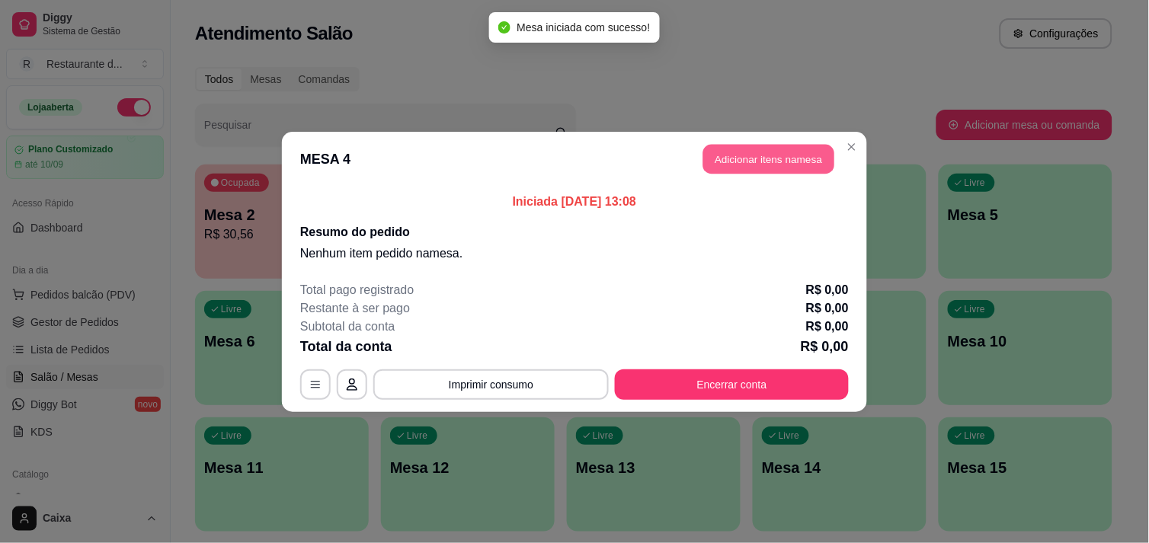
click at [752, 159] on button "Adicionar itens na mesa" at bounding box center [768, 159] width 131 height 30
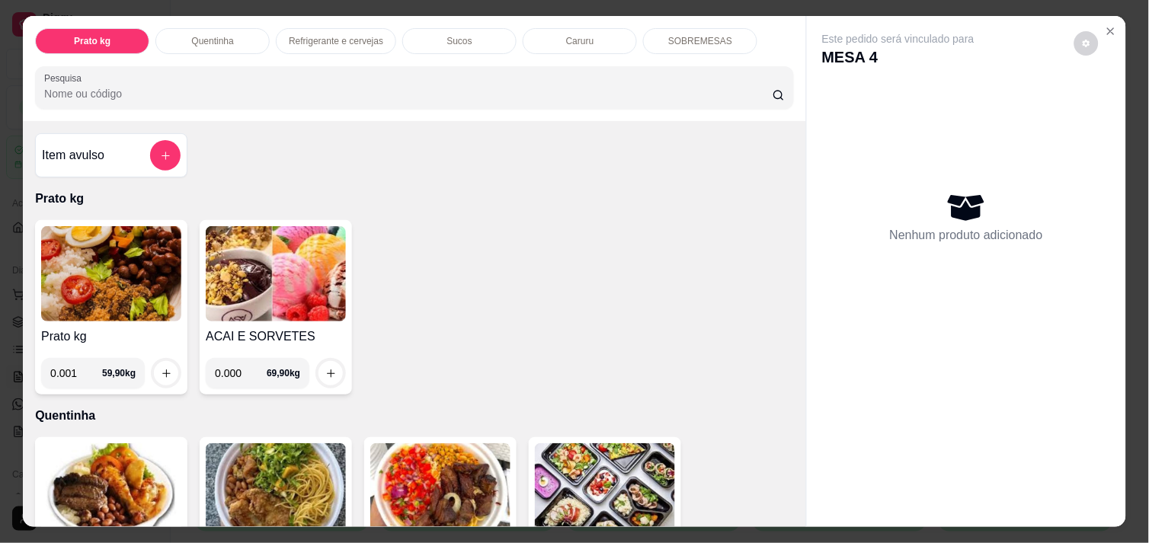
click at [84, 367] on input "0.001" at bounding box center [76, 373] width 52 height 30
type input "0.184"
click at [161, 368] on icon "increase-product-quantity" at bounding box center [166, 373] width 11 height 11
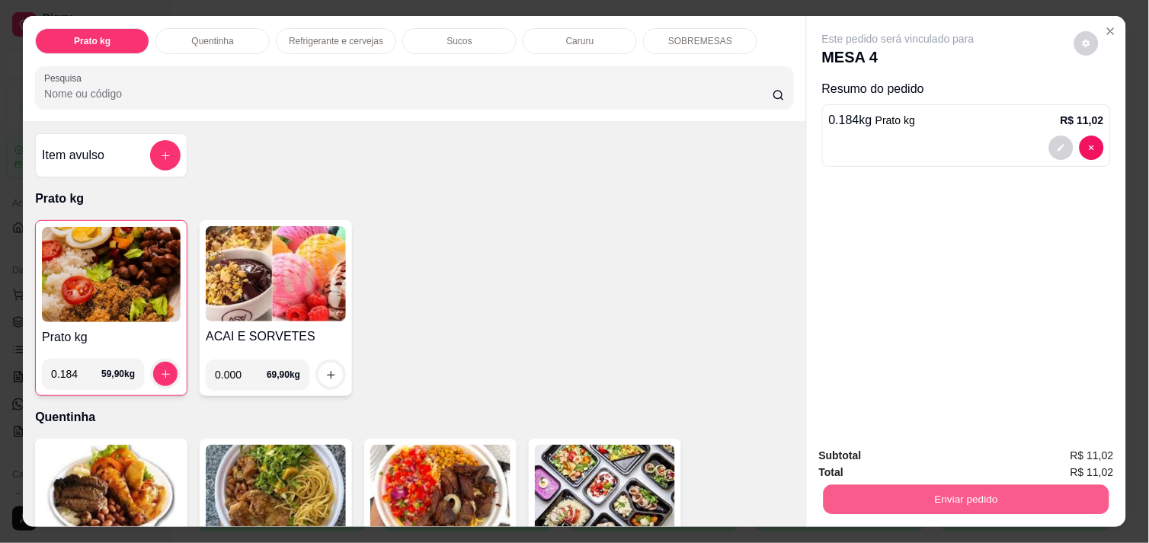
click at [936, 485] on button "Enviar pedido" at bounding box center [967, 500] width 286 height 30
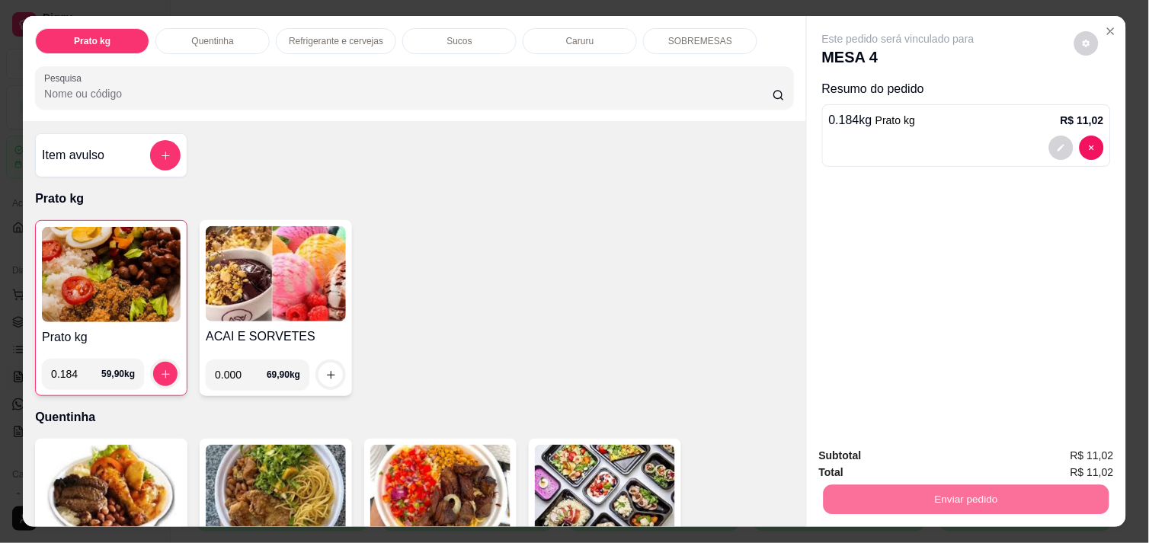
click at [919, 462] on button "Não registrar e enviar pedido" at bounding box center [916, 456] width 154 height 28
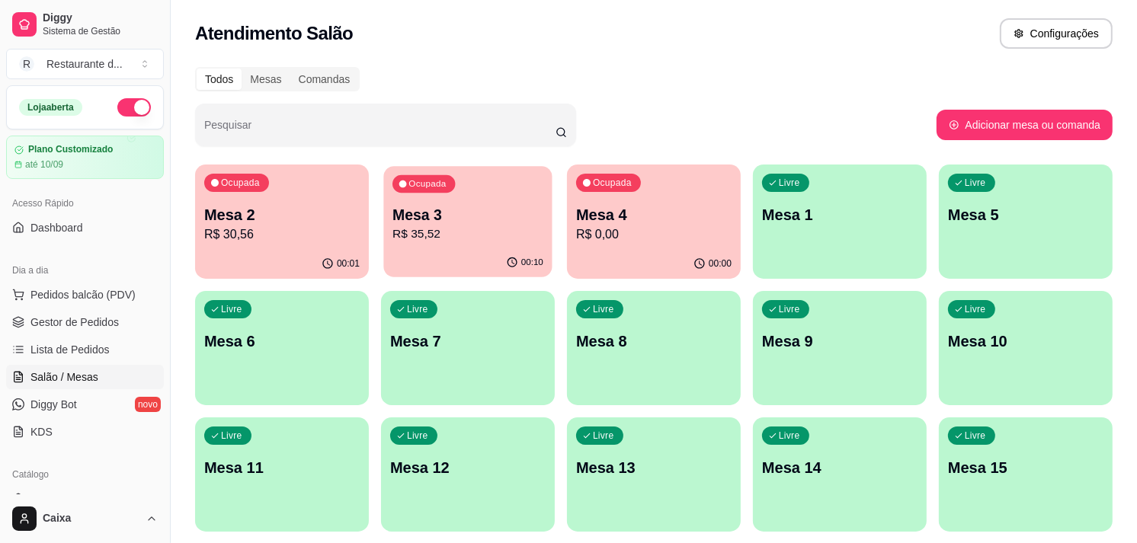
click at [477, 200] on div "Ocupada Mesa 3 R$ 35,52" at bounding box center [467, 207] width 168 height 82
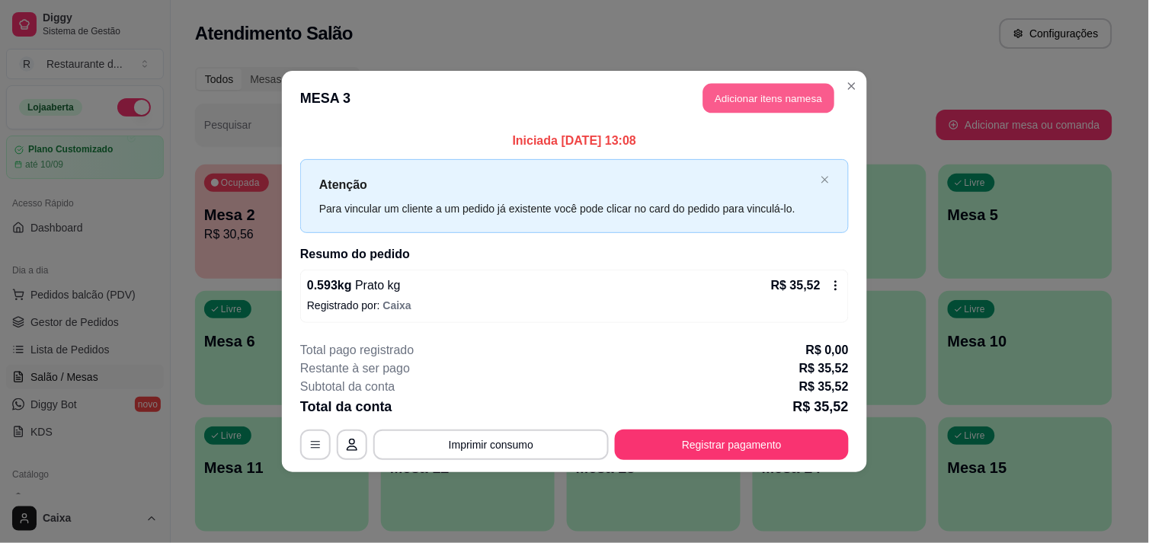
click at [764, 91] on button "Adicionar itens na mesa" at bounding box center [768, 99] width 131 height 30
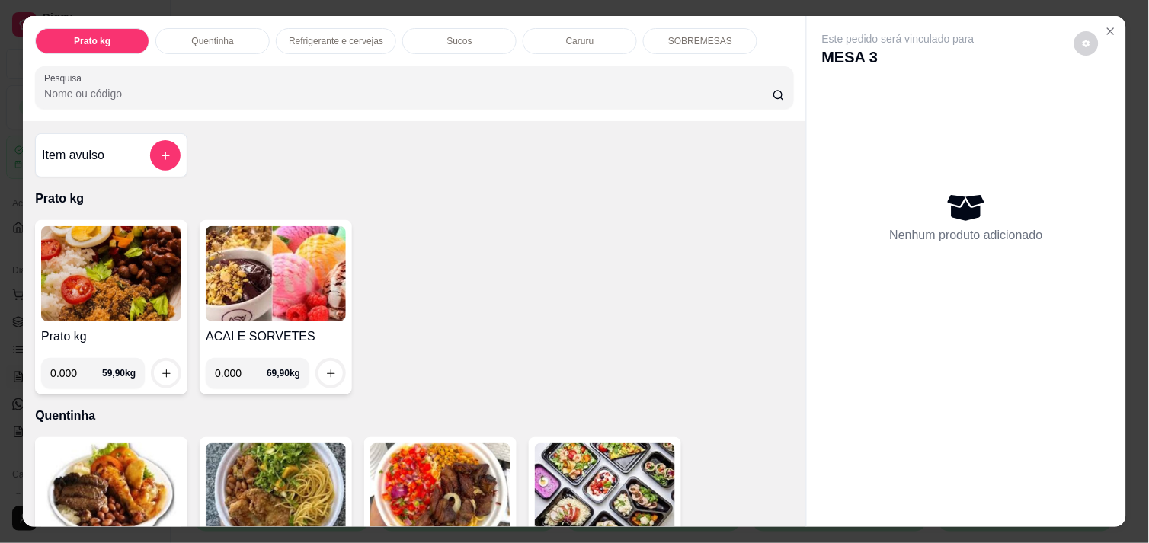
click at [235, 370] on input "0.000" at bounding box center [241, 373] width 52 height 30
type input "0.196"
click at [325, 370] on icon "increase-product-quantity" at bounding box center [330, 373] width 11 height 11
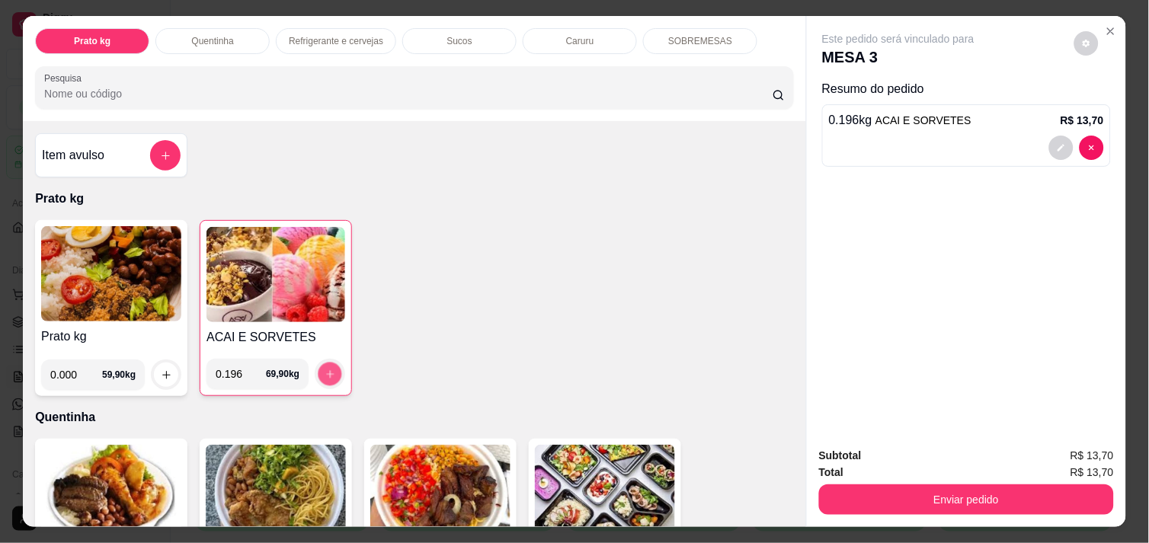
click at [325, 370] on icon "increase-product-quantity" at bounding box center [330, 374] width 11 height 11
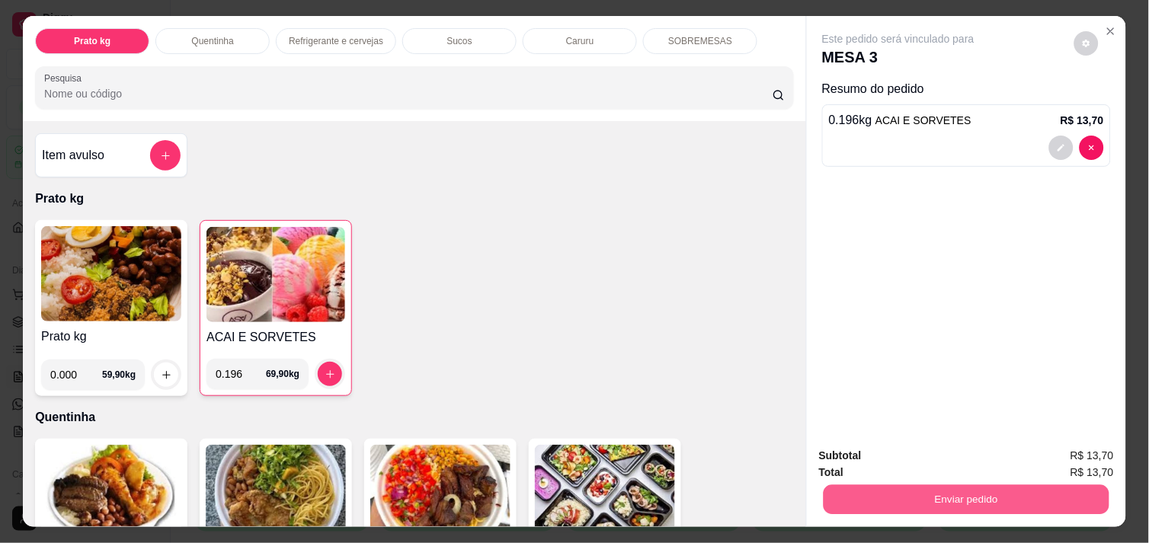
click at [950, 503] on button "Enviar pedido" at bounding box center [967, 500] width 286 height 30
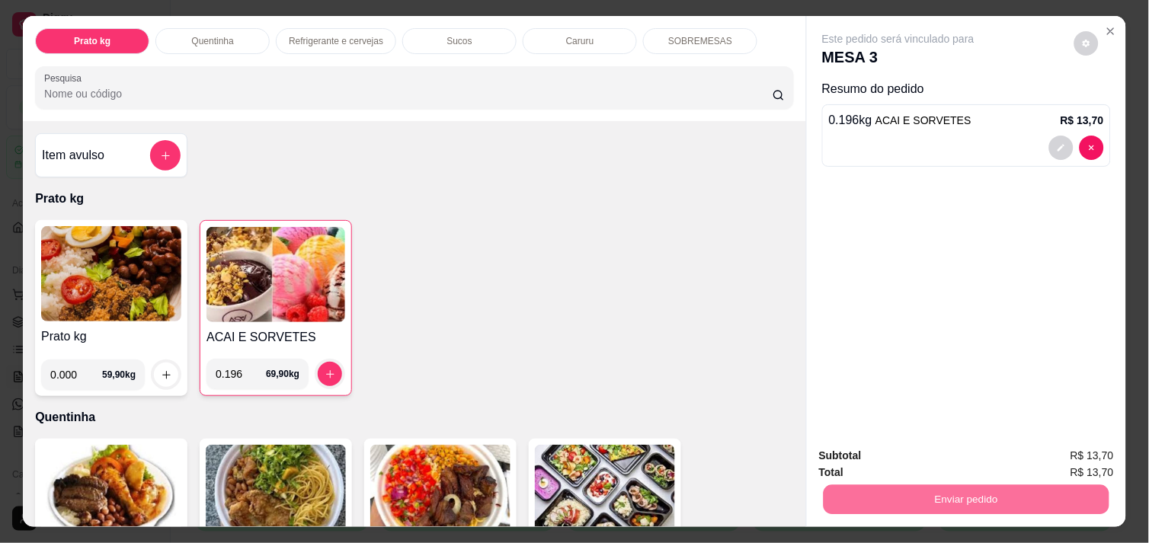
click at [938, 450] on button "Não registrar e enviar pedido" at bounding box center [916, 456] width 154 height 28
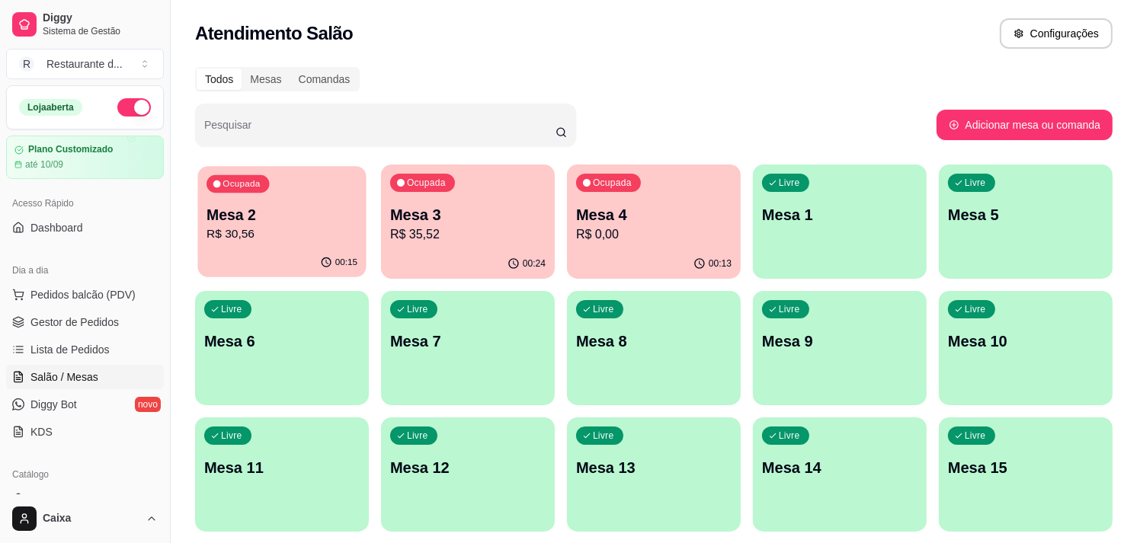
click at [248, 242] on p "R$ 30,56" at bounding box center [282, 235] width 151 height 18
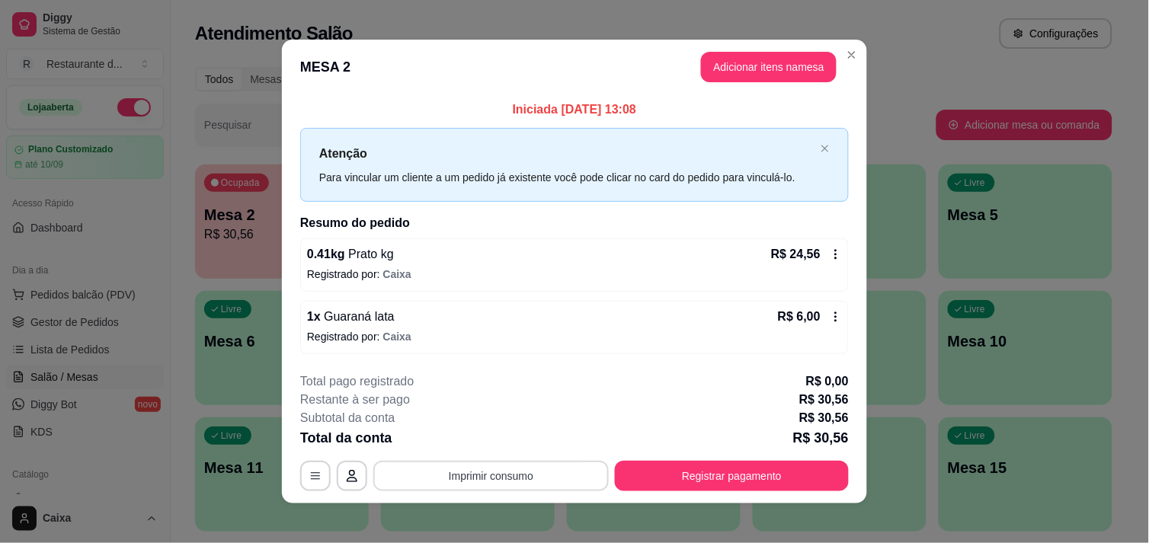
click at [534, 471] on button "Imprimir consumo" at bounding box center [491, 476] width 236 height 30
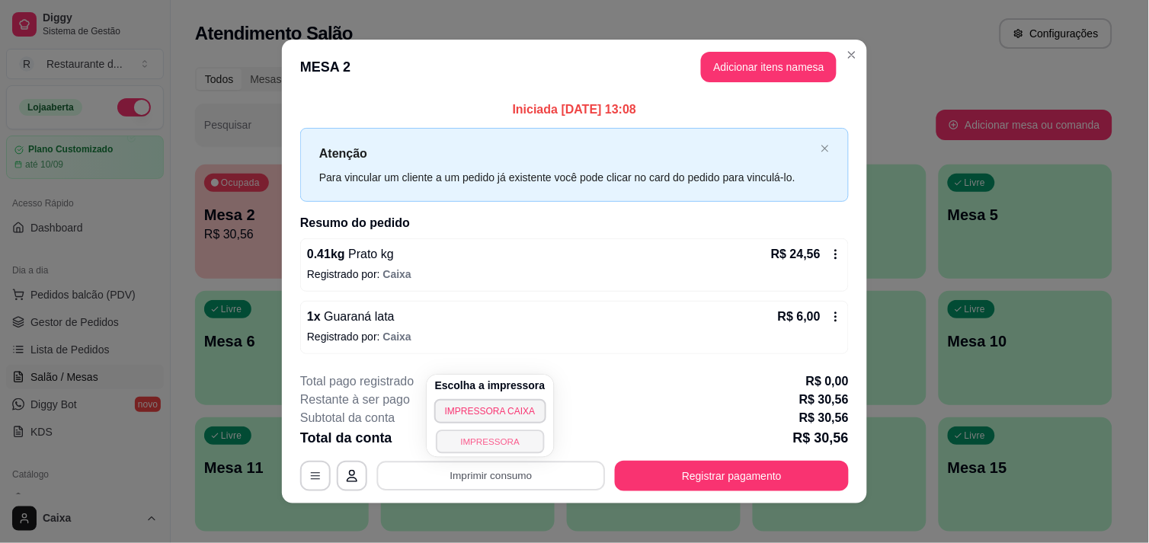
click at [511, 443] on button "IMPRESSORA" at bounding box center [490, 442] width 108 height 24
click at [508, 479] on button "Imprimir consumo" at bounding box center [491, 477] width 229 height 30
click at [489, 432] on button "IMPRESSORA" at bounding box center [490, 442] width 108 height 24
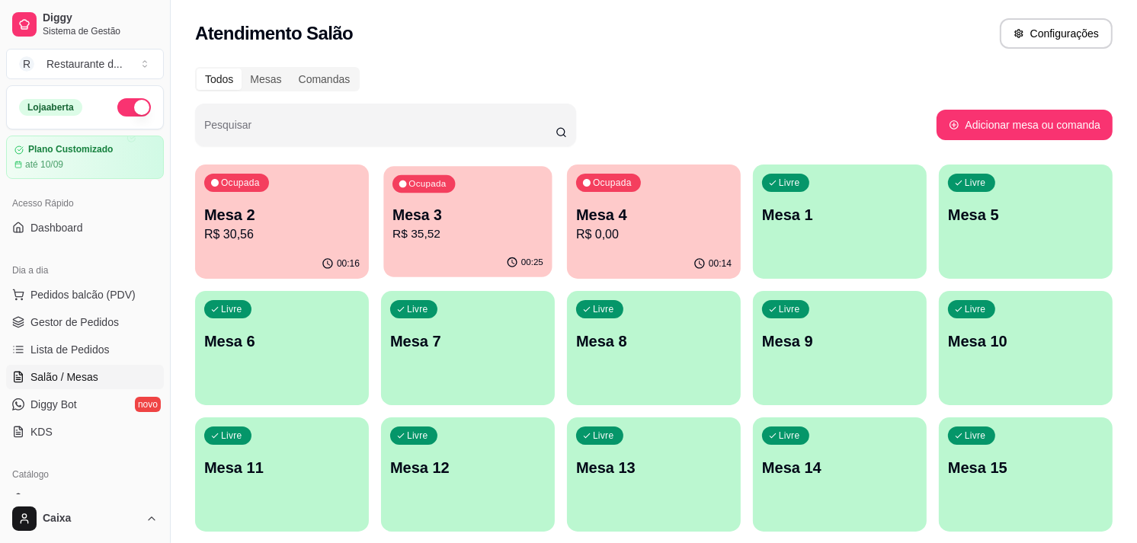
click at [505, 267] on div "00:25" at bounding box center [467, 262] width 168 height 29
click at [679, 234] on p "R$ 0,00" at bounding box center [653, 235] width 151 height 18
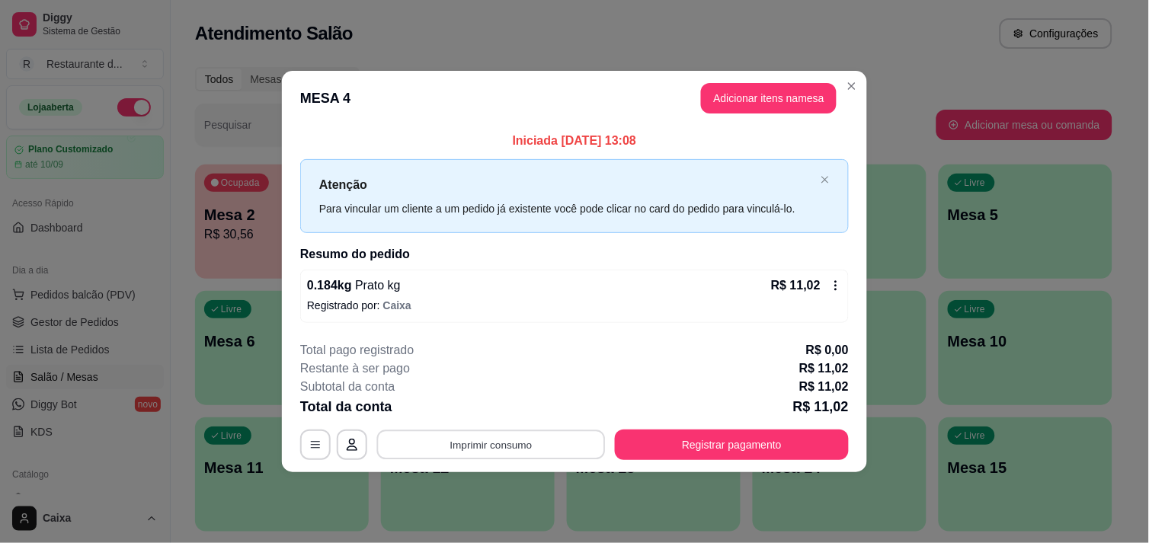
click at [508, 437] on button "Imprimir consumo" at bounding box center [491, 446] width 229 height 30
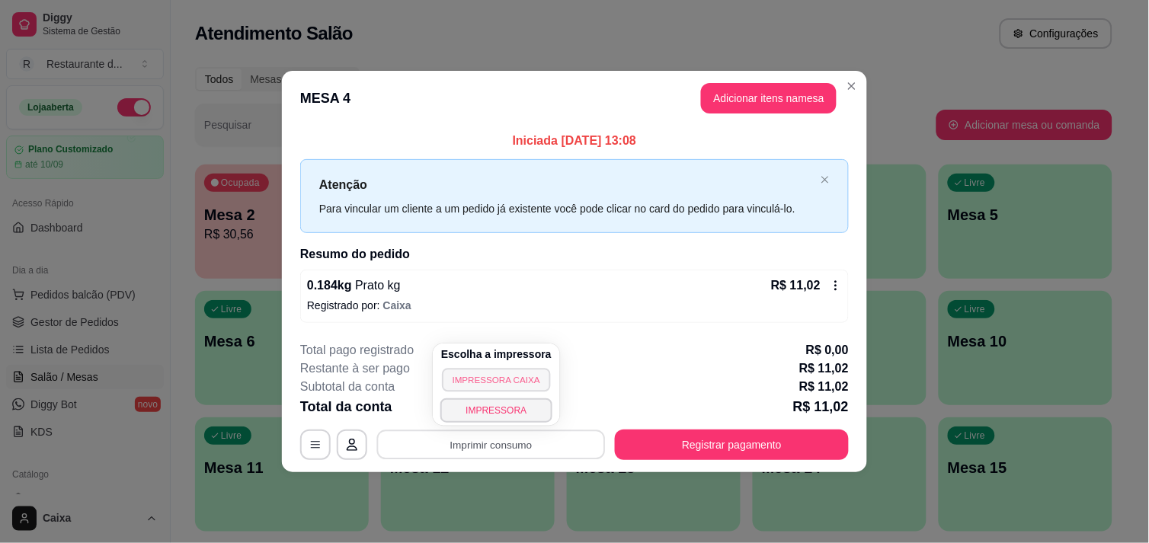
click at [489, 371] on button "IMPRESSORA CAIXA" at bounding box center [496, 380] width 108 height 24
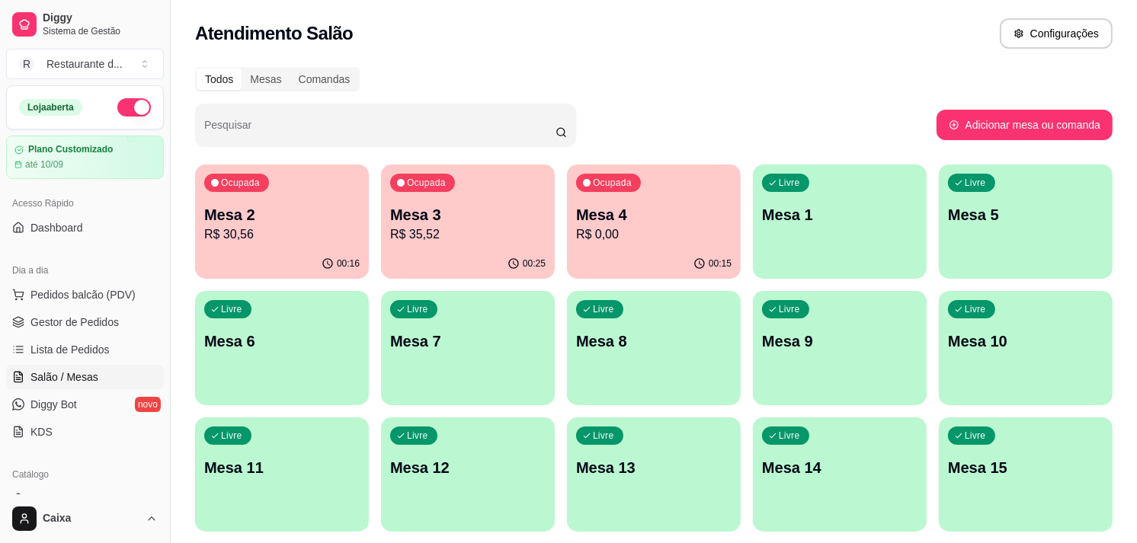
click at [277, 223] on p "Mesa 2" at bounding box center [281, 214] width 155 height 21
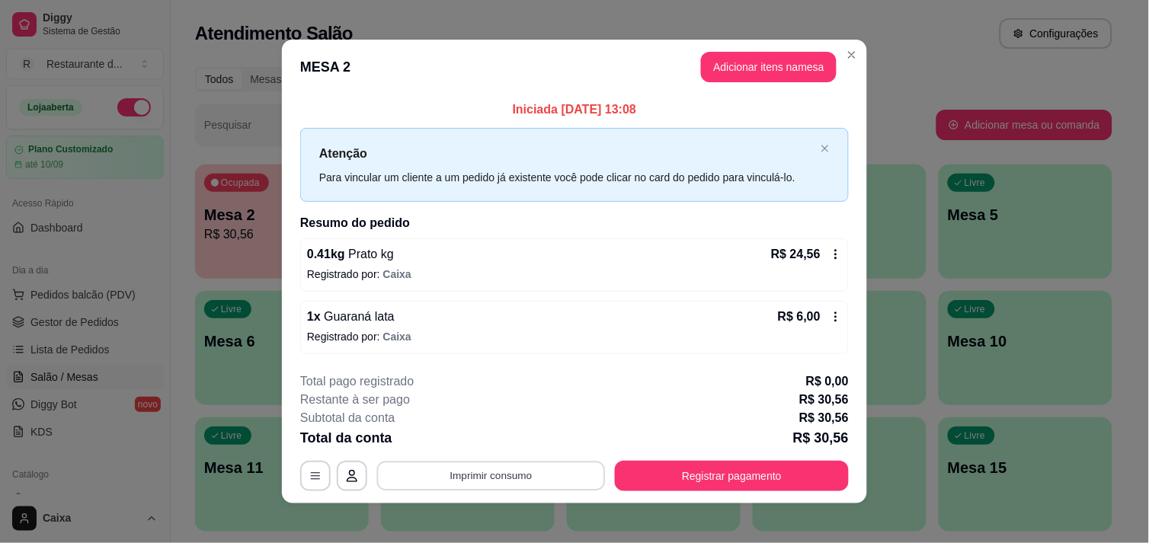
click at [447, 474] on button "Imprimir consumo" at bounding box center [491, 477] width 229 height 30
click at [455, 448] on button "IMPRESSORA" at bounding box center [490, 442] width 108 height 24
click at [476, 482] on button "Imprimir consumo" at bounding box center [491, 477] width 229 height 30
click at [484, 434] on button "IMPRESSORA" at bounding box center [490, 442] width 108 height 24
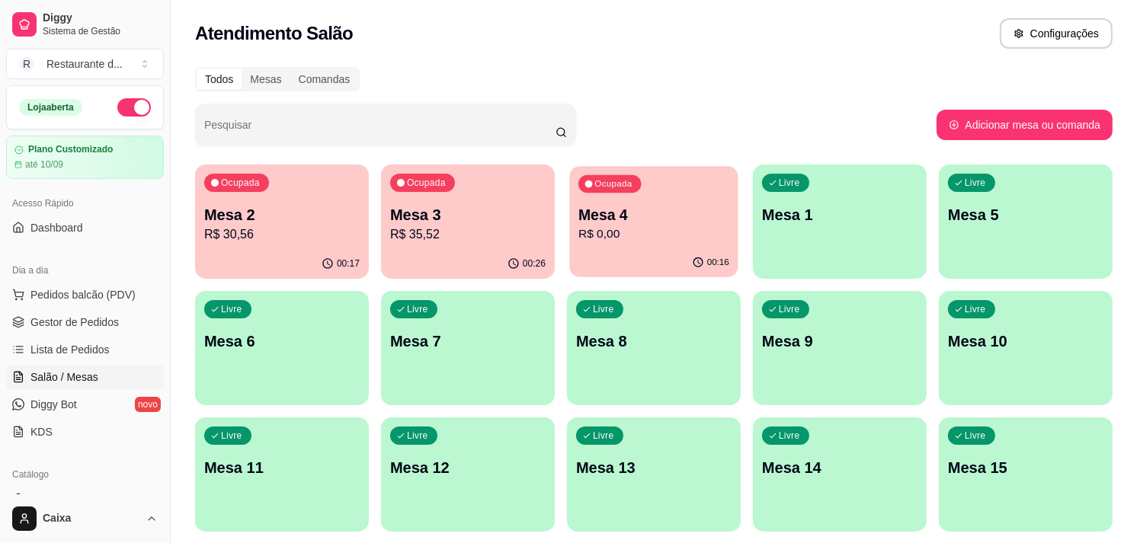
click at [689, 269] on div "00:16" at bounding box center [653, 262] width 168 height 29
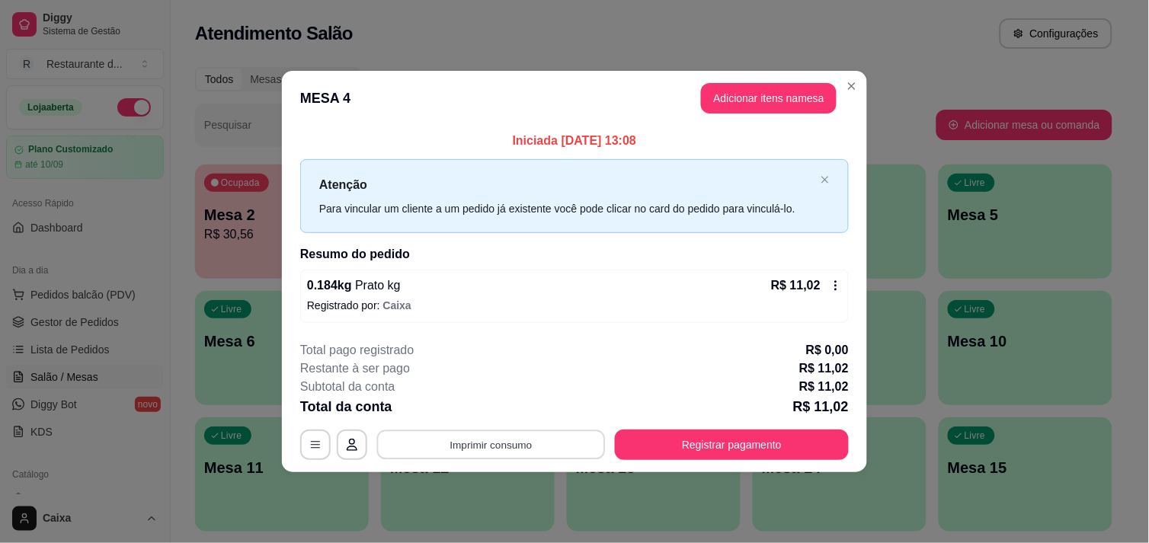
click at [529, 453] on button "Imprimir consumo" at bounding box center [491, 446] width 229 height 30
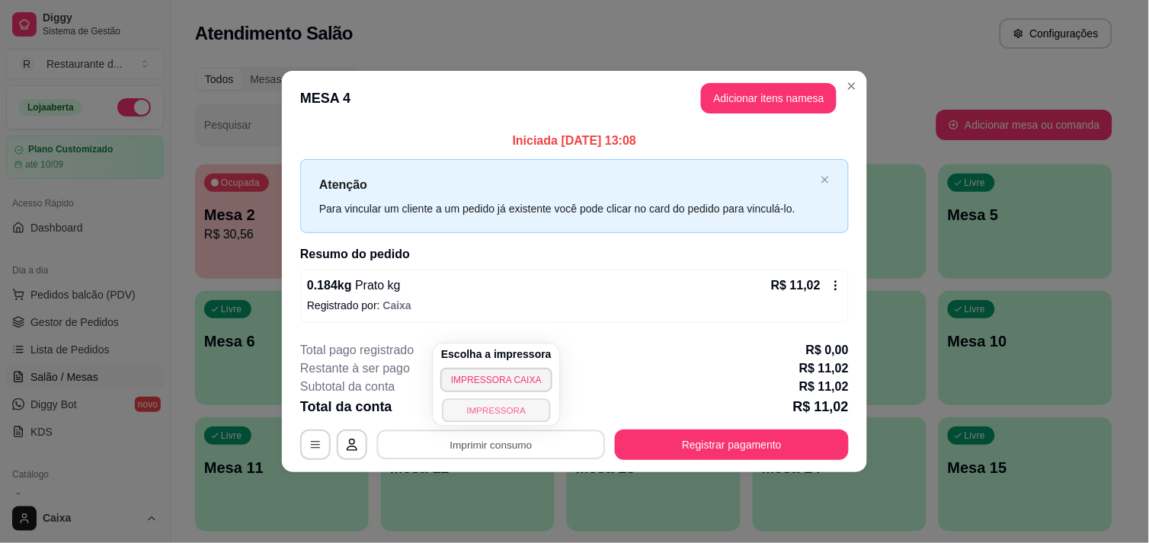
click at [498, 405] on button "IMPRESSORA" at bounding box center [496, 411] width 108 height 24
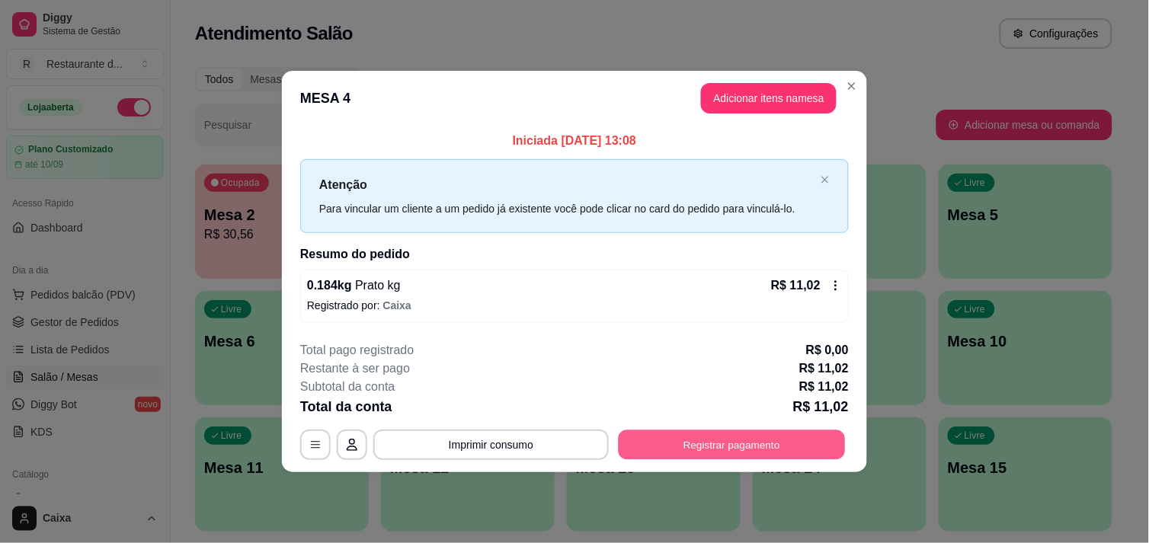
click at [719, 445] on button "Registrar pagamento" at bounding box center [732, 446] width 227 height 30
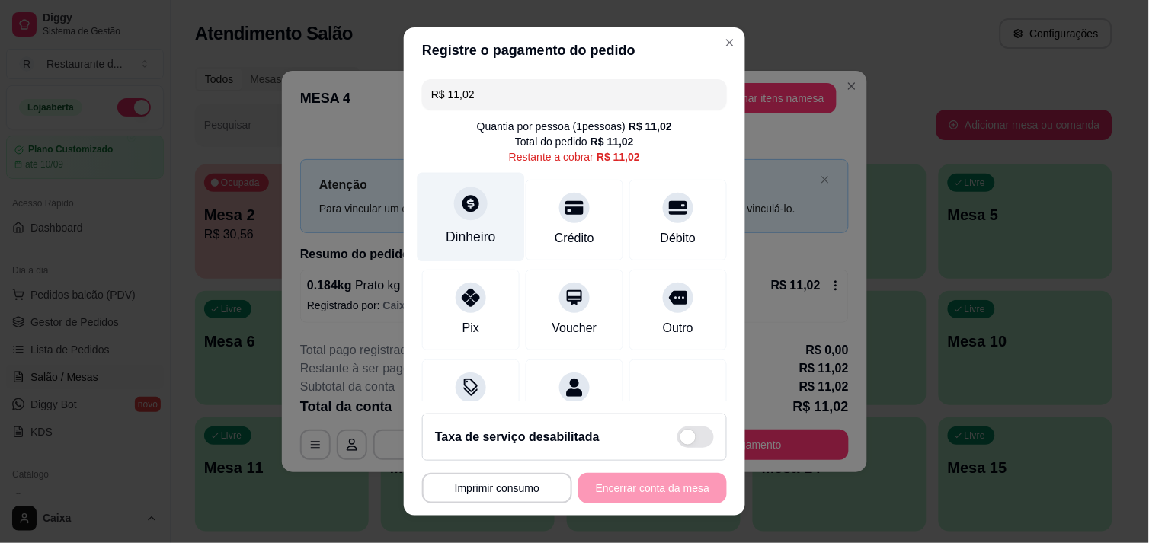
click at [456, 227] on div "Dinheiro" at bounding box center [471, 237] width 50 height 20
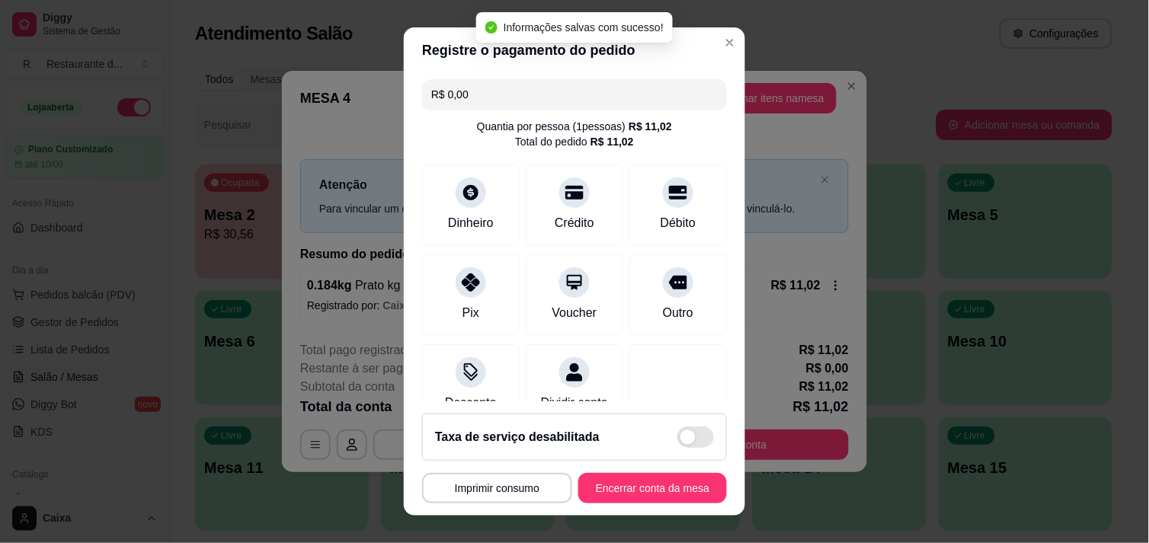
type input "R$ 0,00"
click at [644, 498] on button "Encerrar conta da mesa" at bounding box center [653, 489] width 144 height 30
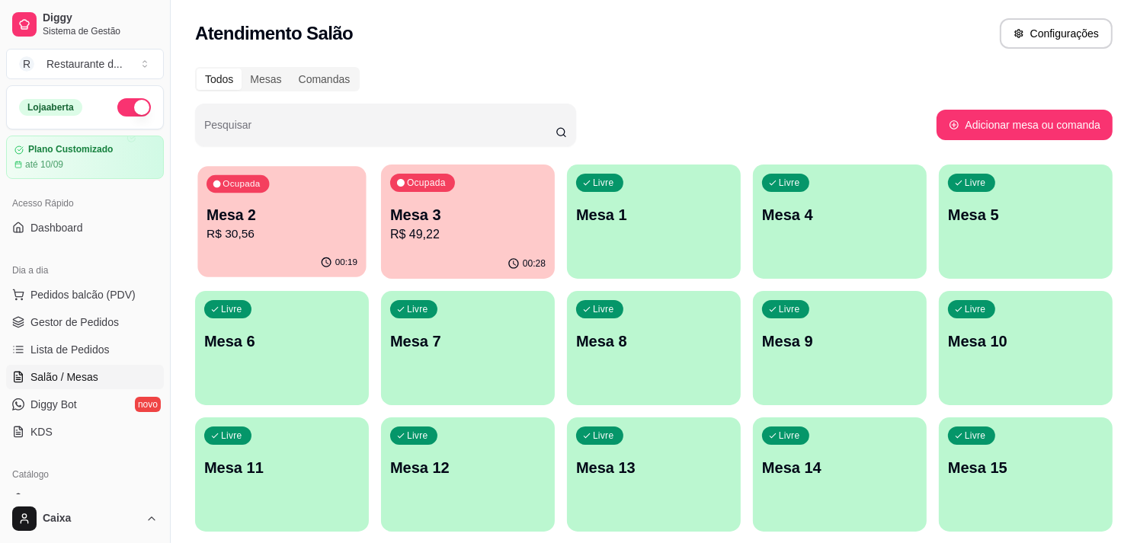
click at [319, 229] on p "R$ 30,56" at bounding box center [282, 235] width 151 height 18
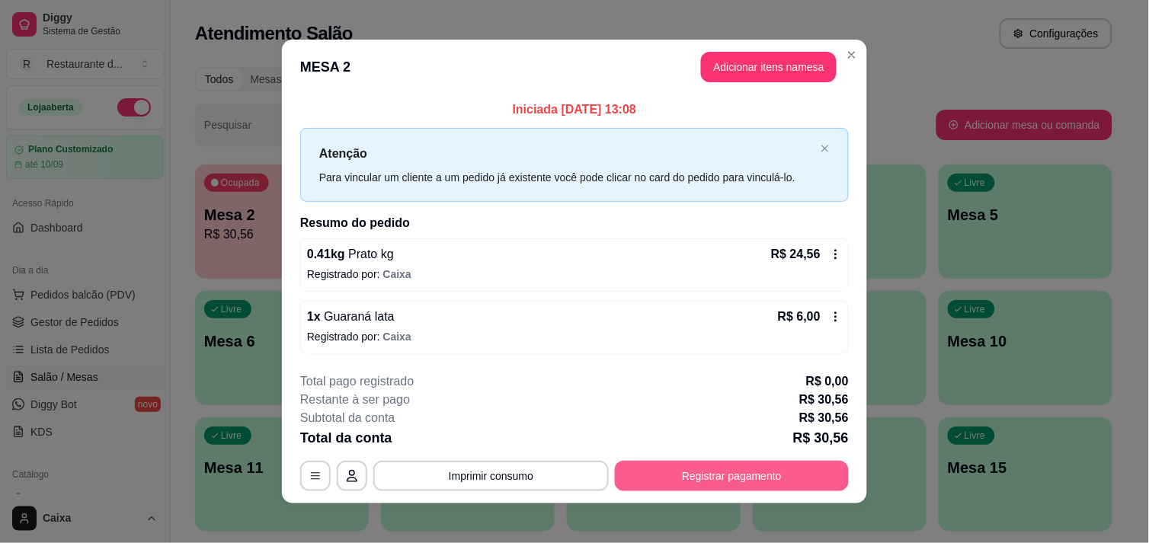
click at [627, 466] on button "Registrar pagamento" at bounding box center [732, 476] width 234 height 30
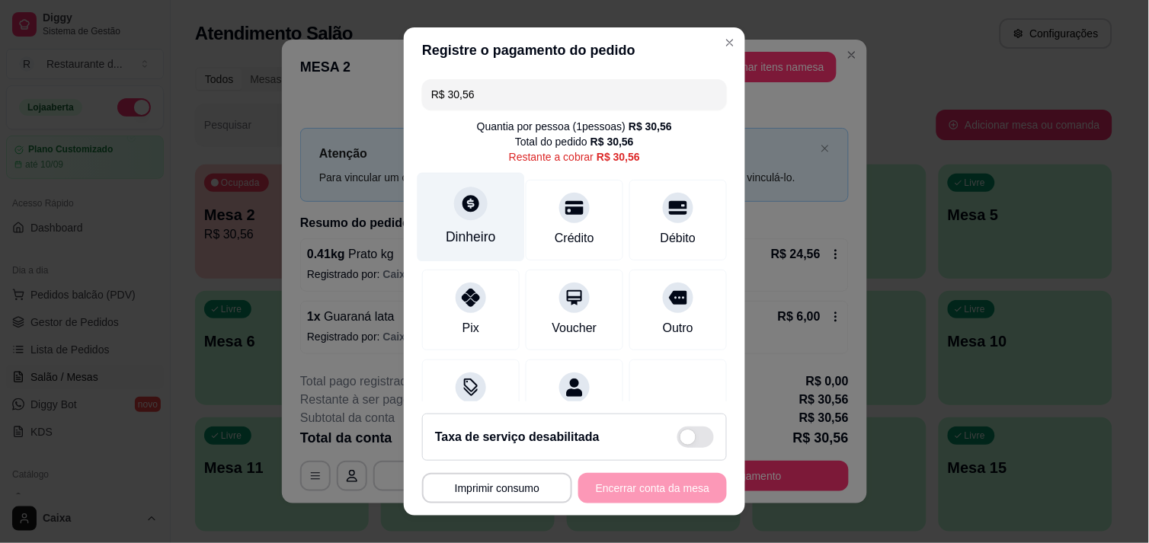
click at [454, 209] on div at bounding box center [471, 204] width 34 height 34
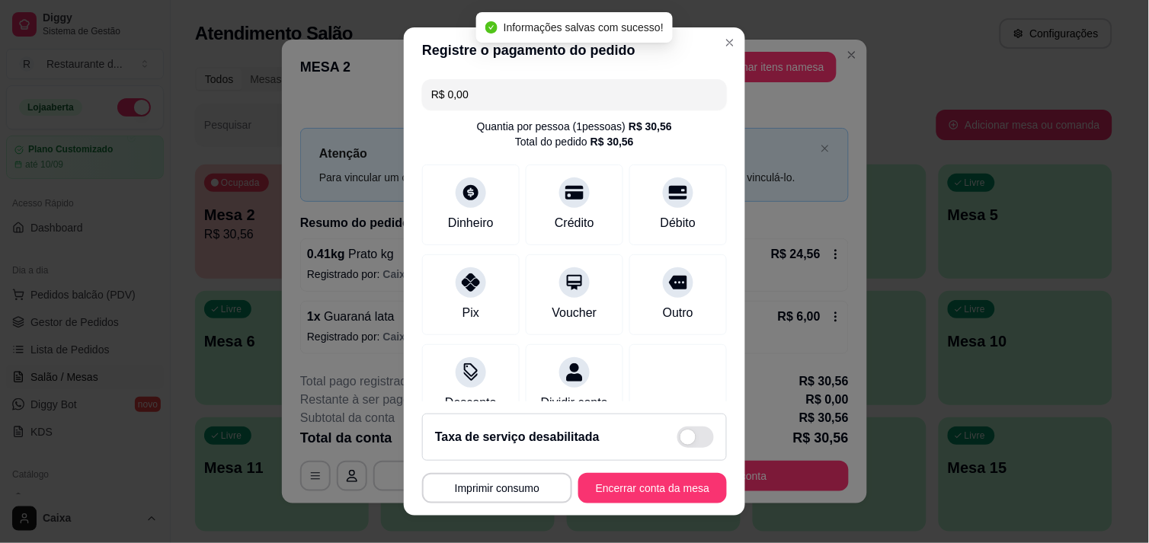
type input "R$ 0,00"
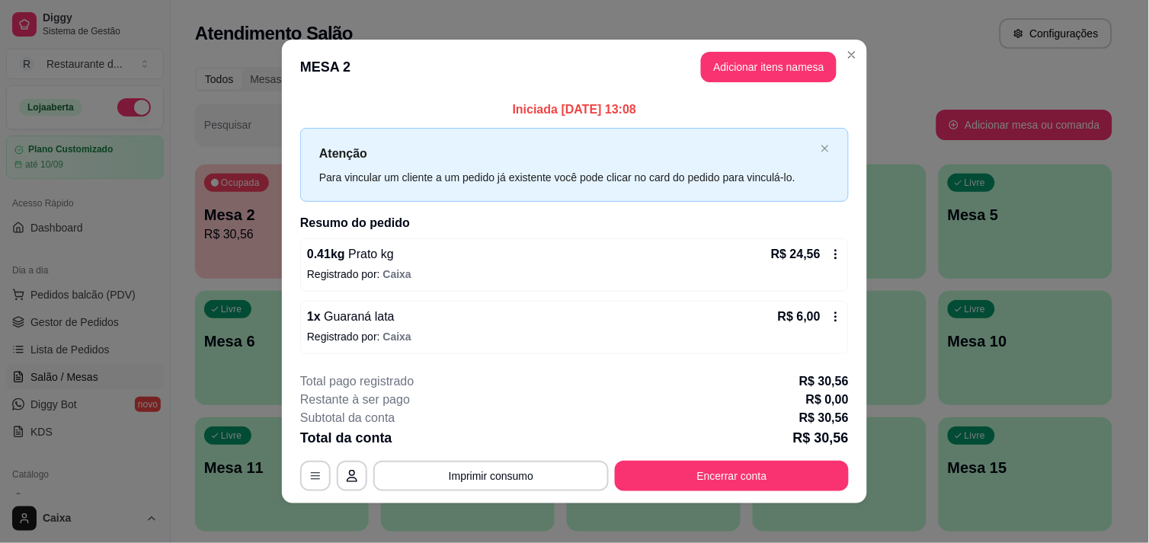
click at [858, 393] on footer "**********" at bounding box center [574, 431] width 585 height 143
click at [741, 481] on button "Encerrar conta" at bounding box center [732, 477] width 227 height 30
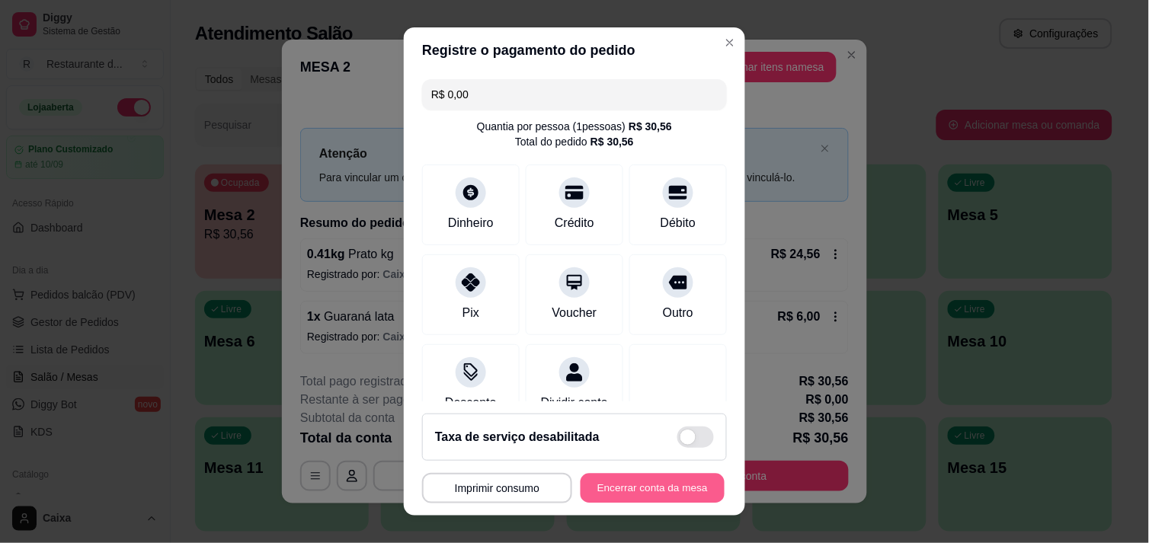
click at [668, 493] on button "Encerrar conta da mesa" at bounding box center [653, 489] width 144 height 30
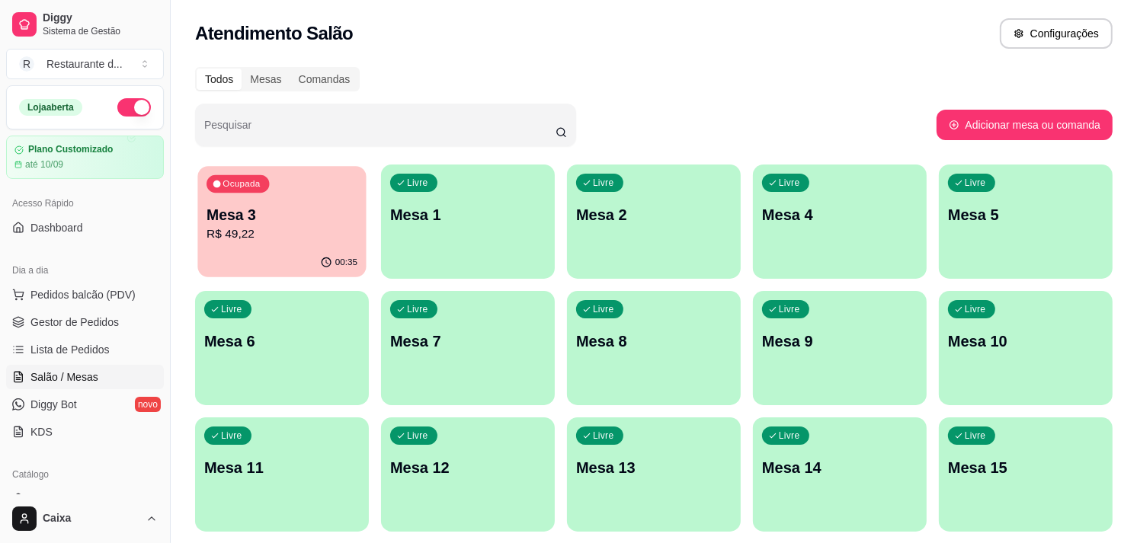
click at [330, 224] on div "Mesa 3 R$ 49,22" at bounding box center [282, 224] width 151 height 38
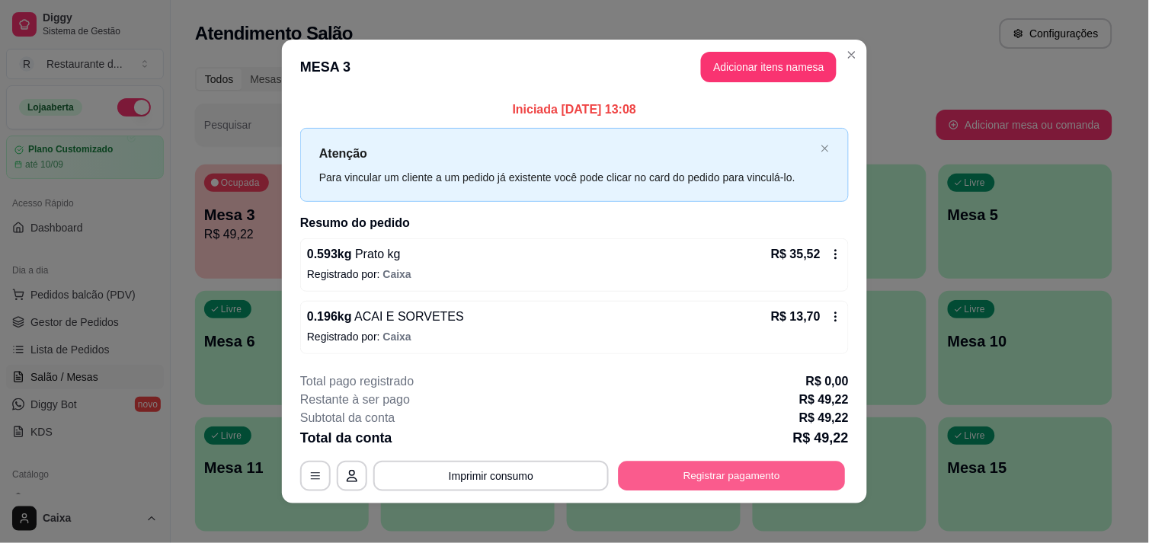
click at [682, 480] on button "Registrar pagamento" at bounding box center [732, 477] width 227 height 30
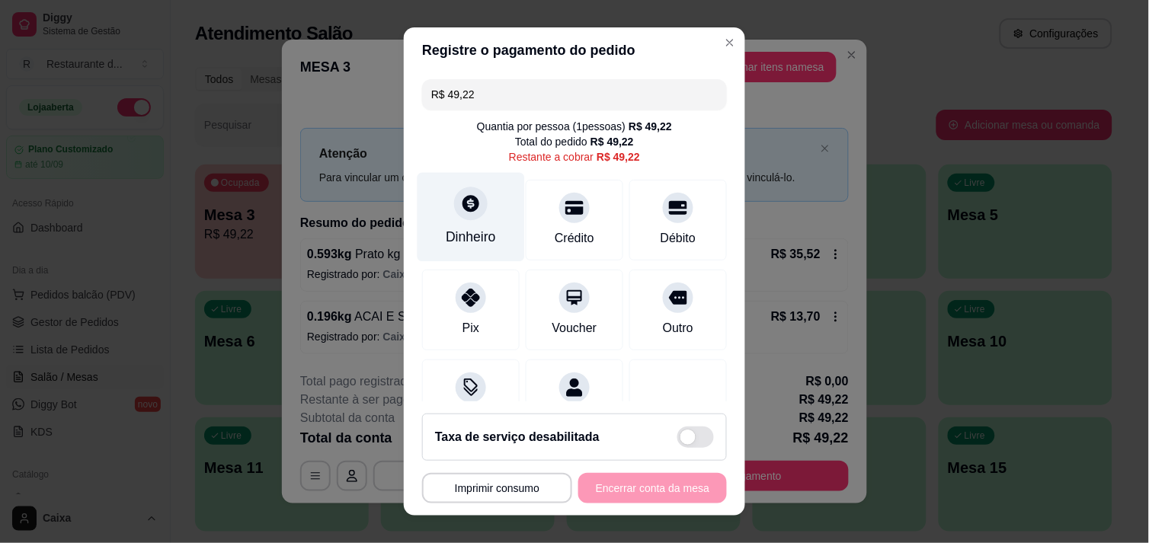
click at [465, 230] on div "Dinheiro" at bounding box center [471, 237] width 50 height 20
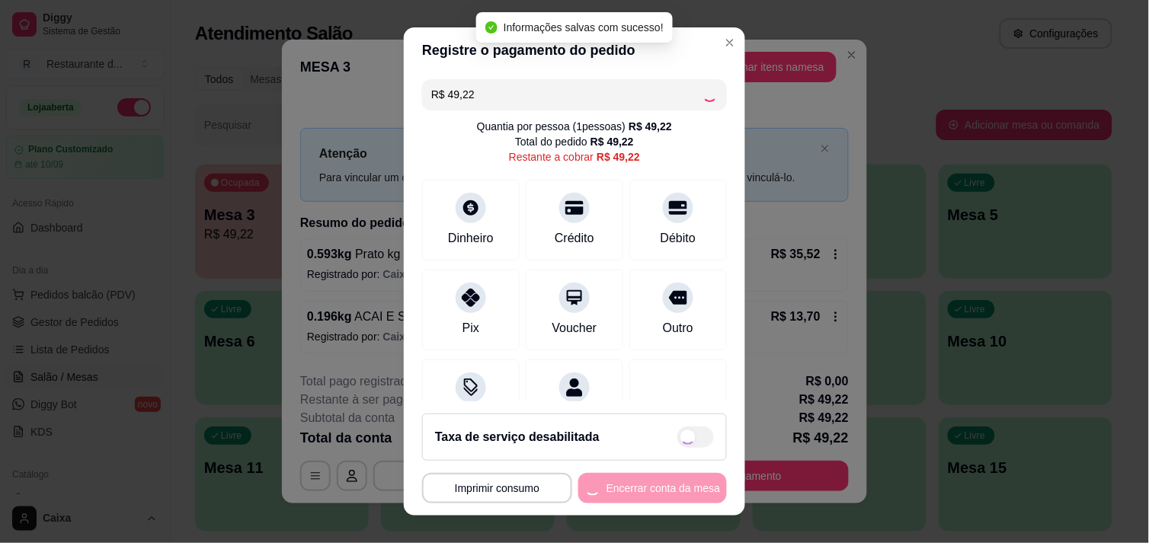
type input "R$ 0,00"
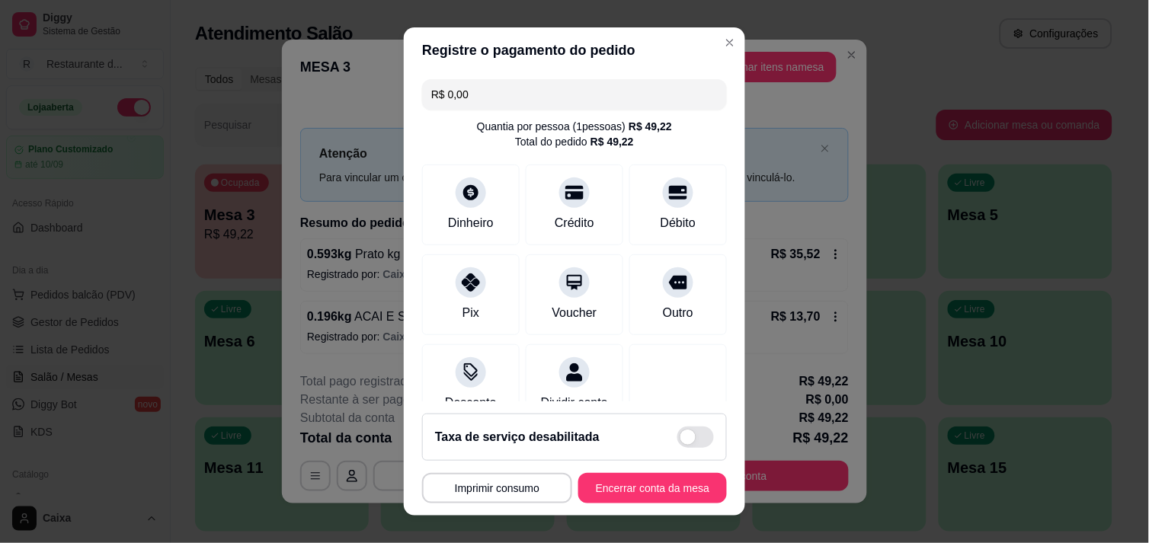
click at [711, 399] on div "R$ 0,00 Quantia por pessoa ( 1 pessoas) R$ 49,22 Total do pedido R$ 49,22 Dinhe…" at bounding box center [574, 237] width 341 height 329
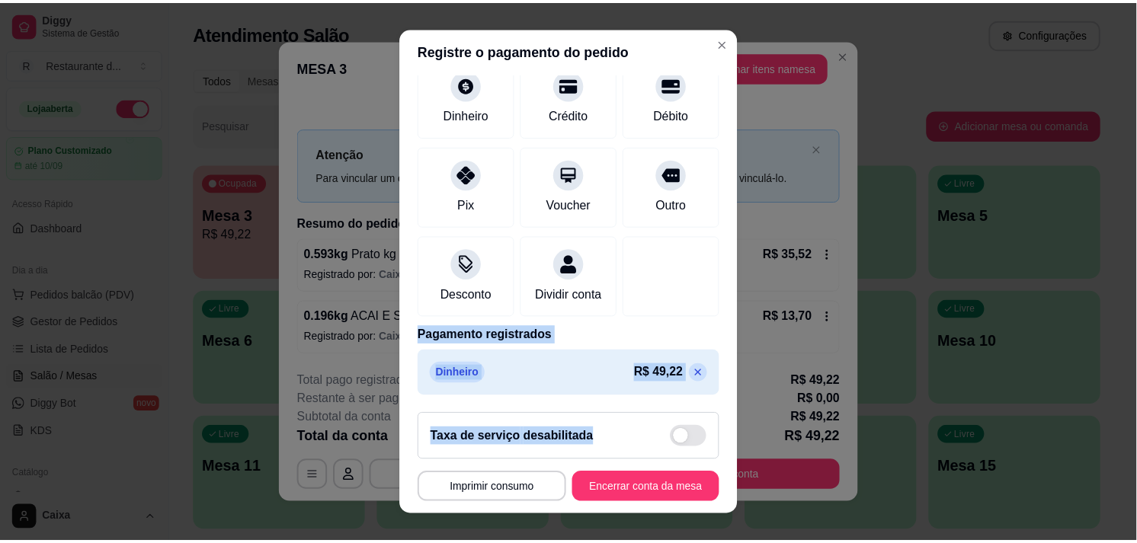
scroll to position [127, 0]
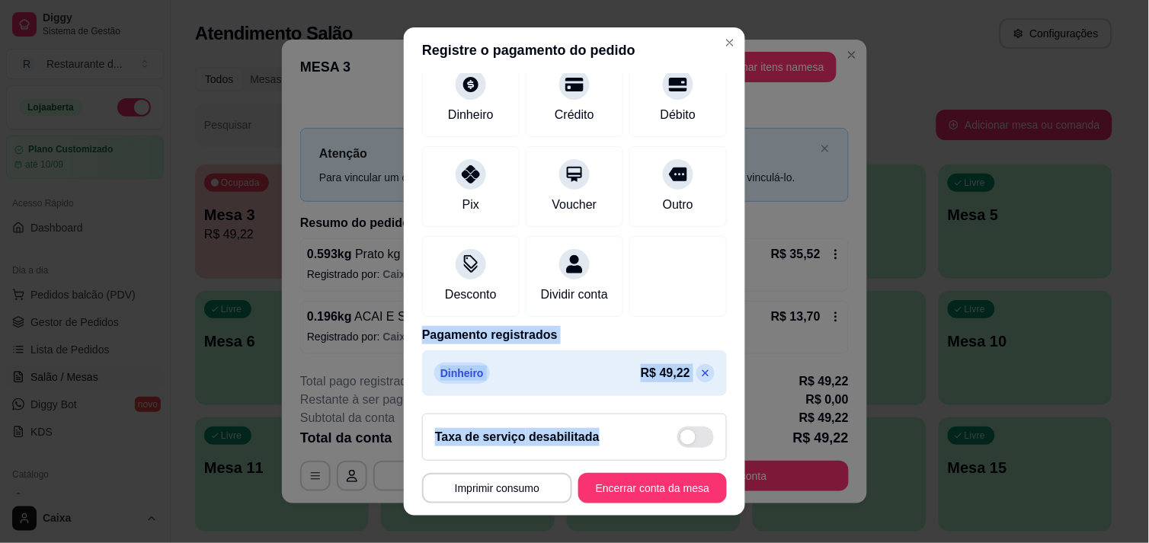
click at [710, 398] on div "R$ 0,00 Quantia por pessoa ( 1 pessoas) R$ 49,22 Total do pedido R$ 49,22 Dinhe…" at bounding box center [574, 237] width 341 height 329
click at [630, 498] on button "Encerrar conta da mesa" at bounding box center [653, 489] width 144 height 30
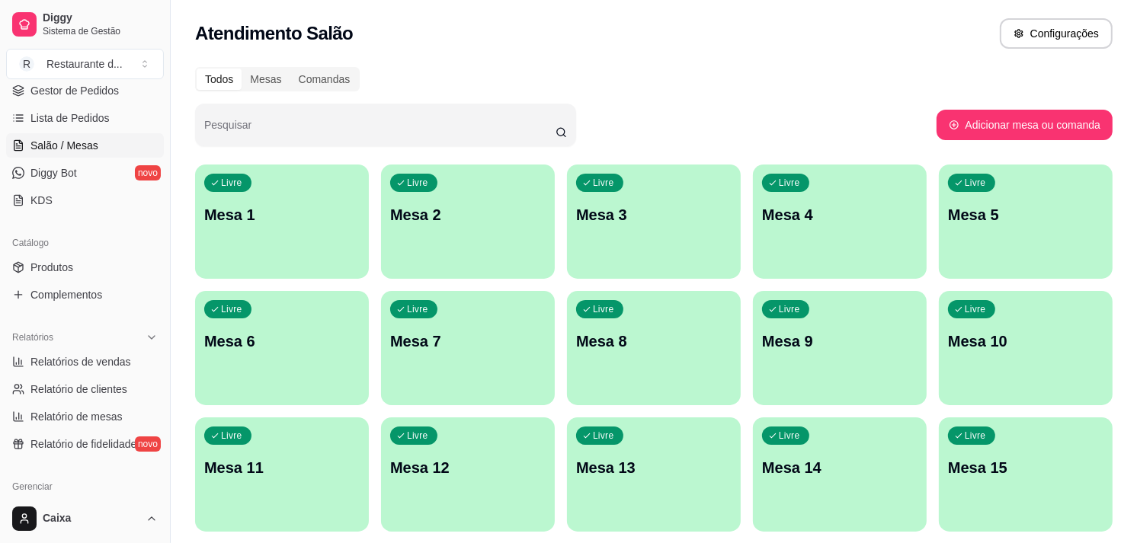
scroll to position [237, 0]
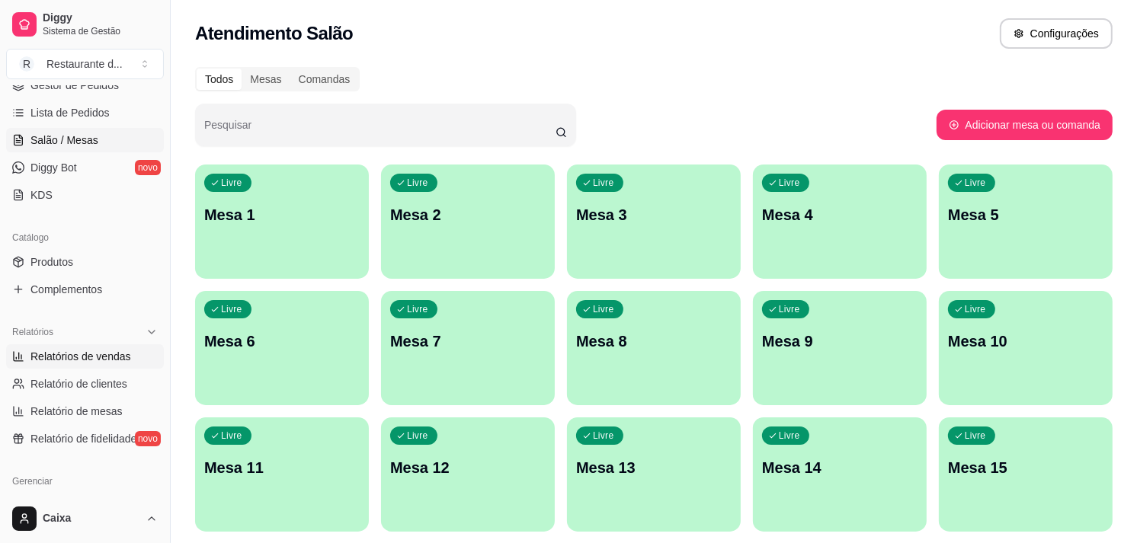
click at [73, 354] on span "Relatórios de vendas" at bounding box center [80, 356] width 101 height 15
select select "ALL"
select select "0"
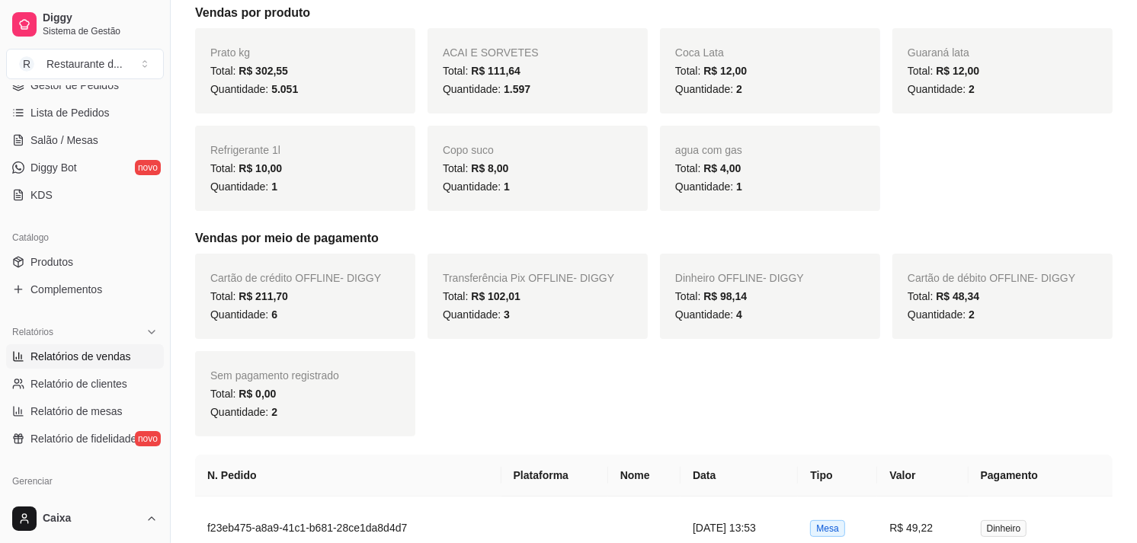
scroll to position [293, 0]
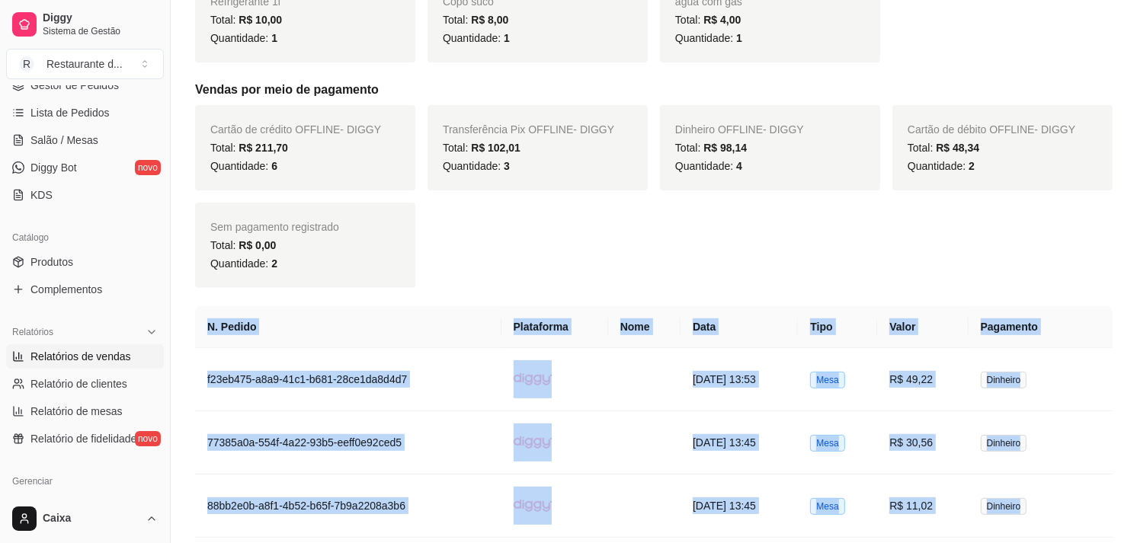
click at [1136, 531] on div "Filtros ALL Tipo do pedido Todos Entrega Retirada Mesa Consumo local Tipo do pe…" at bounding box center [654, 553] width 966 height 1875
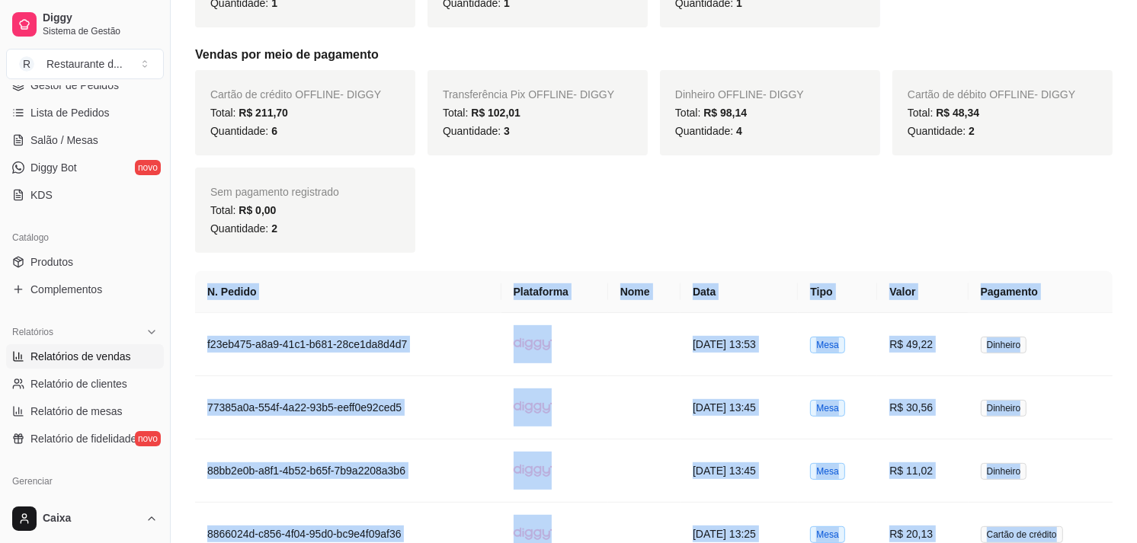
click at [1136, 531] on div "Filtros ALL Tipo do pedido Todos Entrega Retirada Mesa Consumo local Tipo do pe…" at bounding box center [654, 518] width 966 height 1875
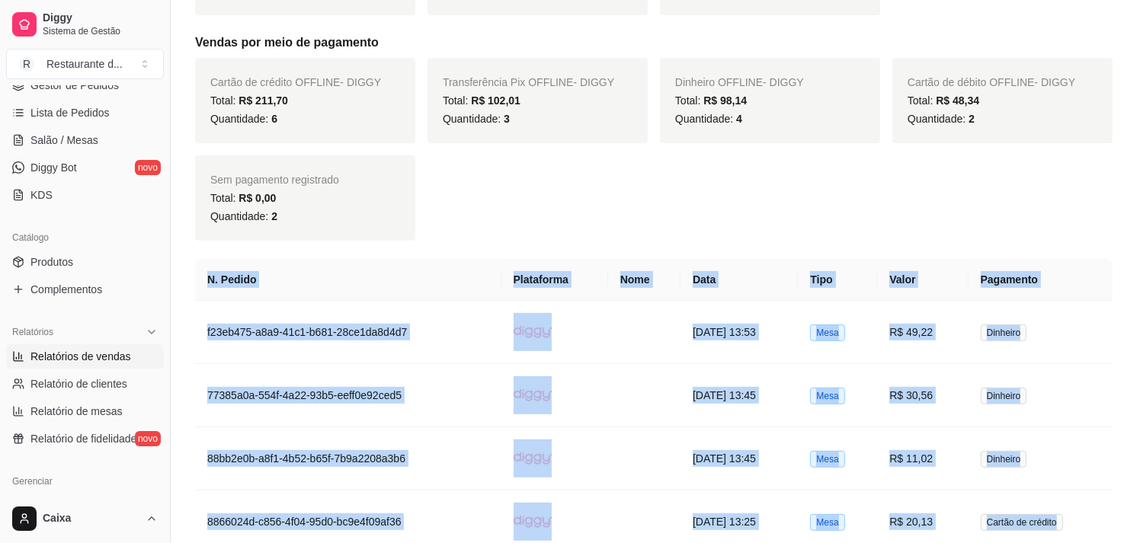
scroll to position [516, 0]
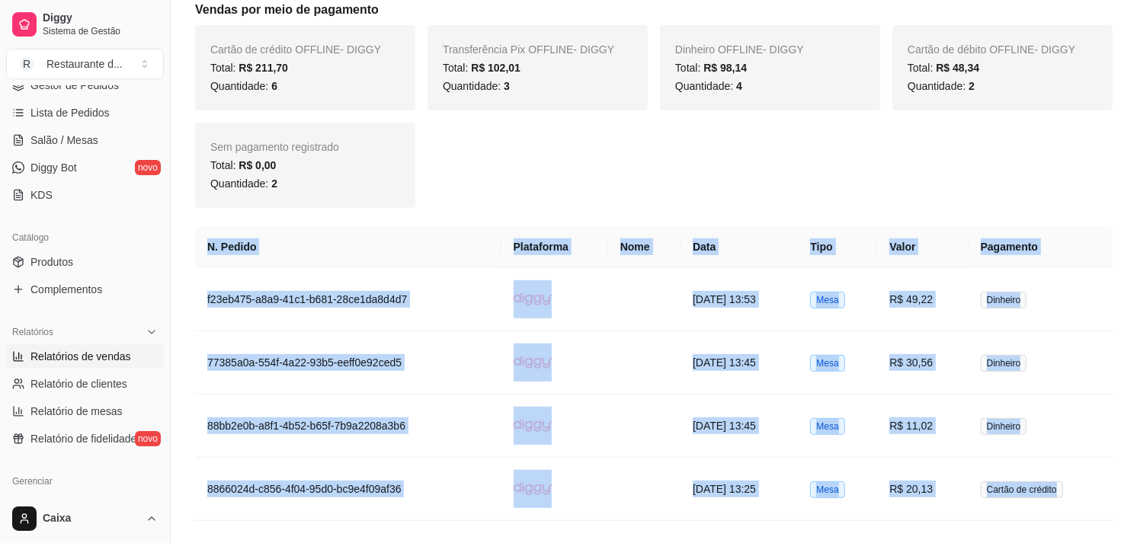
drag, startPoint x: 1136, startPoint y: 531, endPoint x: 1110, endPoint y: 498, distance: 42.3
click at [1110, 498] on div "Filtros ALL Tipo do pedido Todos Entrega Retirada Mesa Consumo local Tipo do pe…" at bounding box center [654, 473] width 966 height 1875
click at [1110, 498] on td "Cartão de crédito" at bounding box center [1041, 489] width 144 height 63
